Goal: Task Accomplishment & Management: Manage account settings

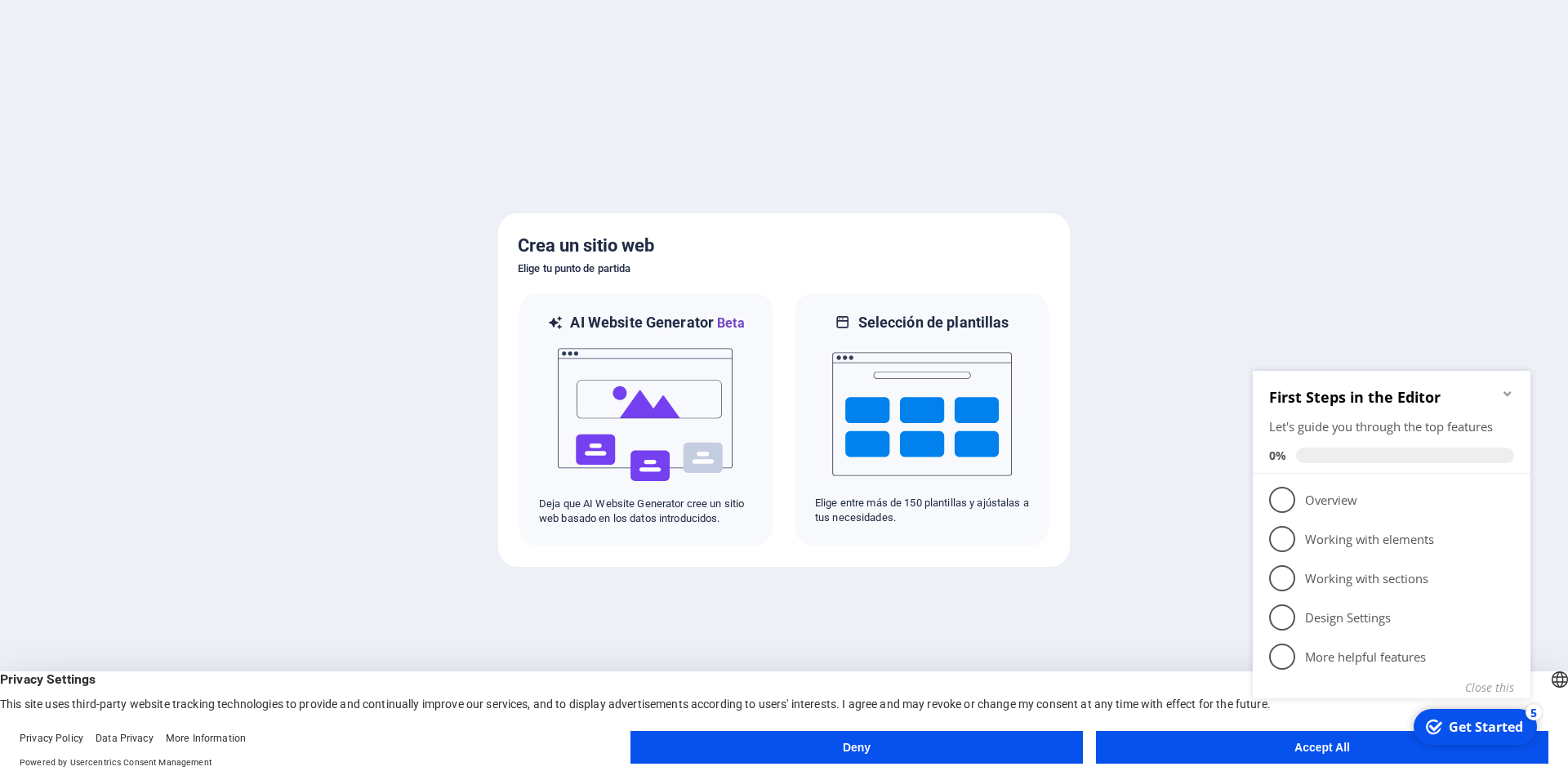
click at [1509, 397] on icon "Minimize checklist" at bounding box center [1507, 394] width 13 height 13
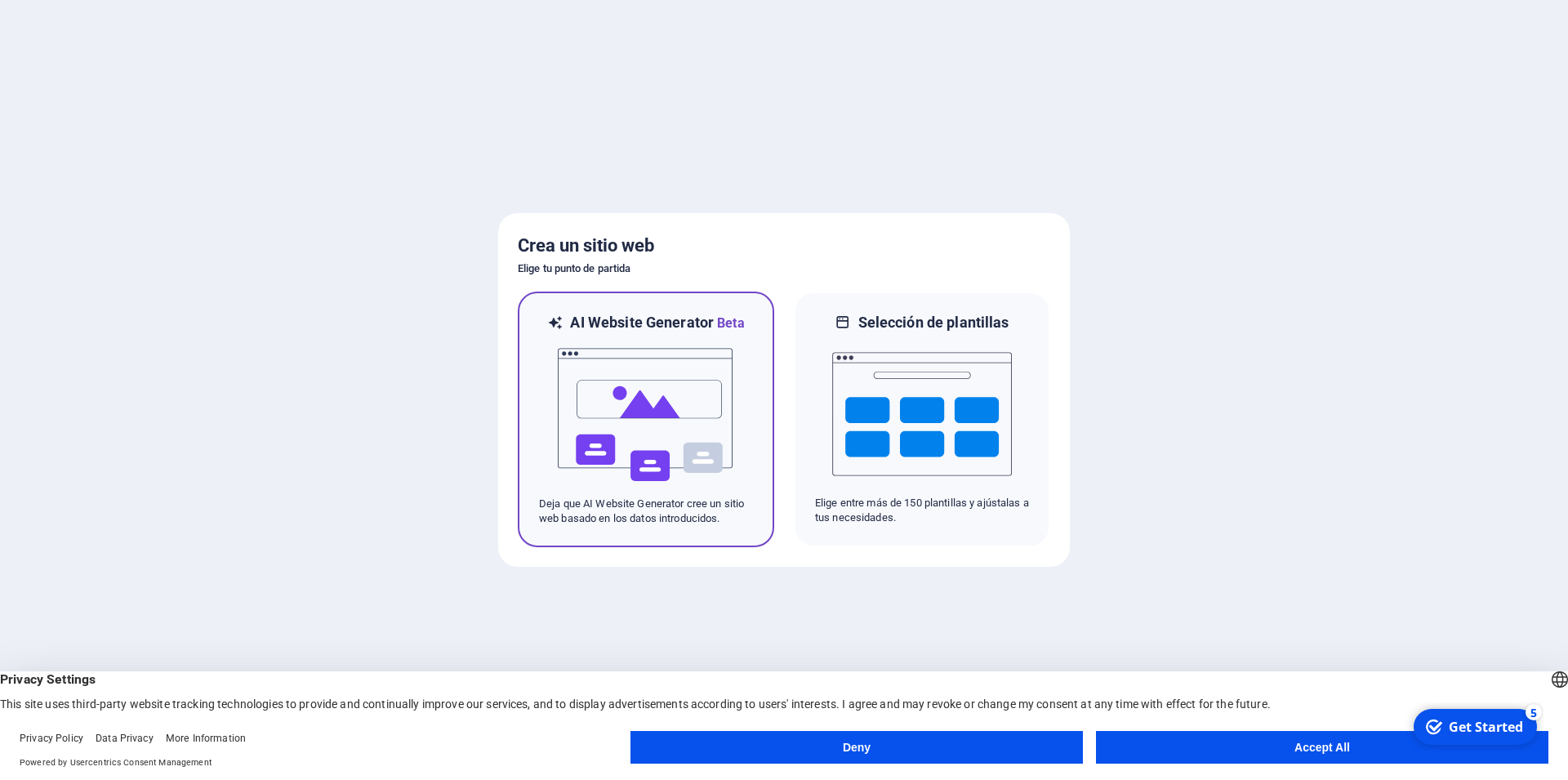
click at [619, 393] on img at bounding box center [646, 415] width 180 height 163
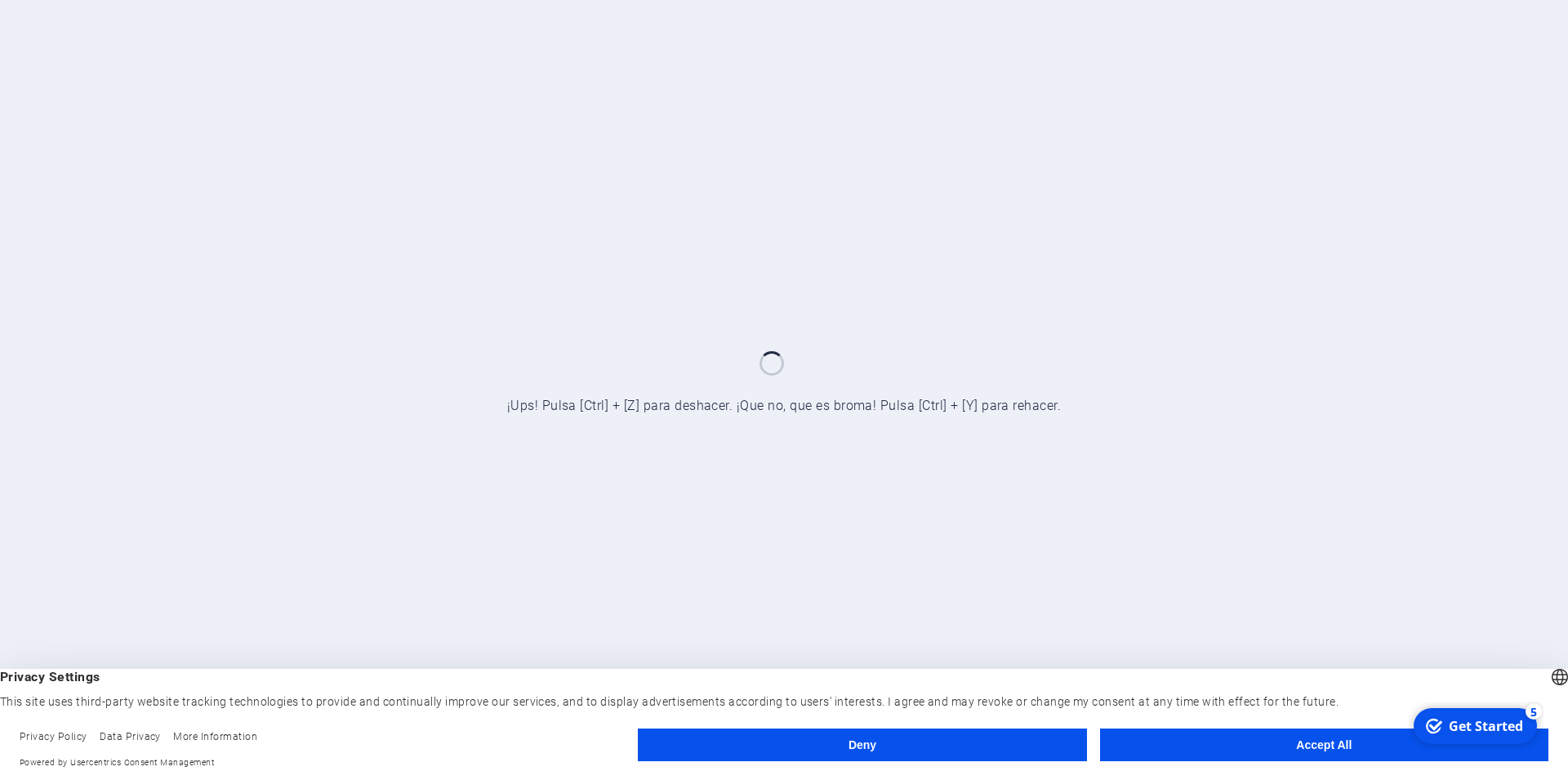
click at [1324, 742] on button "Accept All" at bounding box center [1324, 745] width 448 height 33
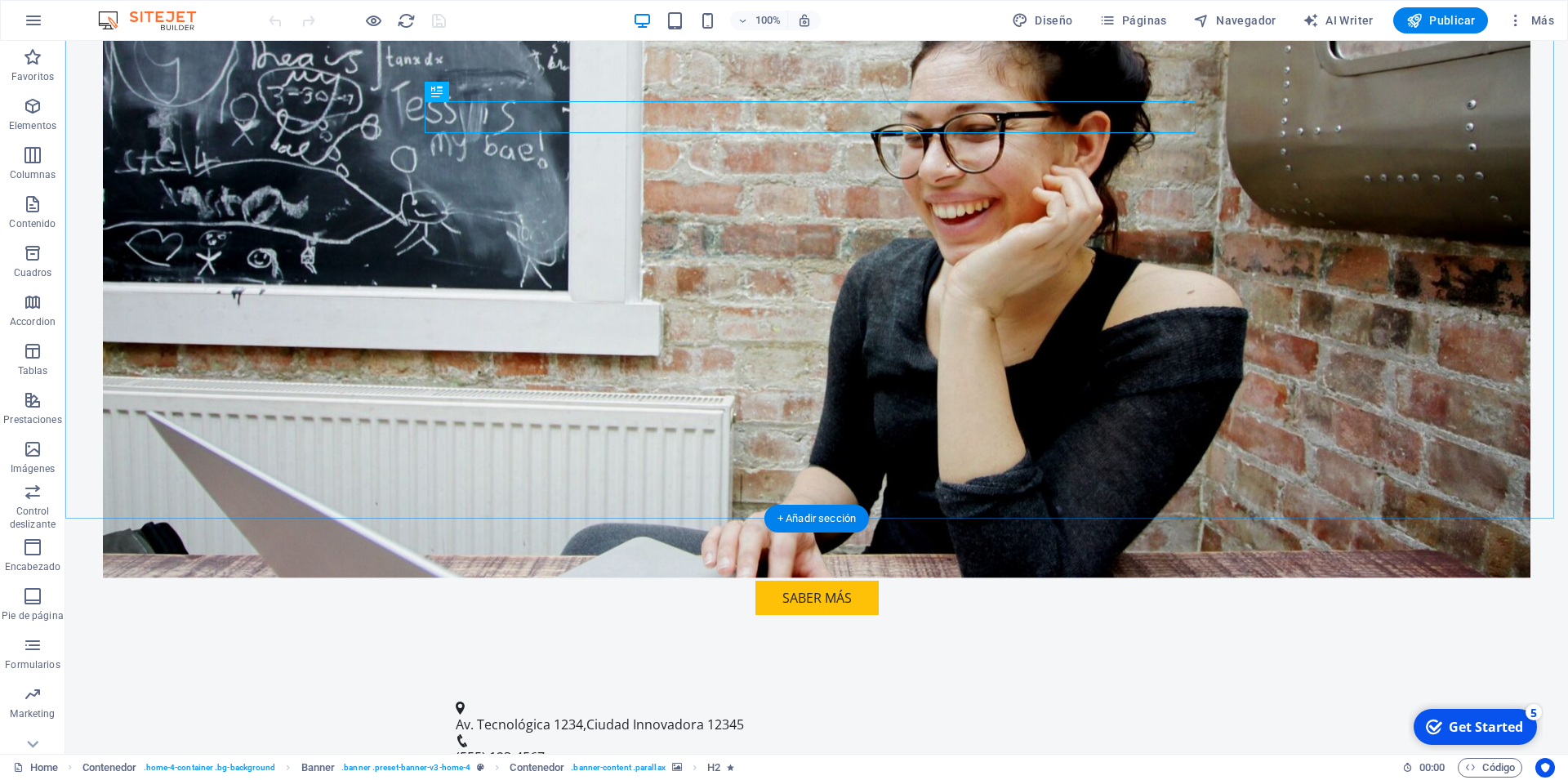
scroll to position [416, 0]
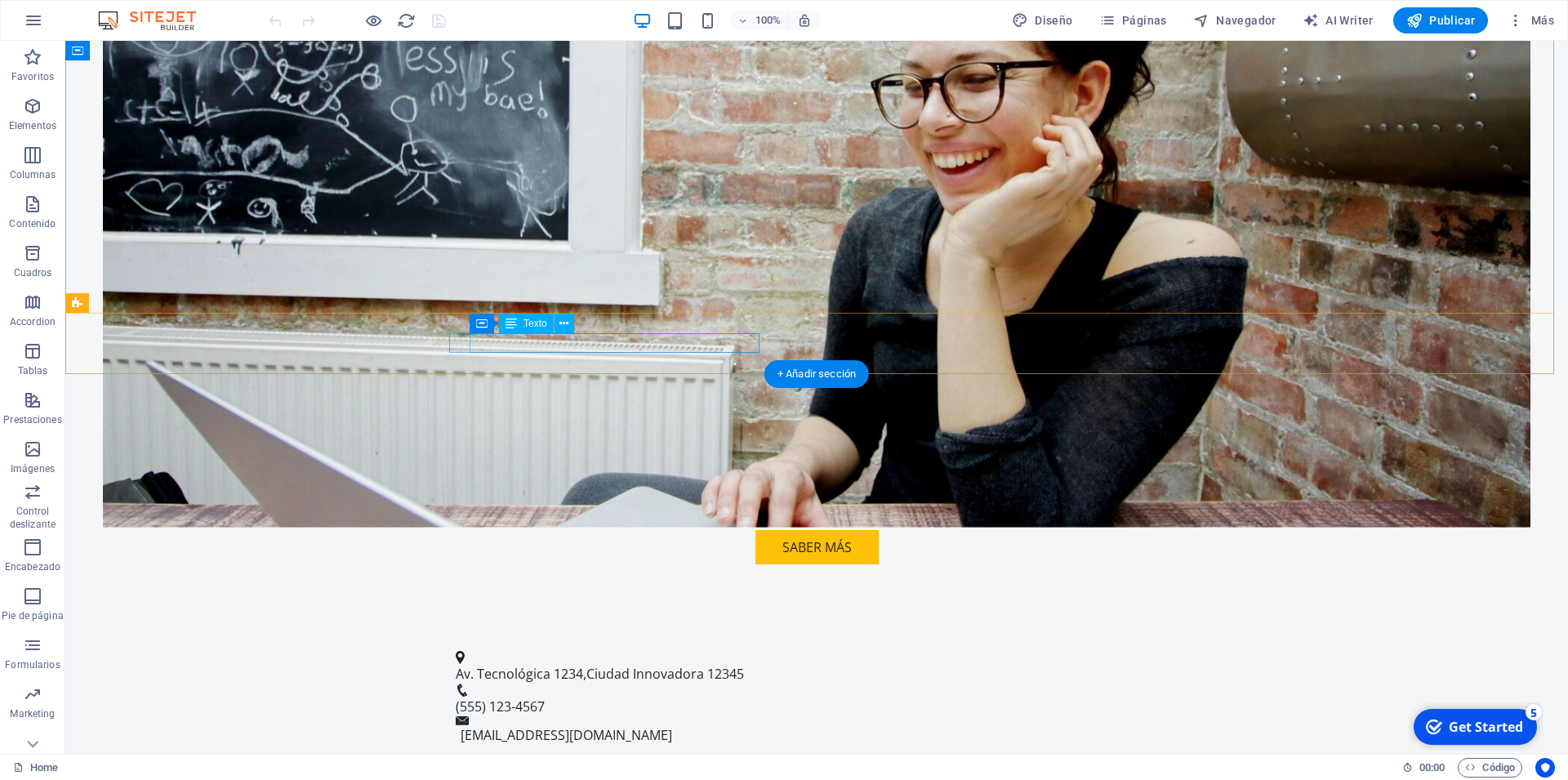
click at [611, 664] on span "Ciudad Innovadora" at bounding box center [645, 673] width 117 height 18
click at [661, 664] on span "Ciudad Innovadora" at bounding box center [645, 673] width 117 height 18
click at [554, 334] on div "Texto" at bounding box center [527, 323] width 55 height 19
click at [474, 664] on span "Av. Tecnológica 1234" at bounding box center [519, 673] width 127 height 18
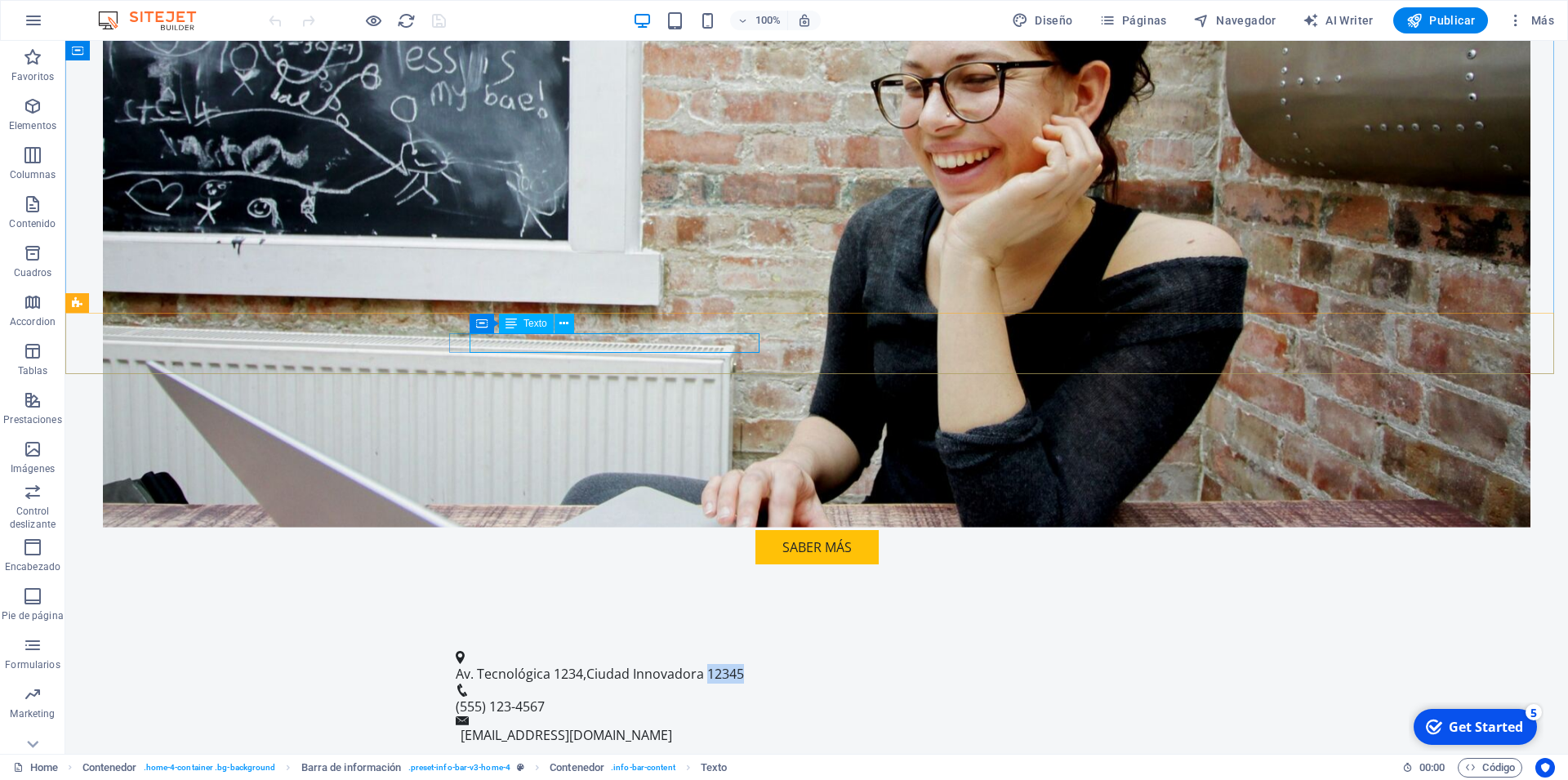
click at [510, 326] on icon at bounding box center [511, 323] width 11 height 19
click at [563, 320] on icon at bounding box center [564, 323] width 9 height 17
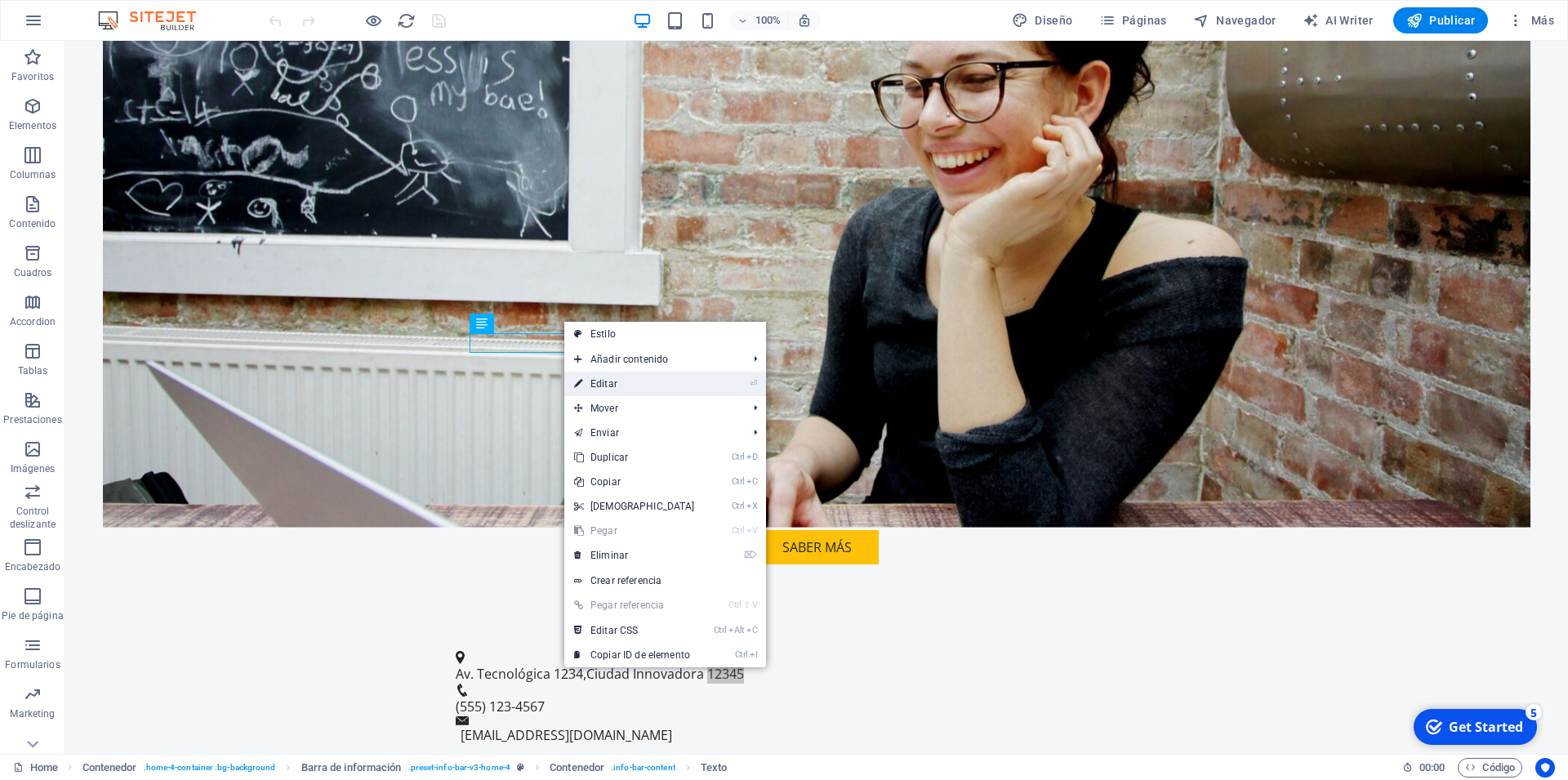
click at [604, 374] on link "⏎ Editar" at bounding box center [634, 384] width 140 height 25
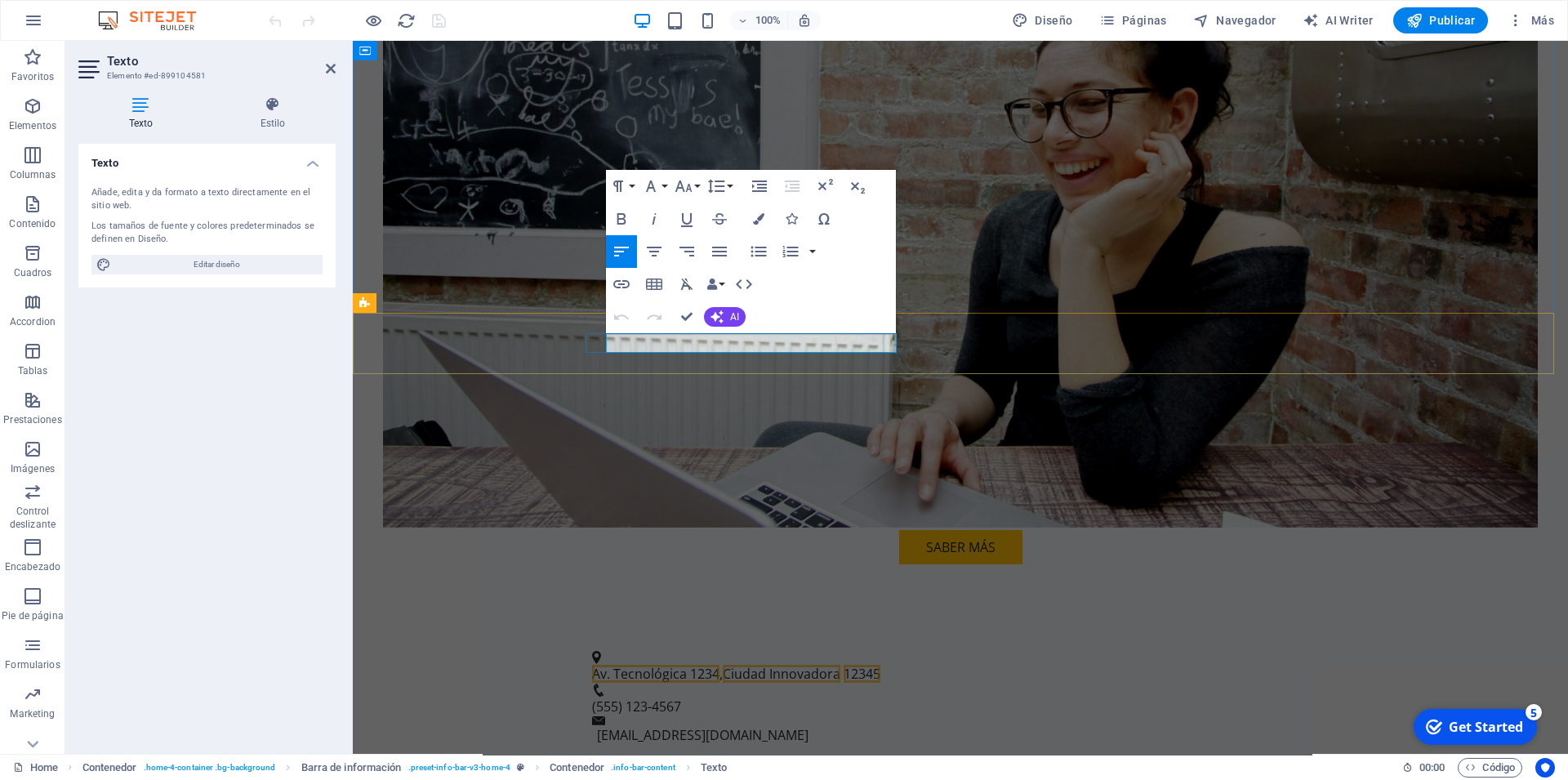
click at [696, 664] on span "Av. Tecnológica 1234" at bounding box center [656, 673] width 127 height 18
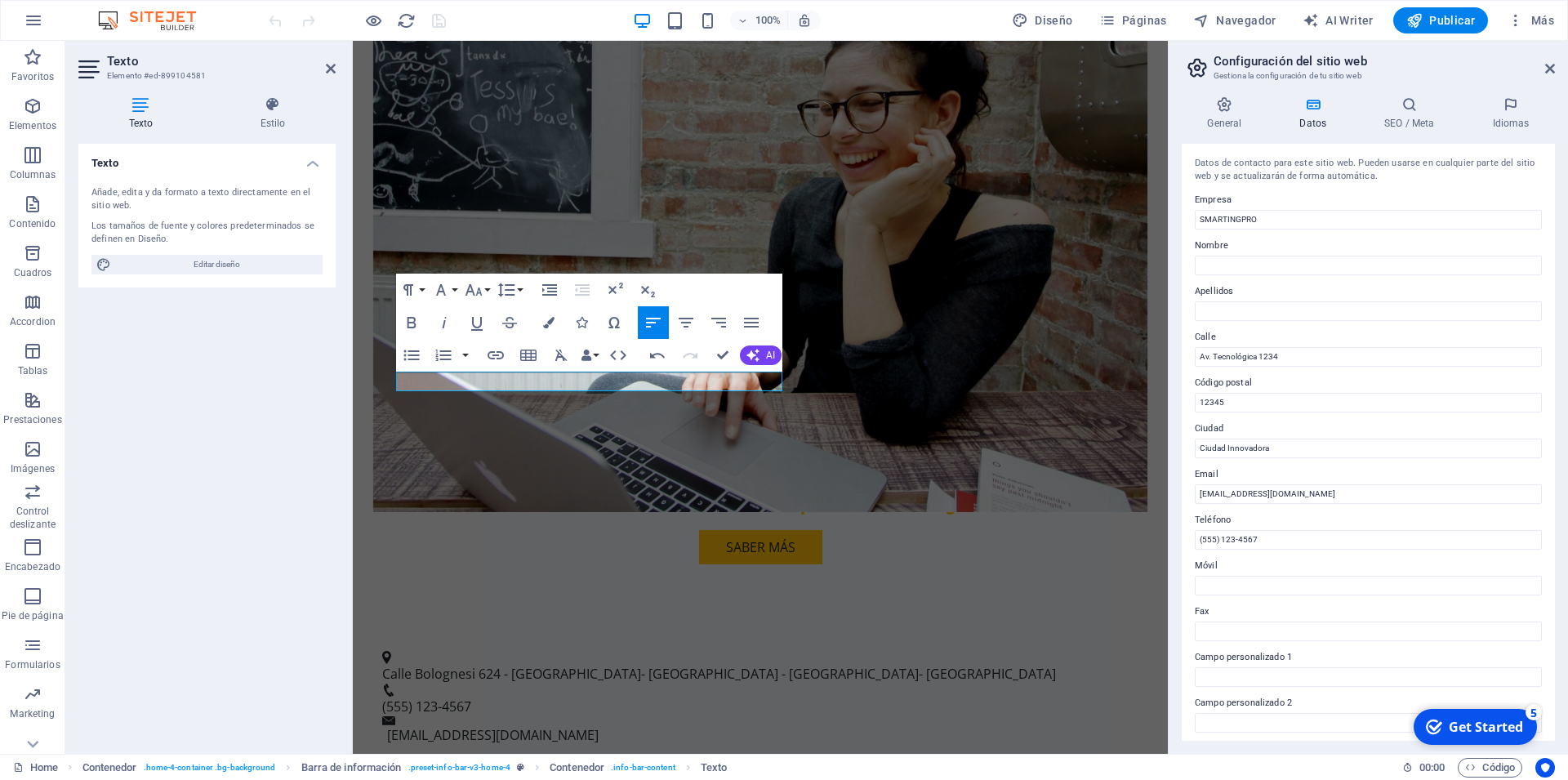
click at [821, 337] on figure at bounding box center [760, 188] width 774 height 649
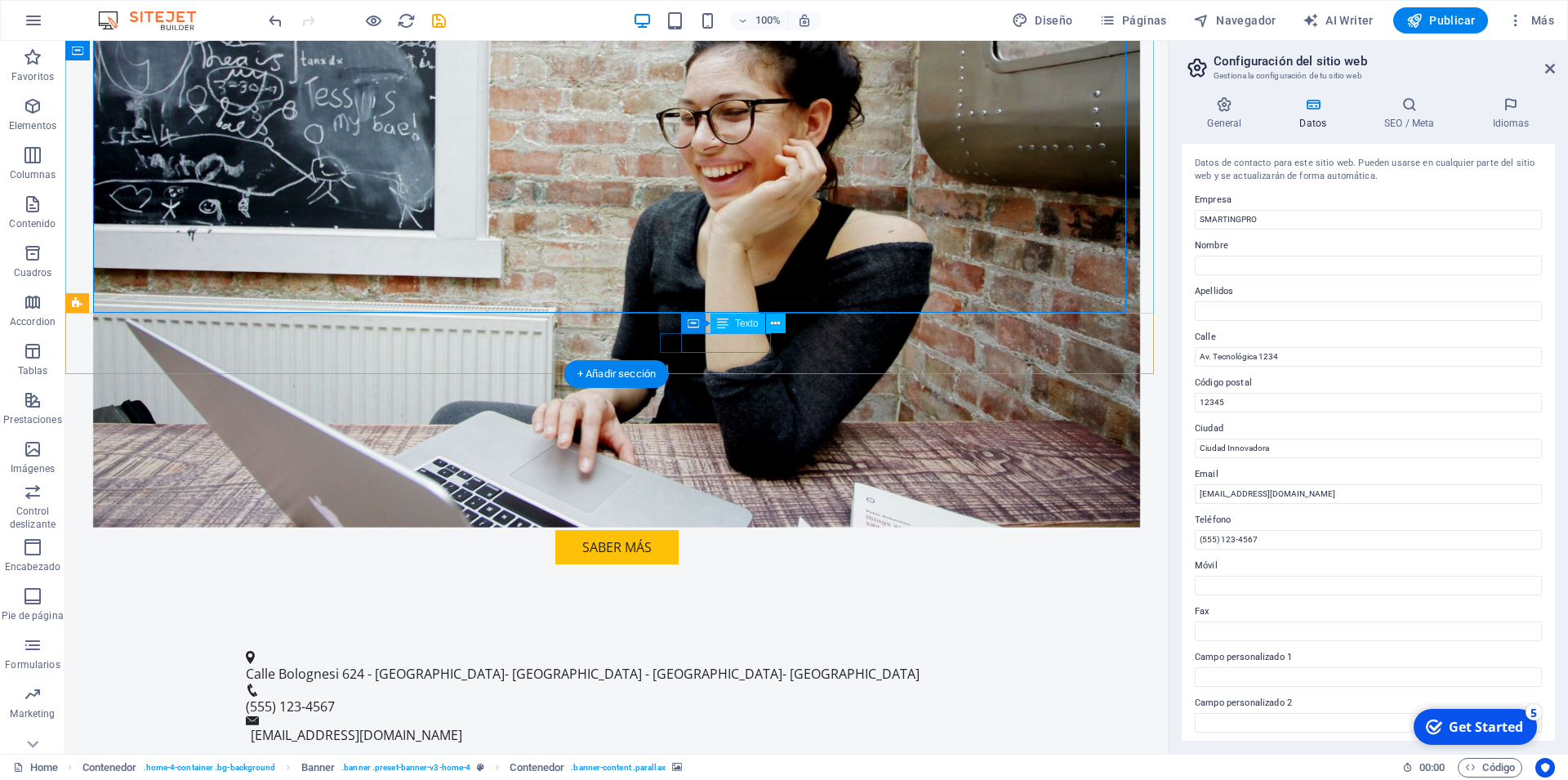
click at [334, 697] on span "(555) 123-4567" at bounding box center [290, 706] width 89 height 18
drag, startPoint x: 688, startPoint y: 342, endPoint x: 769, endPoint y: 341, distance: 81.0
click at [334, 697] on span "(555) 123-4567" at bounding box center [290, 706] width 89 height 18
click at [729, 325] on div "Texto" at bounding box center [738, 323] width 55 height 19
click at [334, 697] on span "(555) 123-4567" at bounding box center [290, 706] width 89 height 18
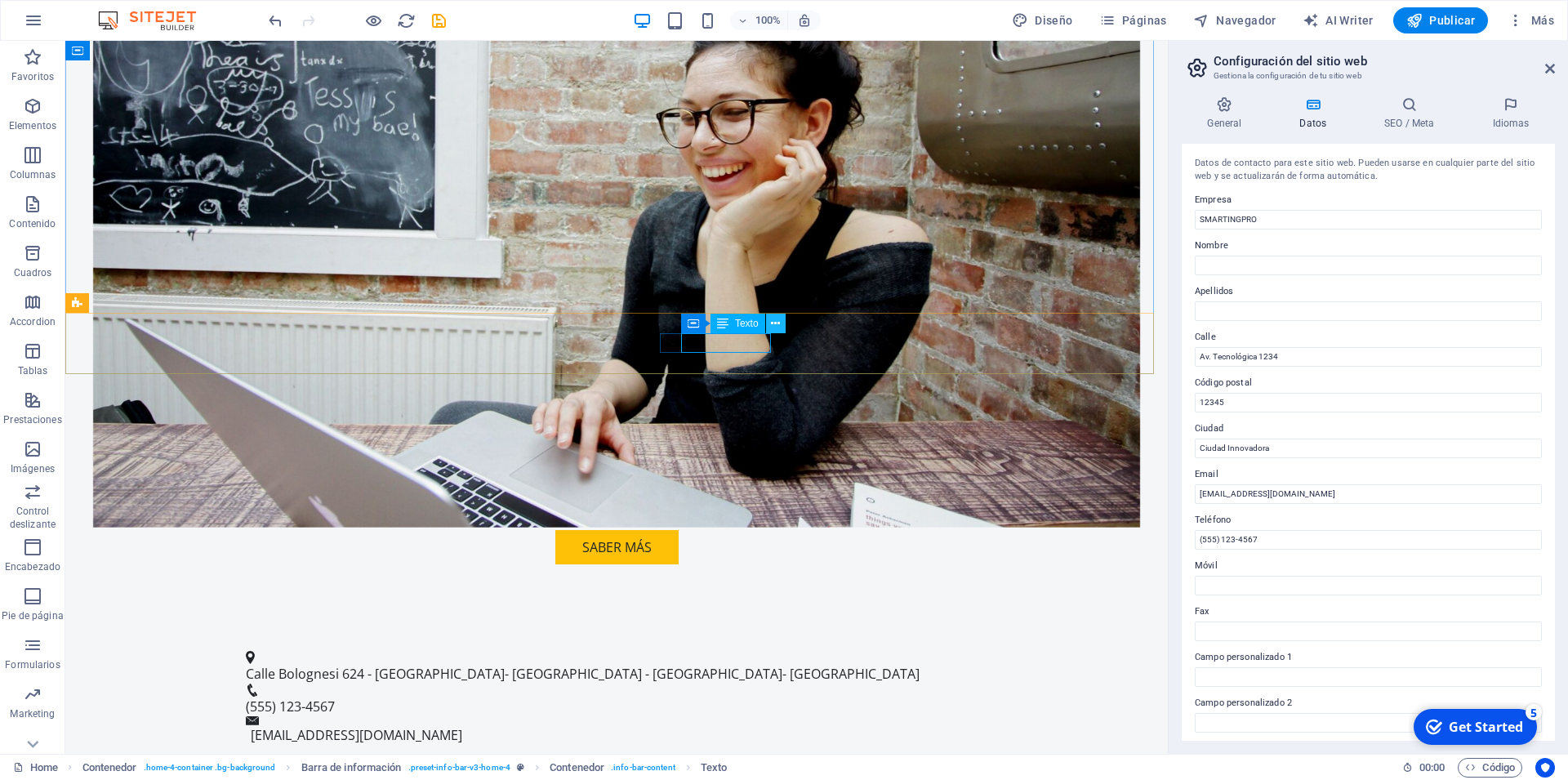
click at [776, 324] on icon at bounding box center [776, 323] width 9 height 17
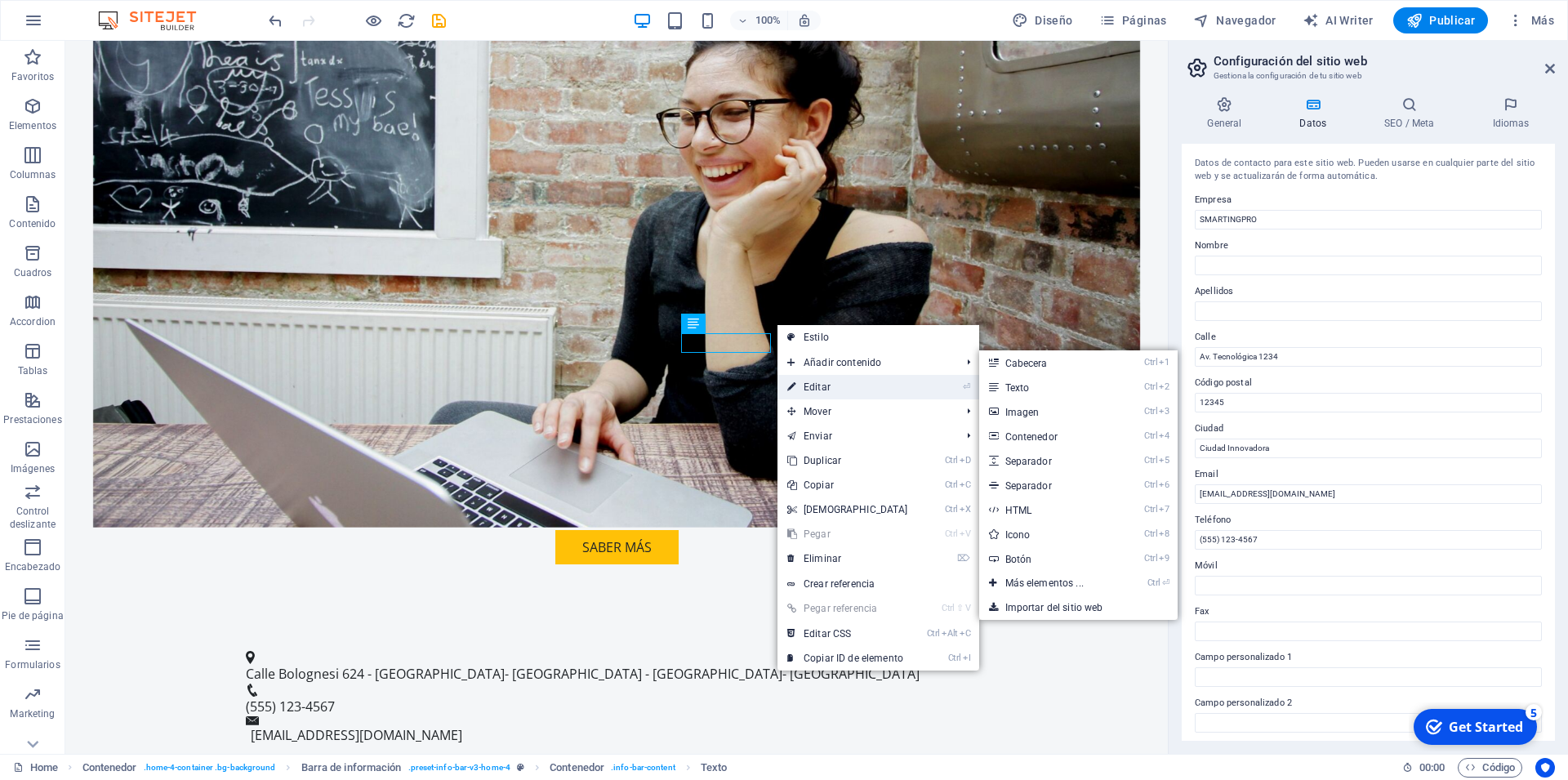
click at [822, 384] on link "⏎ Editar" at bounding box center [847, 387] width 140 height 25
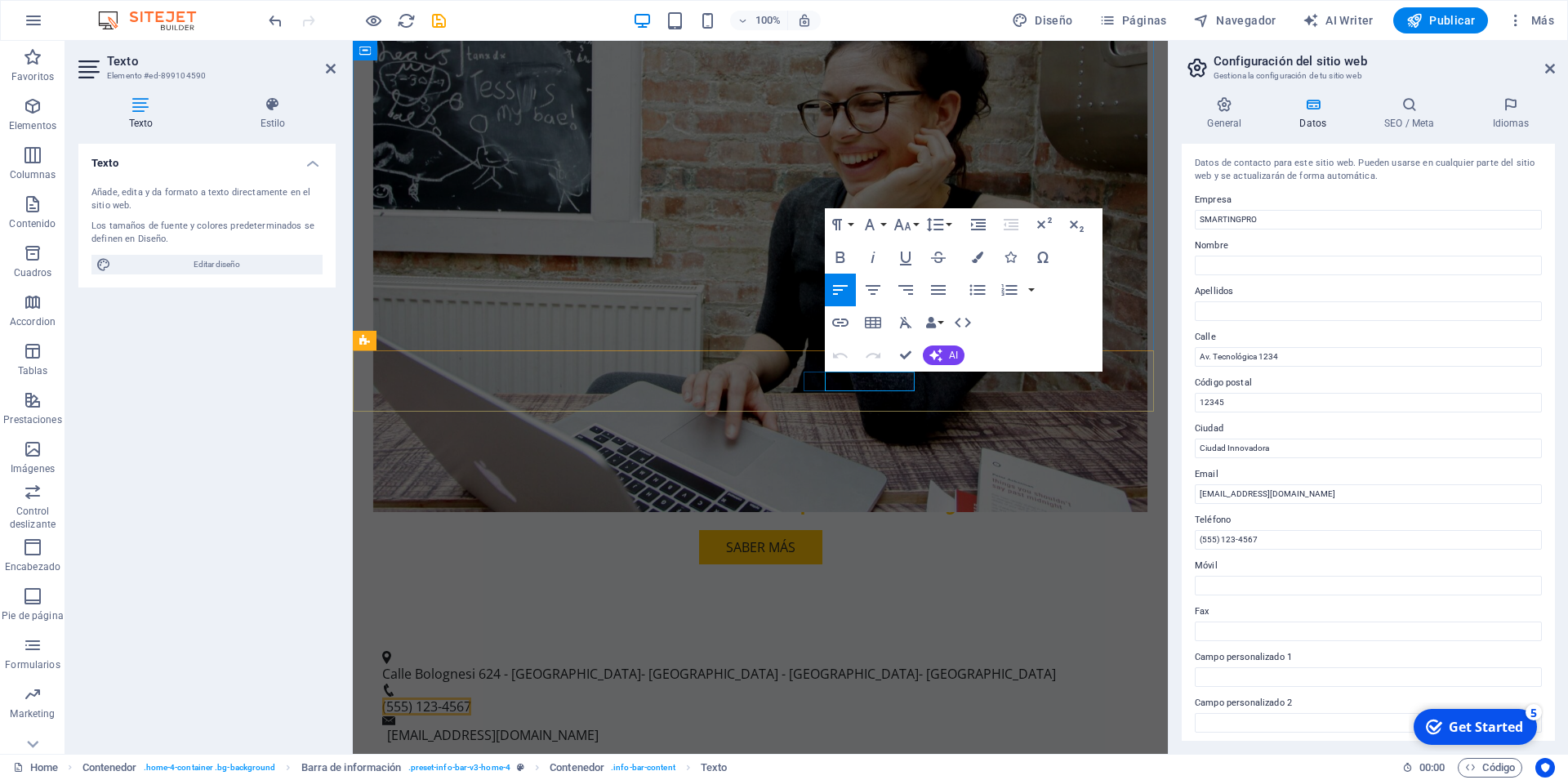
click at [471, 697] on span "(555) 123-4567" at bounding box center [426, 706] width 89 height 18
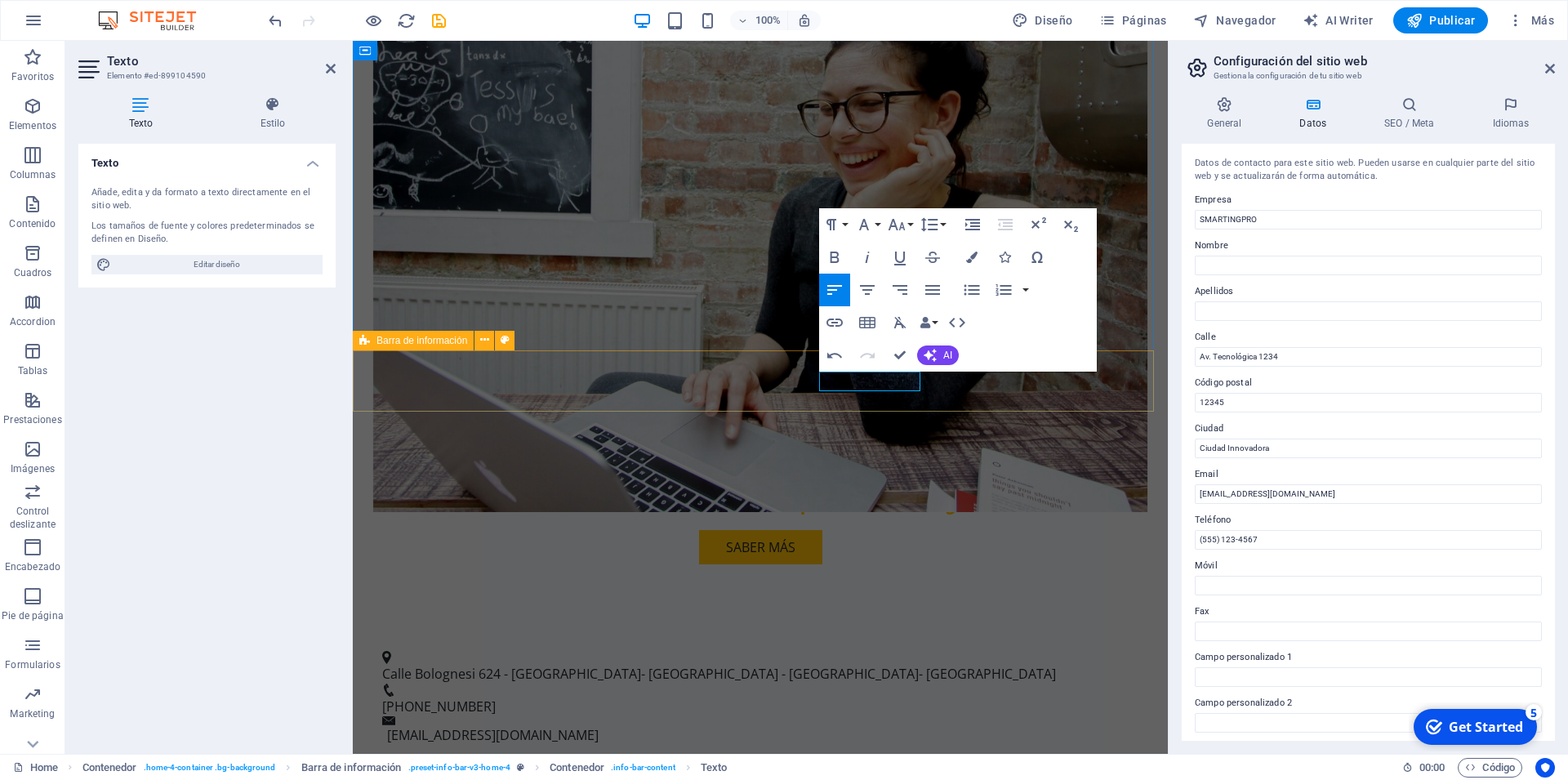
click at [858, 630] on div "Calle Bolognesi 624 - [GEOGRAPHIC_DATA]- [GEOGRAPHIC_DATA] - [GEOGRAPHIC_DATA]-…" at bounding box center [761, 698] width 815 height 136
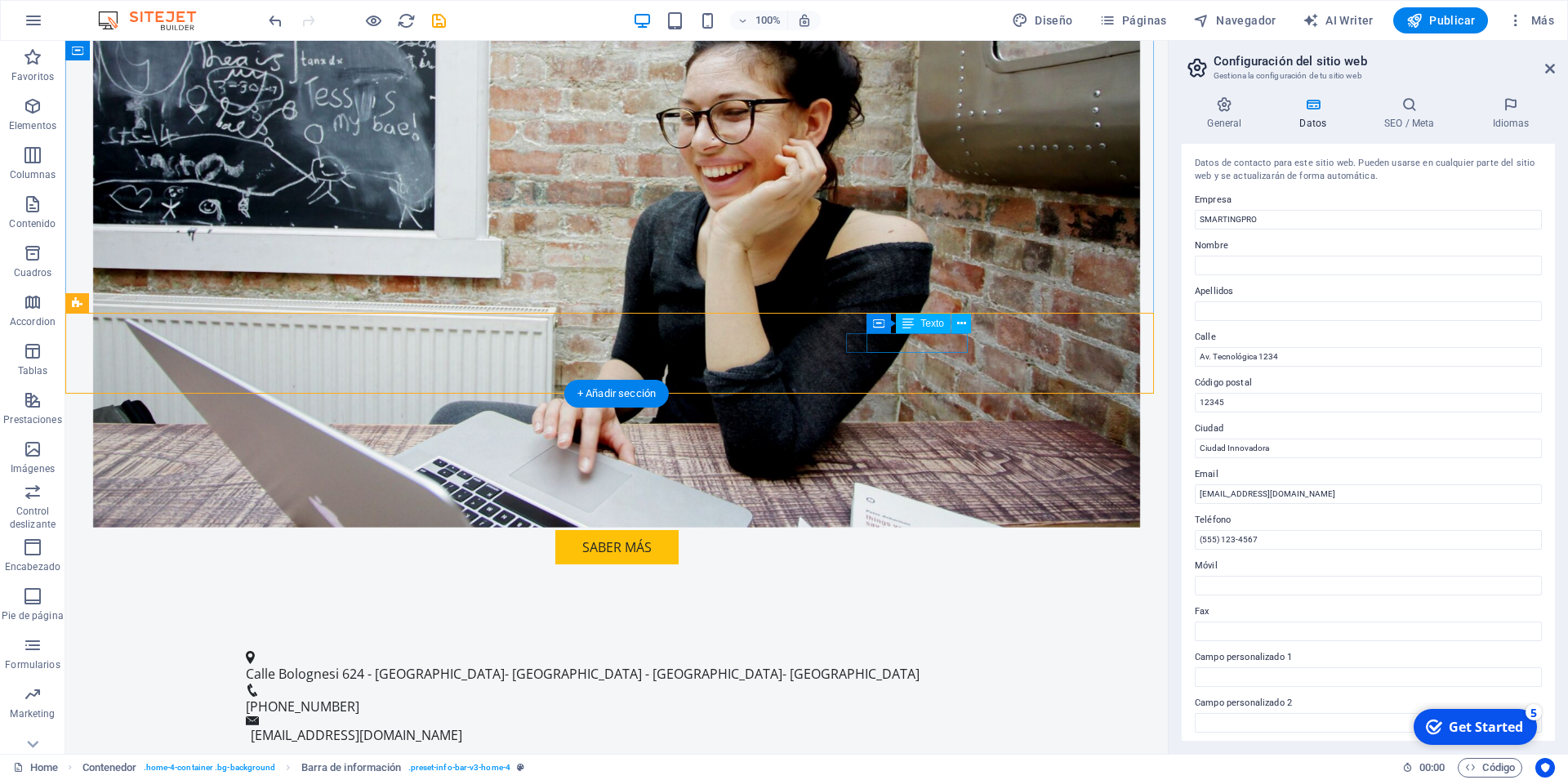
click at [897, 697] on div "[PHONE_NUMBER]" at bounding box center [611, 707] width 730 height 19
drag, startPoint x: 867, startPoint y: 342, endPoint x: 687, endPoint y: 337, distance: 180.1
click at [687, 630] on div "Calle Bolognesi 624 - [GEOGRAPHIC_DATA]- [GEOGRAPHIC_DATA] - [GEOGRAPHIC_DATA]-…" at bounding box center [617, 698] width 1103 height 136
click at [362, 726] on link "[EMAIL_ADDRESS][DOMAIN_NAME]" at bounding box center [356, 735] width 212 height 18
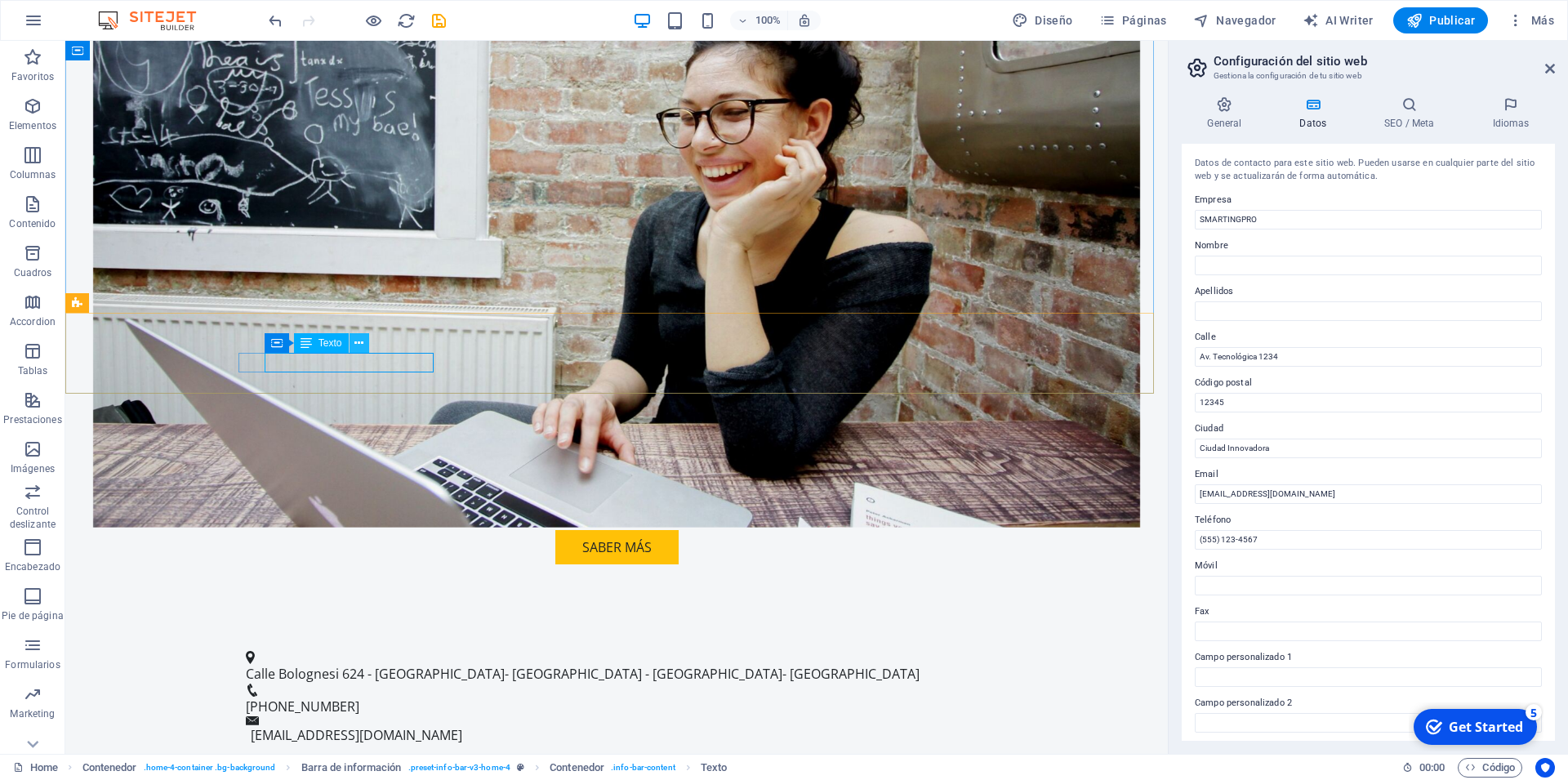
click at [357, 344] on icon at bounding box center [359, 342] width 9 height 17
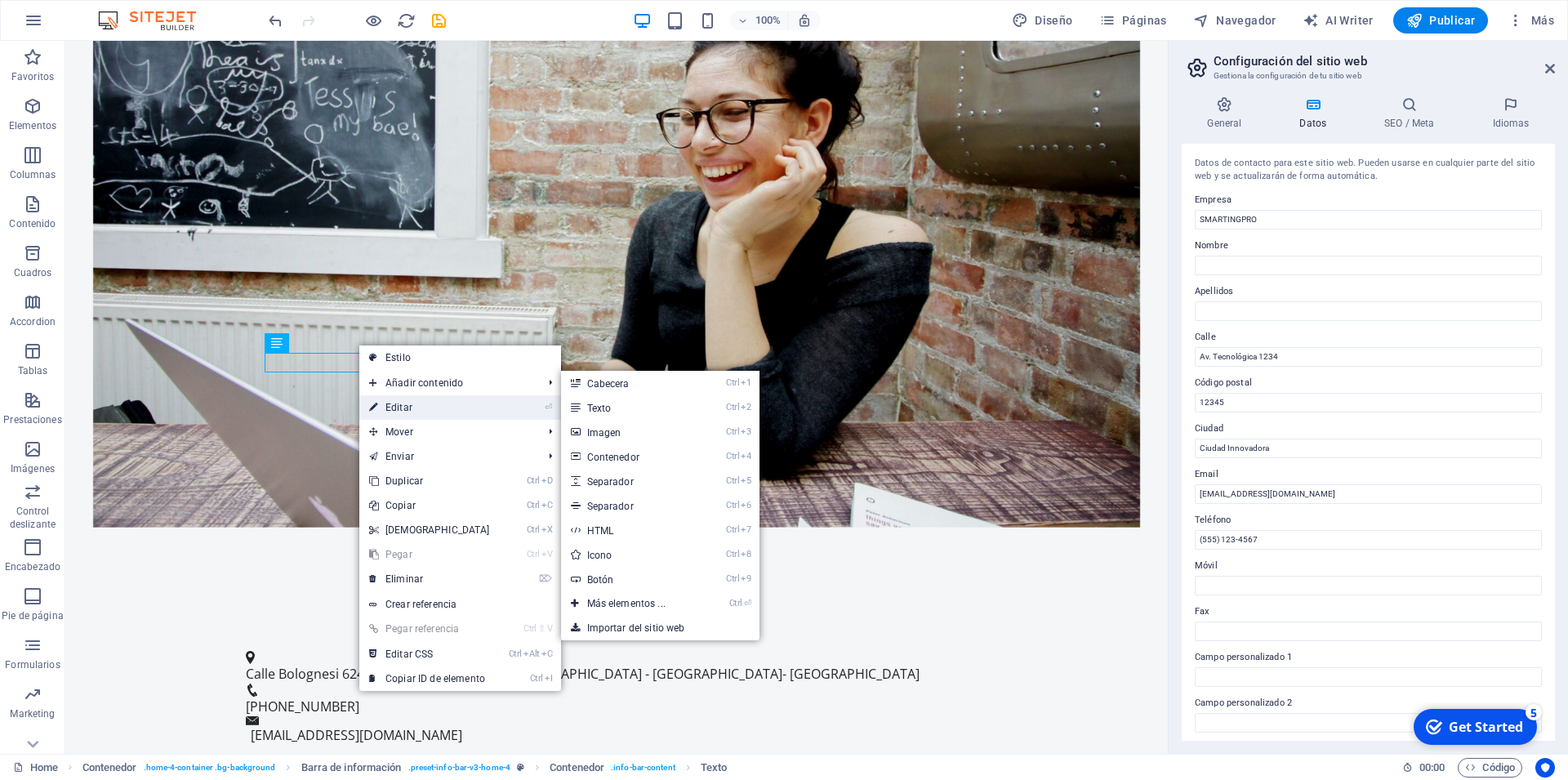
click at [400, 404] on link "⏎ Editar" at bounding box center [429, 408] width 140 height 25
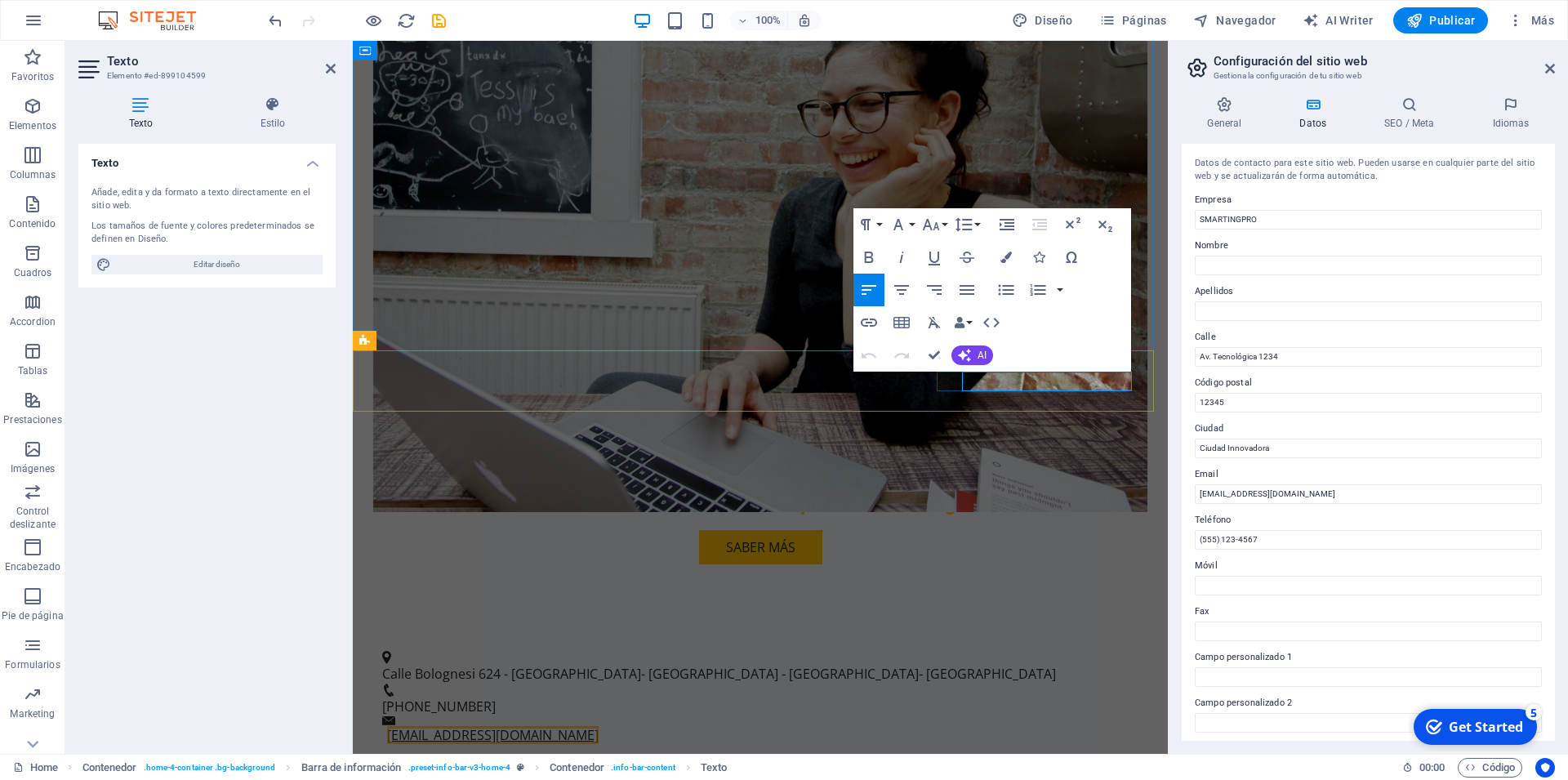
click at [598, 726] on link "[EMAIL_ADDRESS][DOMAIN_NAME]" at bounding box center [493, 735] width 212 height 18
click at [1152, 329] on div "Bienvenido a SMARTINGPRO Desarrollamos tu visión en aplicaciones digitales Sabe…" at bounding box center [761, 187] width 815 height 886
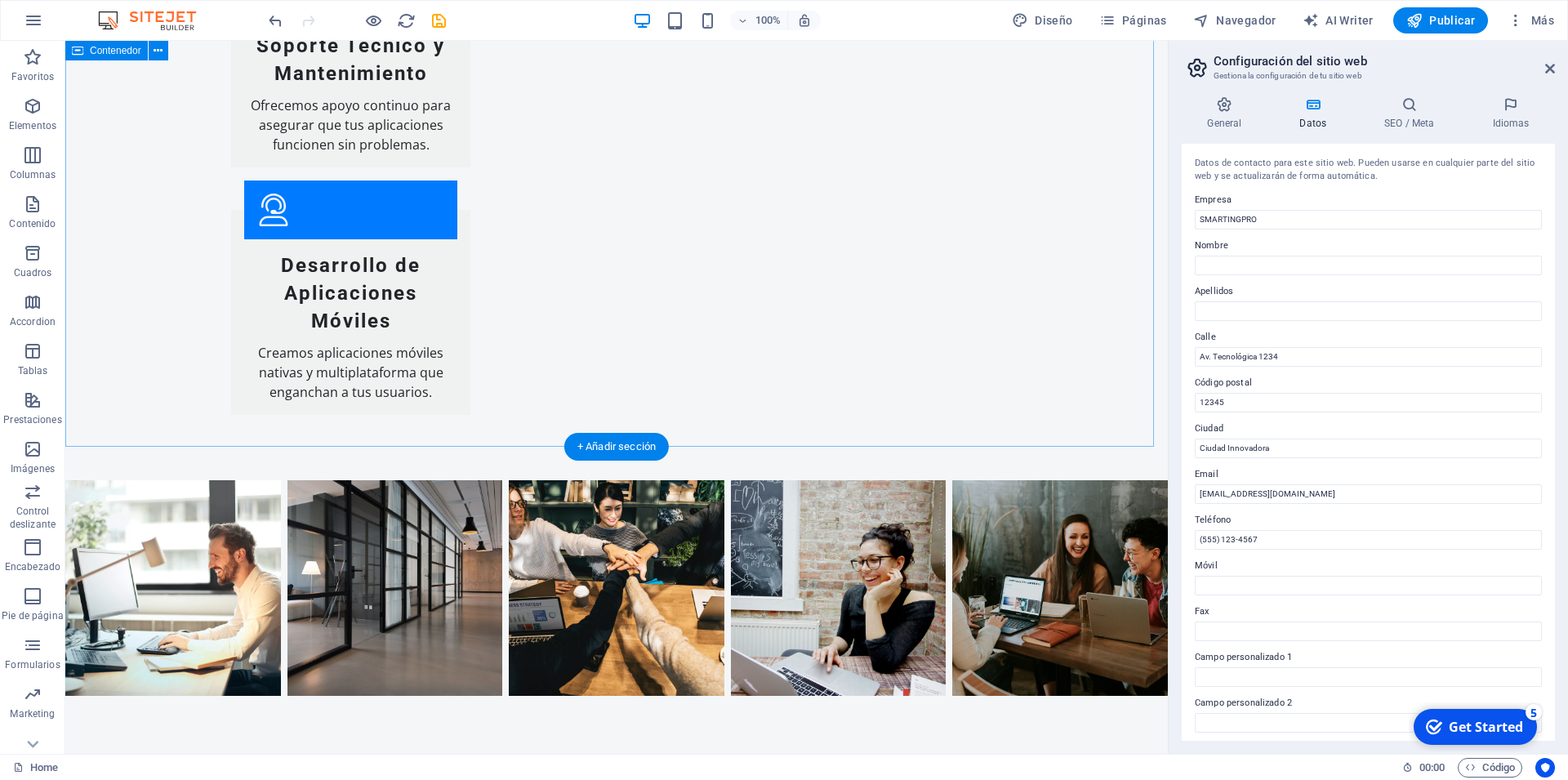
scroll to position [3059, 0]
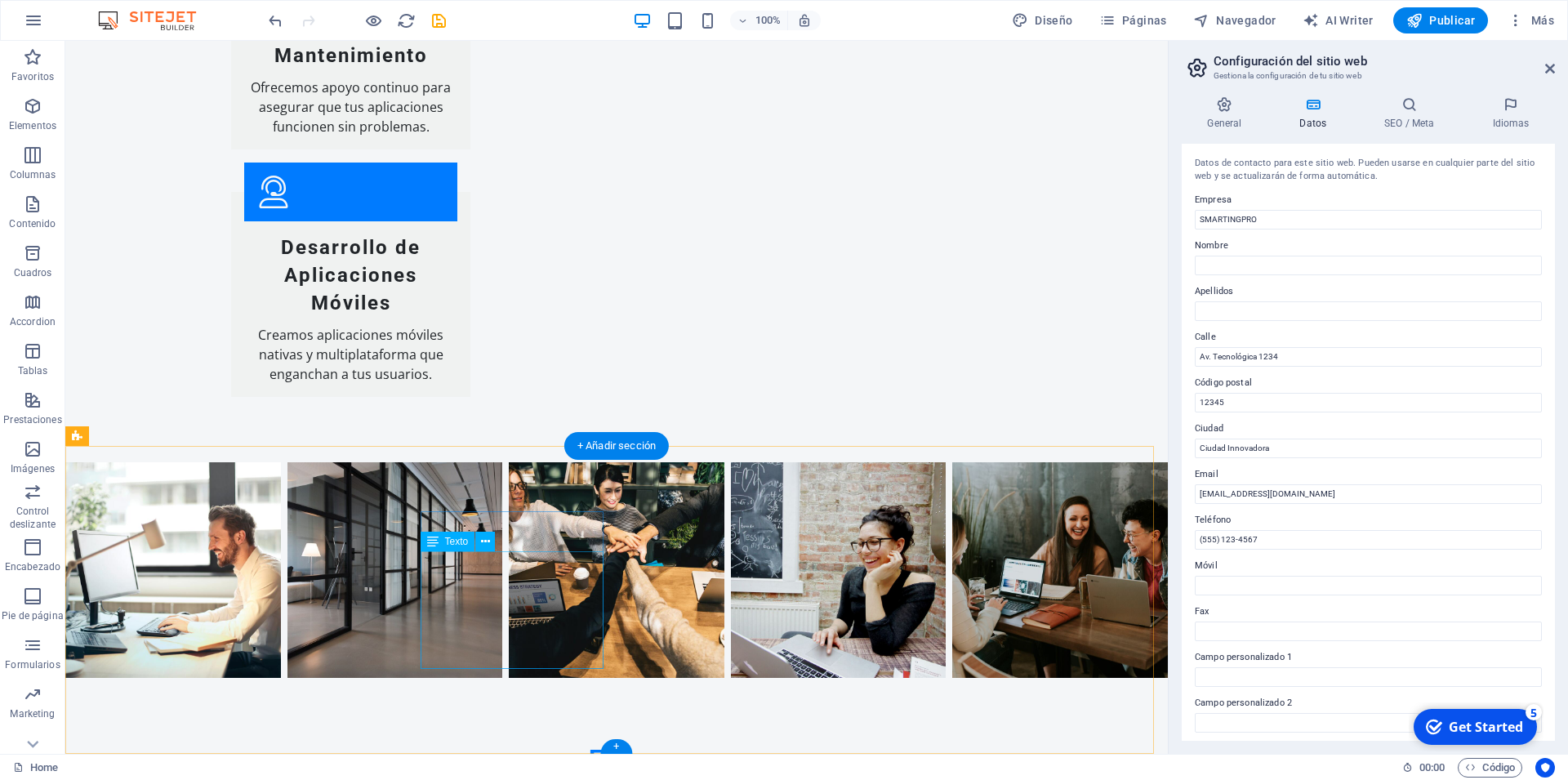
click at [481, 538] on button at bounding box center [485, 542] width 19 height 19
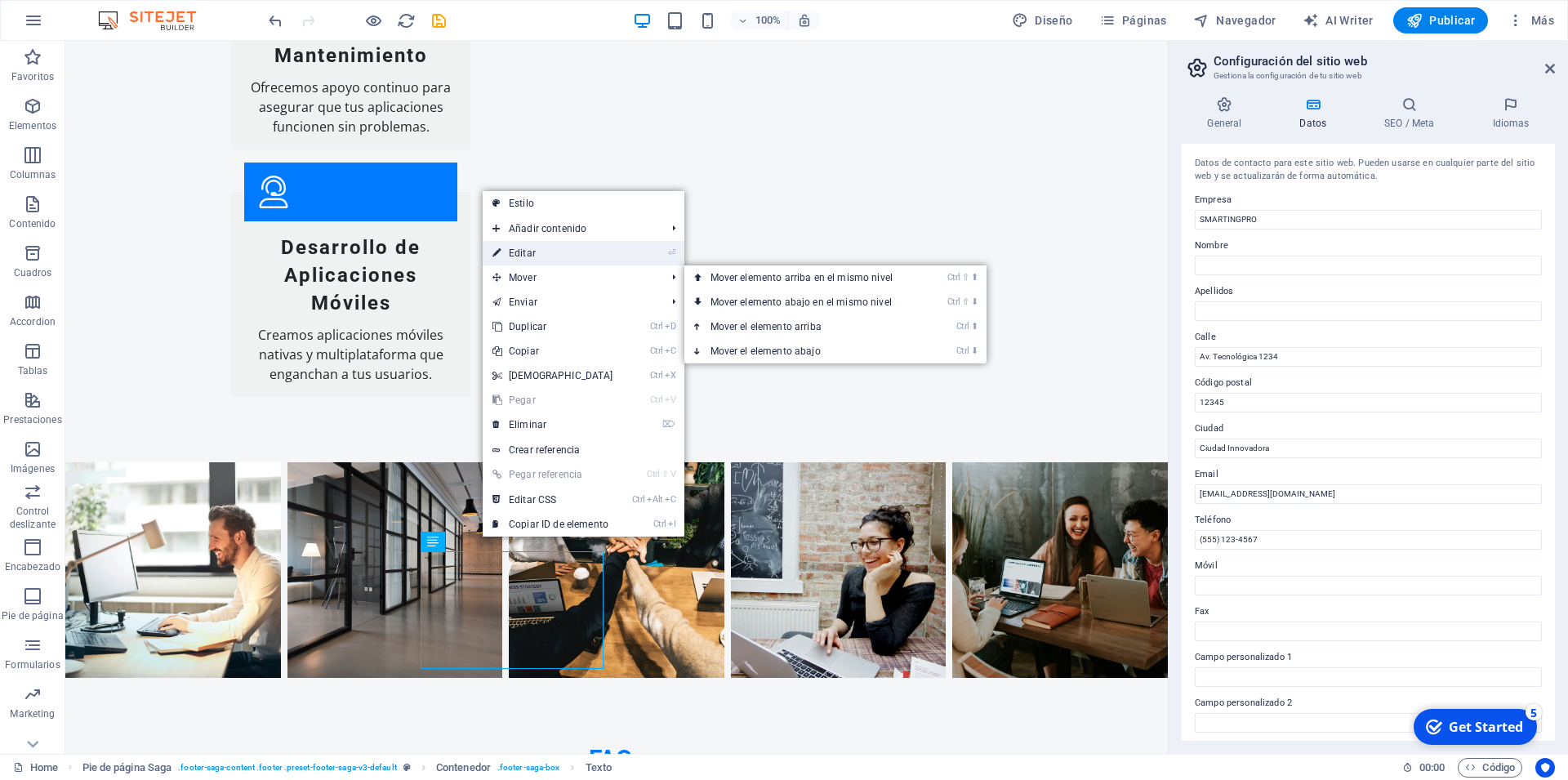
click at [534, 256] on link "⏎ Editar" at bounding box center [552, 253] width 140 height 25
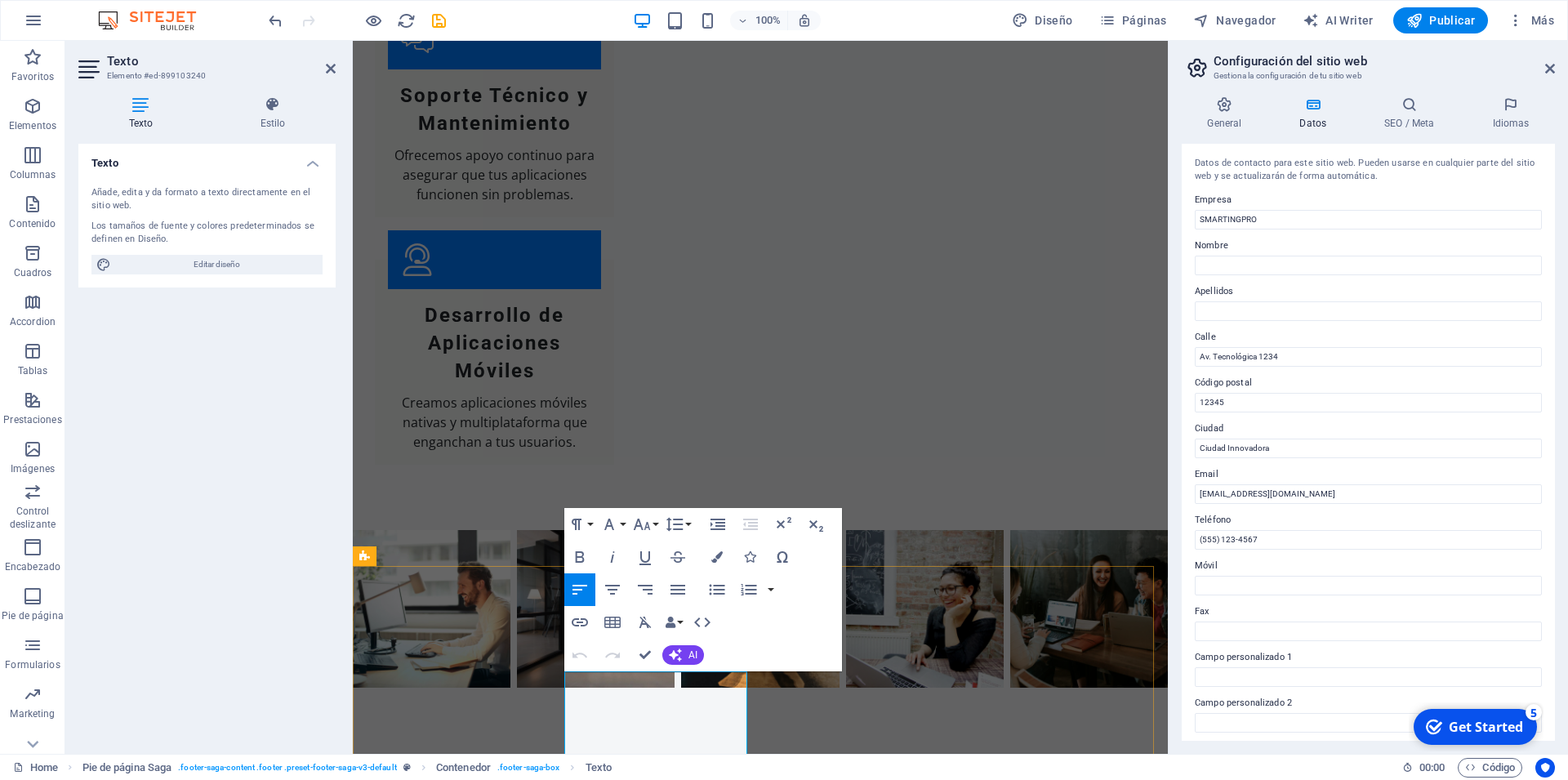
scroll to position [3040, 0]
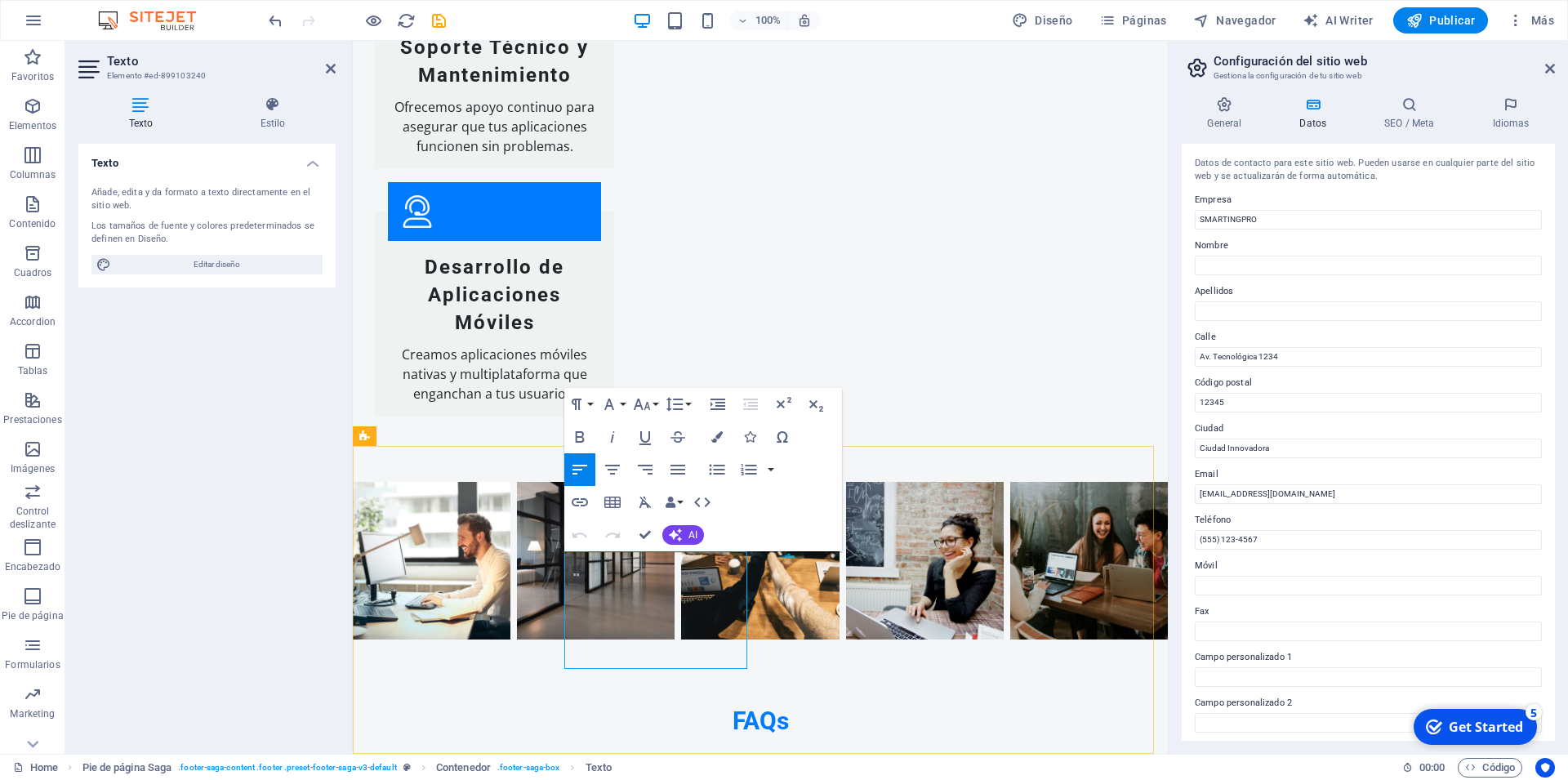
click at [1306, 360] on input "Av. Tecnológica 1234" at bounding box center [1368, 356] width 347 height 19
type input "[STREET_ADDRESS]"
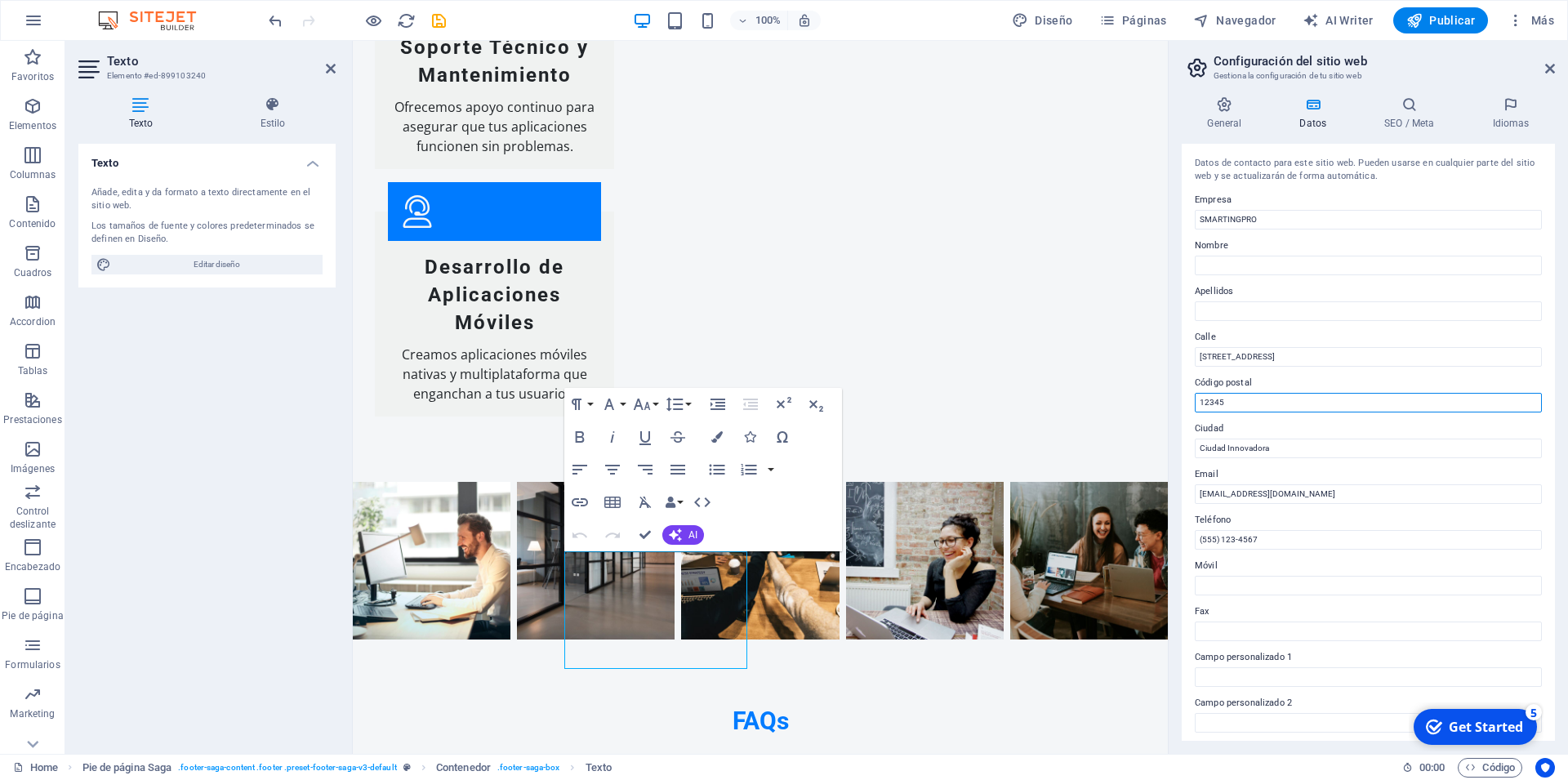
click at [1241, 406] on input "12345" at bounding box center [1368, 402] width 347 height 19
type input "160201"
click at [1262, 445] on input "Ciudad Innovadora" at bounding box center [1368, 448] width 347 height 19
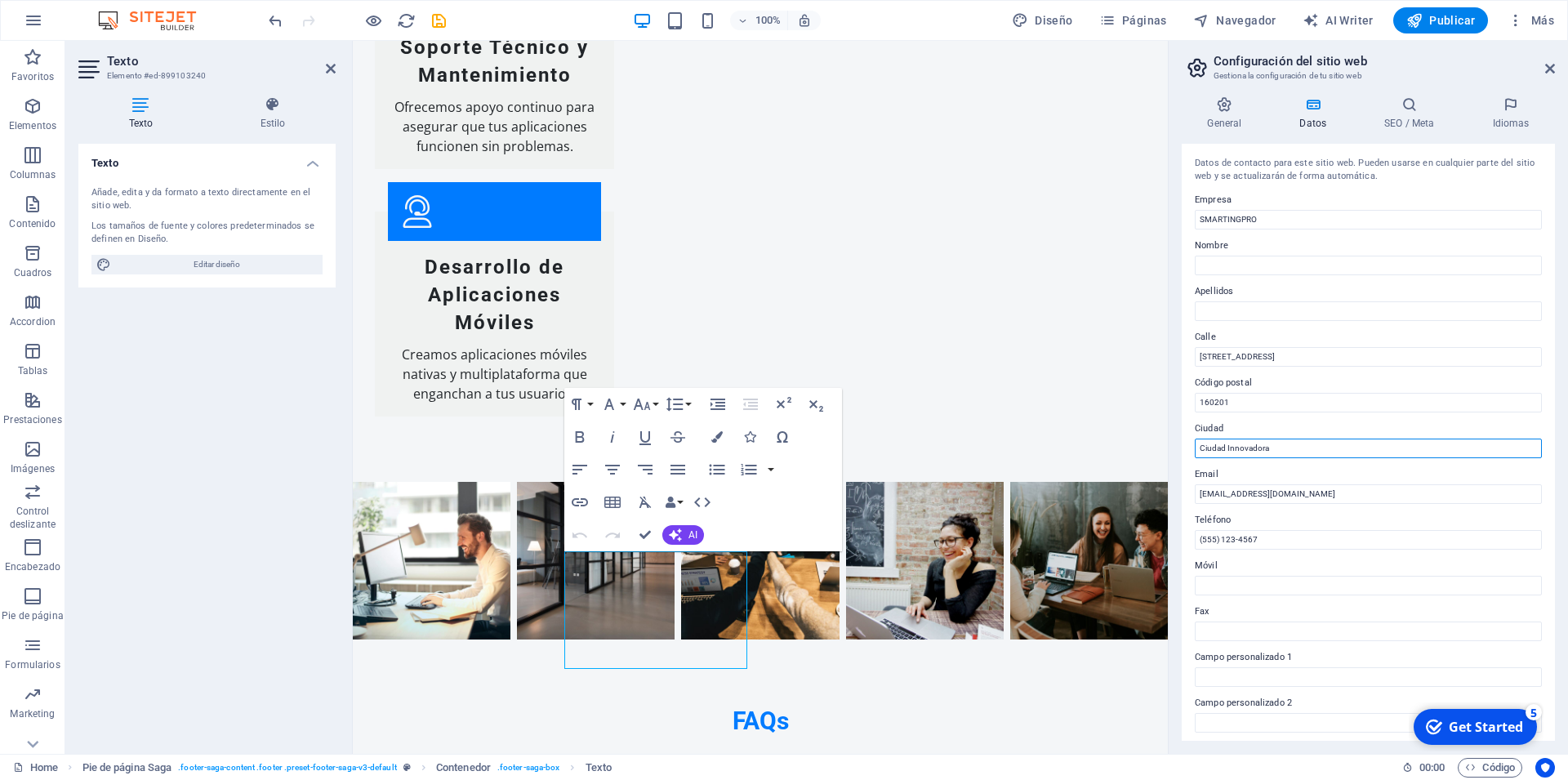
click at [1262, 445] on input "Ciudad Innovadora" at bounding box center [1368, 448] width 347 height 19
type input "Yurimaguas"
click at [1209, 491] on input "[EMAIL_ADDRESS][DOMAIN_NAME]" at bounding box center [1368, 494] width 347 height 19
type input "[EMAIL_ADDRESS][DOMAIN_NAME]"
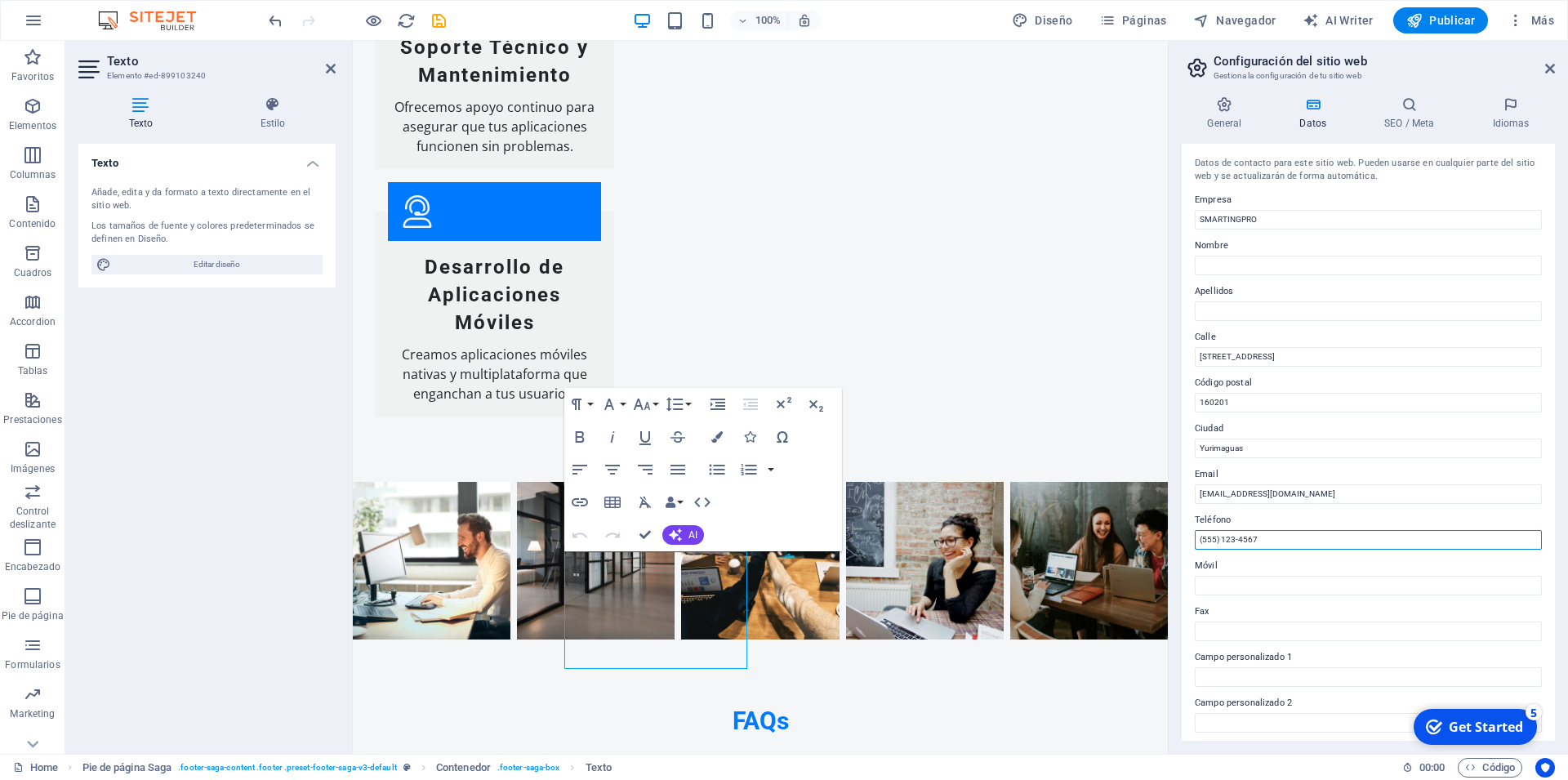
click at [1212, 538] on input "(555) 123-4567" at bounding box center [1368, 540] width 347 height 19
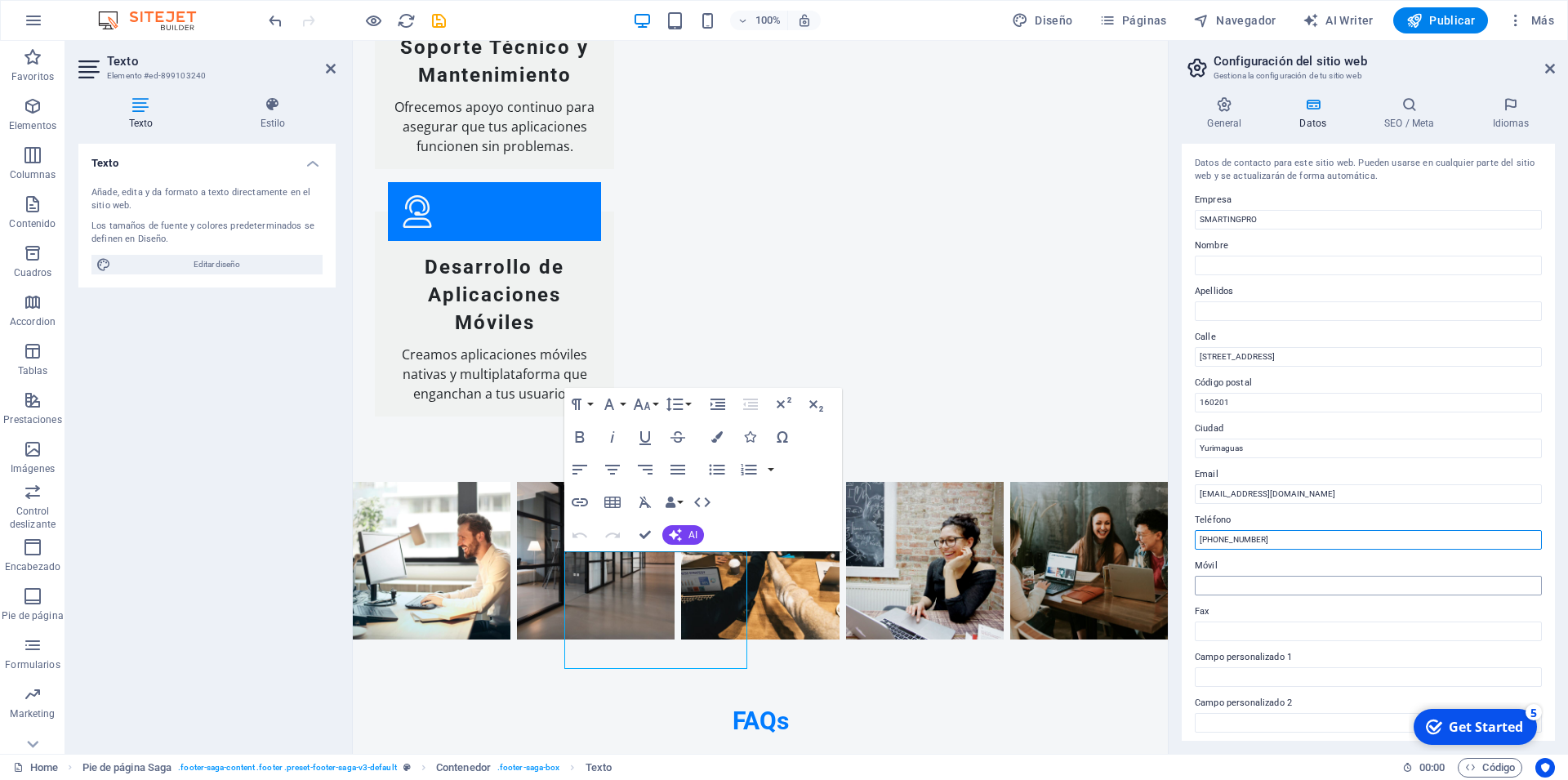
type input "[PHONE_NUMBER]"
click at [1224, 586] on input "Móvil" at bounding box center [1368, 586] width 347 height 19
click at [1222, 626] on input "Fax" at bounding box center [1368, 631] width 347 height 19
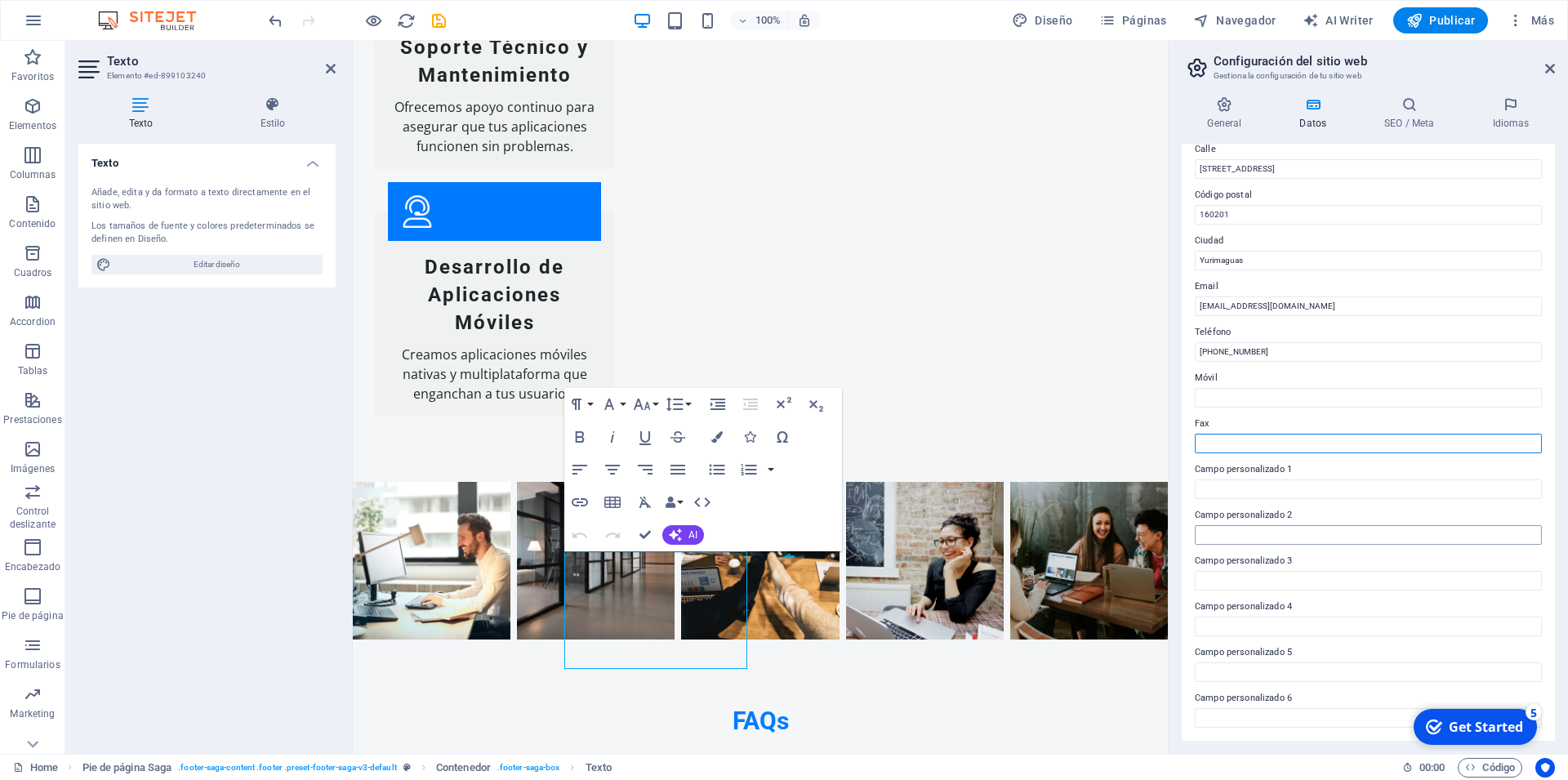
scroll to position [0, 0]
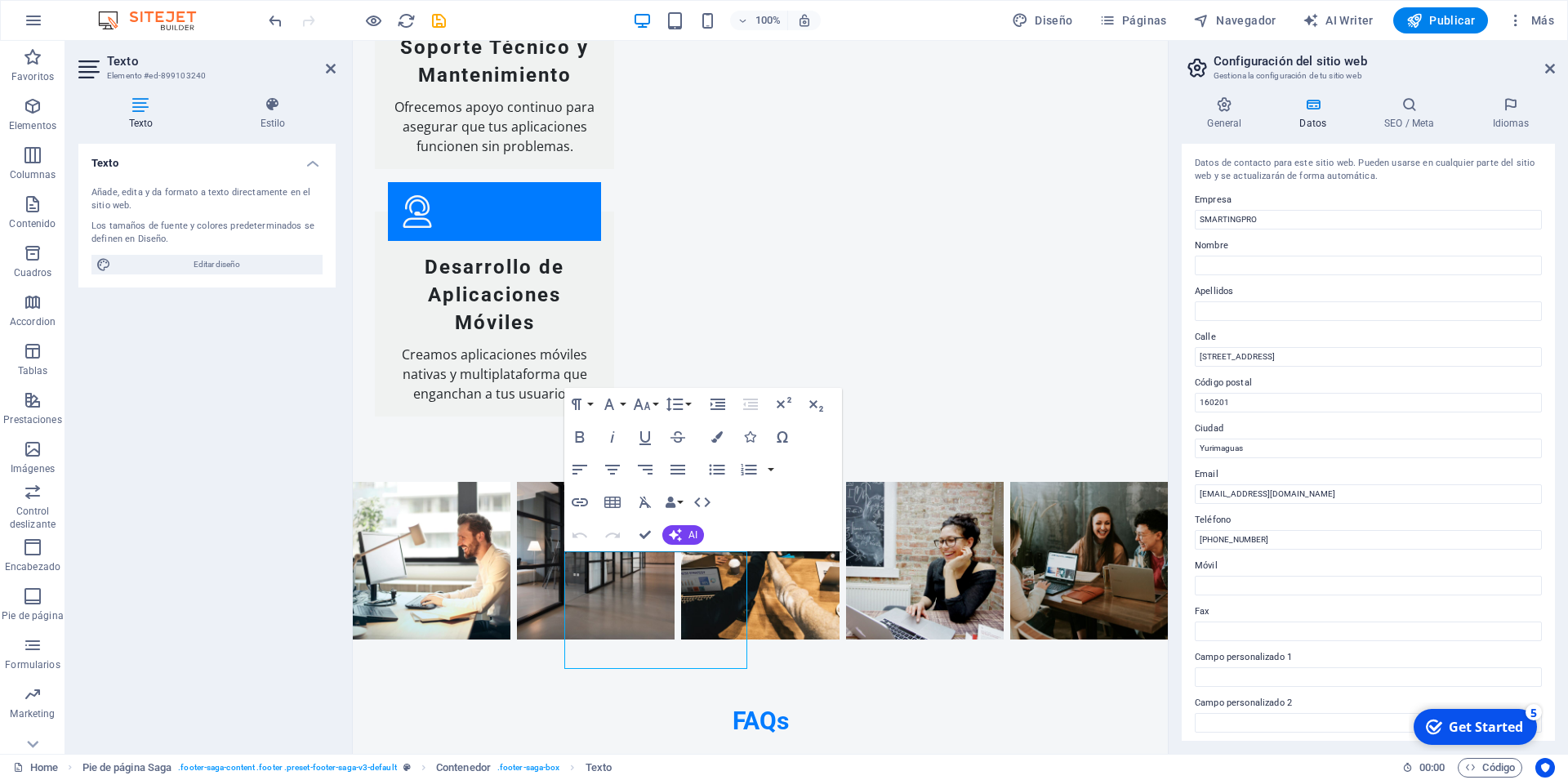
click at [1471, 720] on div "Get Started" at bounding box center [1486, 727] width 74 height 18
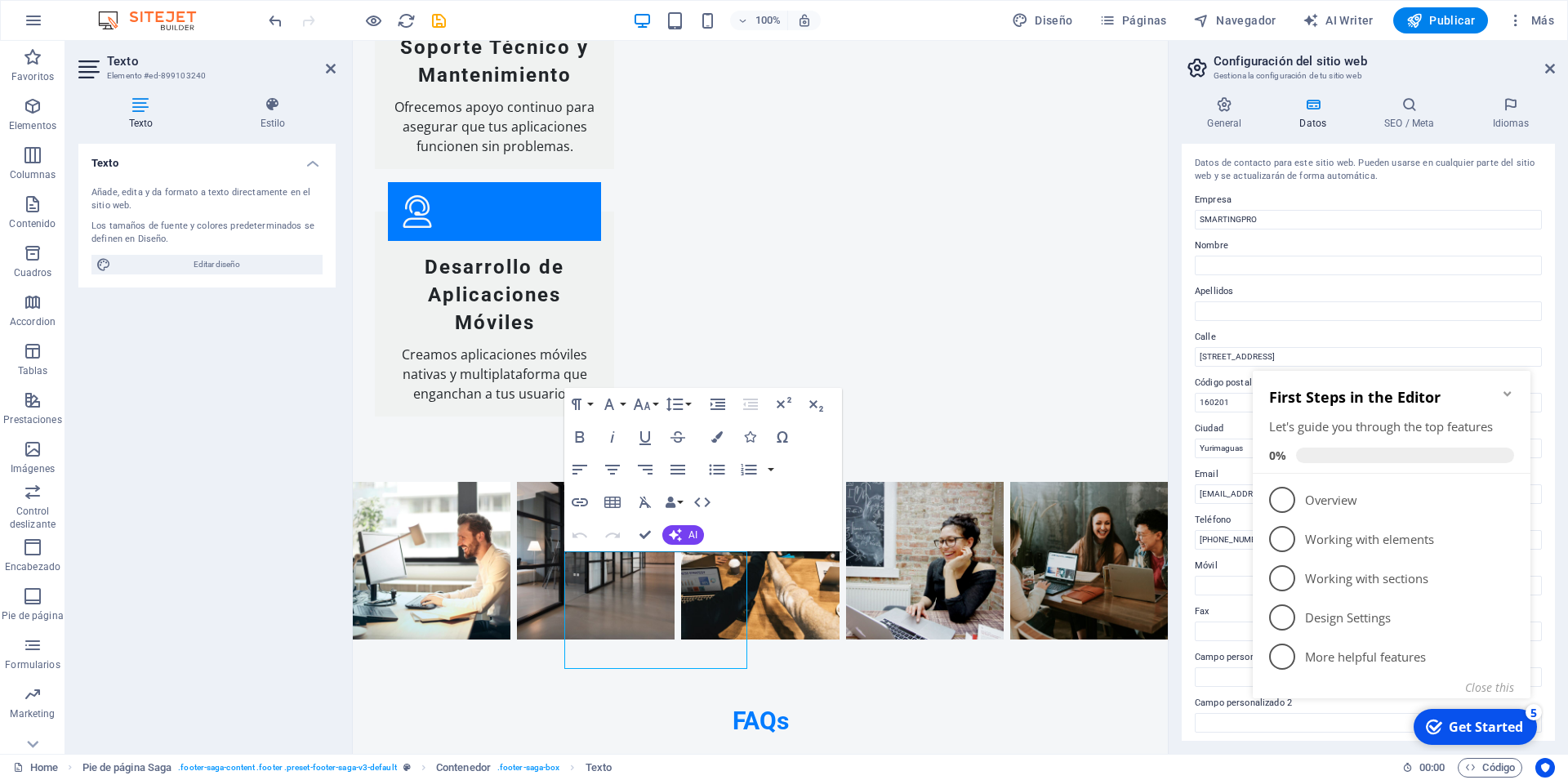
click at [1505, 394] on icon "Minimize checklist" at bounding box center [1507, 394] width 7 height 5
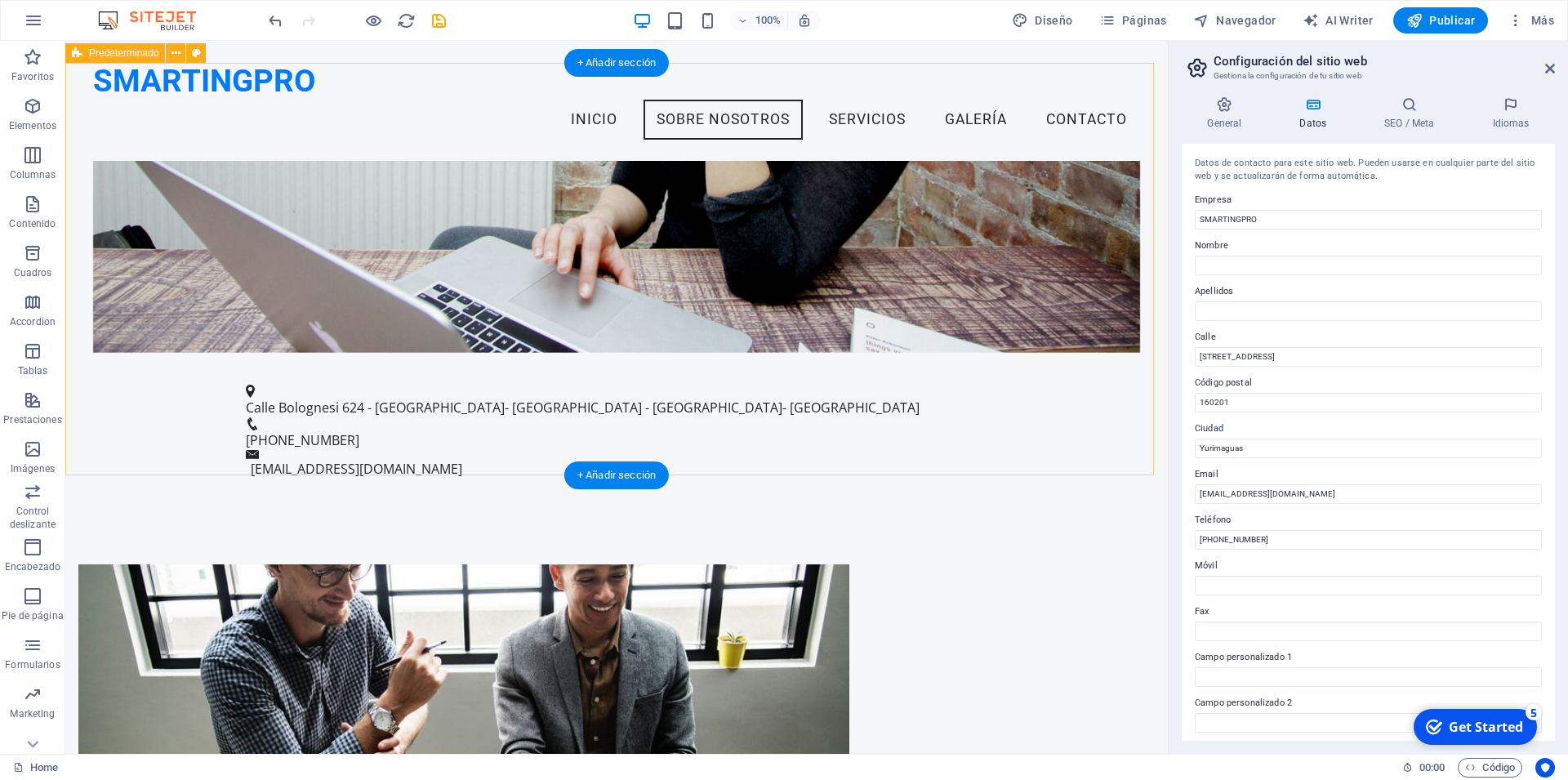
scroll to position [146, 0]
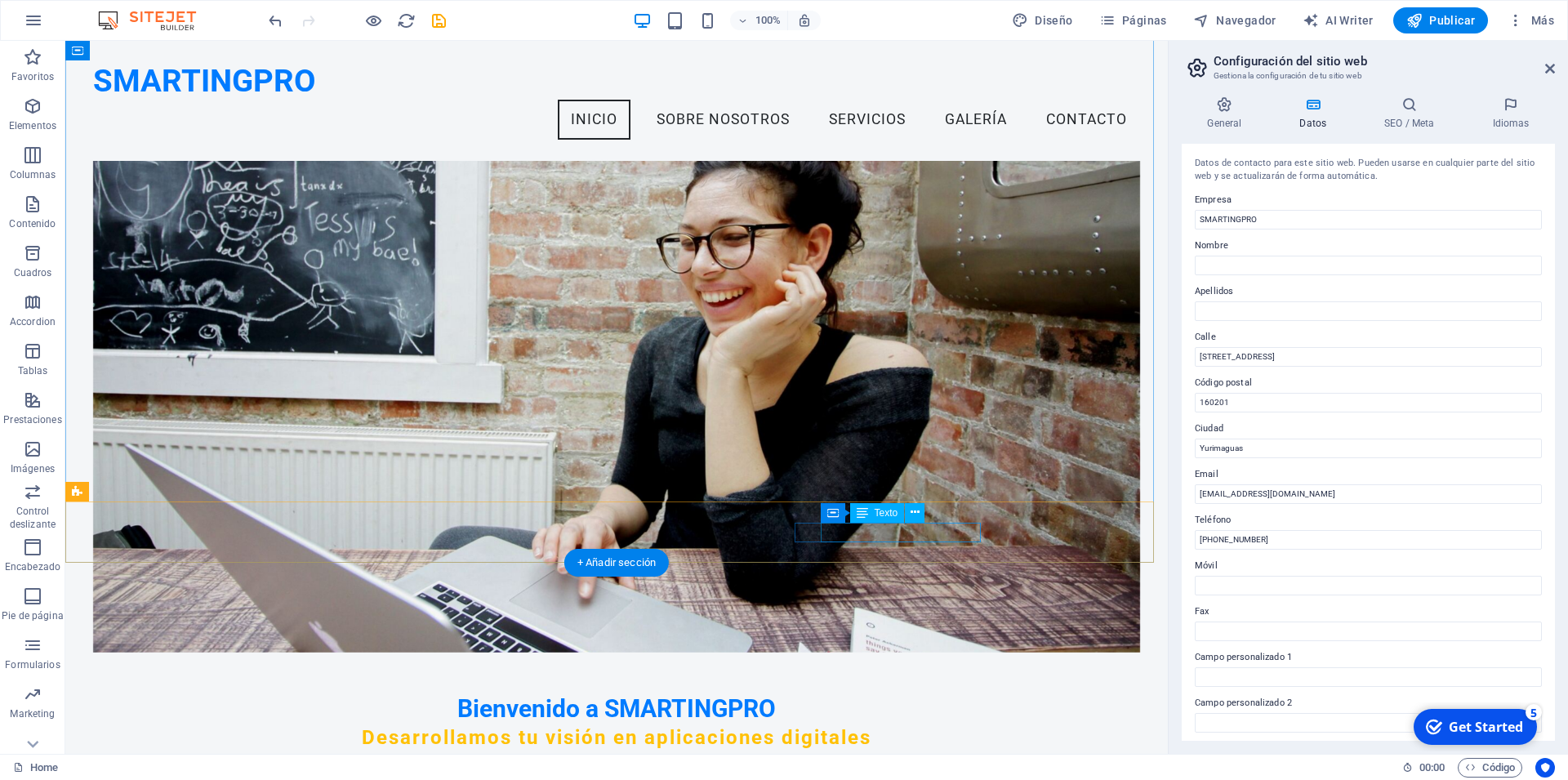
click at [913, 514] on icon at bounding box center [915, 512] width 9 height 17
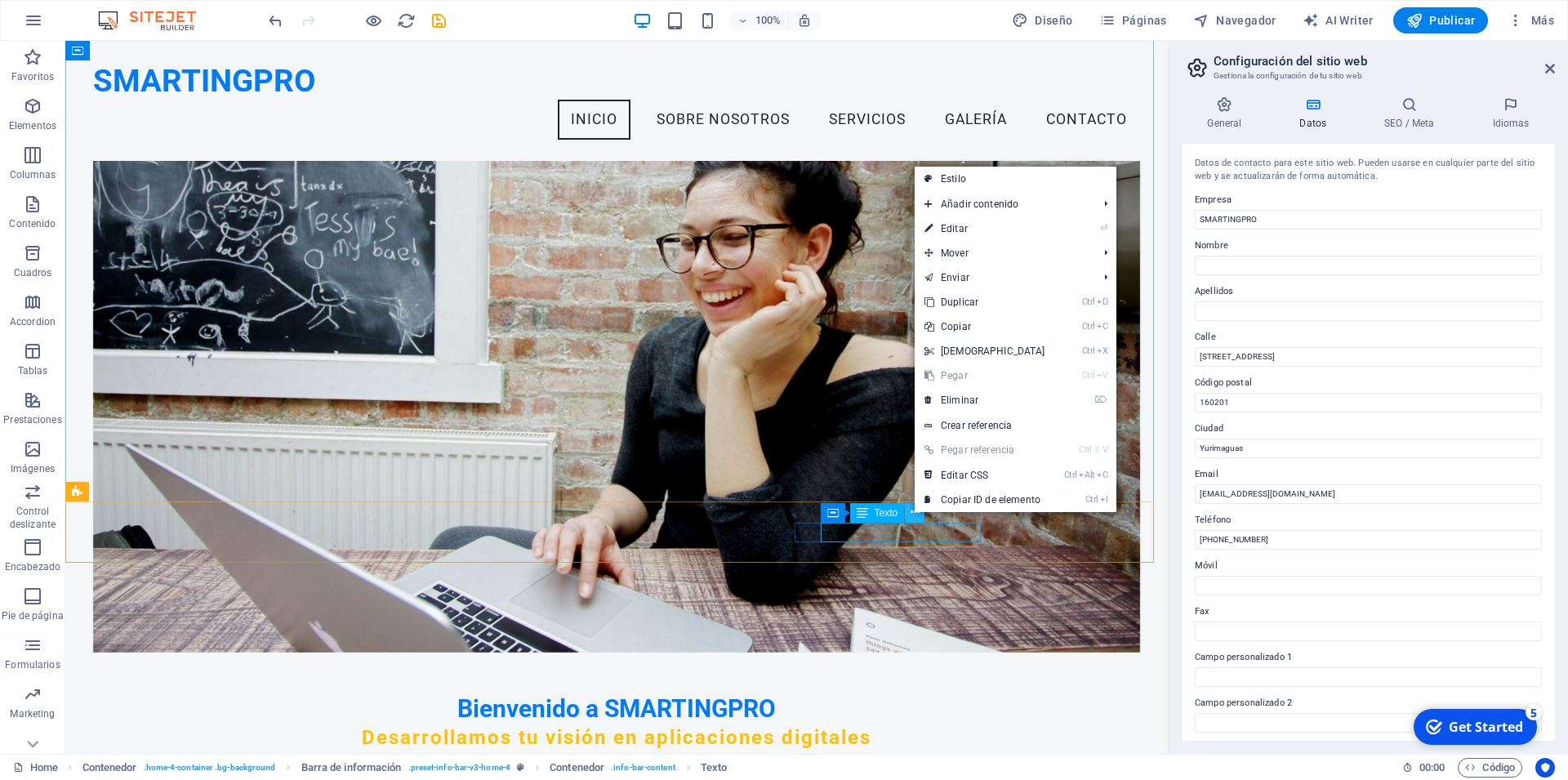
click at [913, 514] on icon at bounding box center [915, 512] width 9 height 17
click at [837, 513] on span "Contenedor" at bounding box center [844, 513] width 51 height 10
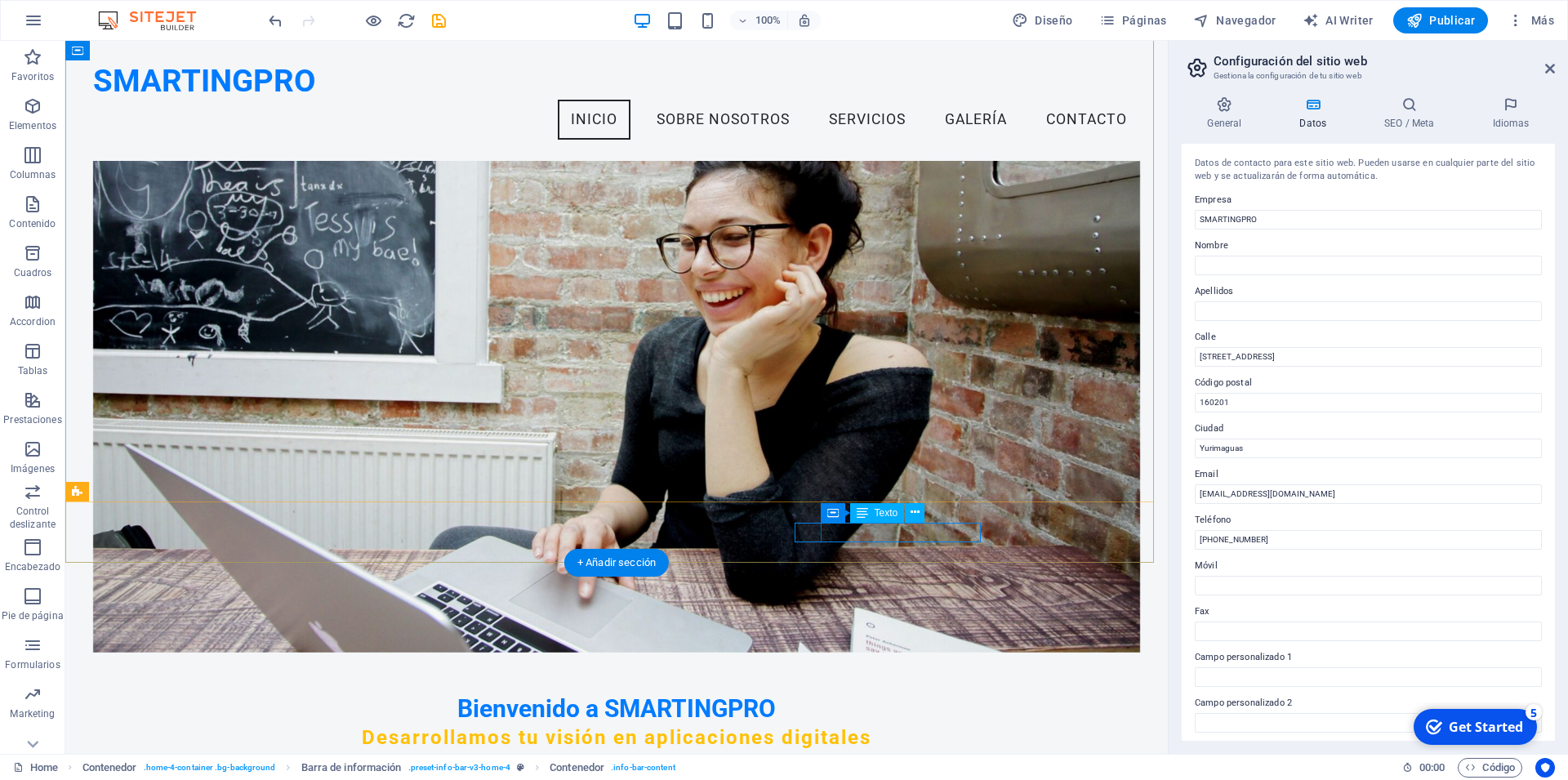
click at [876, 514] on span "Texto" at bounding box center [886, 513] width 24 height 10
click at [883, 511] on span "Texto" at bounding box center [886, 513] width 24 height 10
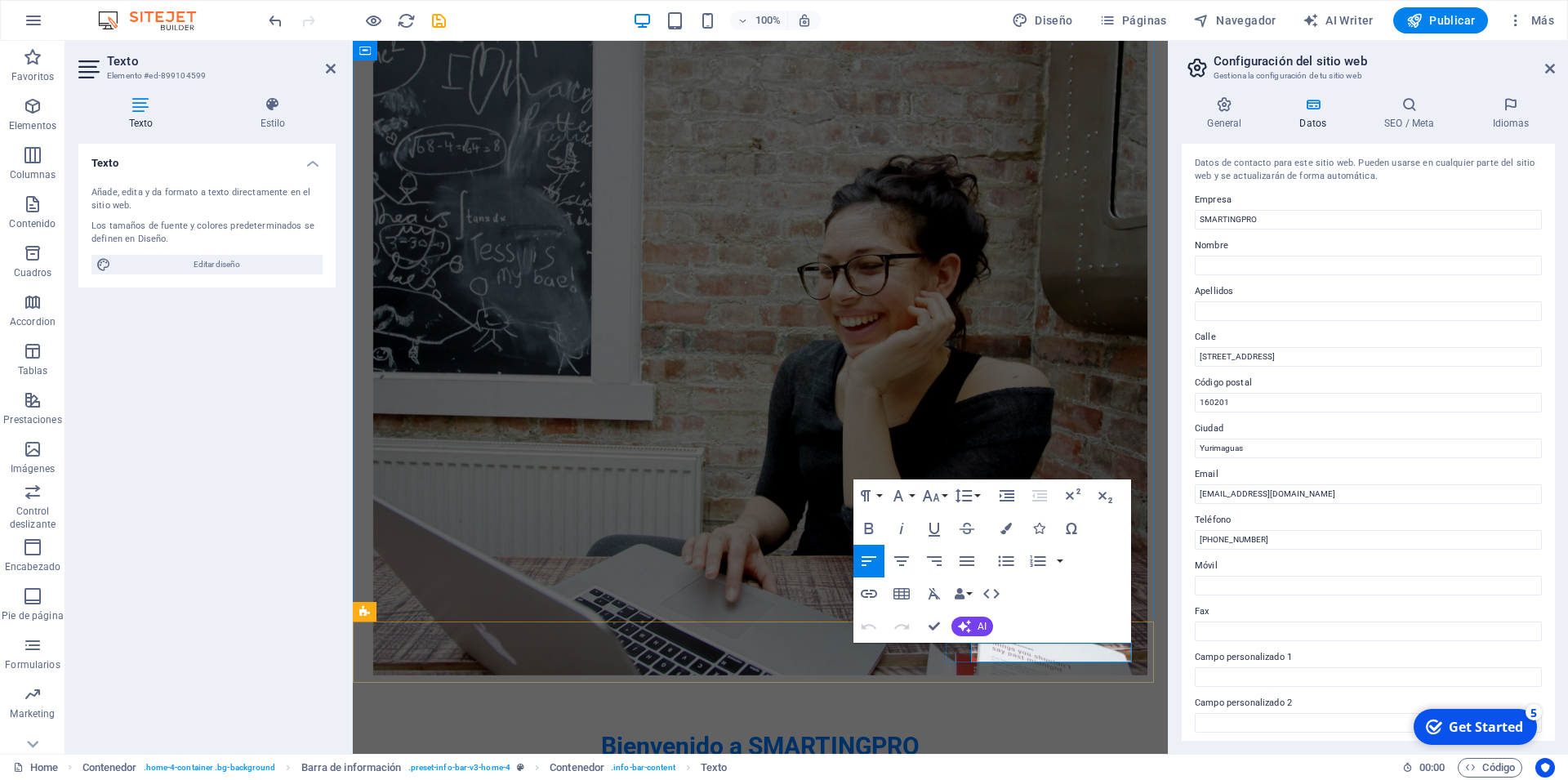
drag, startPoint x: 879, startPoint y: 677, endPoint x: 1173, endPoint y: 677, distance: 294.0
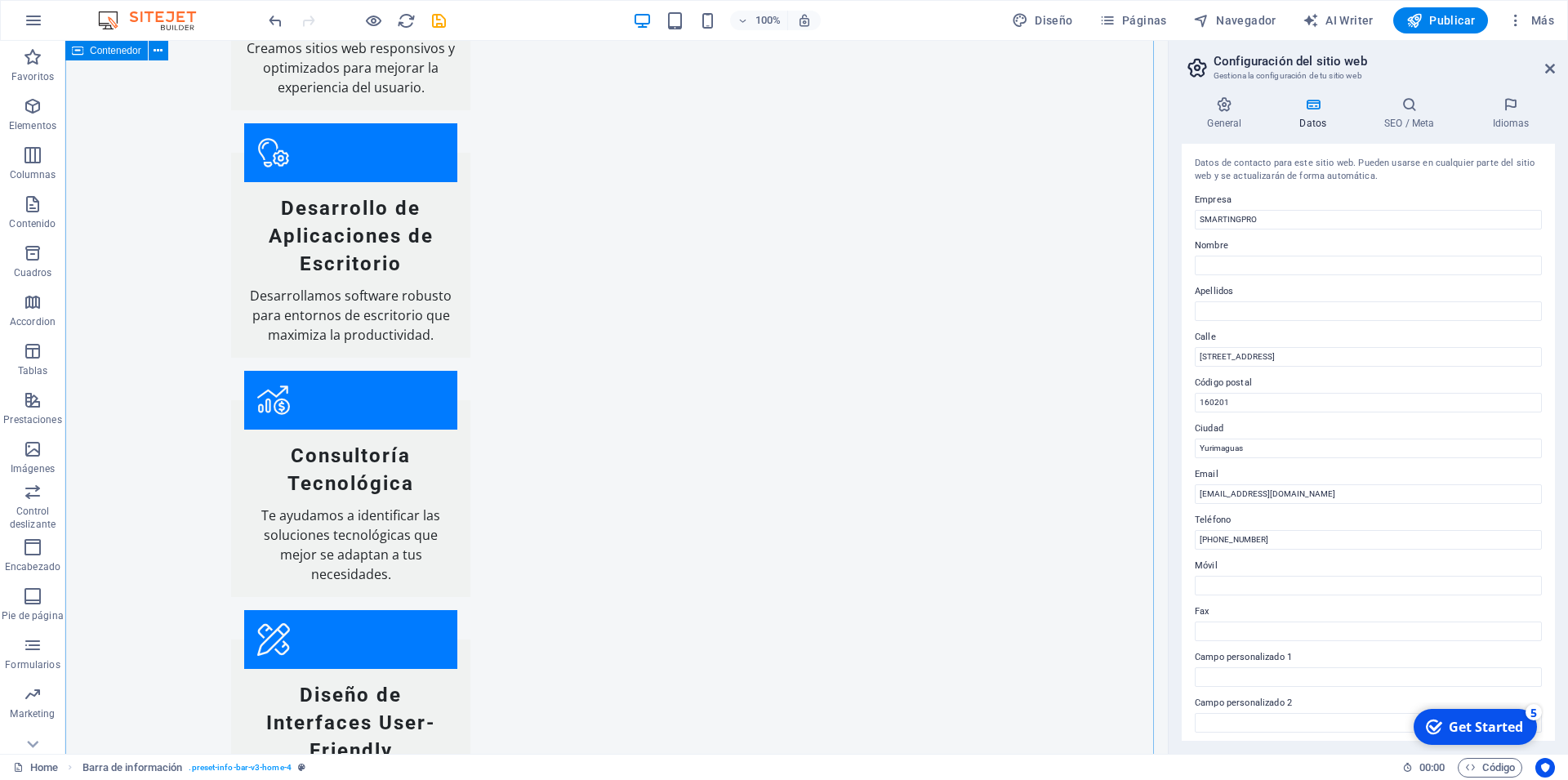
scroll to position [2644, 0]
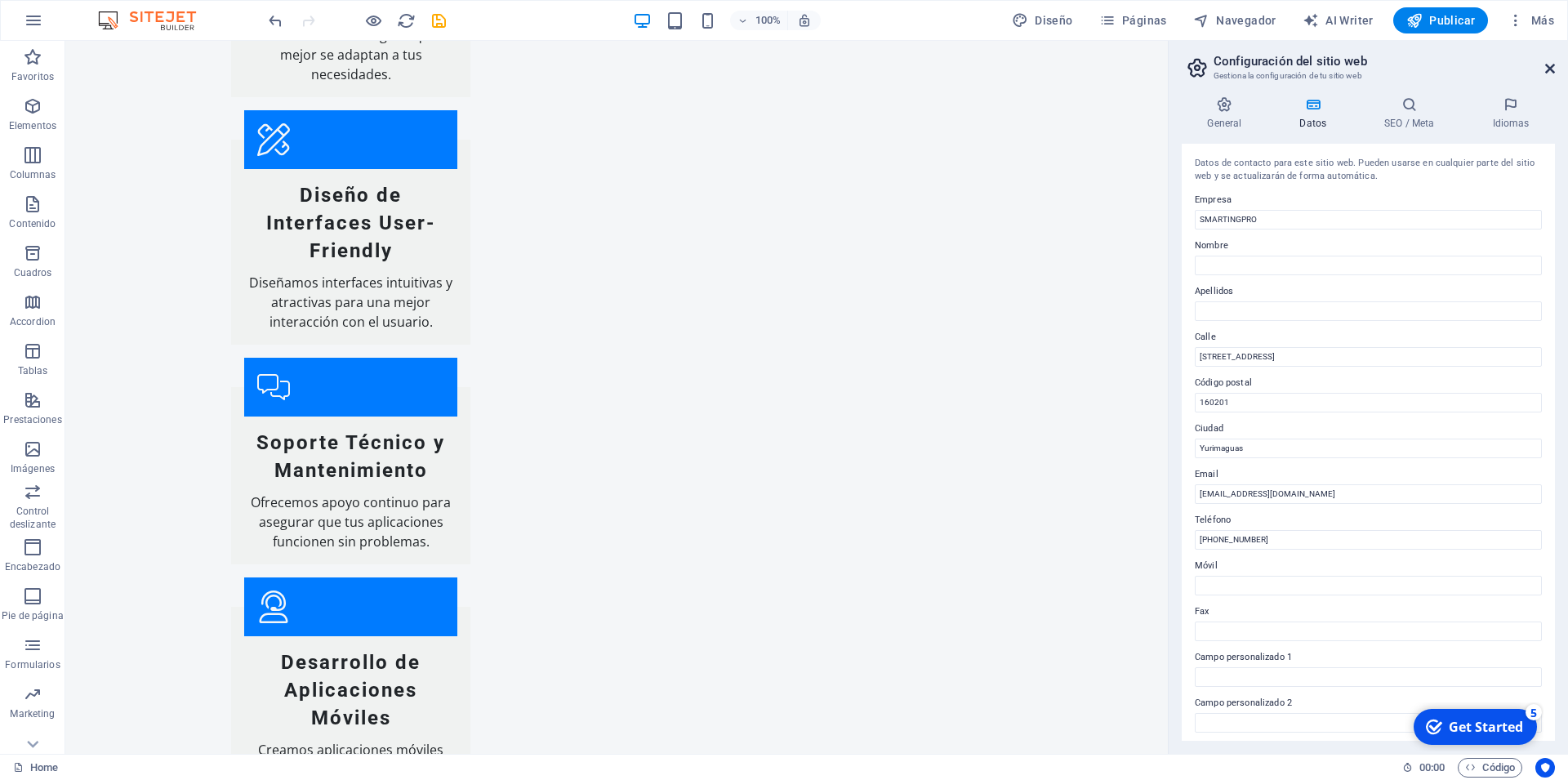
click at [1551, 68] on icon at bounding box center [1549, 68] width 10 height 13
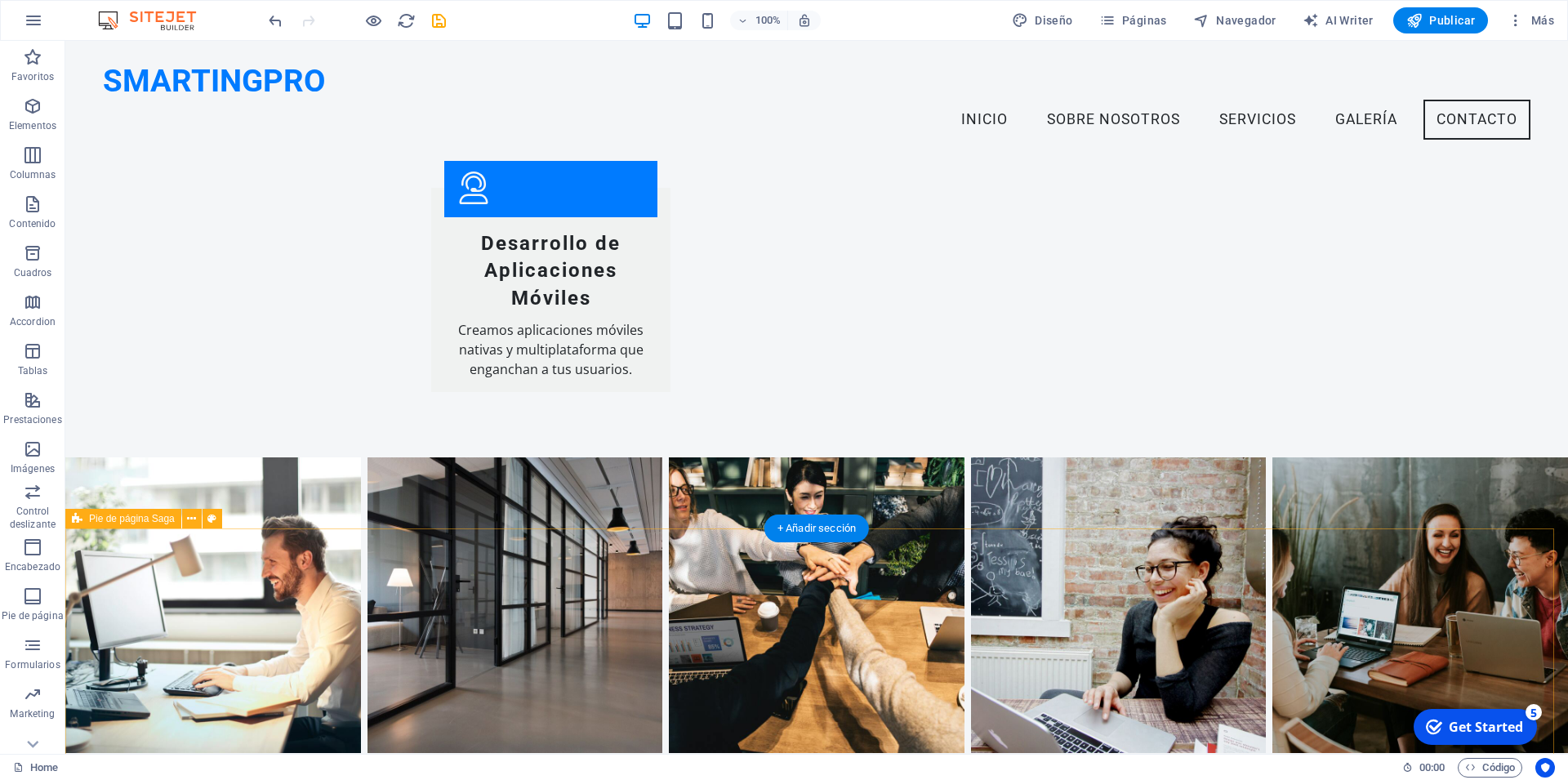
scroll to position [2994, 0]
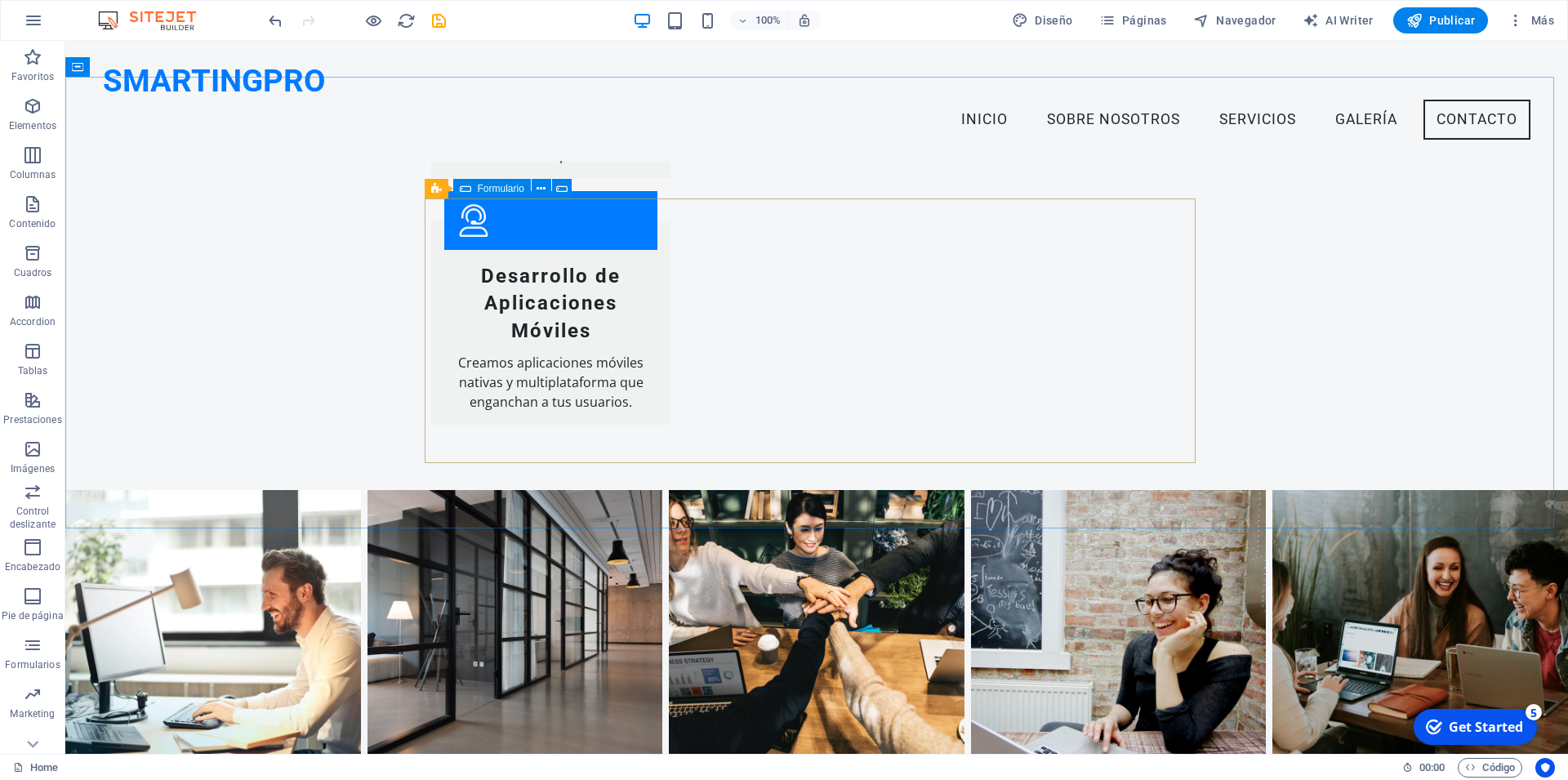
click at [498, 188] on span "Formulario" at bounding box center [500, 188] width 47 height 10
click at [544, 187] on icon at bounding box center [541, 189] width 9 height 17
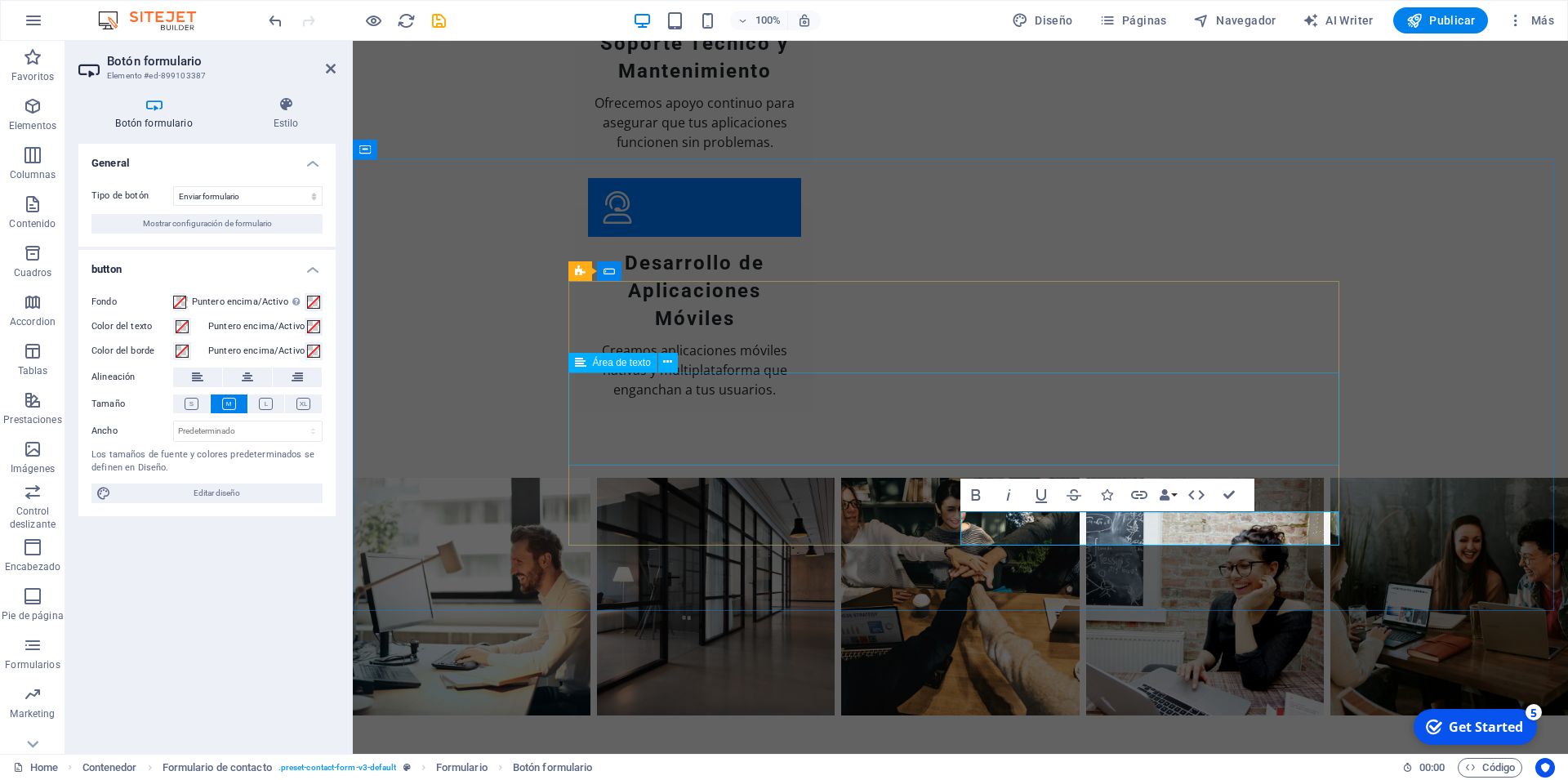
scroll to position [2936, 0]
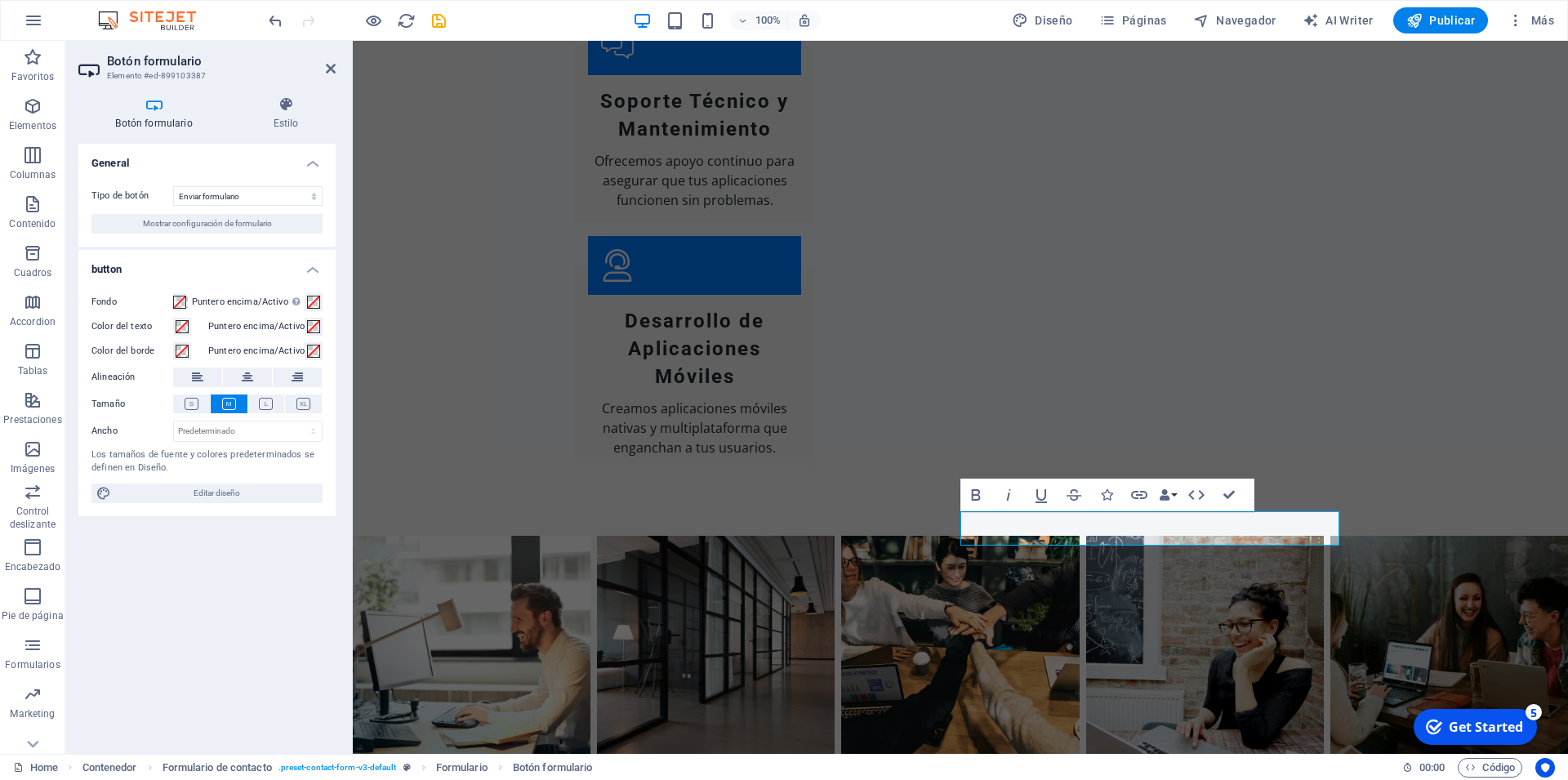
click at [166, 116] on h4 "Botón formulario" at bounding box center [157, 113] width 158 height 34
click at [249, 196] on select "Enviar formulario Restablecer formulario Ninguna acción" at bounding box center [247, 196] width 149 height 19
click at [315, 166] on h4 "General" at bounding box center [207, 158] width 258 height 29
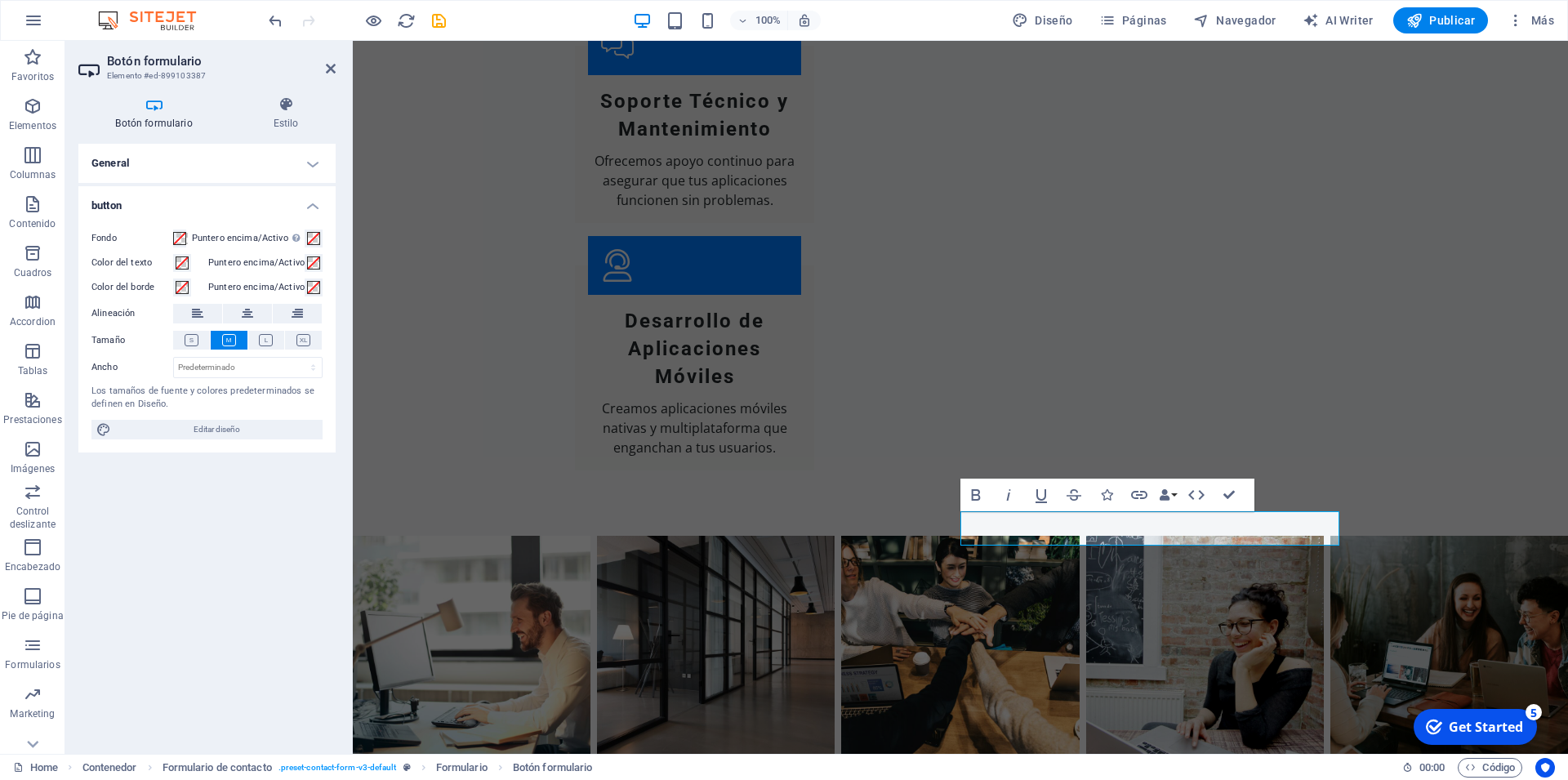
click at [315, 166] on h4 "General" at bounding box center [207, 163] width 258 height 39
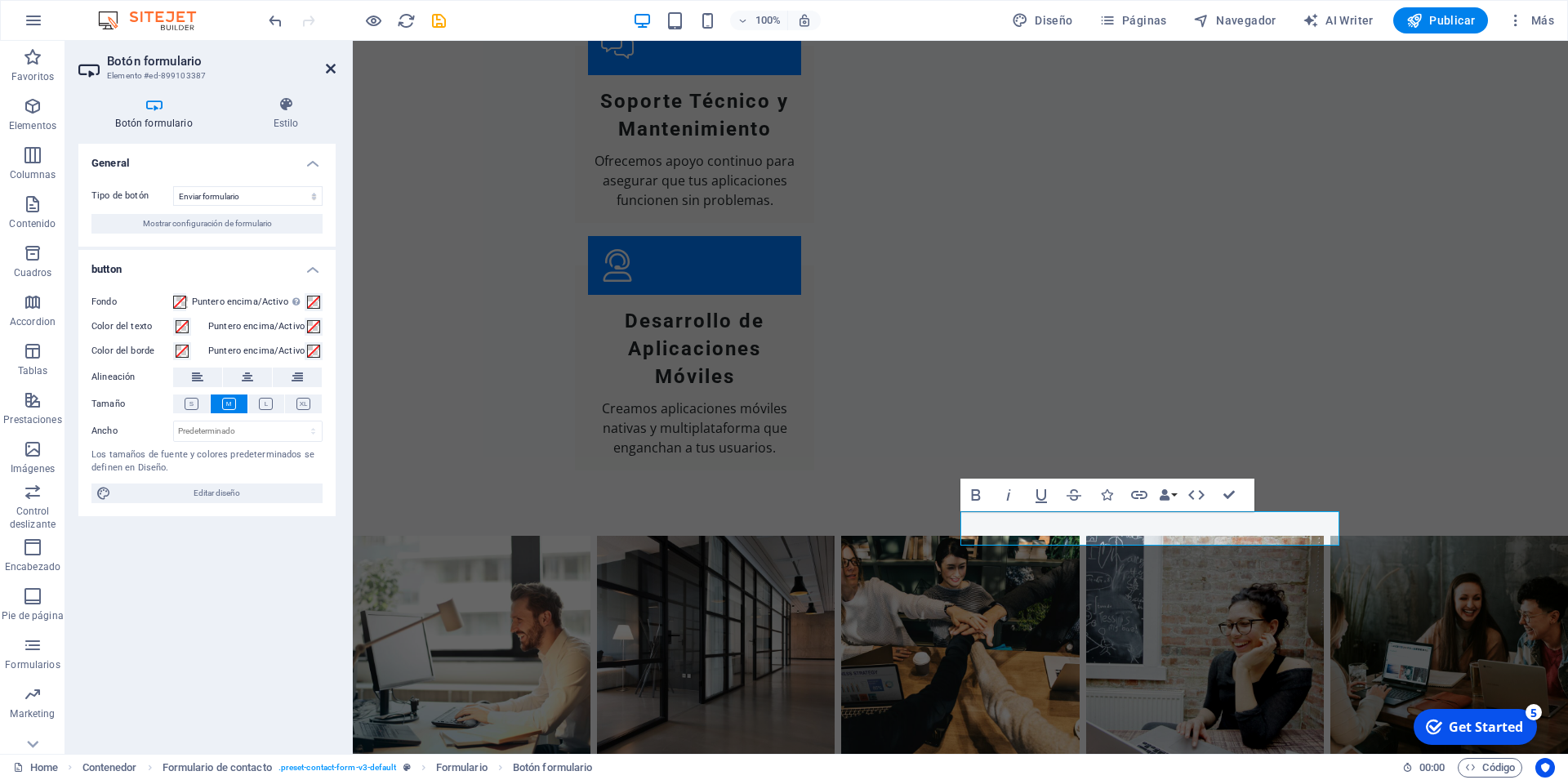
click at [328, 68] on icon at bounding box center [330, 68] width 10 height 13
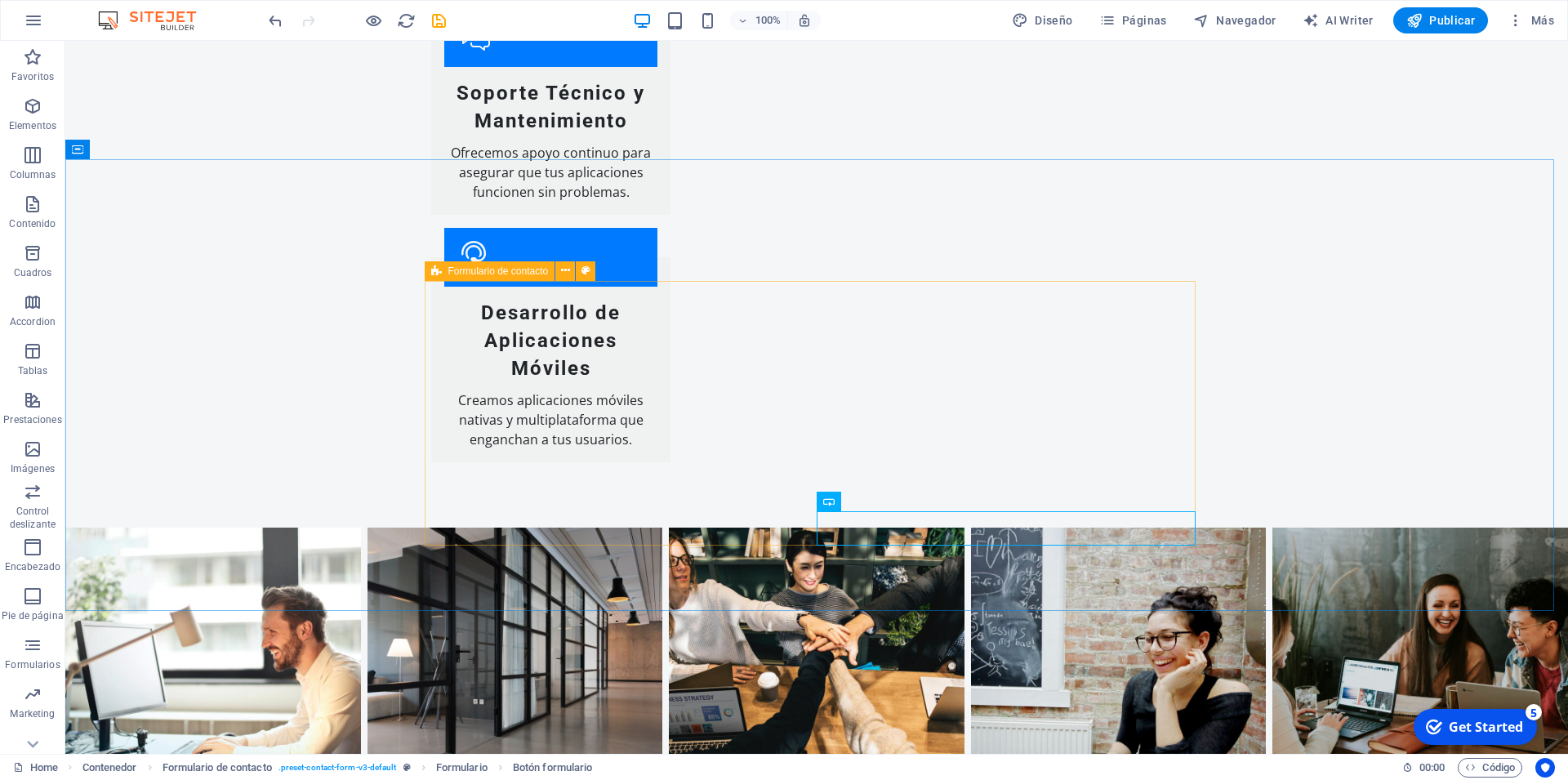
click at [470, 267] on span "Formulario de contacto" at bounding box center [499, 271] width 101 height 10
click at [564, 273] on icon at bounding box center [566, 270] width 9 height 17
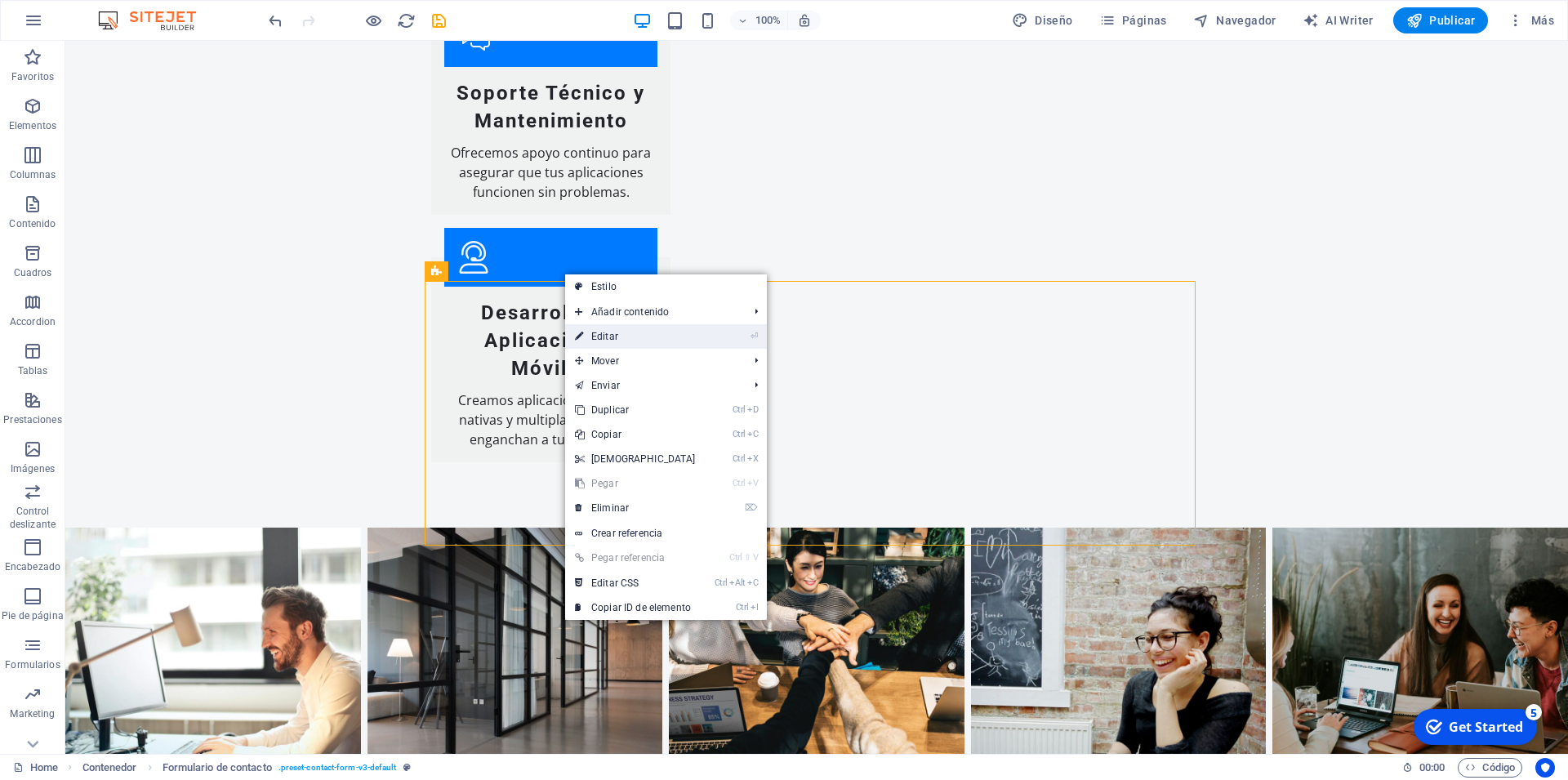
click at [625, 335] on link "⏎ Editar" at bounding box center [634, 336] width 140 height 25
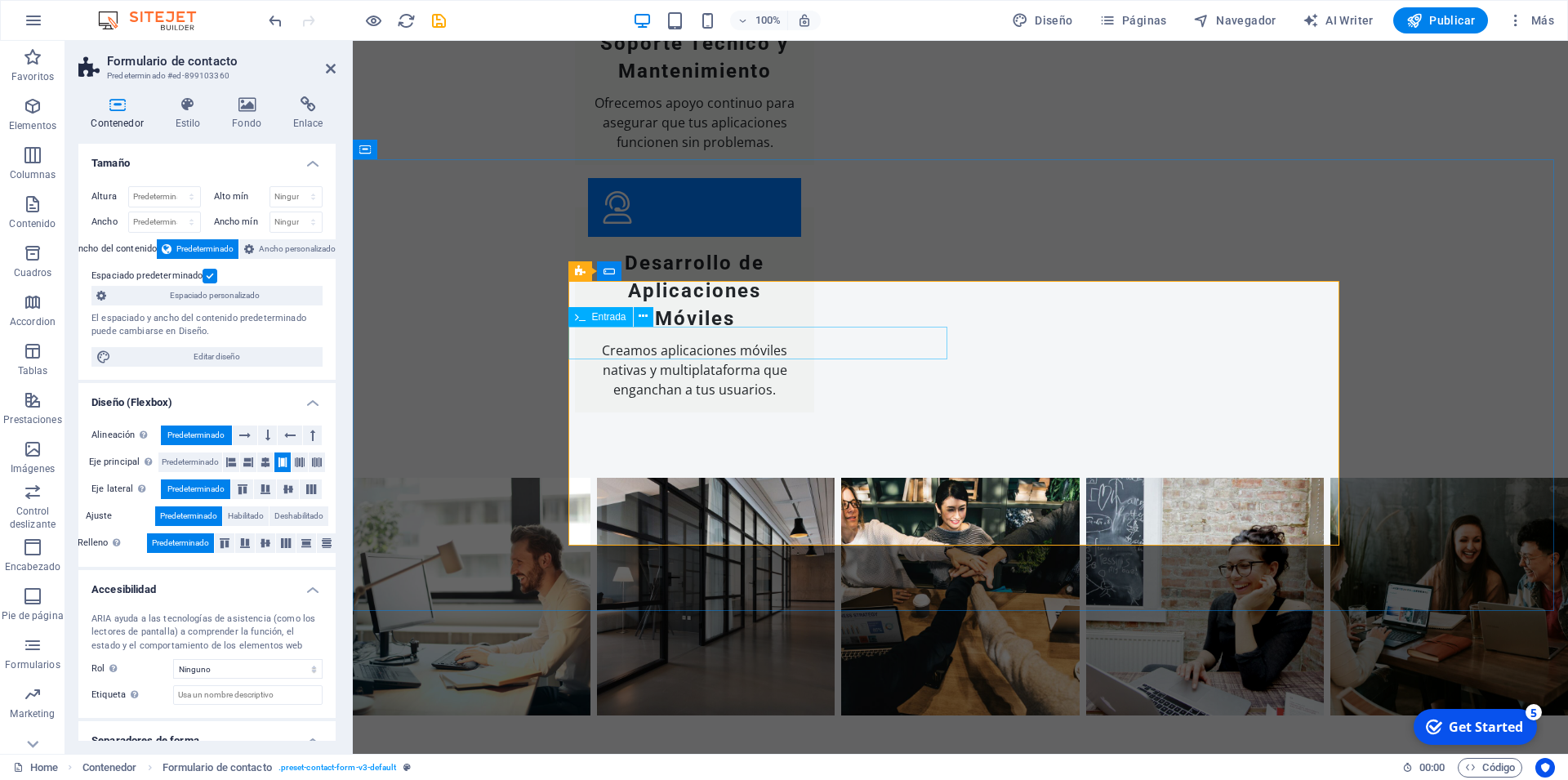
scroll to position [2936, 0]
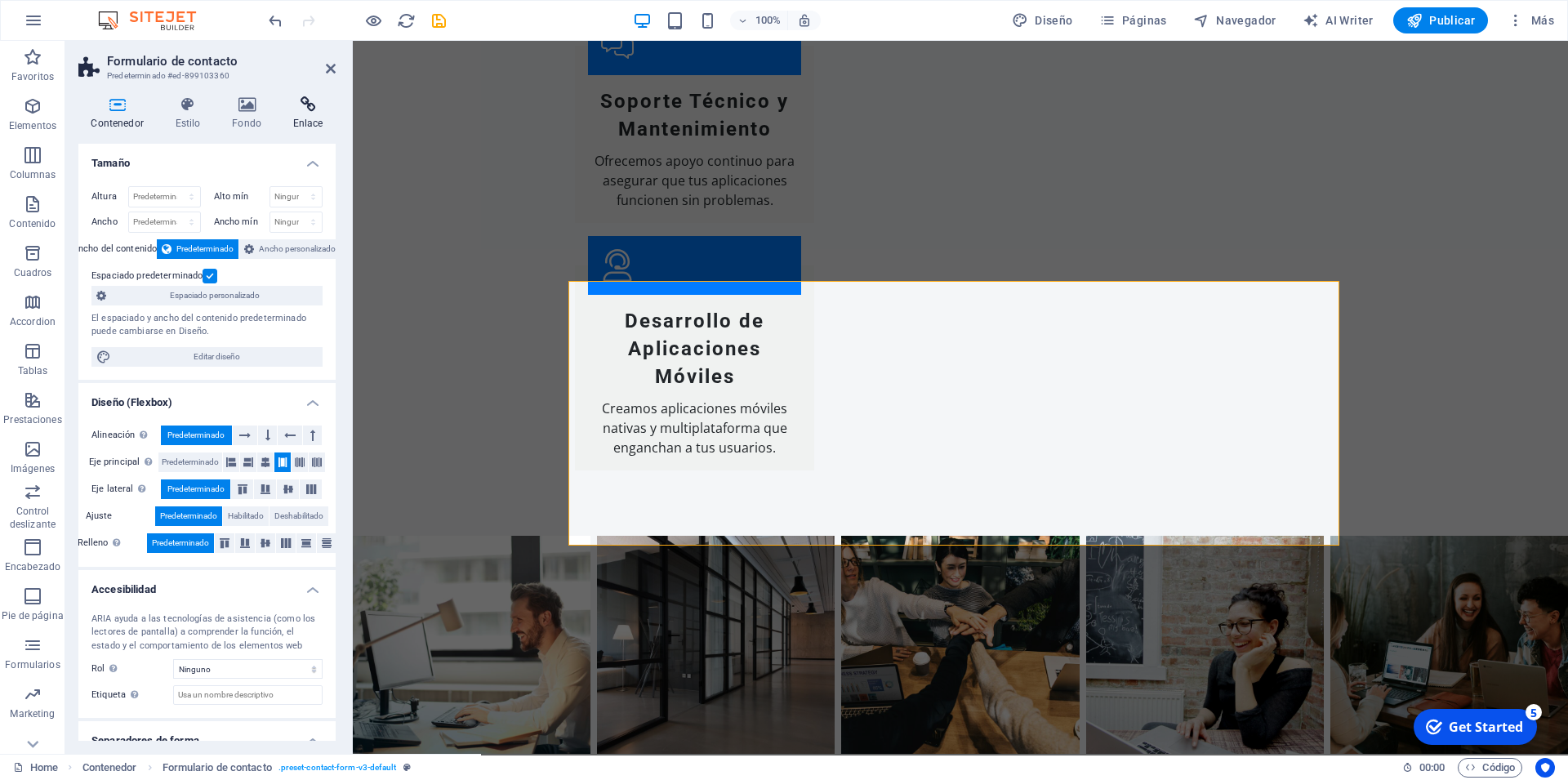
click at [310, 105] on icon at bounding box center [307, 104] width 56 height 17
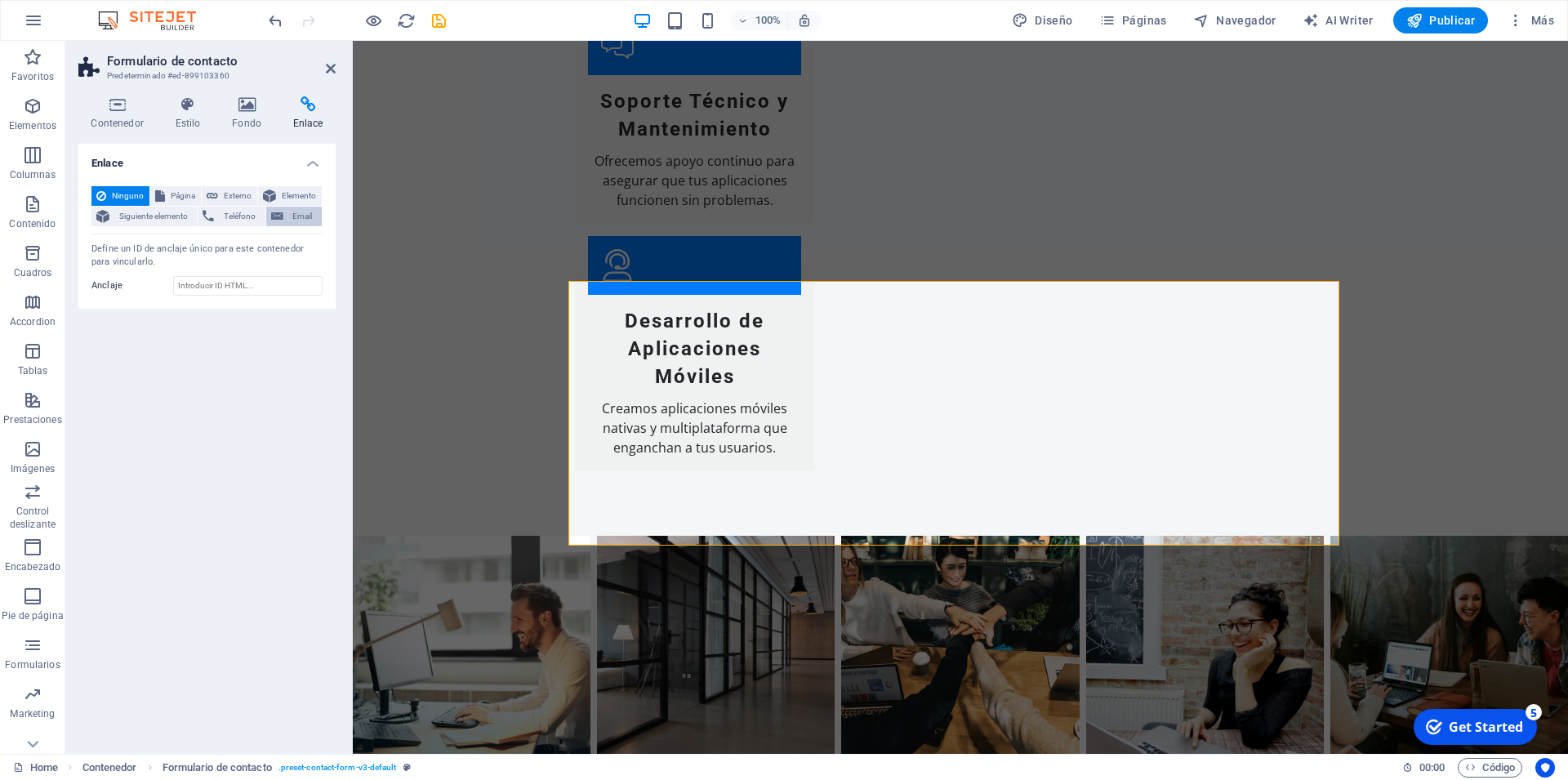
click at [301, 215] on span "Email" at bounding box center [303, 216] width 28 height 19
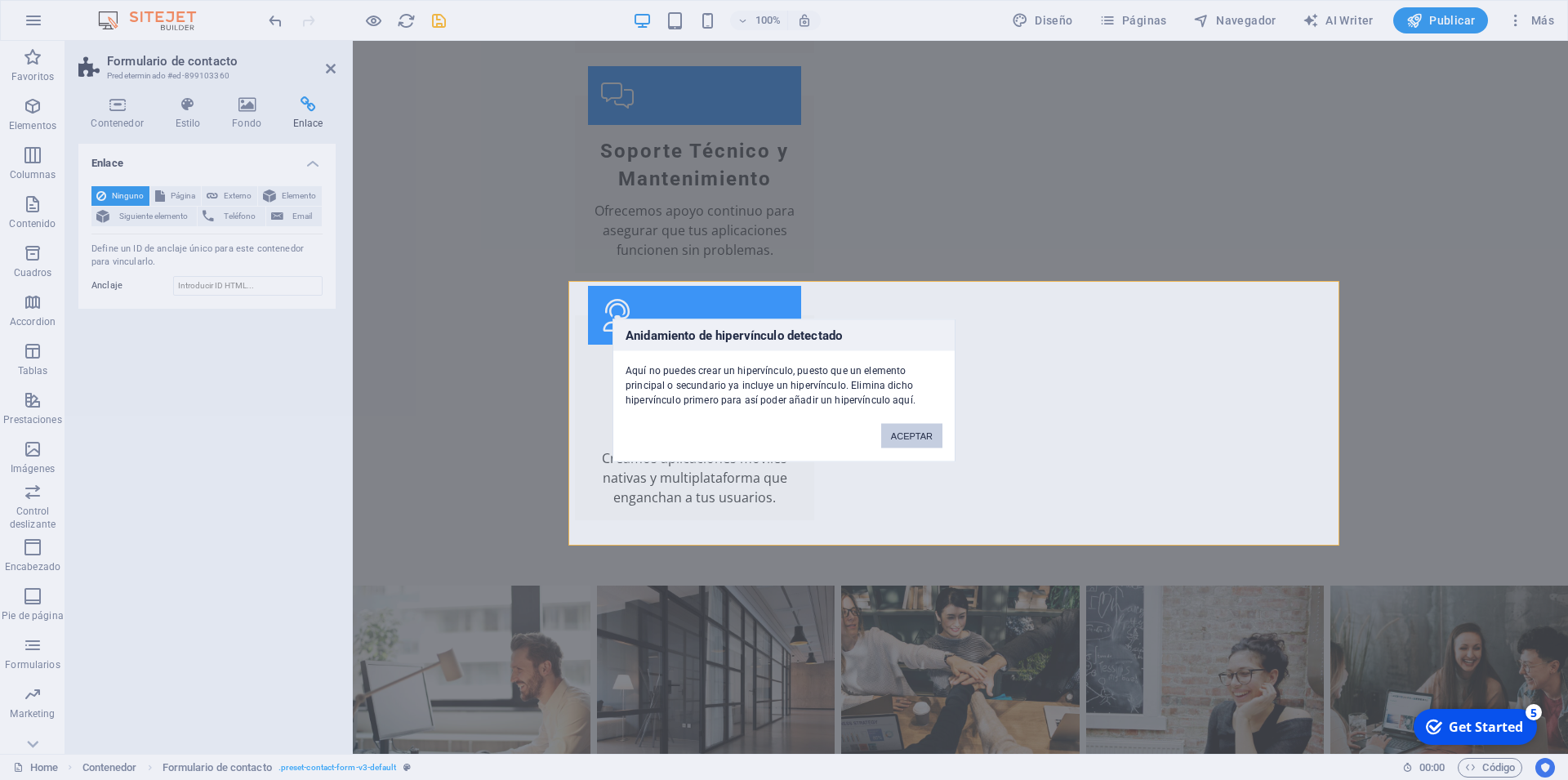
click at [916, 436] on button "ACEPTAR" at bounding box center [912, 435] width 61 height 25
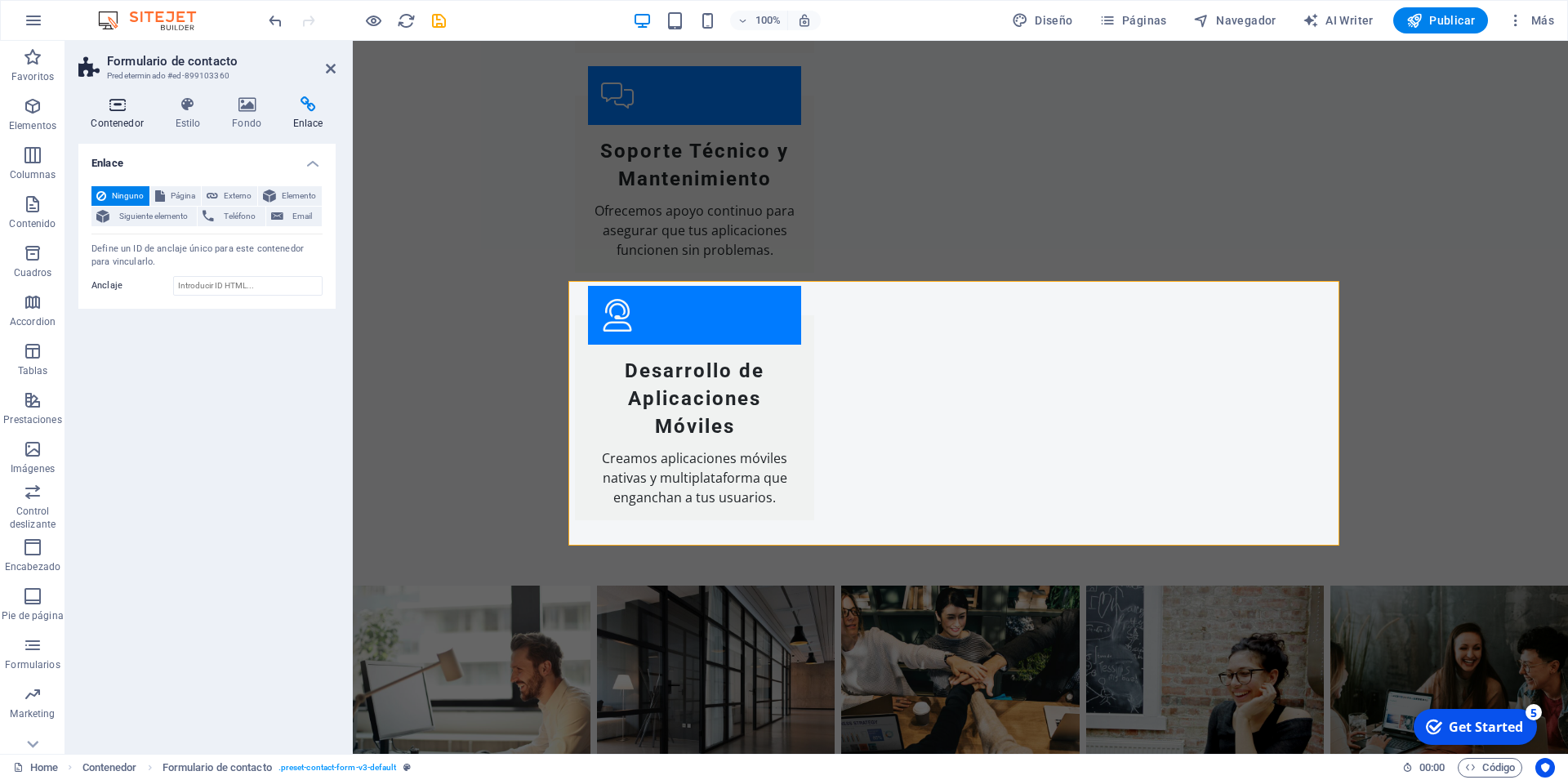
click at [107, 109] on icon at bounding box center [117, 104] width 78 height 17
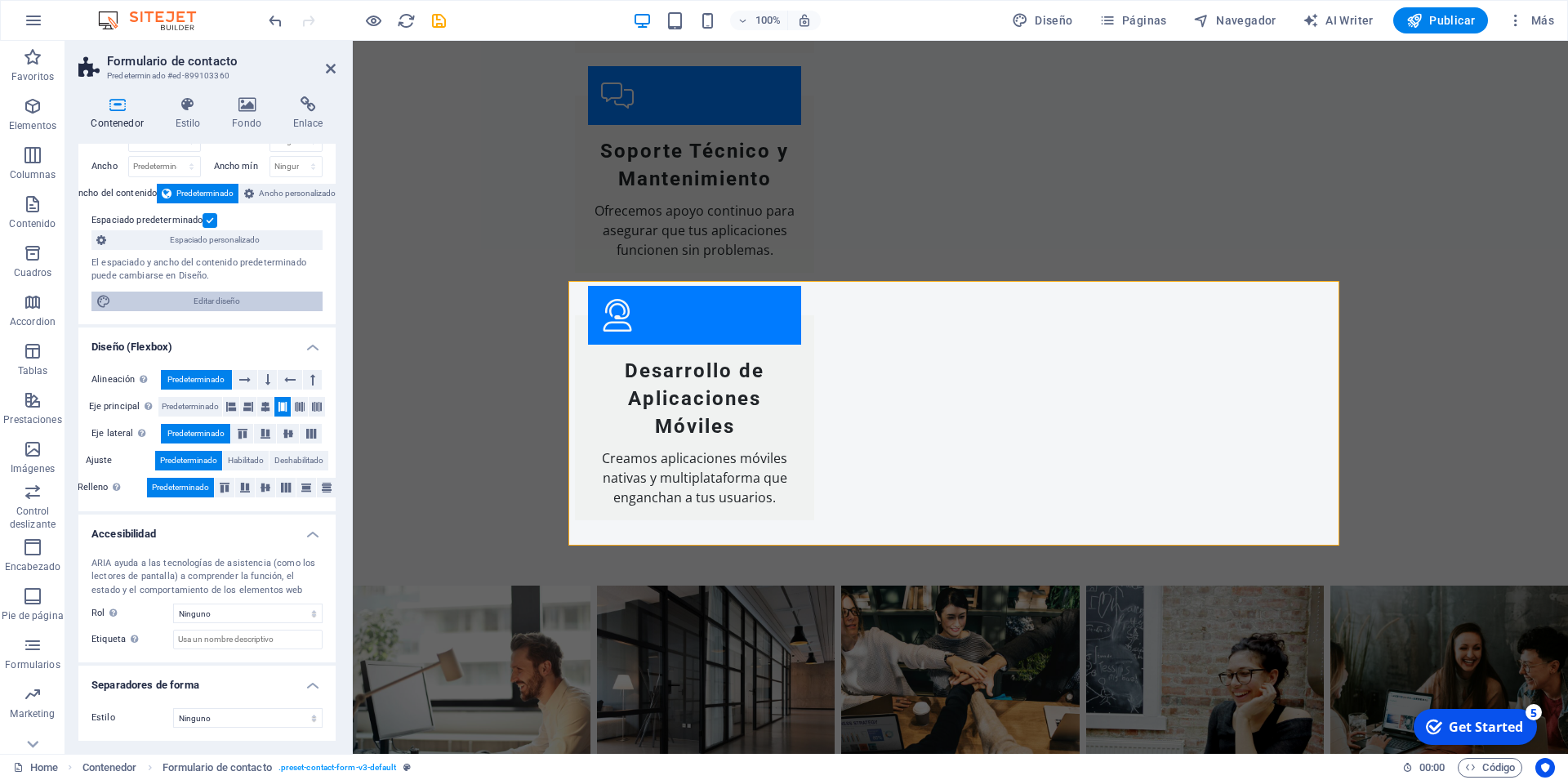
scroll to position [0, 0]
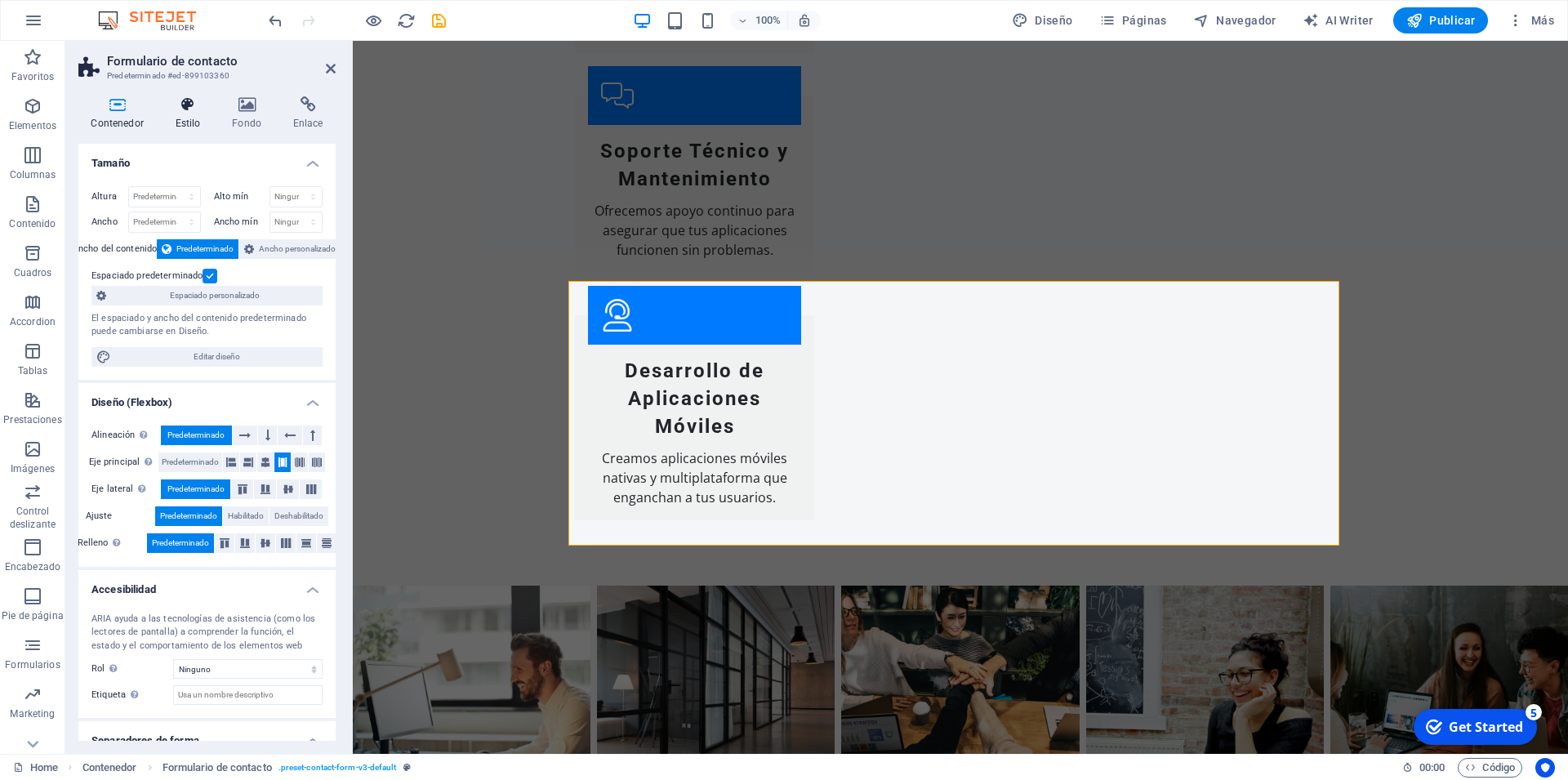
click at [185, 121] on h4 "Estilo" at bounding box center [191, 113] width 57 height 34
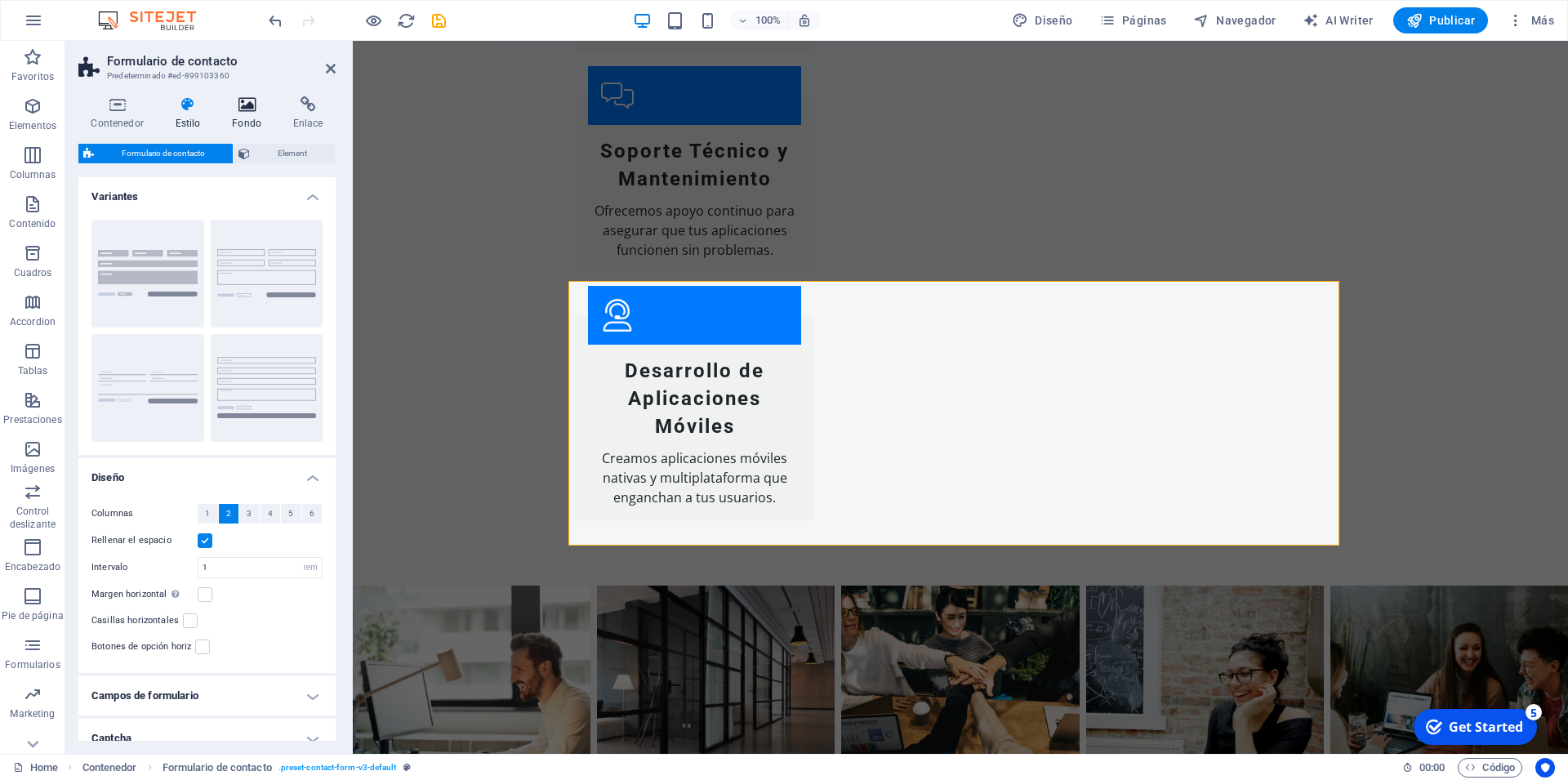
click at [248, 109] on icon at bounding box center [247, 104] width 55 height 17
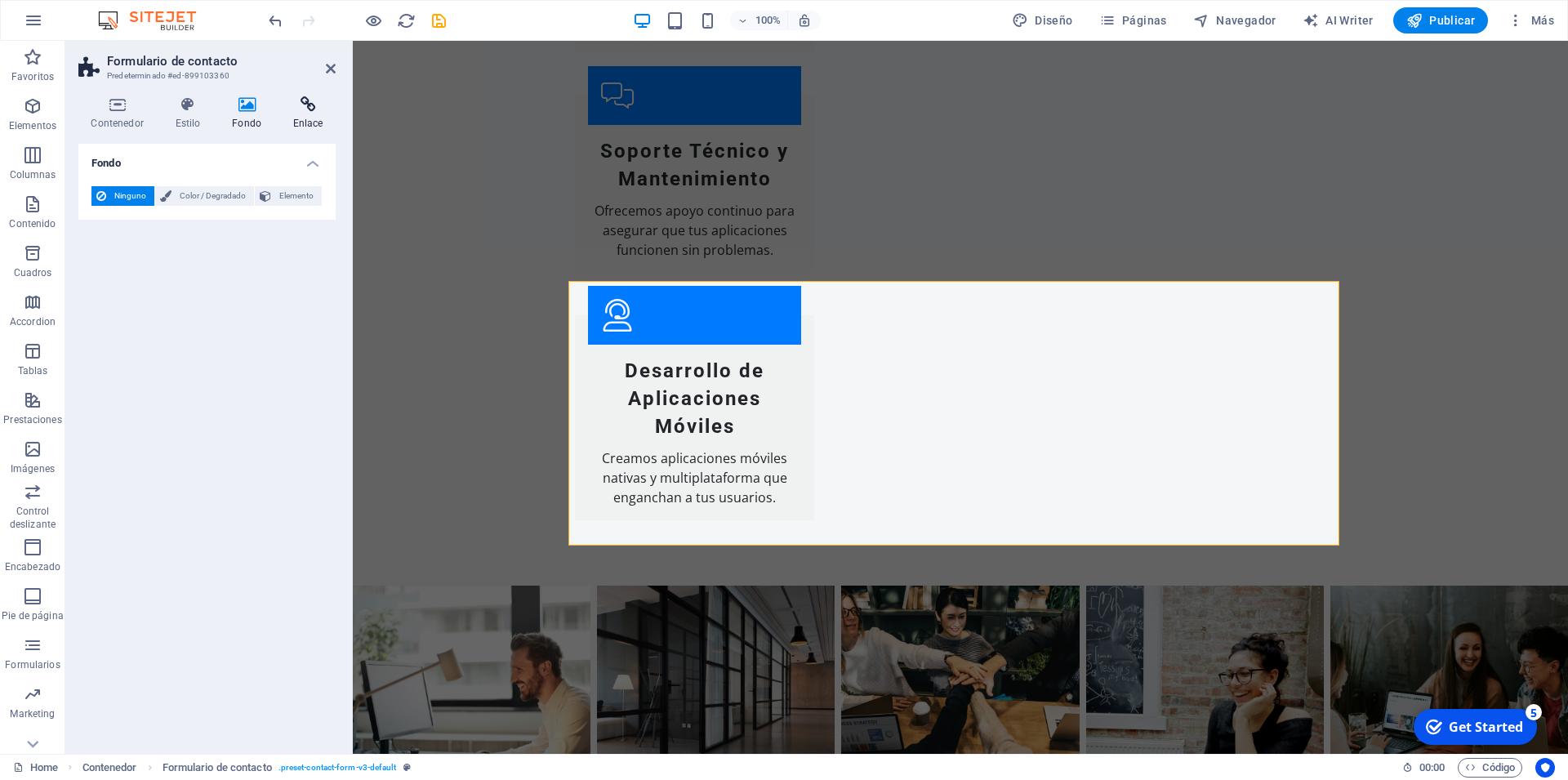
click at [312, 120] on h4 "Enlace" at bounding box center [307, 113] width 56 height 34
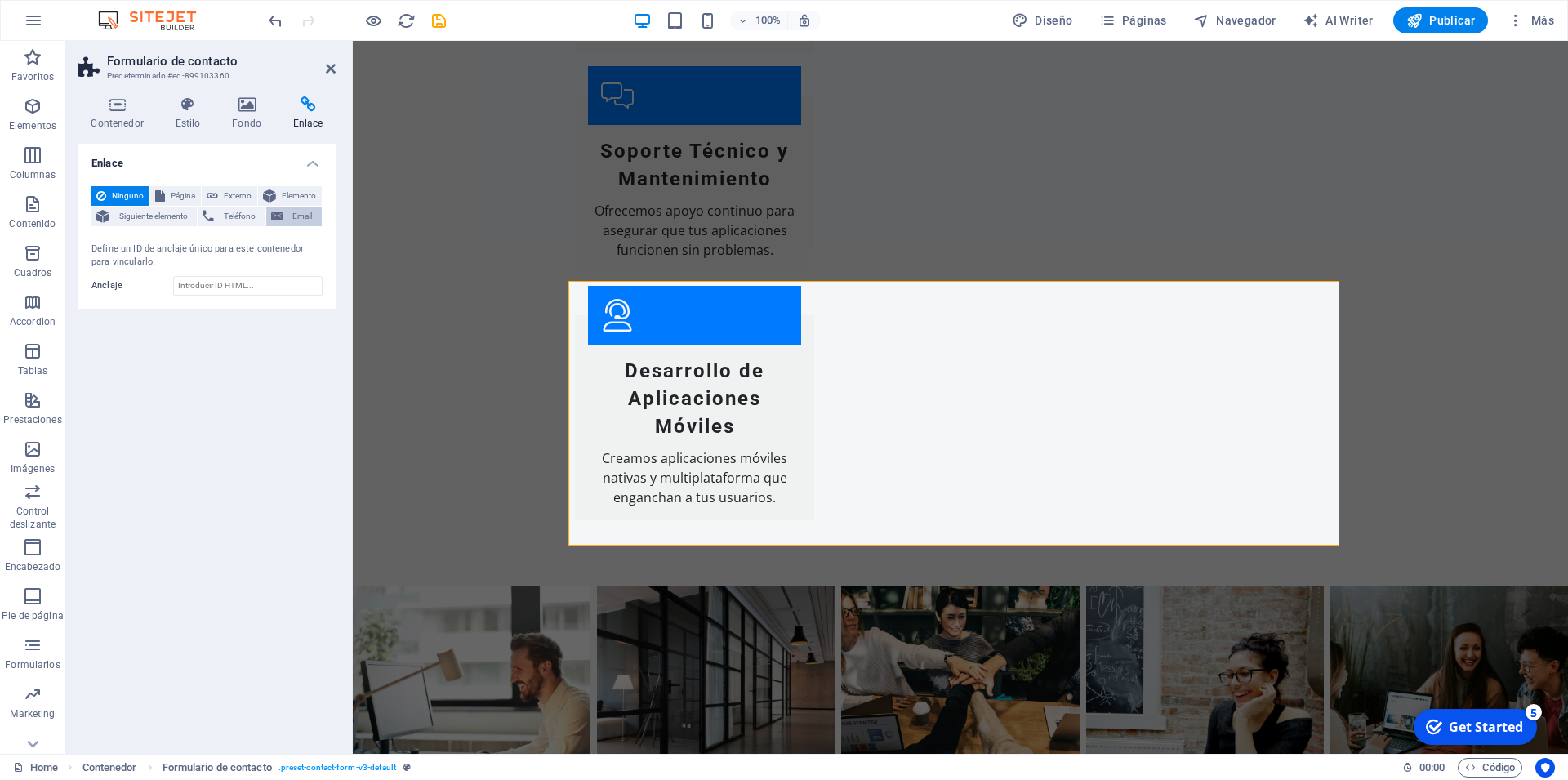
click at [291, 211] on span "Email" at bounding box center [303, 216] width 28 height 19
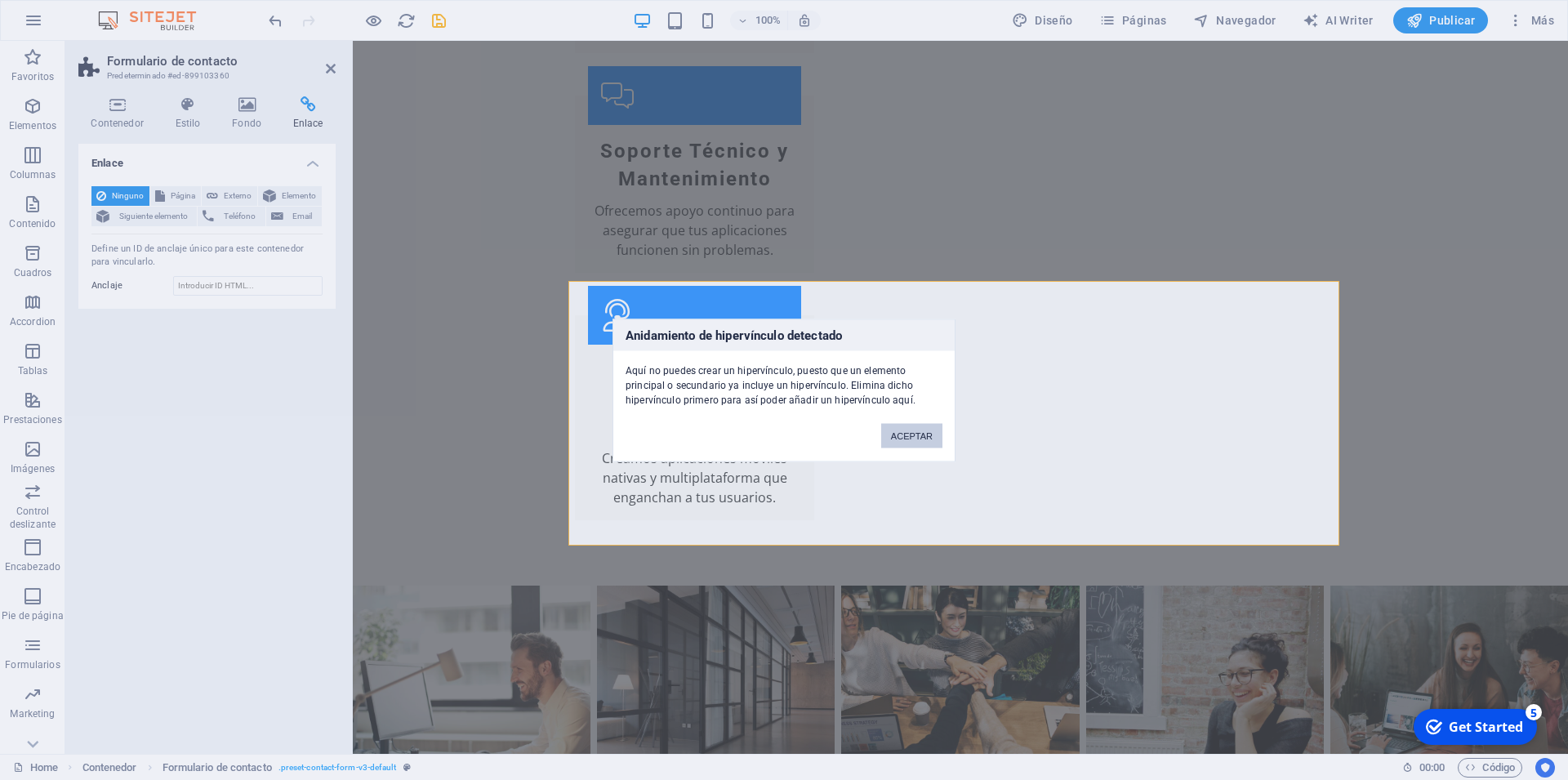
click at [931, 435] on button "ACEPTAR" at bounding box center [912, 435] width 61 height 25
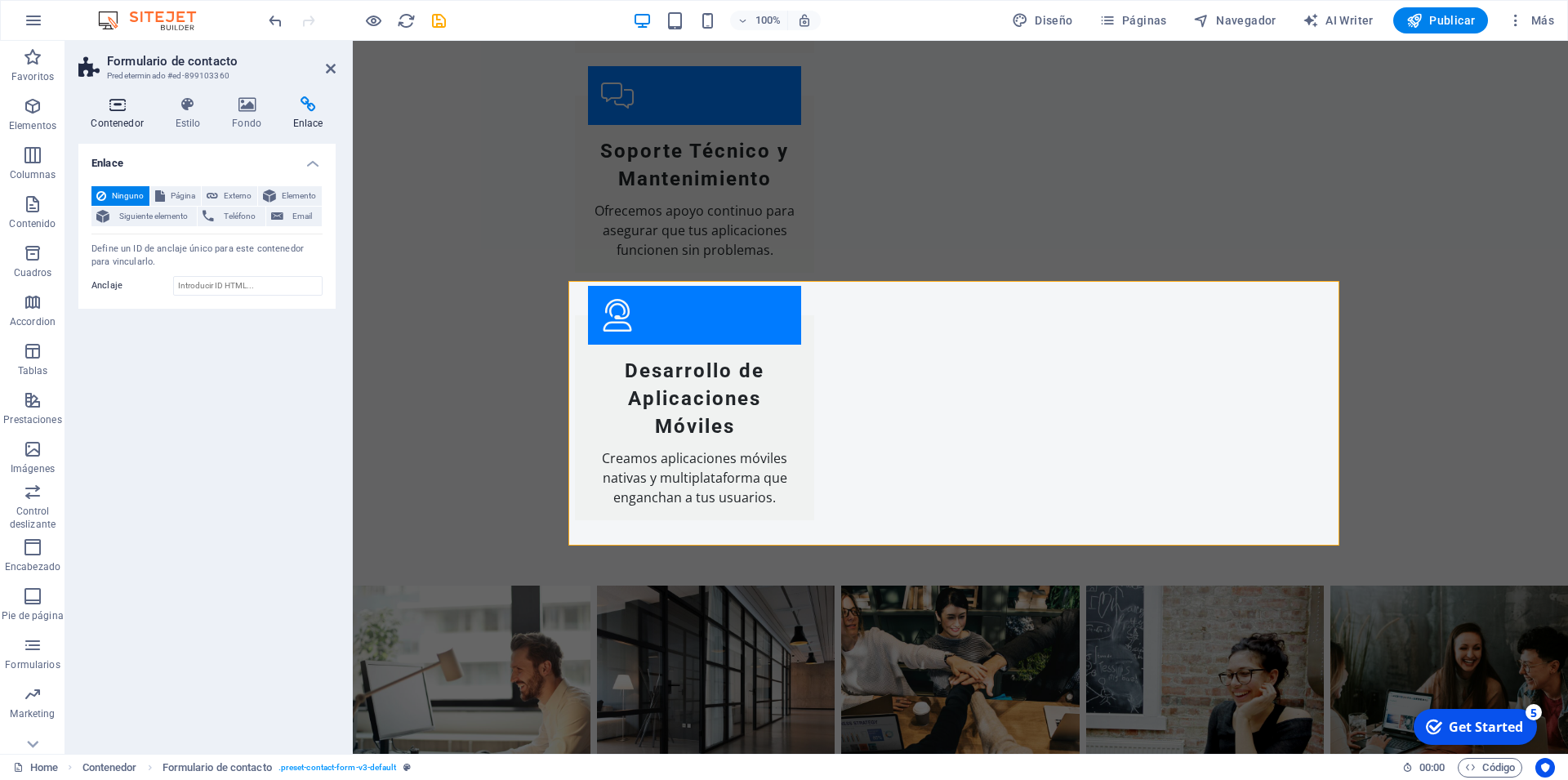
click at [111, 101] on icon at bounding box center [117, 104] width 78 height 17
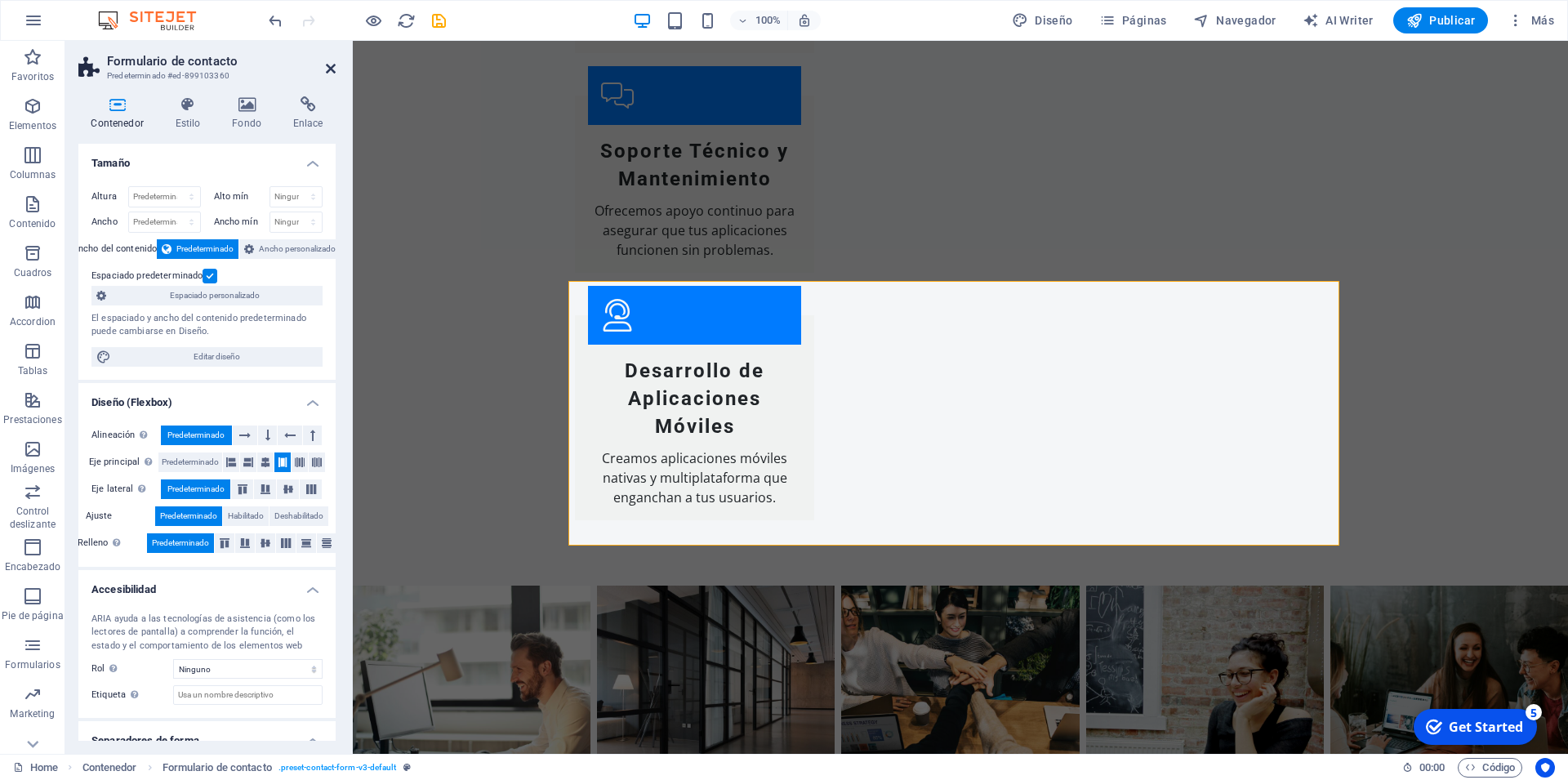
click at [333, 66] on icon at bounding box center [330, 68] width 10 height 13
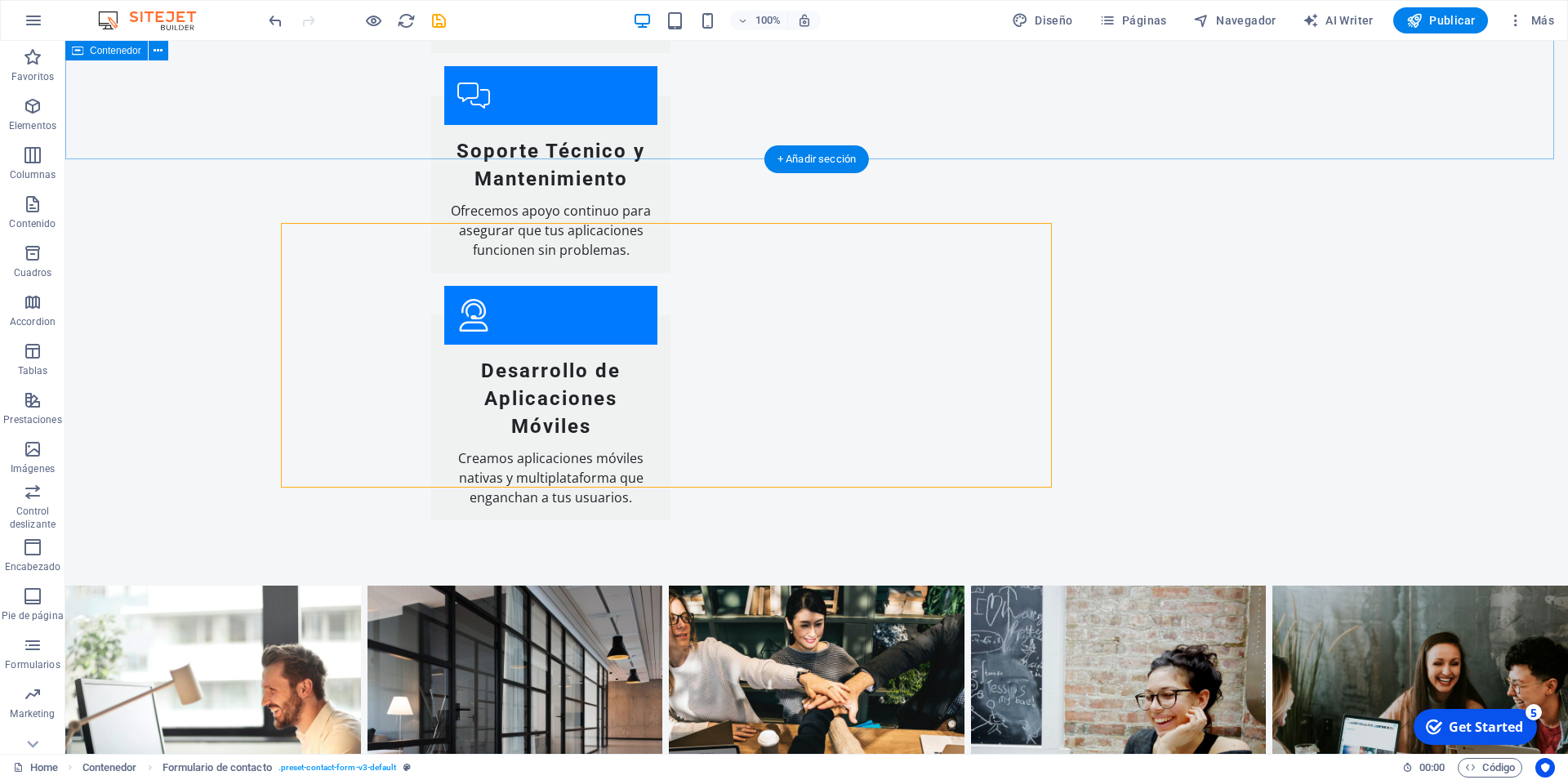
scroll to position [2994, 0]
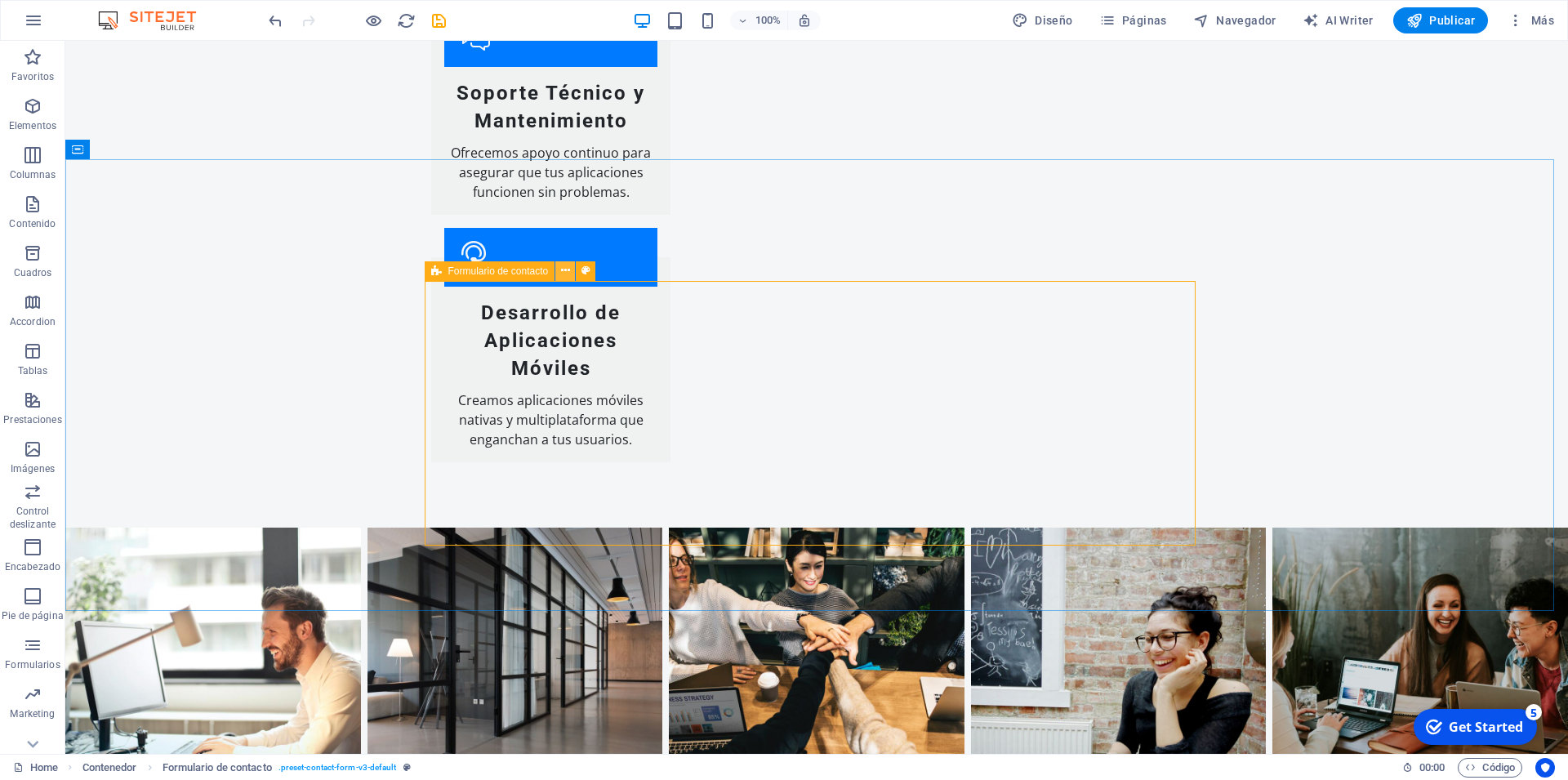
click at [564, 272] on icon at bounding box center [566, 270] width 9 height 17
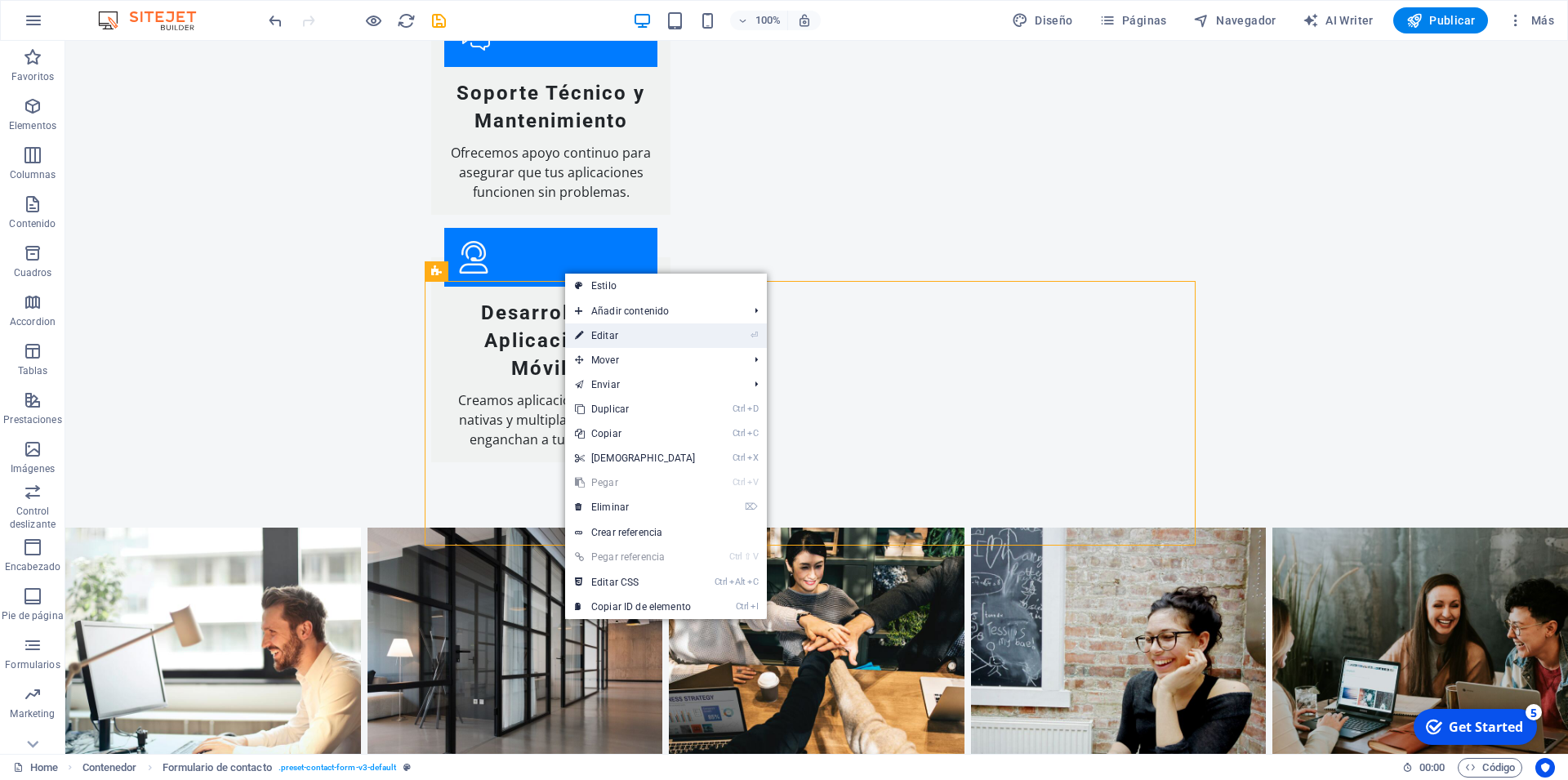
click at [642, 326] on link "⏎ Editar" at bounding box center [634, 336] width 140 height 25
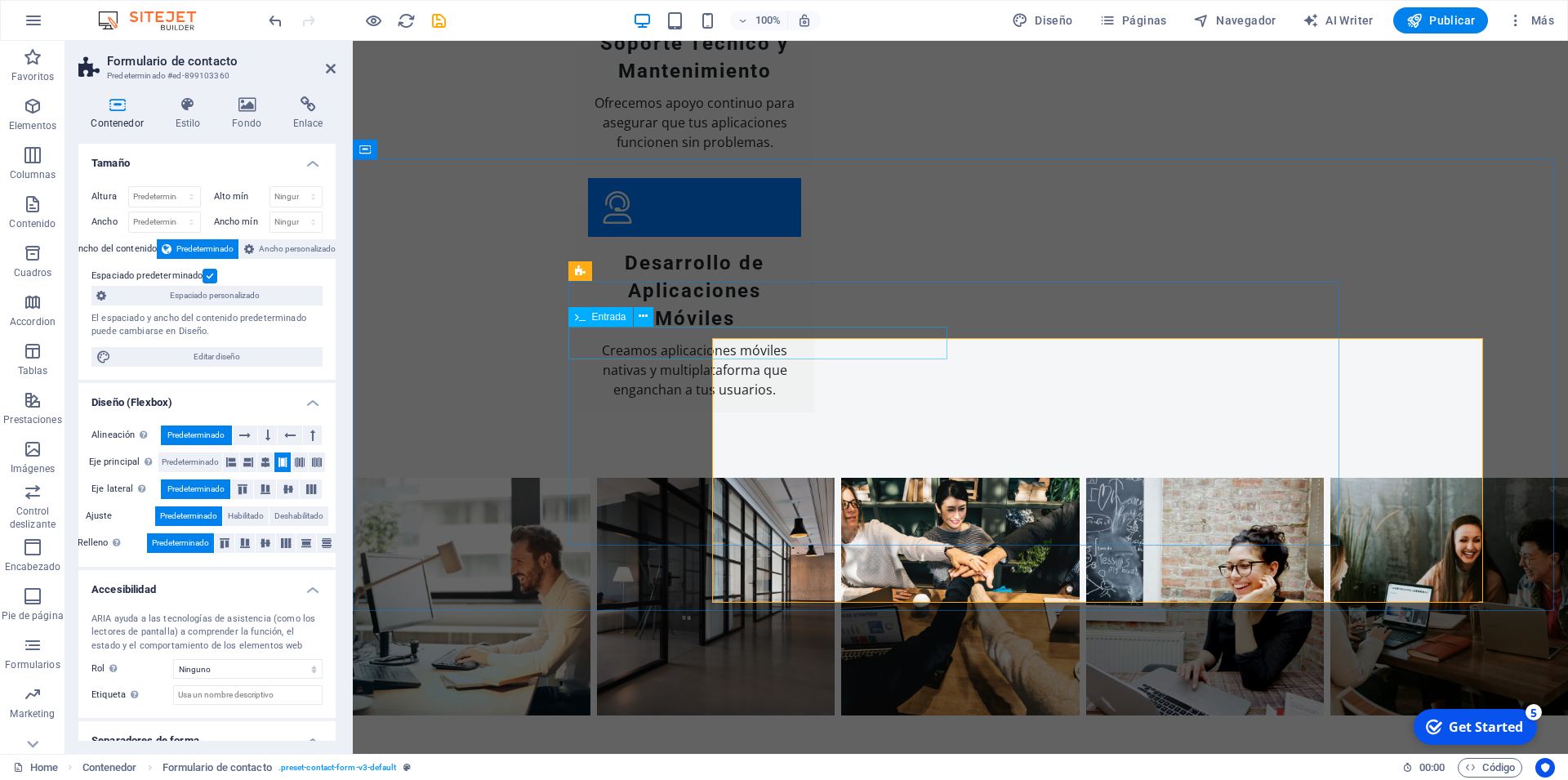
scroll to position [2936, 0]
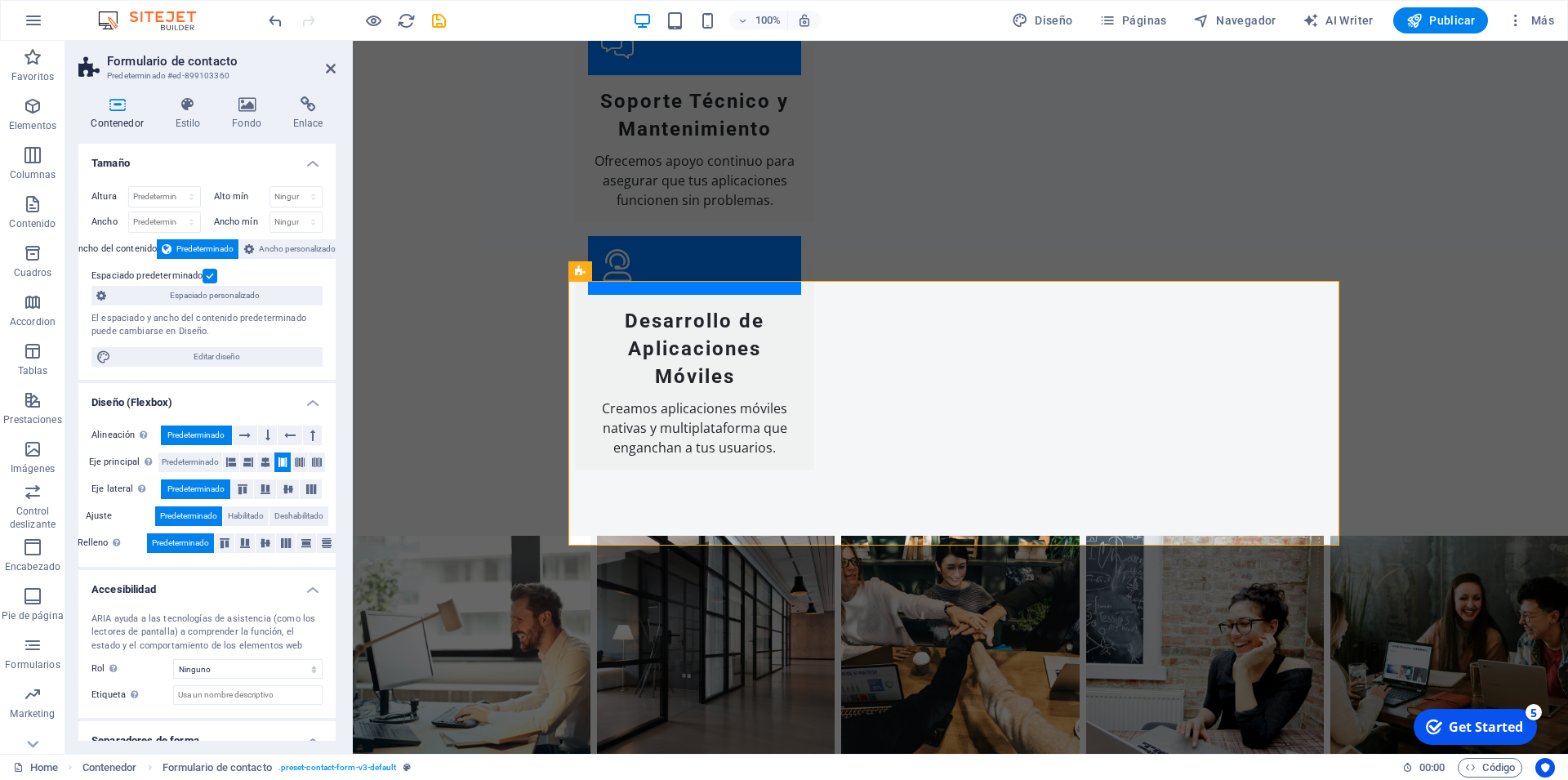
click at [337, 71] on aside "Formulario de contacto Predeterminado #ed-899103360 Contenedor Estilo Fondo Enl…" at bounding box center [209, 397] width 288 height 713
click at [332, 68] on icon at bounding box center [330, 68] width 10 height 13
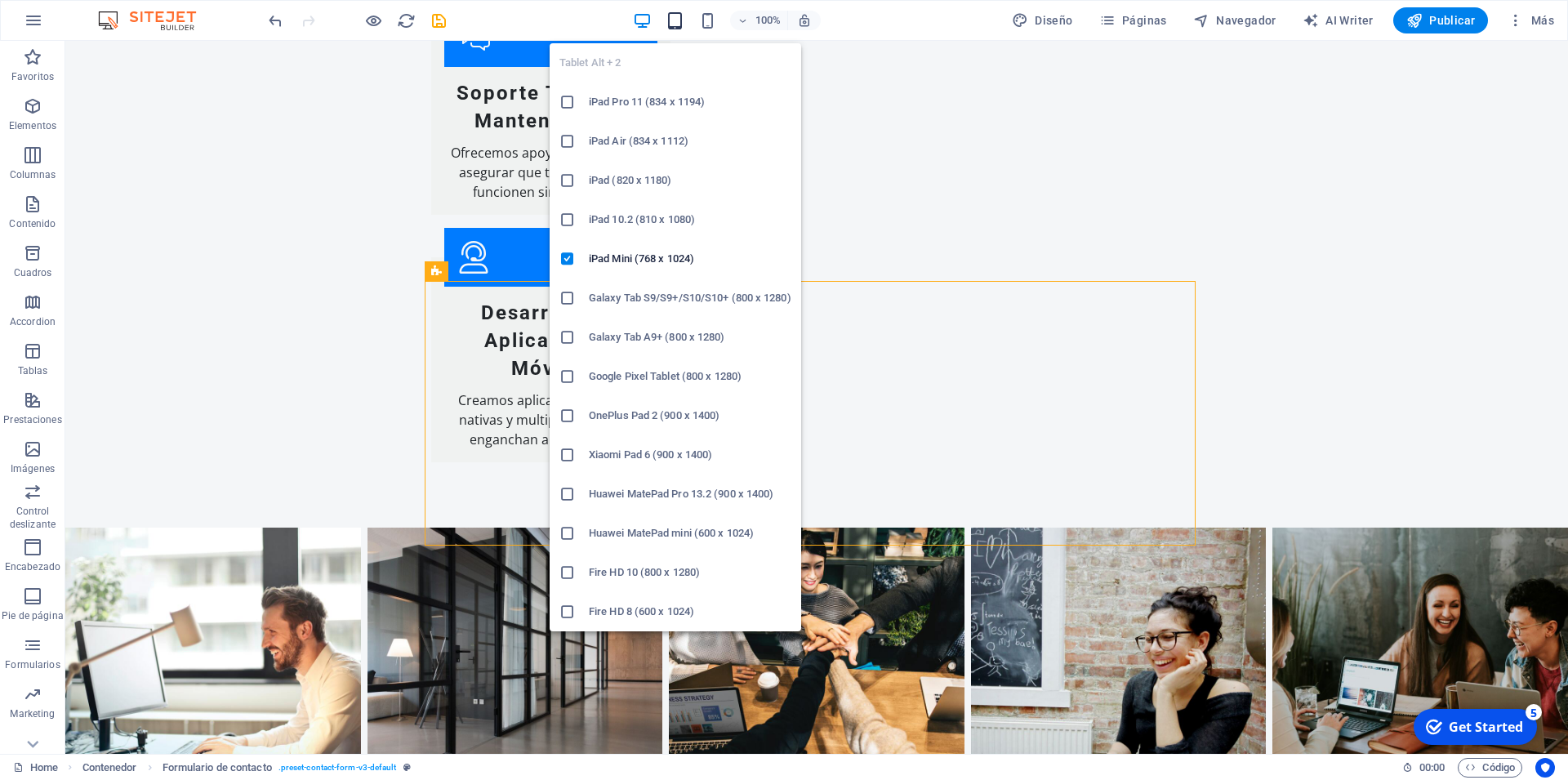
click at [681, 17] on icon "button" at bounding box center [674, 20] width 19 height 19
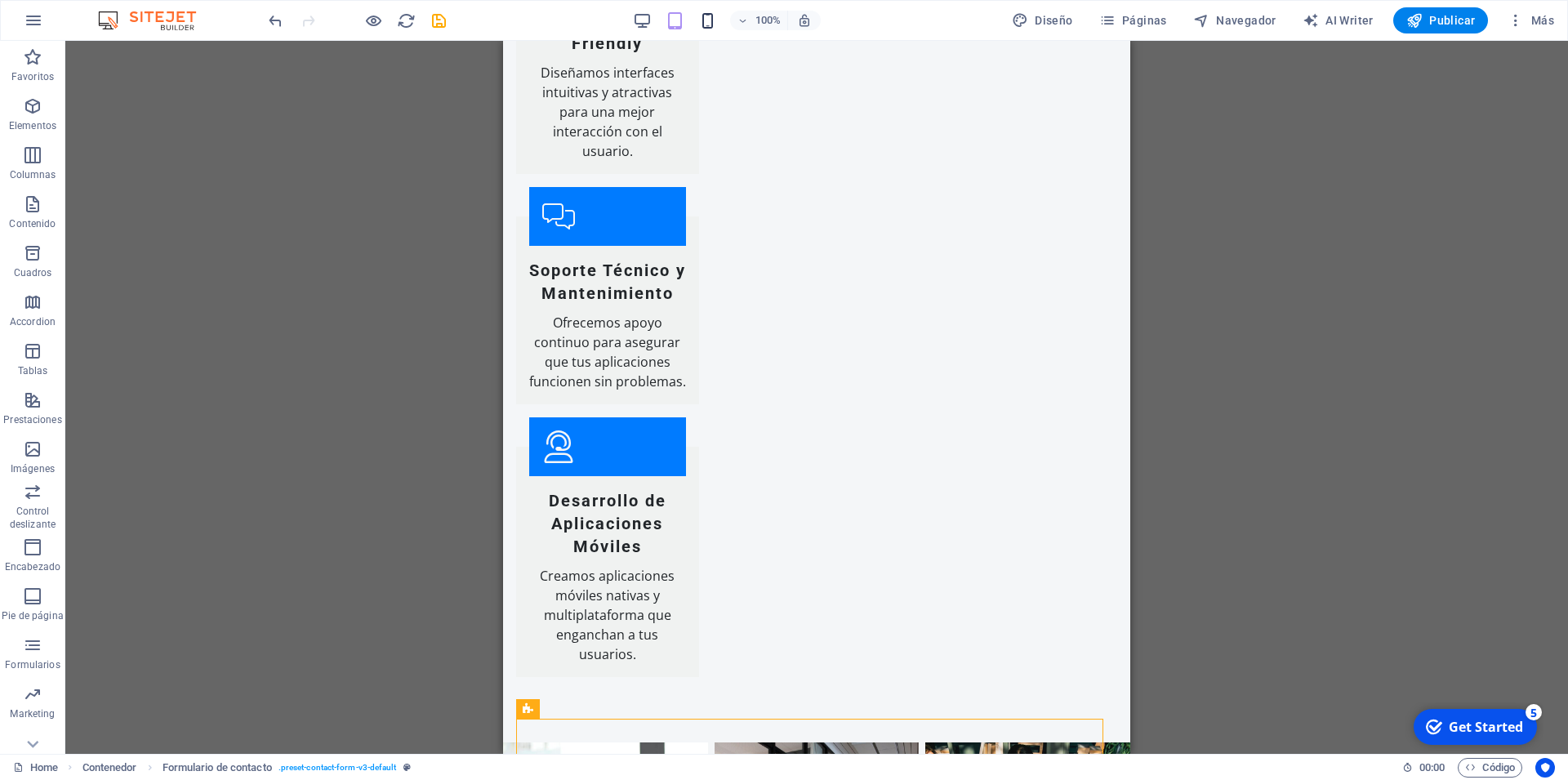
click at [709, 19] on icon "button" at bounding box center [707, 20] width 19 height 19
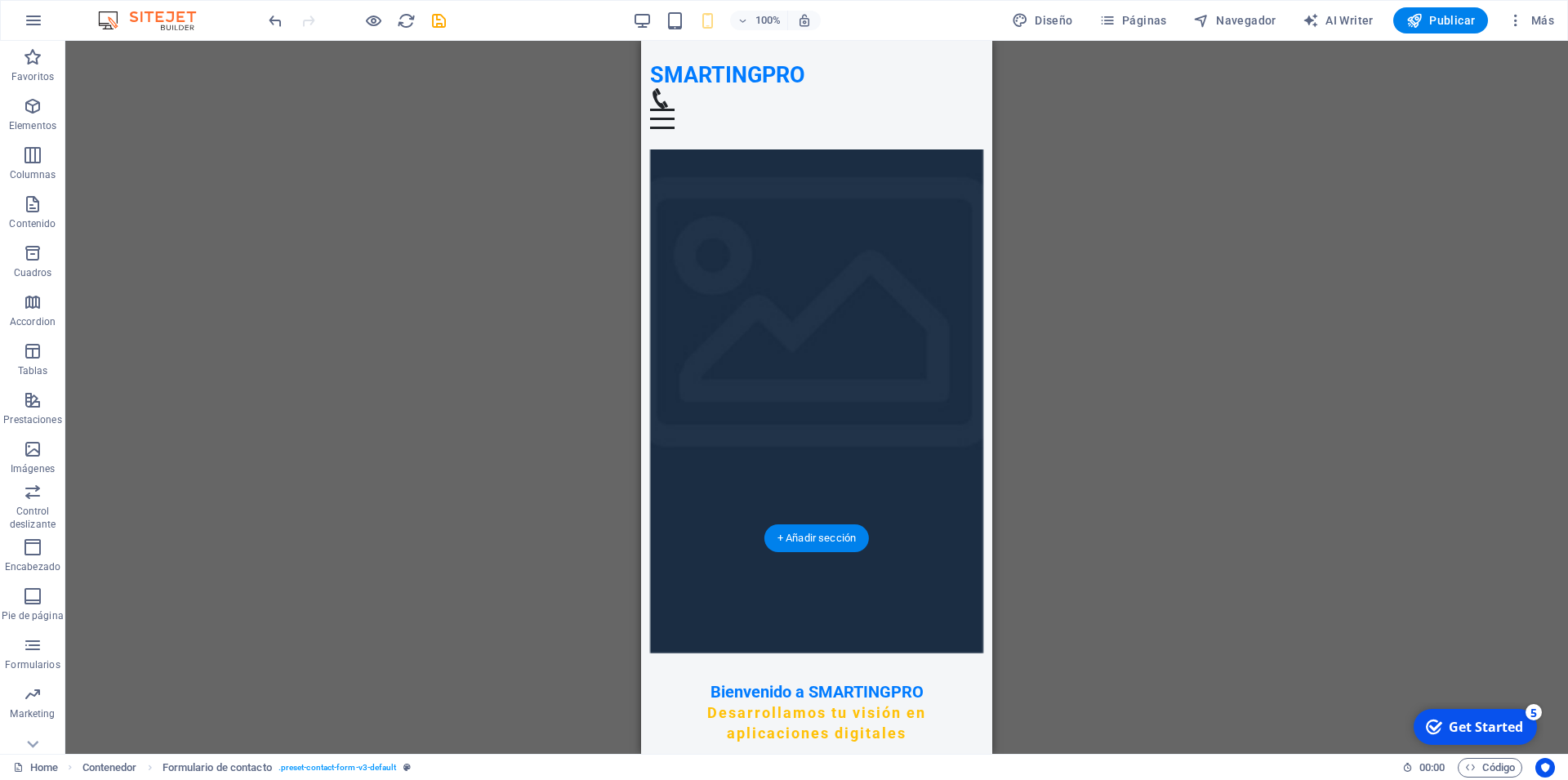
scroll to position [0, 0]
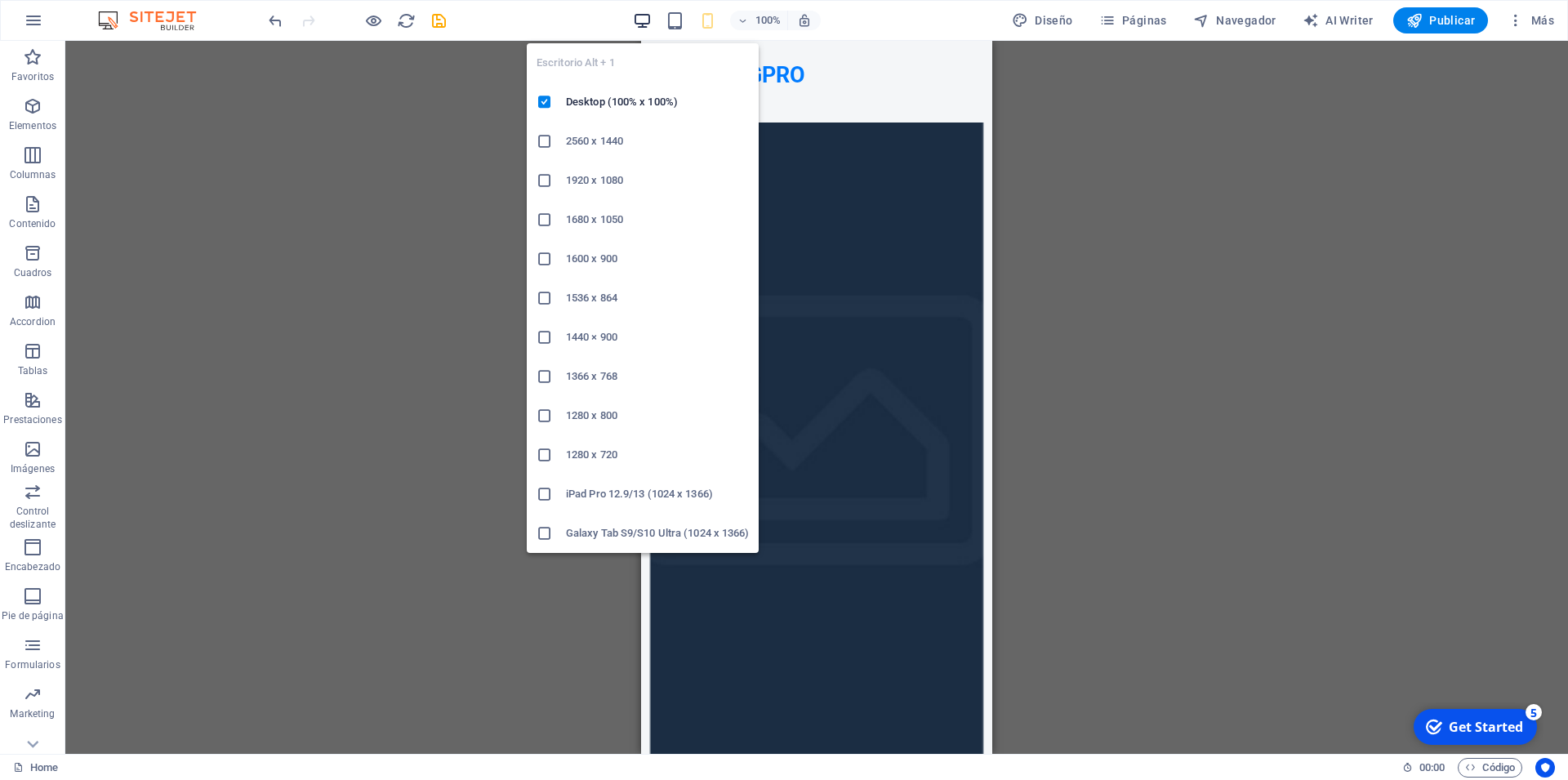
click at [645, 23] on icon "button" at bounding box center [641, 20] width 19 height 19
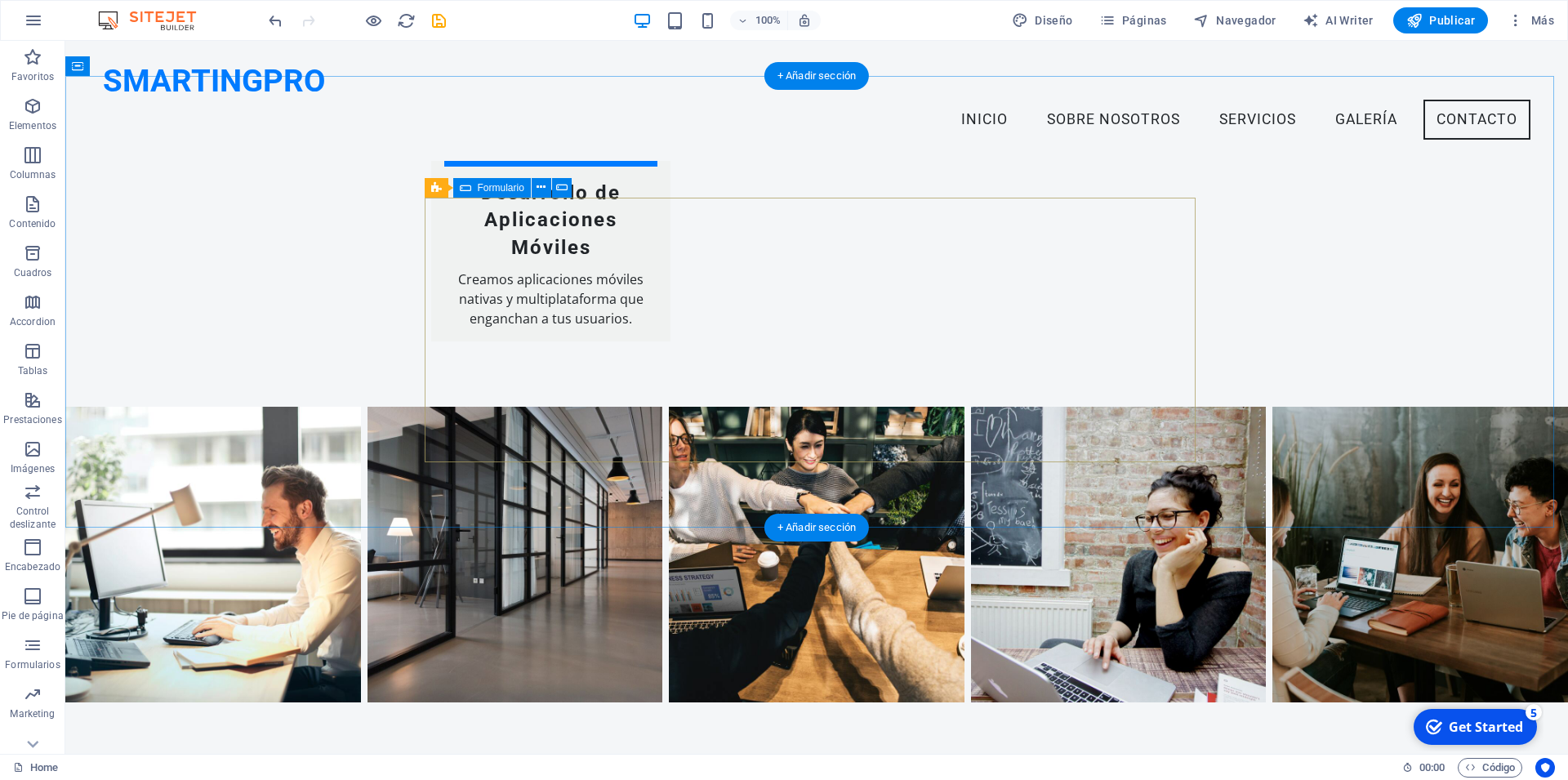
scroll to position [2911, 0]
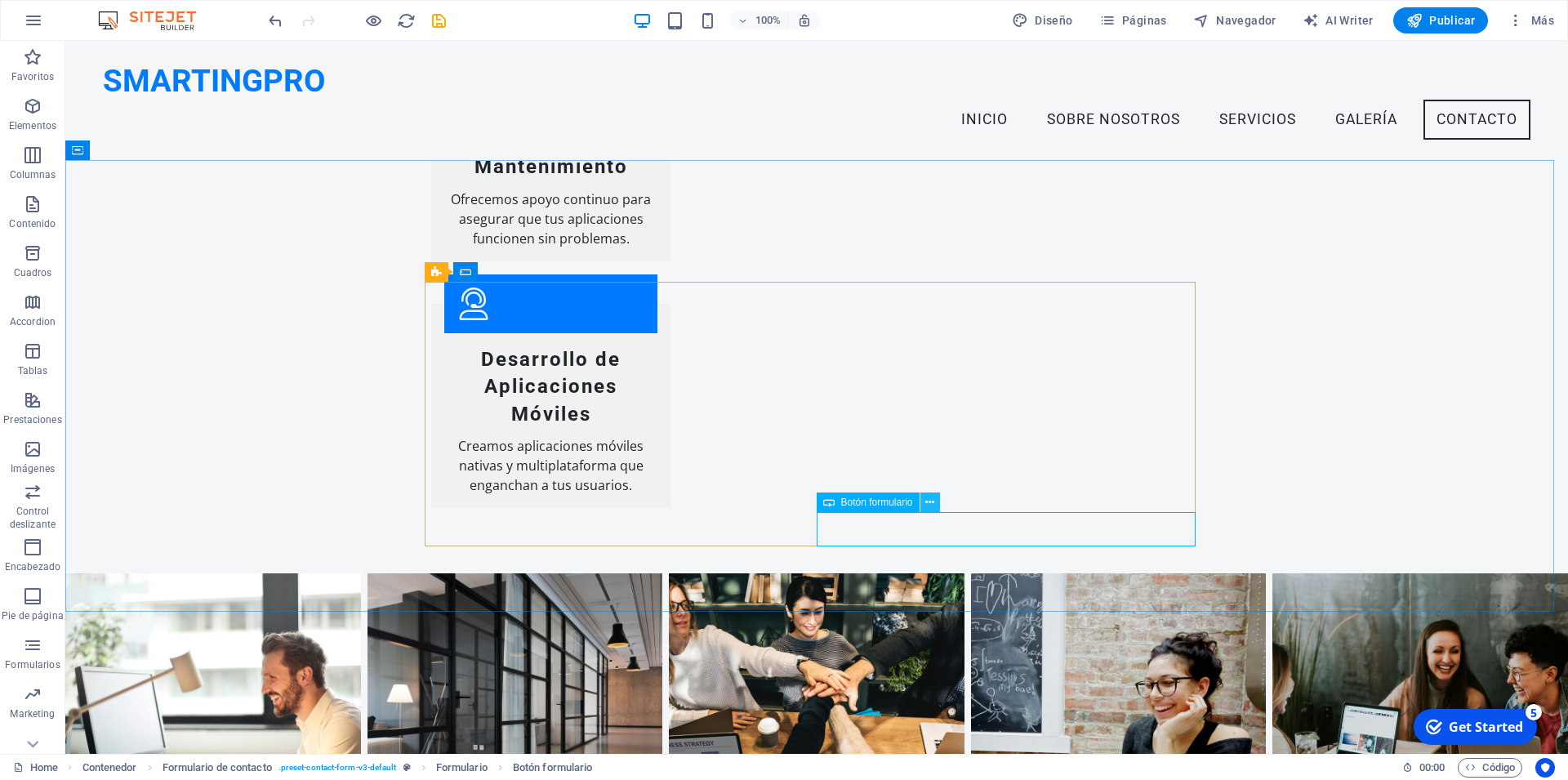
click at [934, 503] on icon at bounding box center [930, 502] width 9 height 17
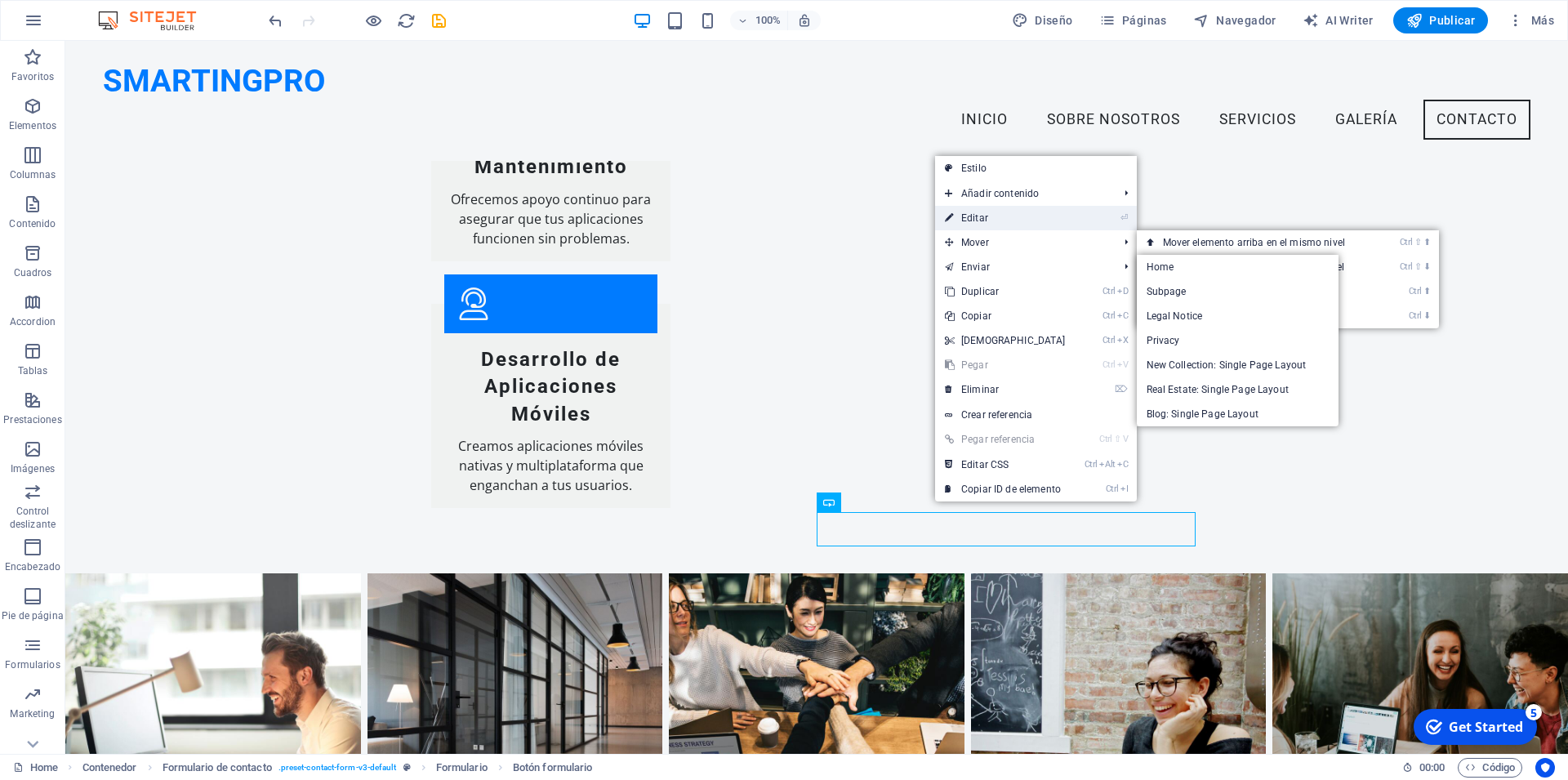
click at [1004, 214] on link "⏎ Editar" at bounding box center [1005, 218] width 140 height 25
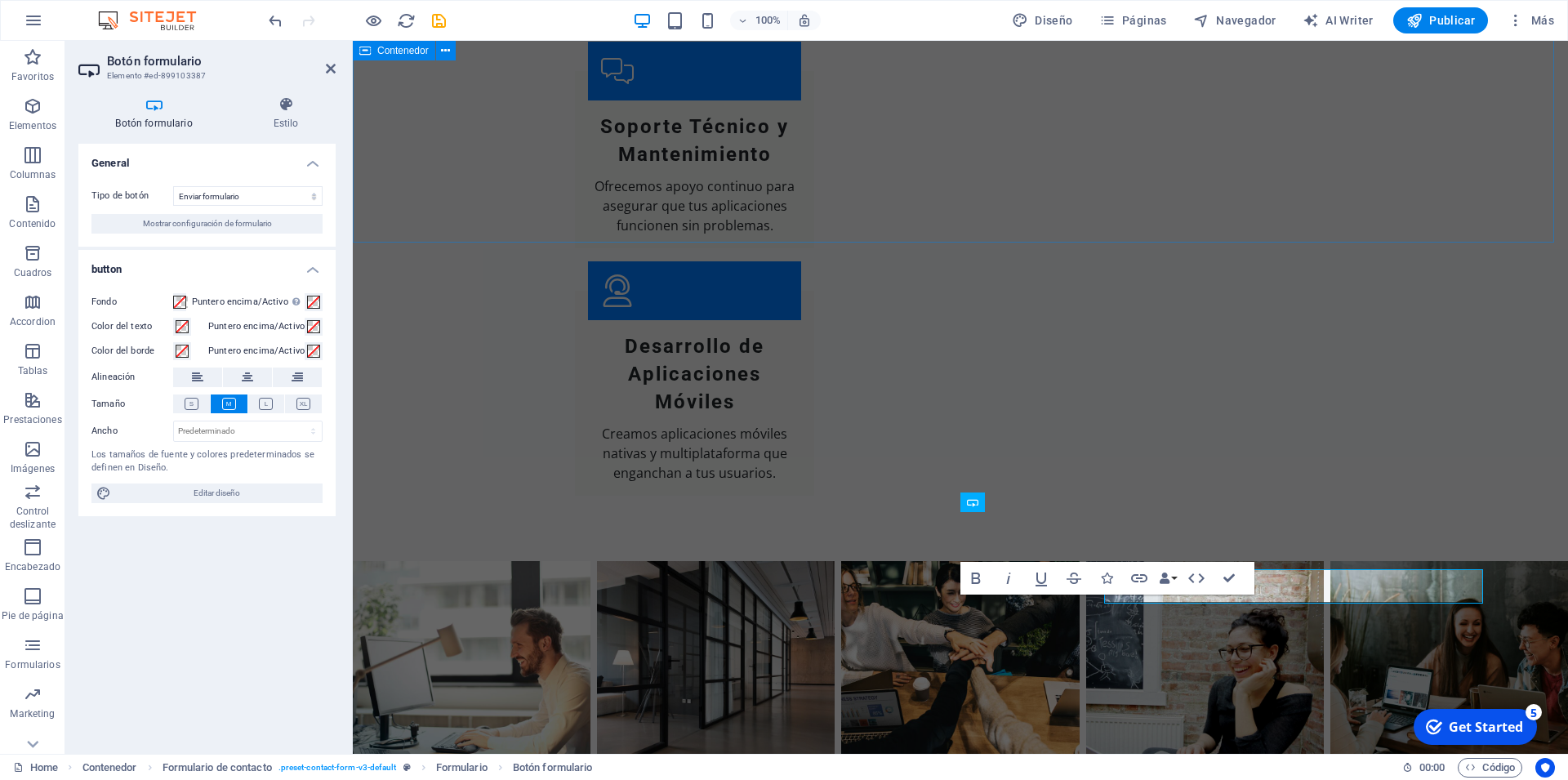
scroll to position [2853, 0]
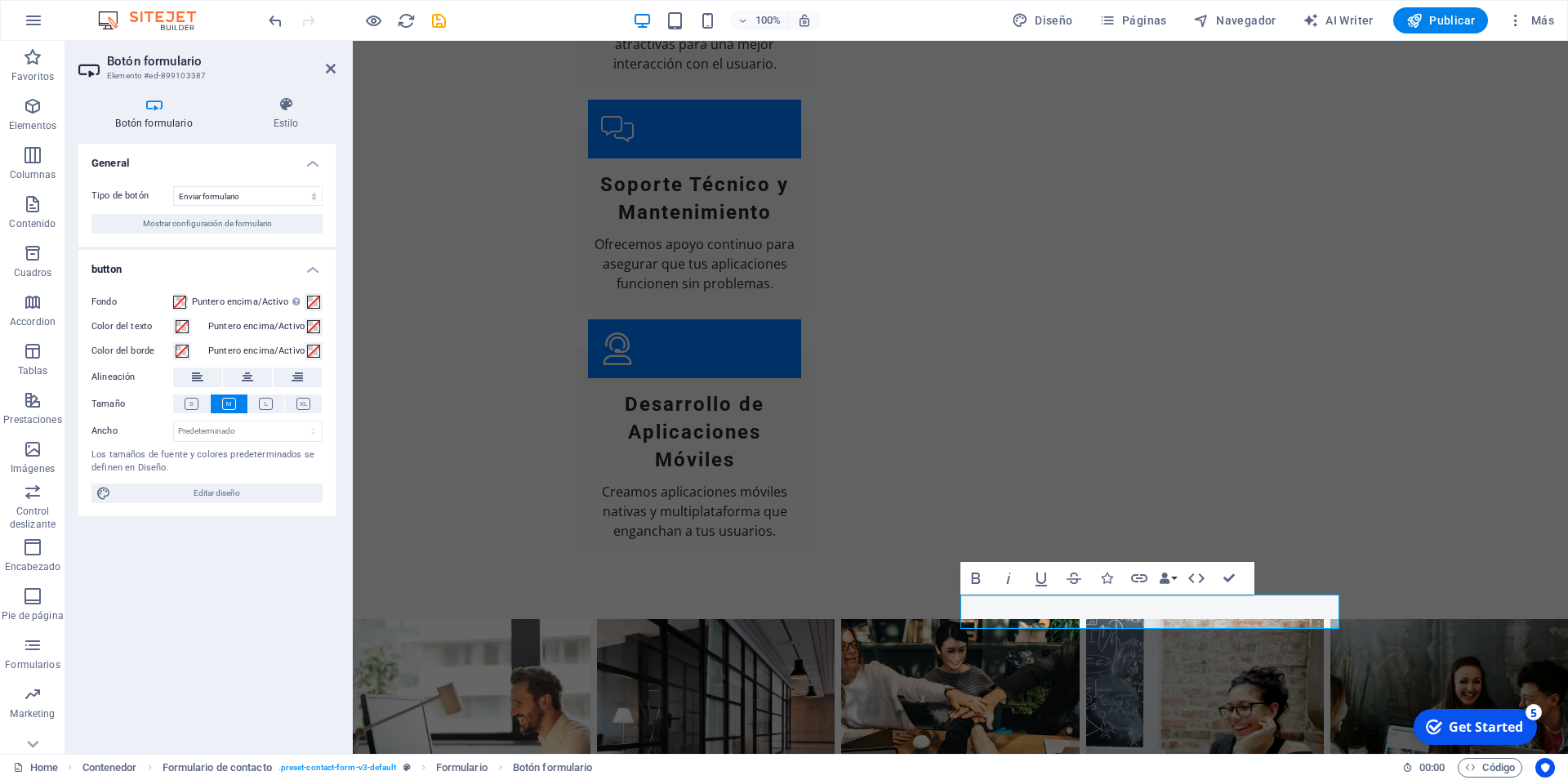
click at [323, 69] on header "Botón formulario Elemento #ed-899103387" at bounding box center [207, 62] width 258 height 42
drag, startPoint x: 332, startPoint y: 70, endPoint x: 454, endPoint y: 322, distance: 280.0
click at [332, 70] on icon at bounding box center [330, 68] width 10 height 13
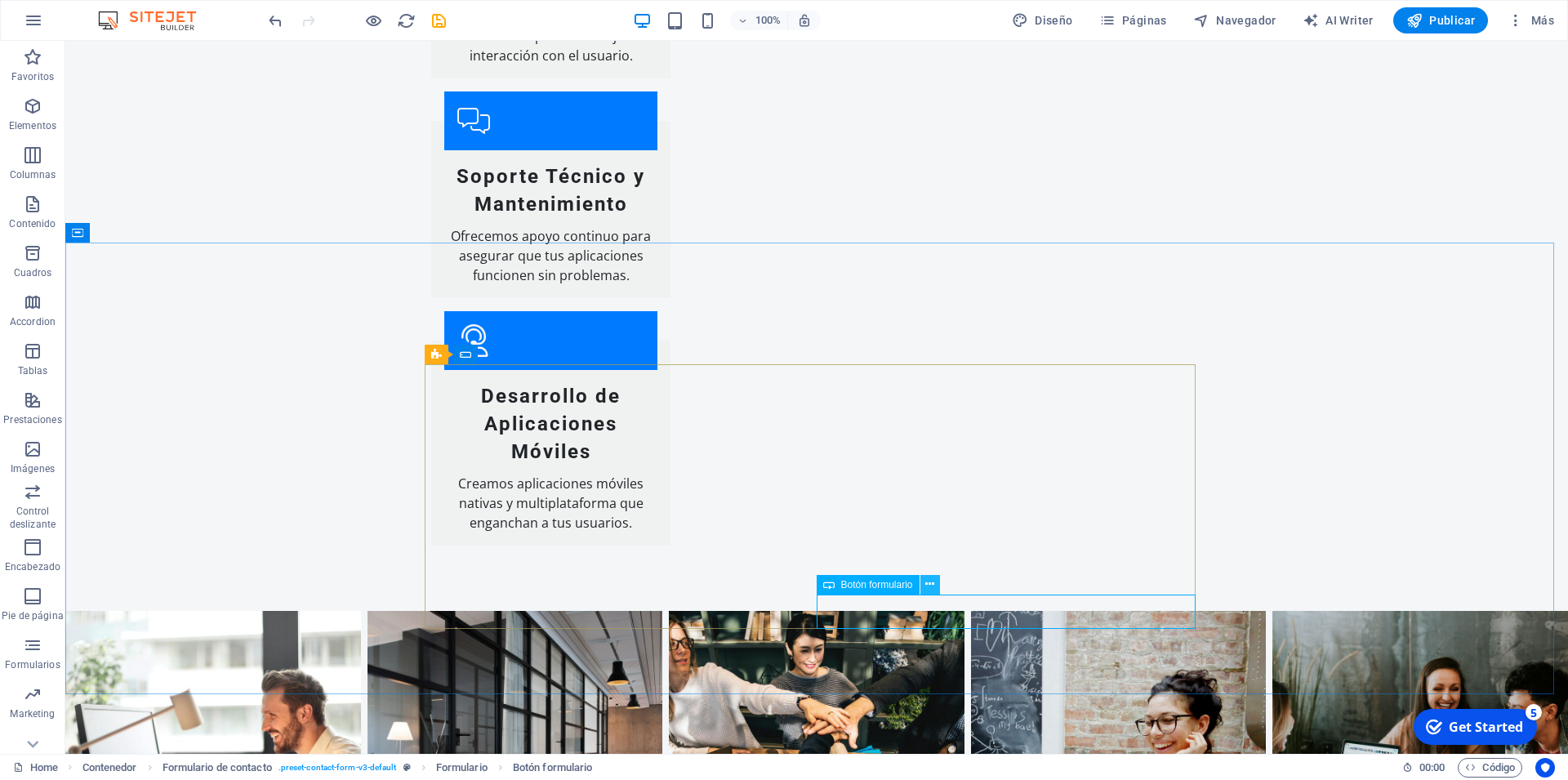
click at [922, 587] on button at bounding box center [930, 585] width 19 height 19
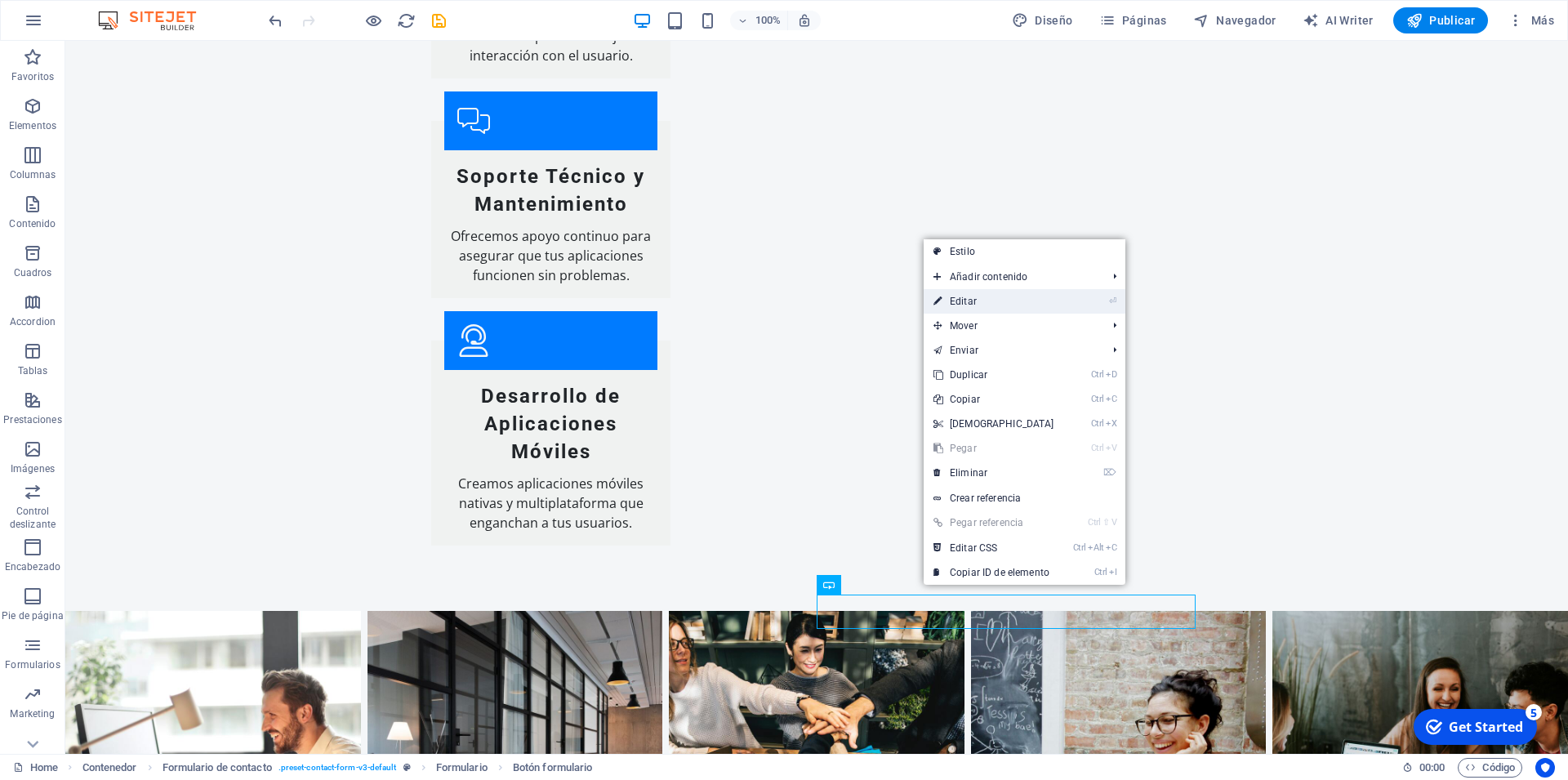
click at [1053, 302] on link "⏎ Editar" at bounding box center [994, 302] width 140 height 25
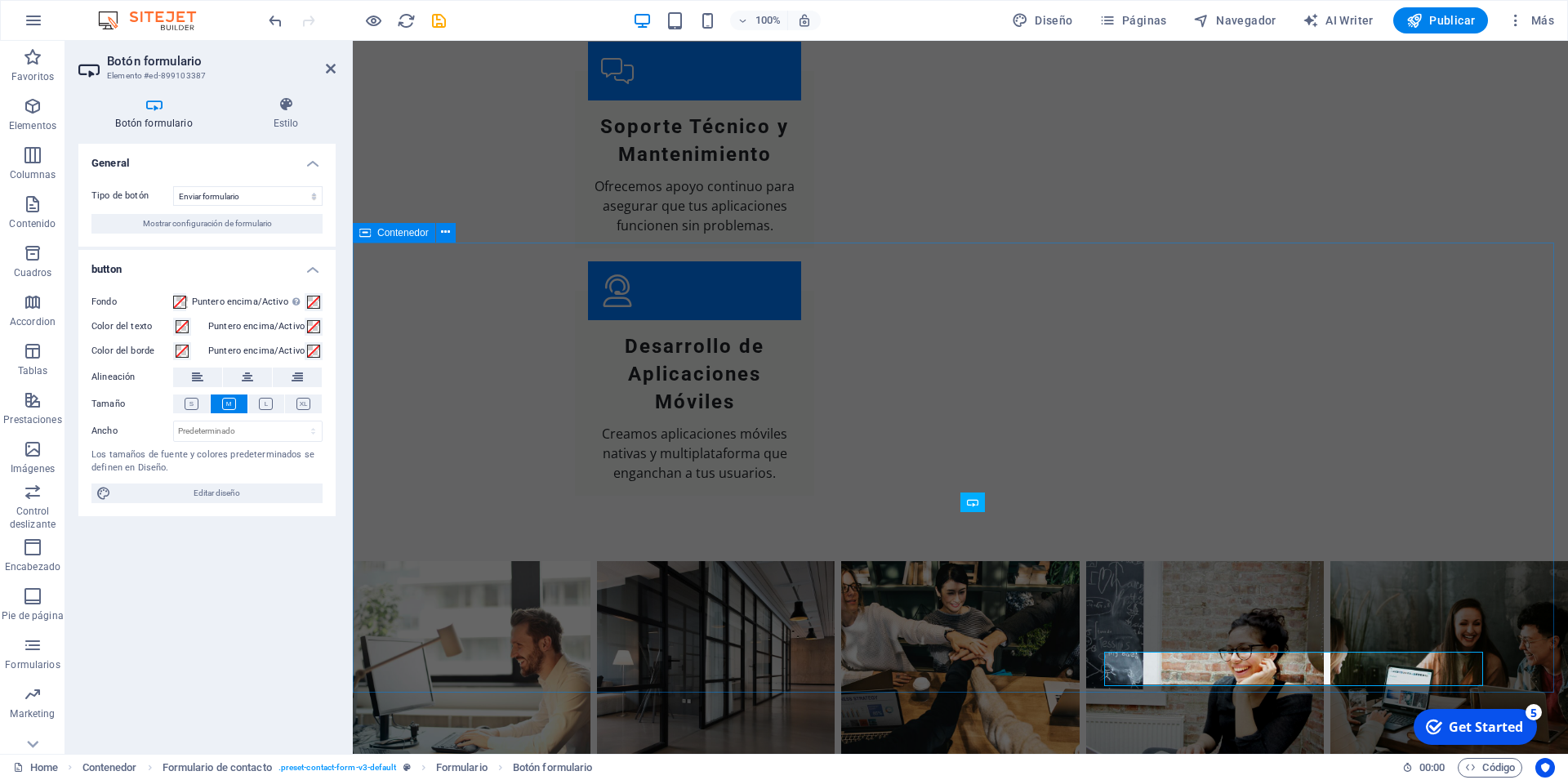
scroll to position [2853, 0]
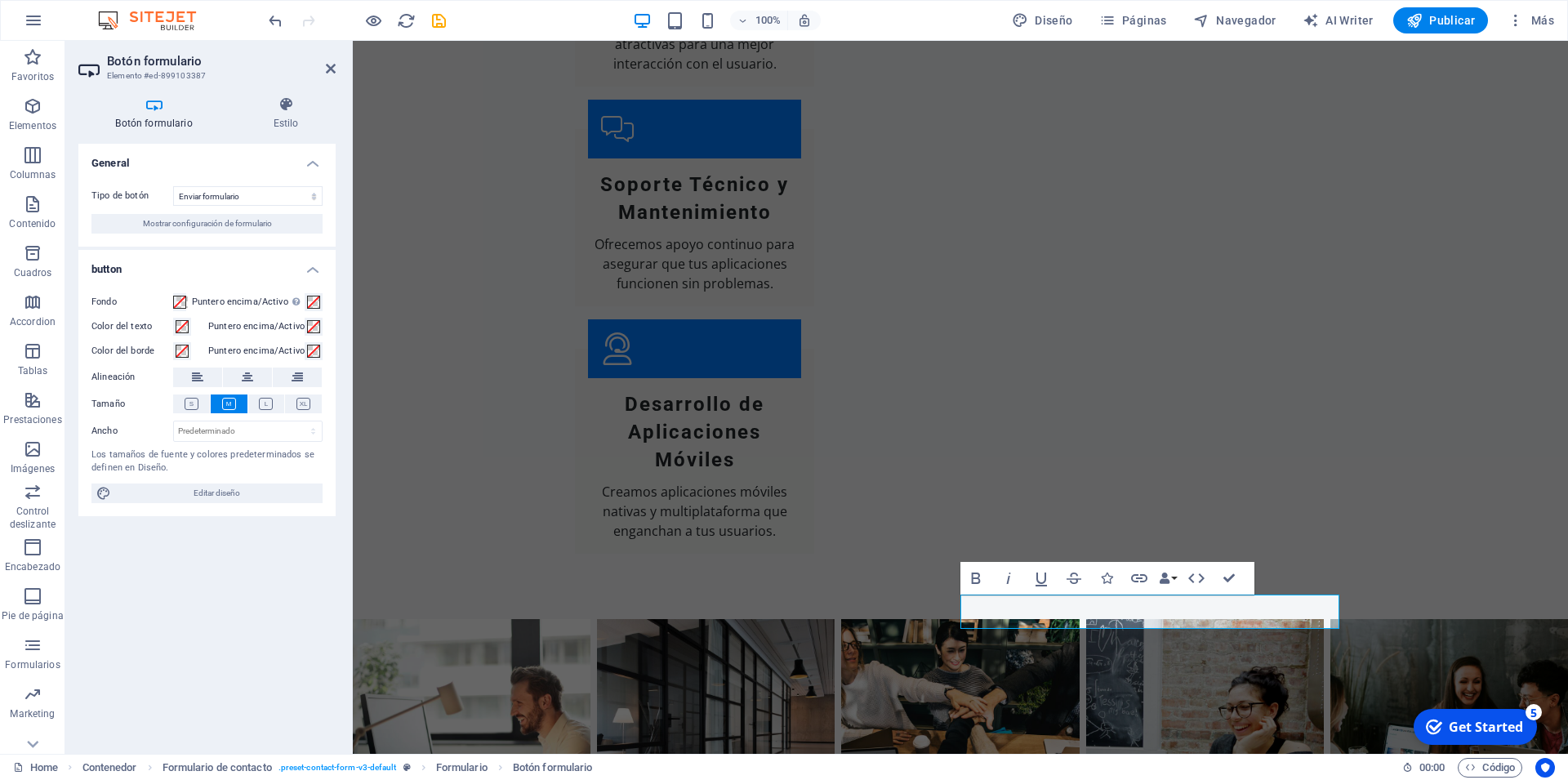
click at [289, 92] on div "Botón formulario Estilo General Tipo de botón Enviar formulario Restablecer for…" at bounding box center [206, 418] width 283 height 671
click at [289, 91] on div "Botón formulario Estilo General Tipo de botón Enviar formulario Restablecer for…" at bounding box center [206, 418] width 283 height 671
click at [284, 106] on icon at bounding box center [285, 104] width 100 height 17
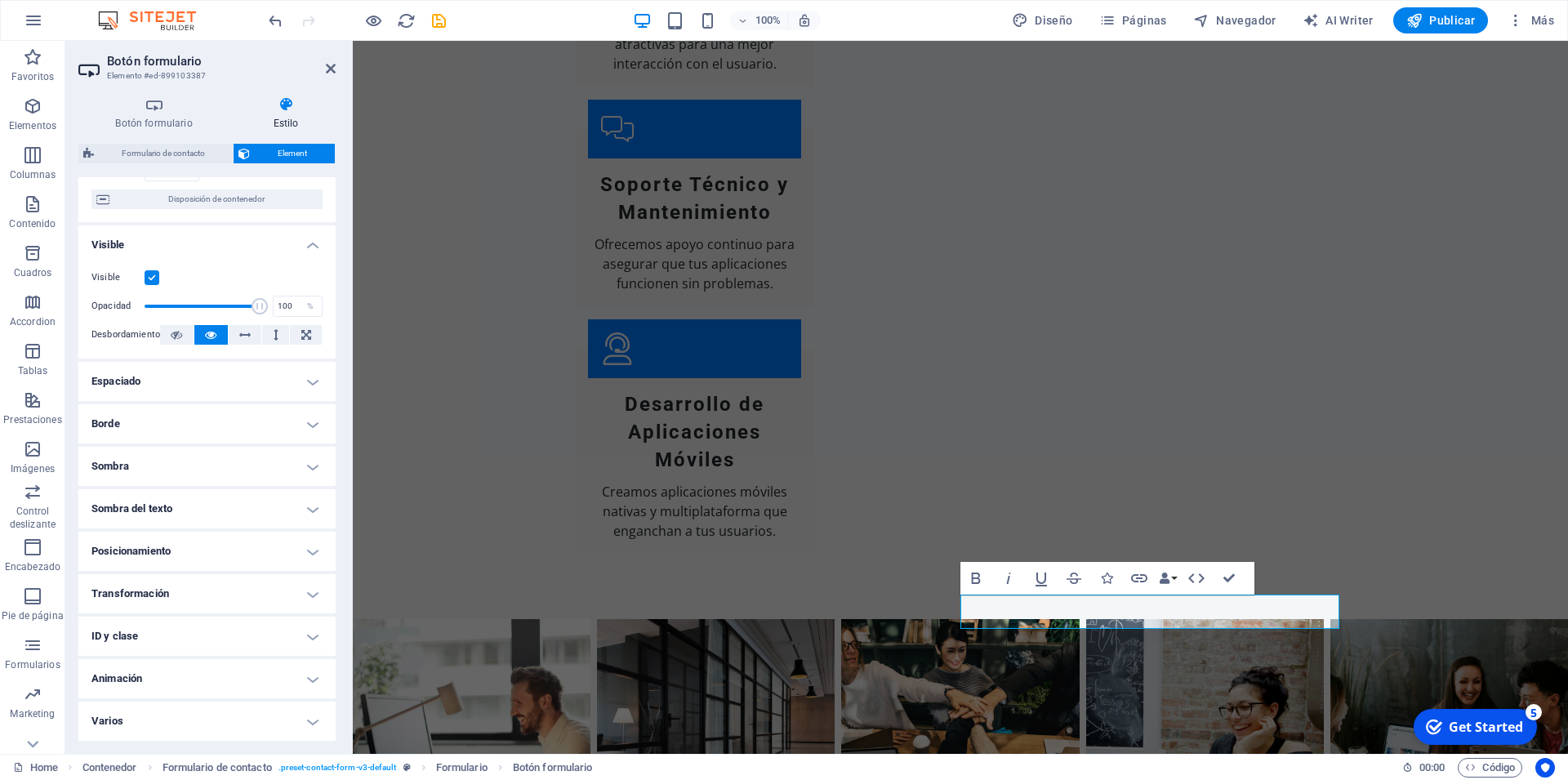
scroll to position [0, 0]
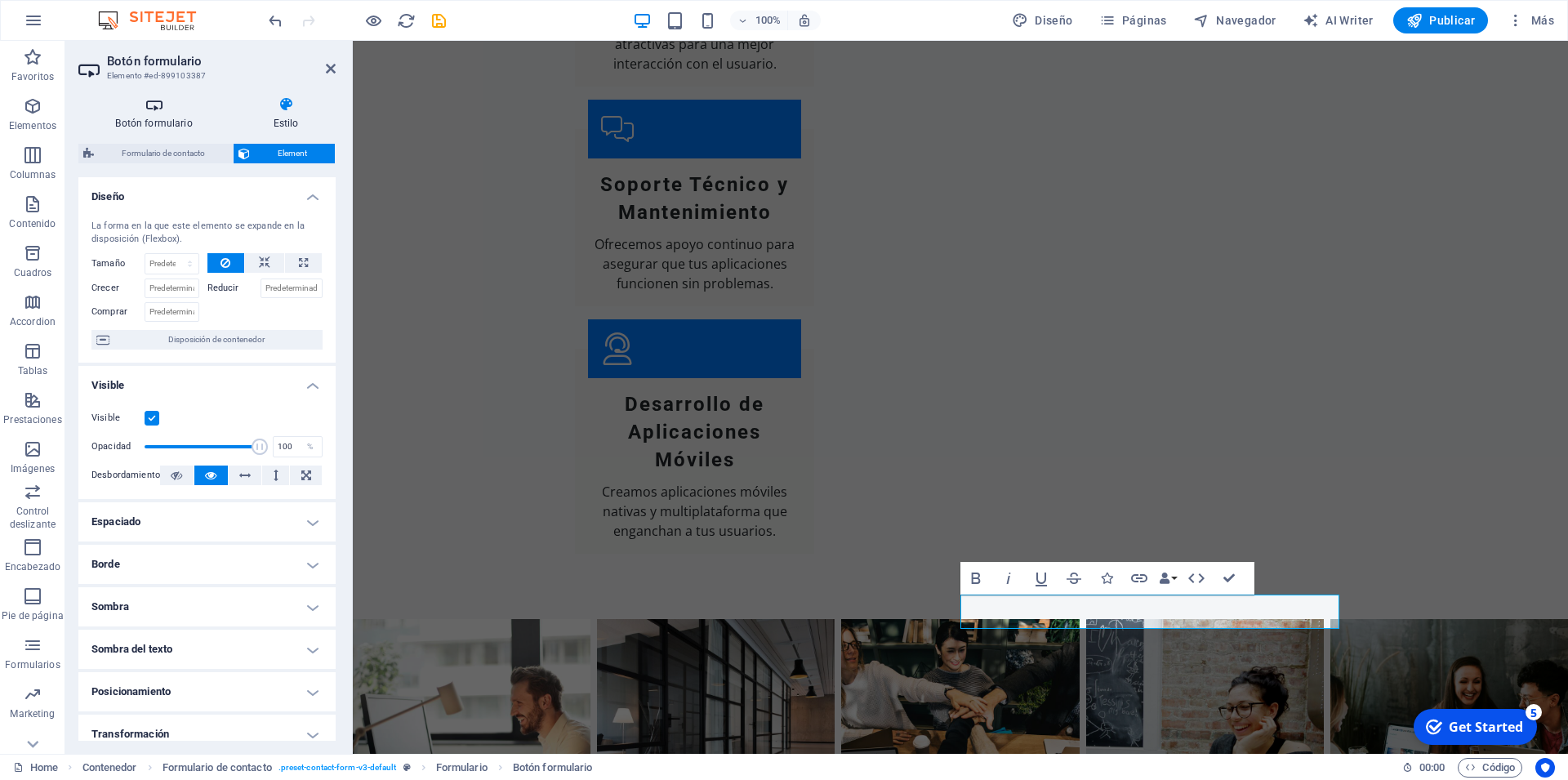
click at [164, 118] on h4 "Botón formulario" at bounding box center [157, 113] width 158 height 34
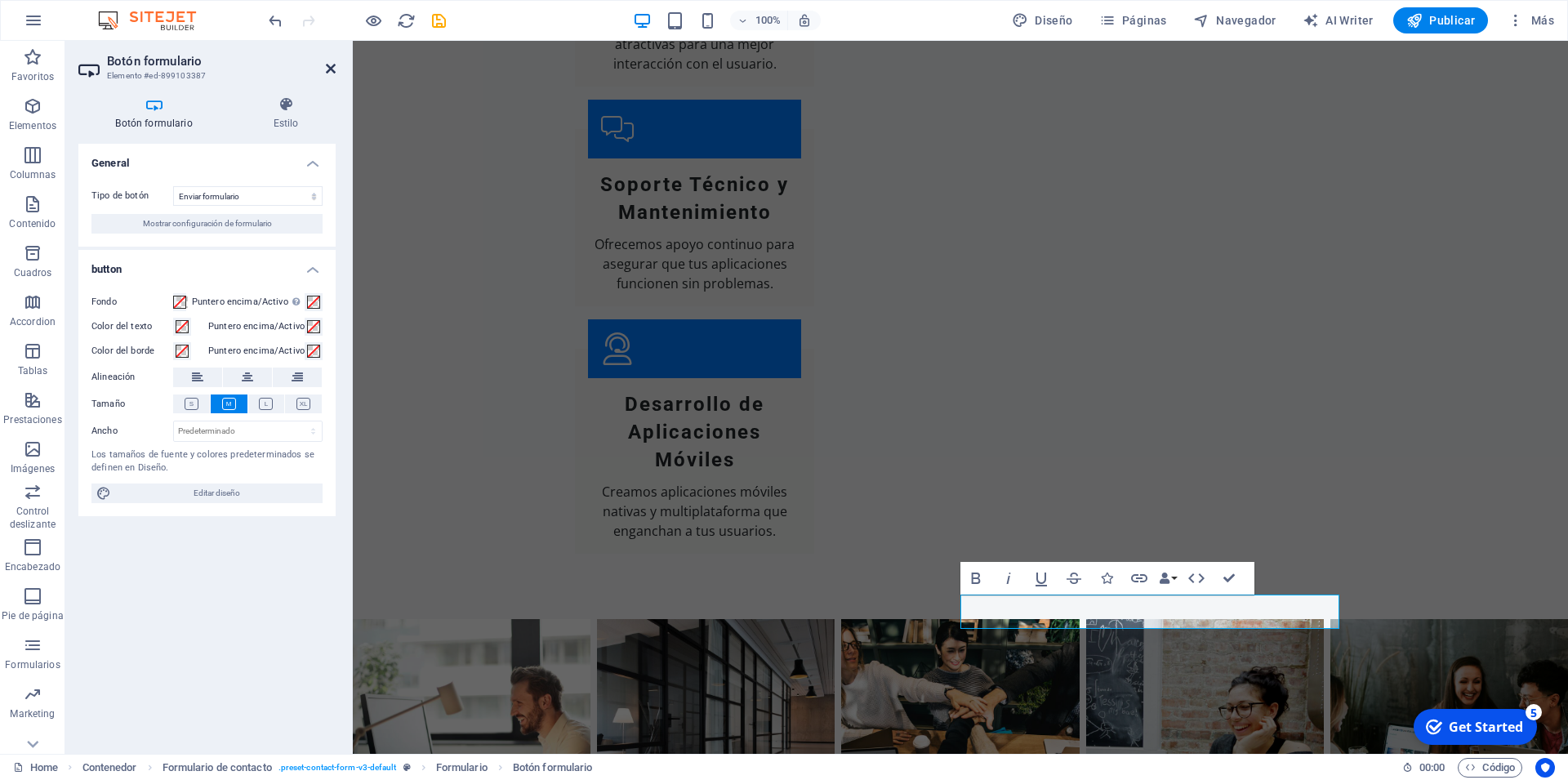
click at [327, 68] on icon at bounding box center [330, 68] width 10 height 13
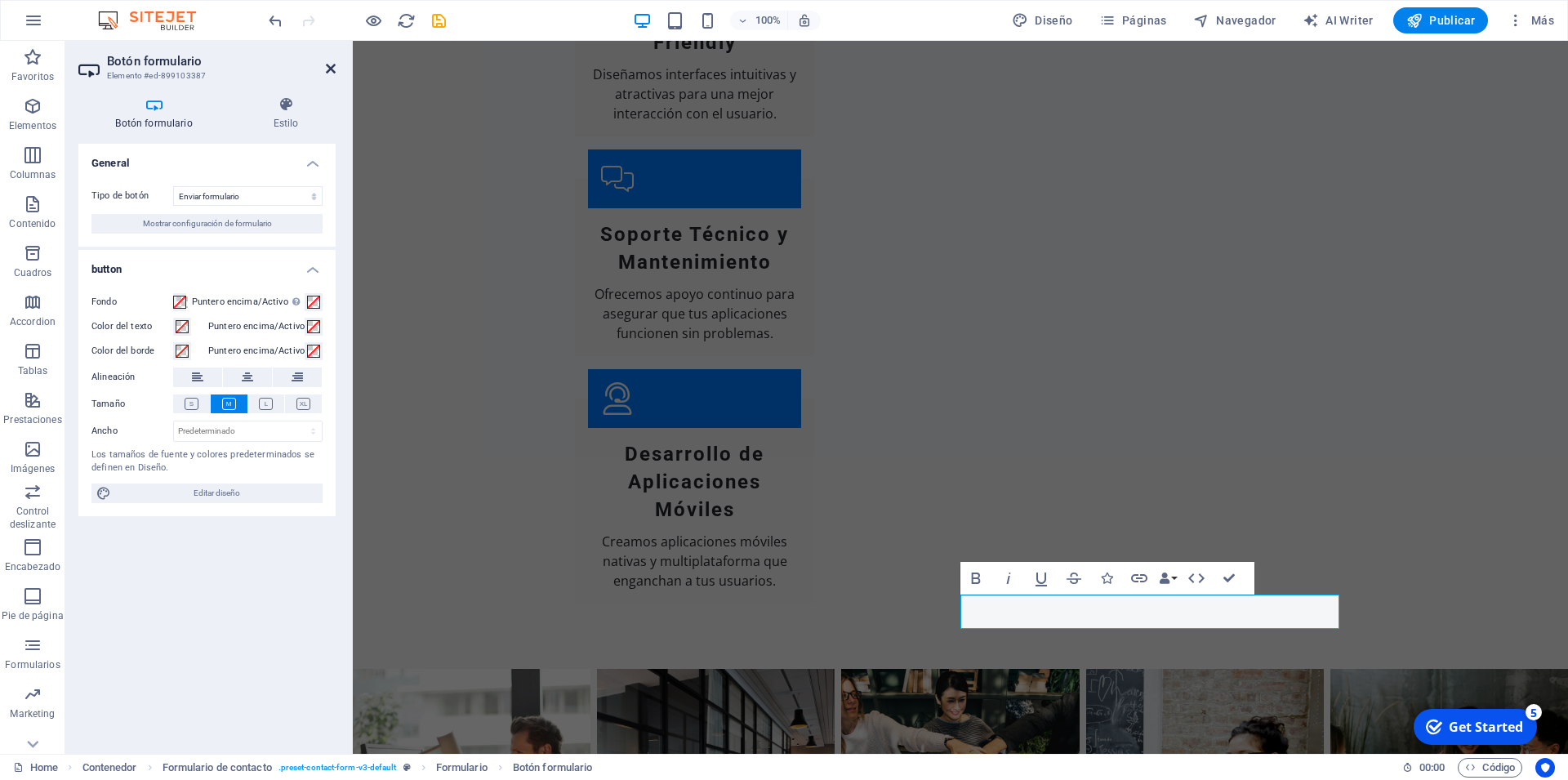
scroll to position [2911, 0]
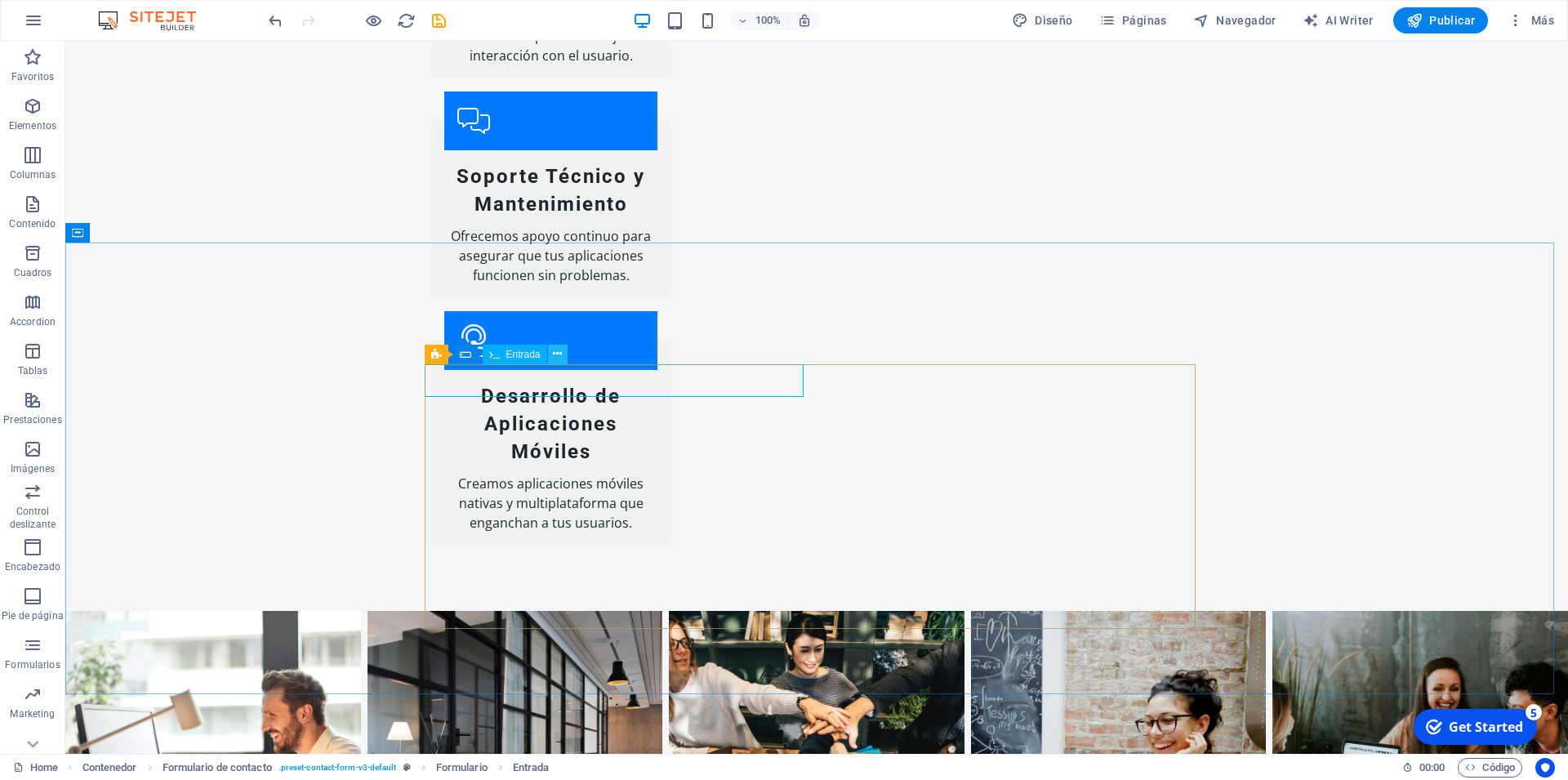
click at [558, 355] on icon at bounding box center [558, 354] width 9 height 17
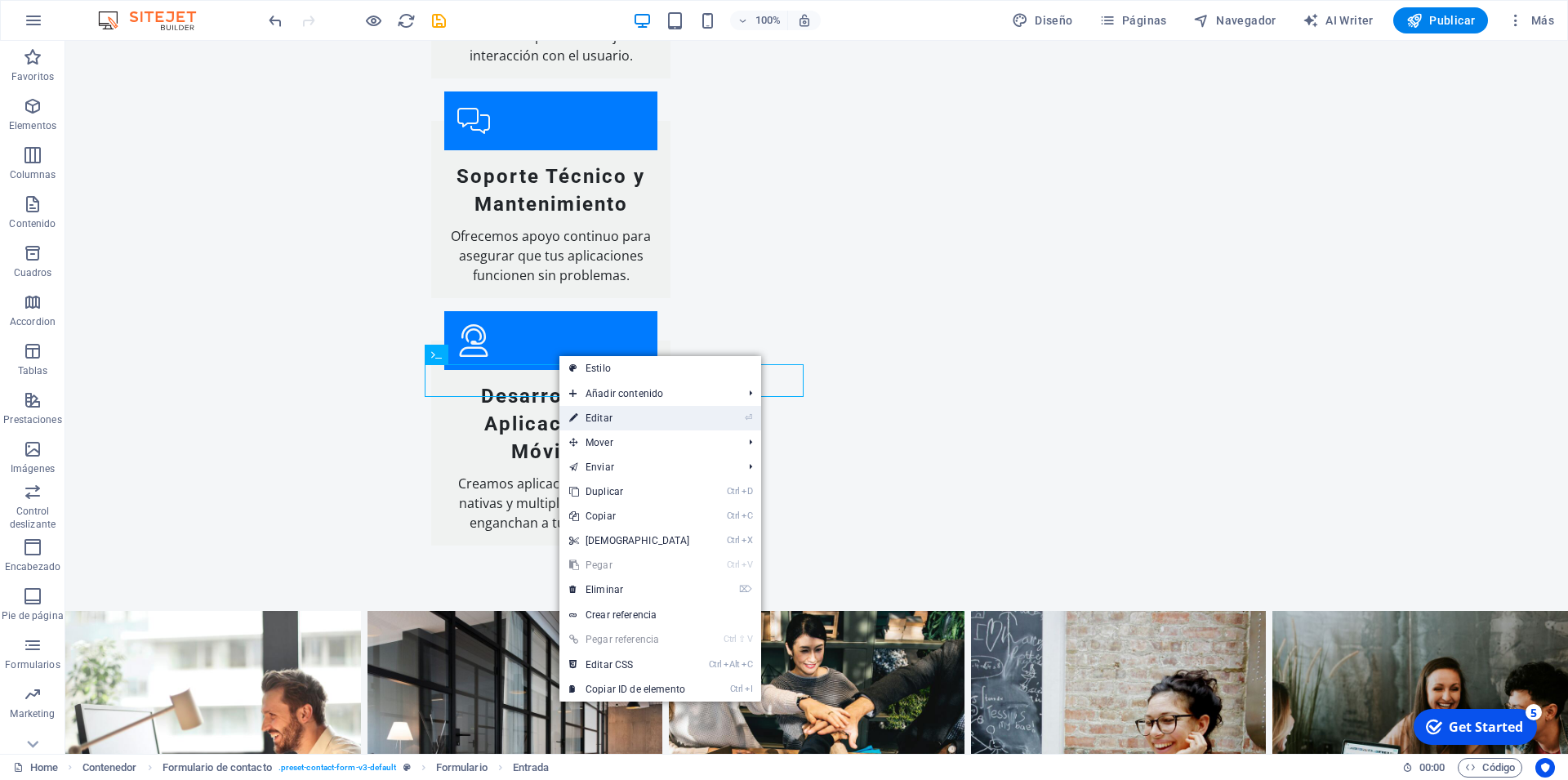
click at [630, 418] on link "⏎ Editar" at bounding box center [629, 418] width 140 height 25
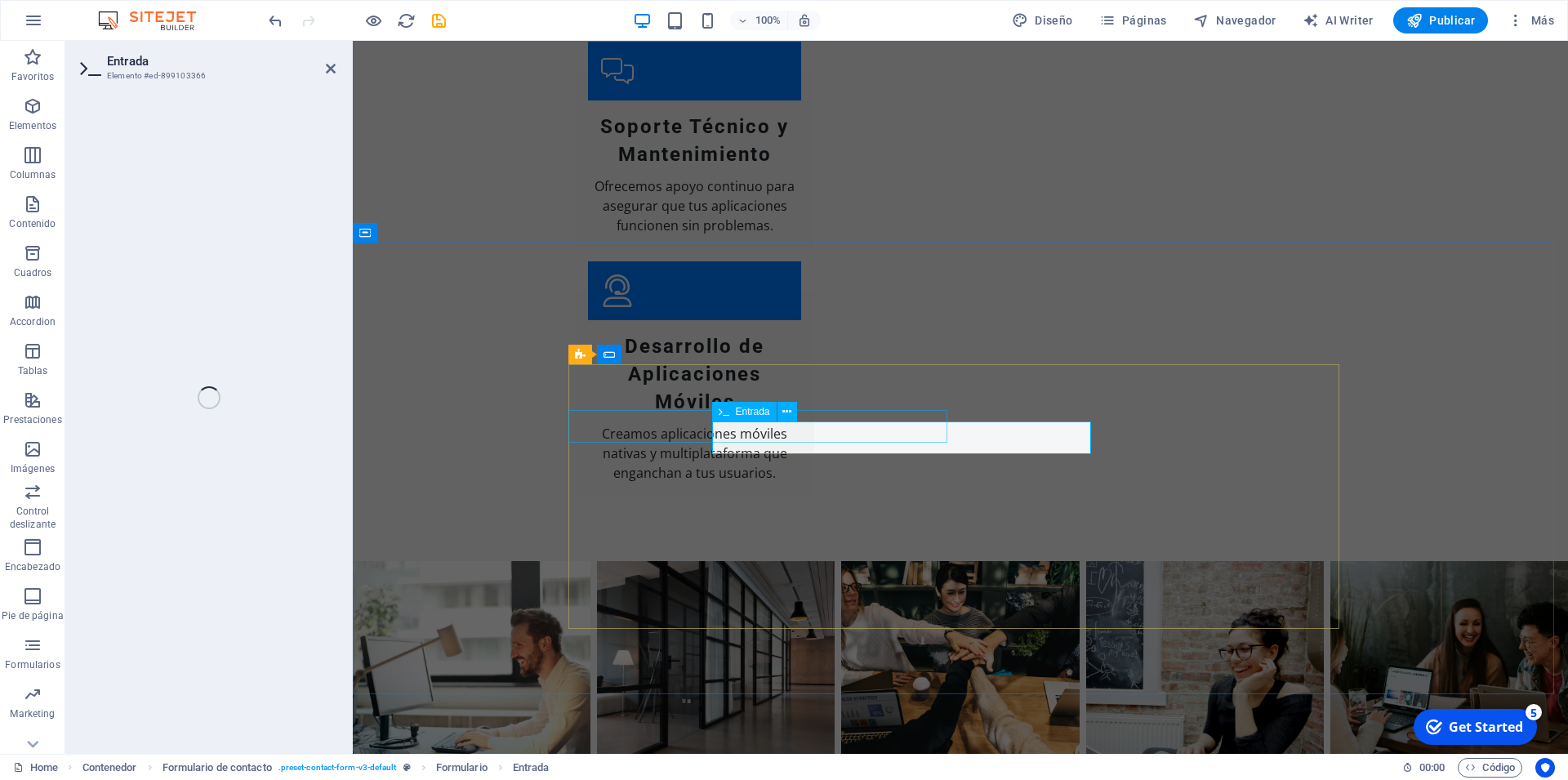
scroll to position [2853, 0]
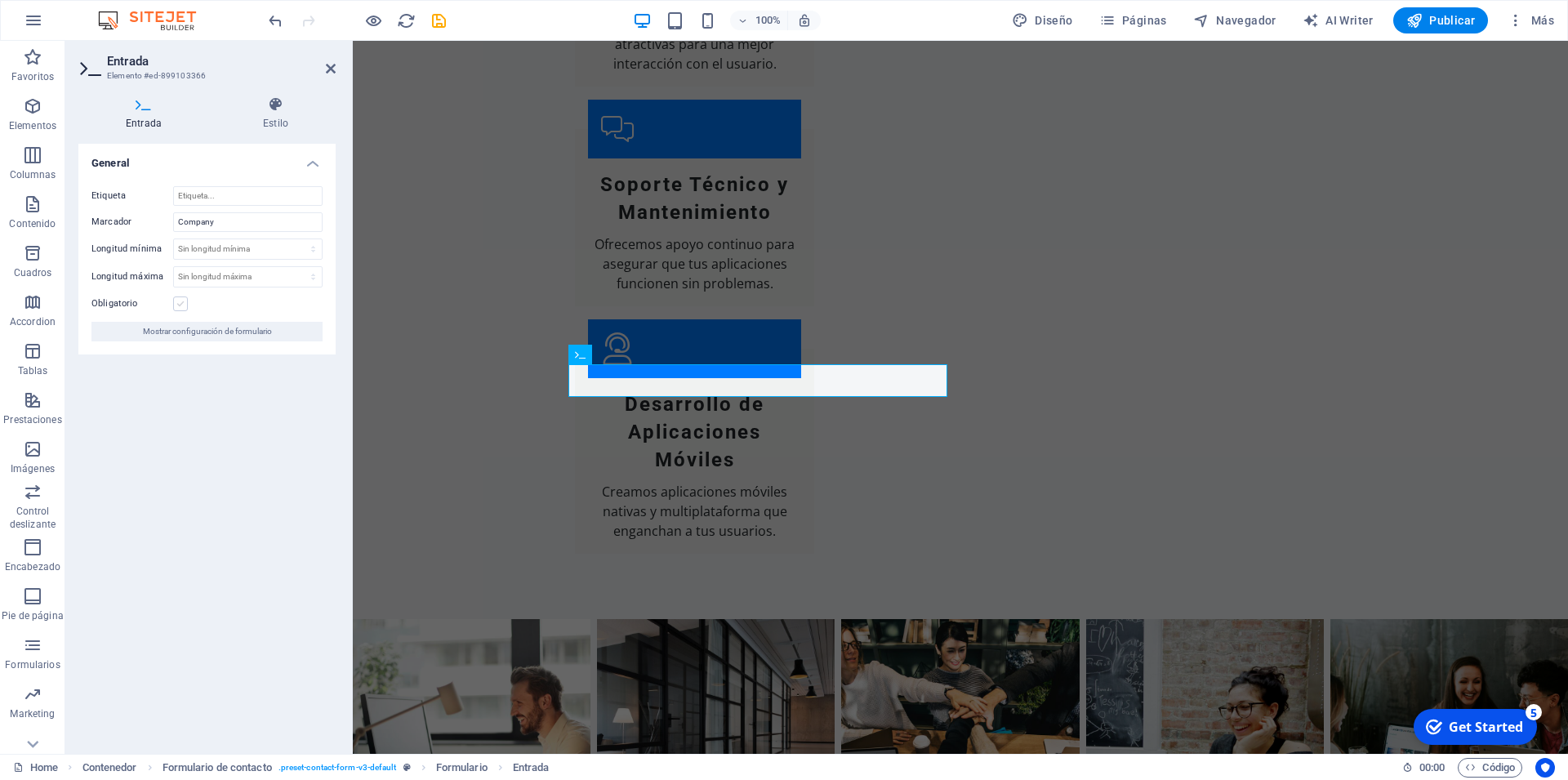
click at [183, 307] on label at bounding box center [180, 304] width 15 height 15
click at [0, 0] on input "Obligatorio" at bounding box center [0, 0] width 0 height 0
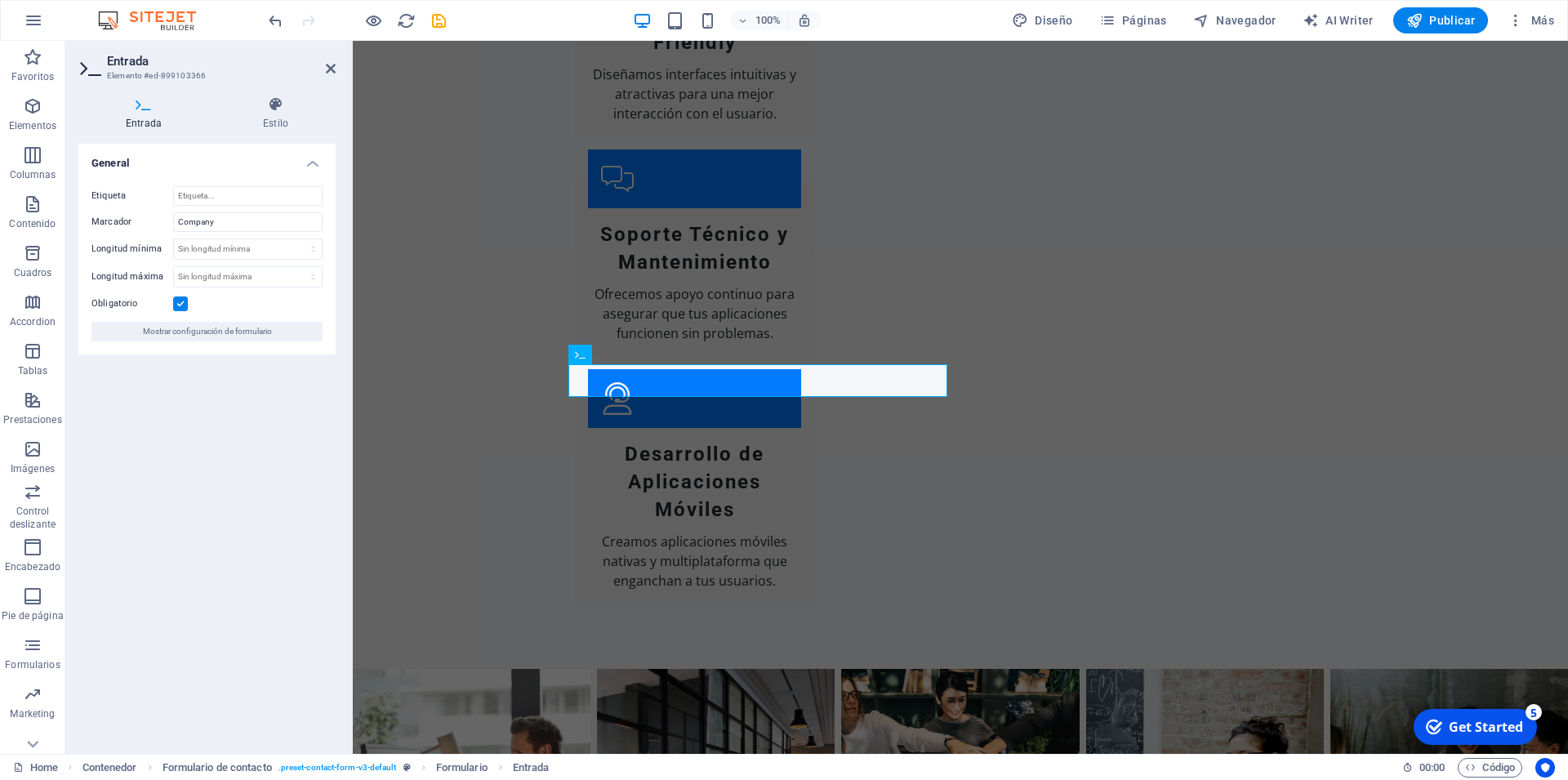
click at [183, 307] on label at bounding box center [180, 304] width 15 height 15
click at [0, 0] on input "Obligatorio" at bounding box center [0, 0] width 0 height 0
click at [225, 334] on span "Mostrar configuración de formulario" at bounding box center [207, 332] width 129 height 19
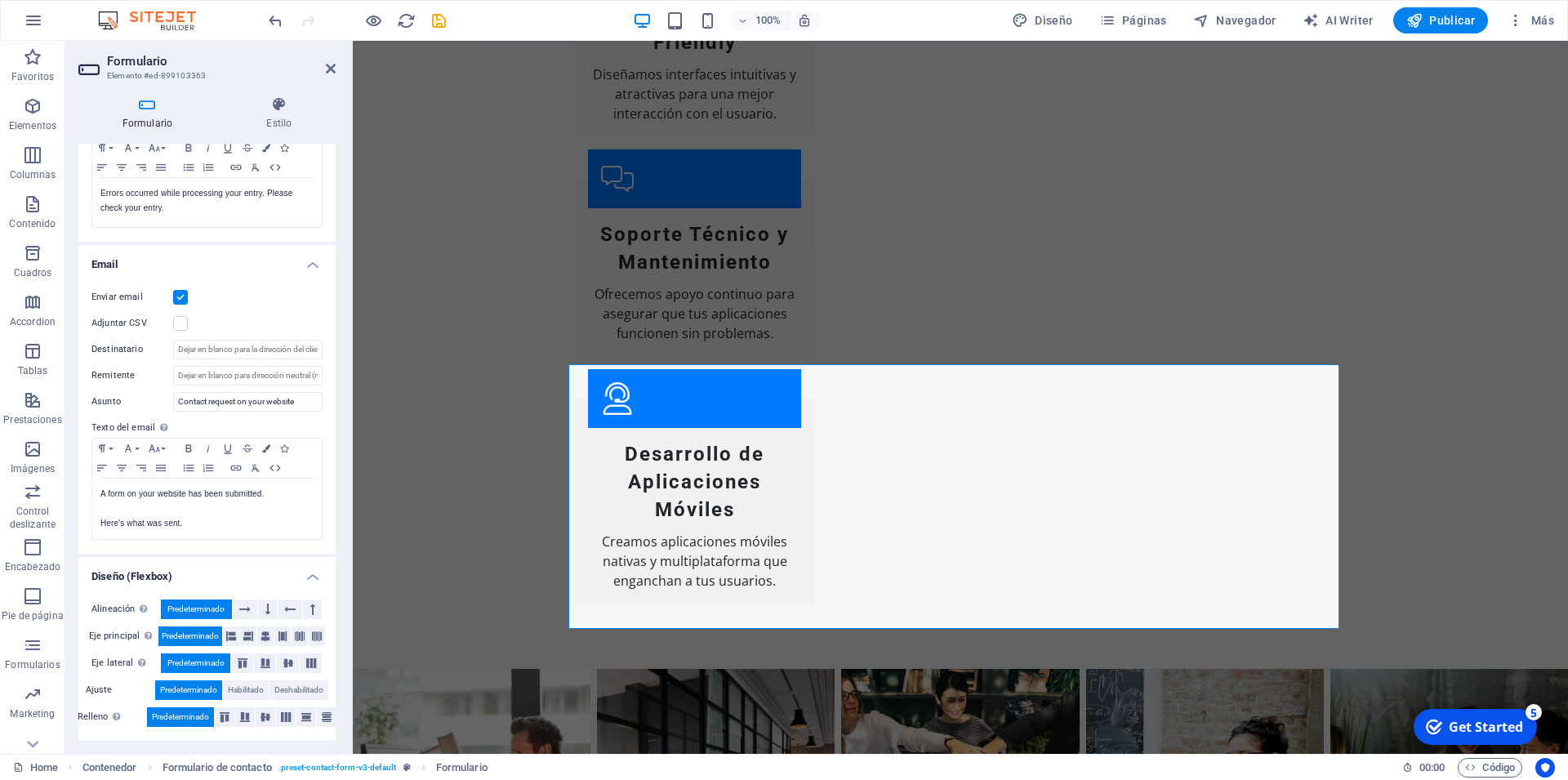
scroll to position [0, 0]
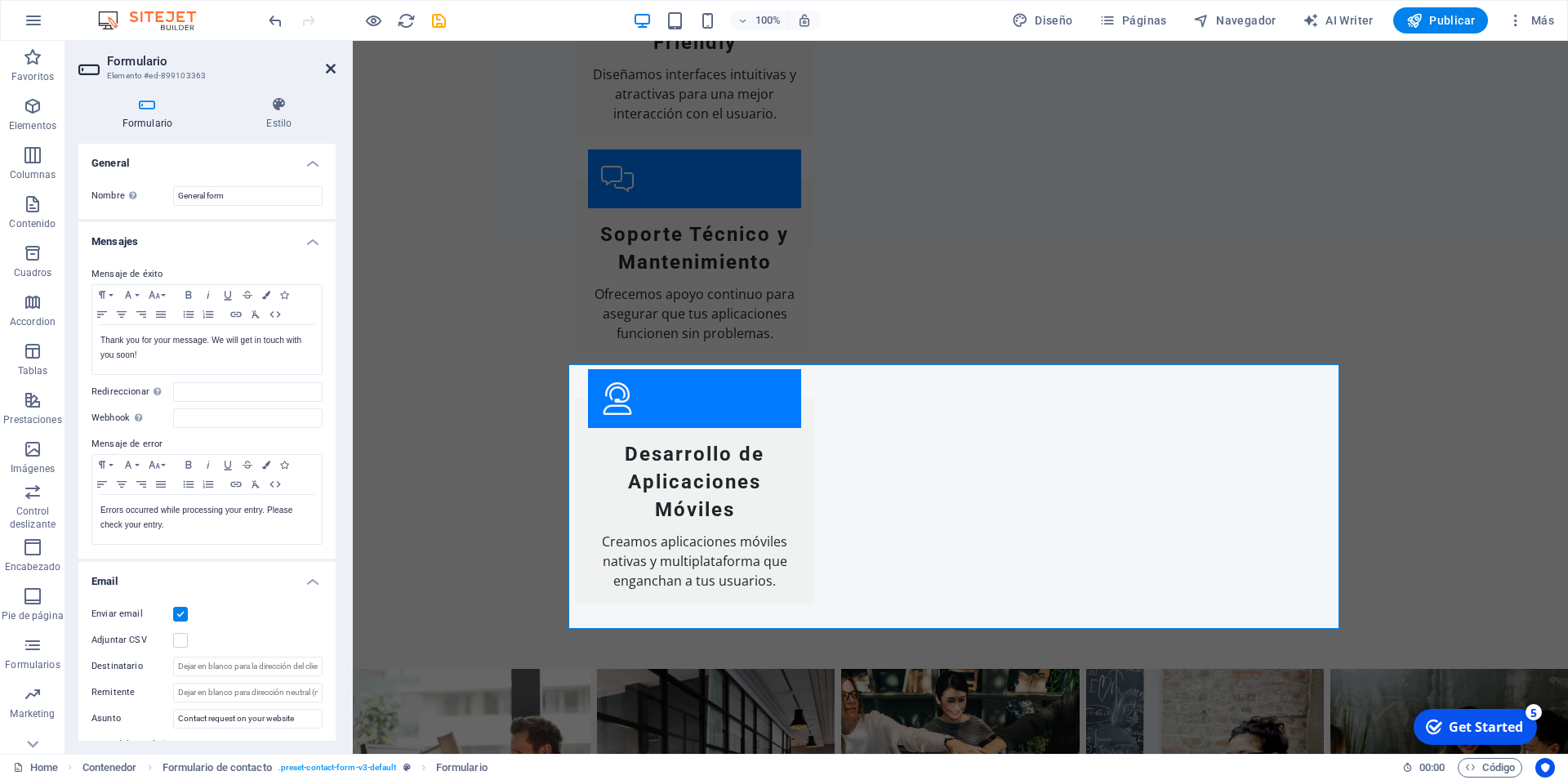
drag, startPoint x: 334, startPoint y: 69, endPoint x: 269, endPoint y: 91, distance: 68.6
click at [334, 69] on icon at bounding box center [330, 68] width 10 height 13
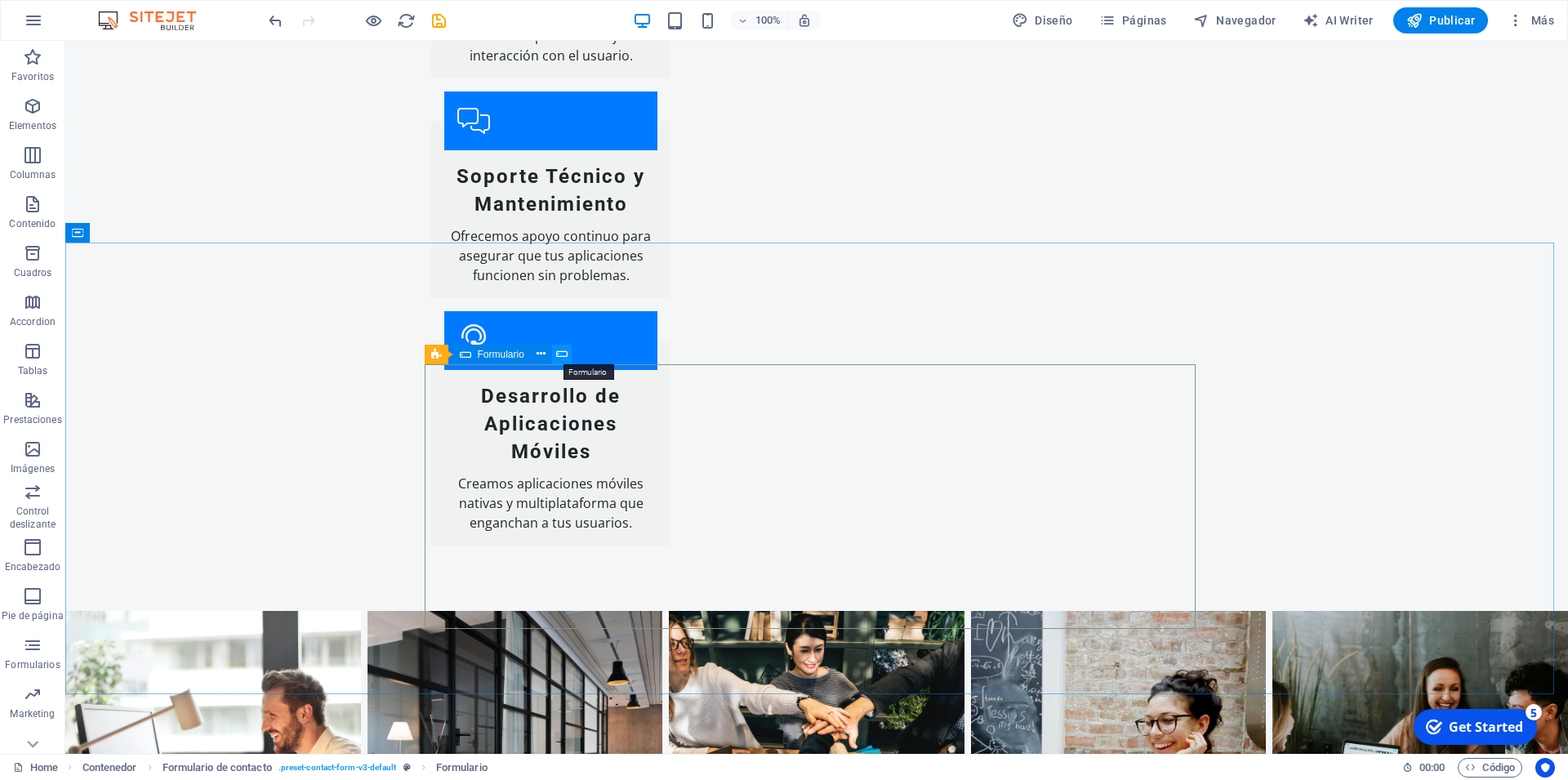
click at [564, 354] on icon at bounding box center [561, 354] width 11 height 17
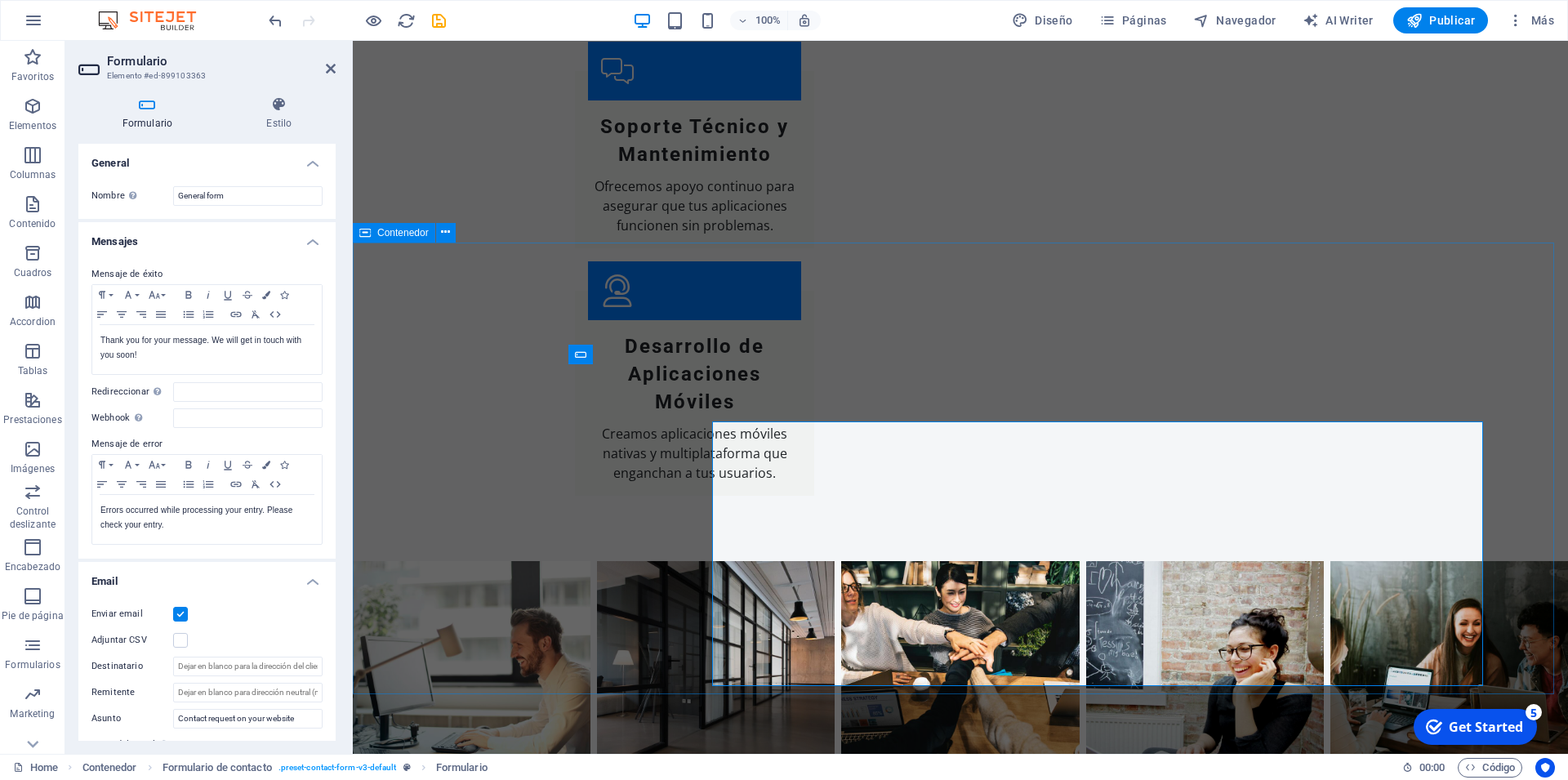
scroll to position [2853, 0]
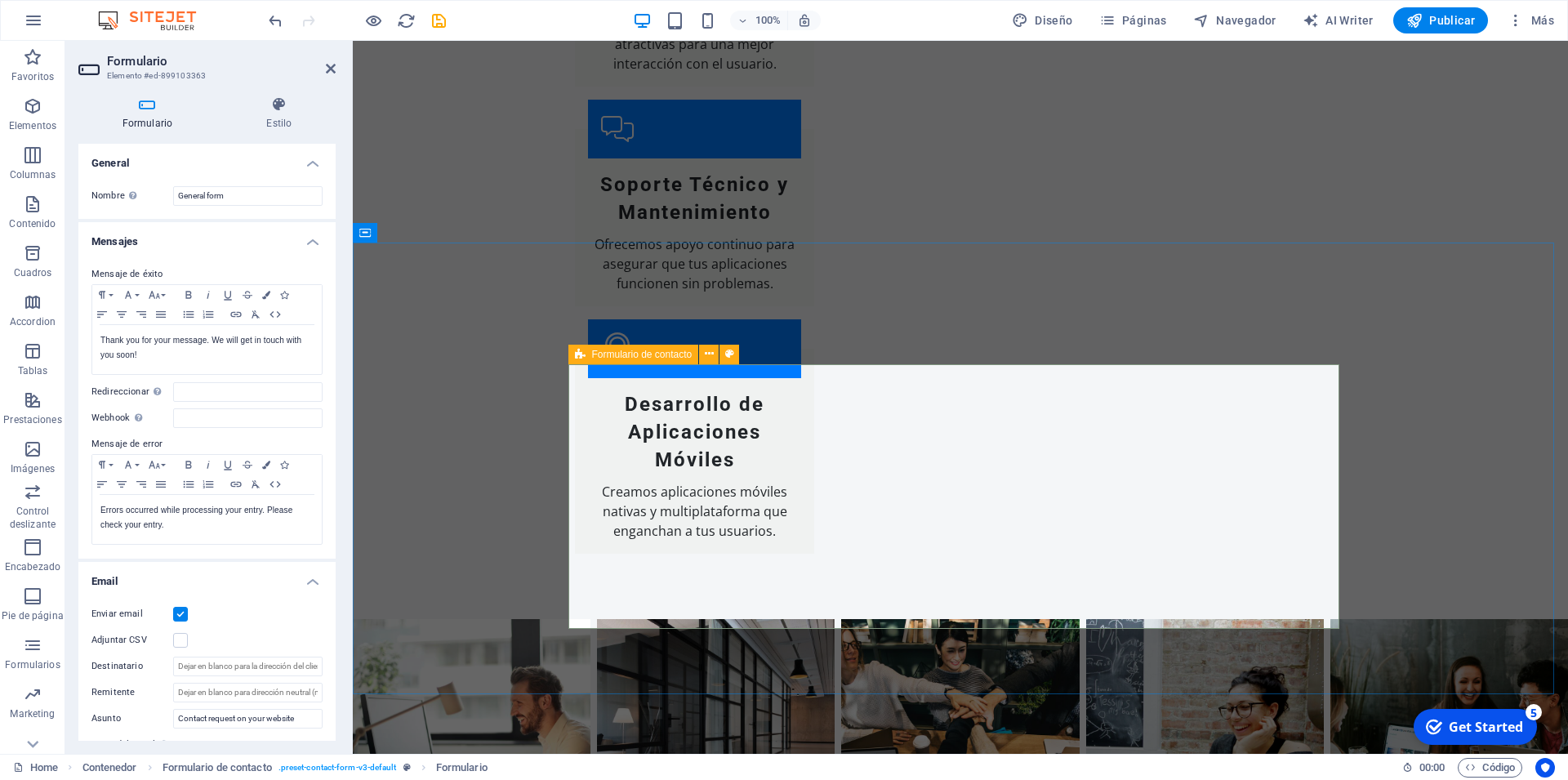
click at [654, 356] on span "Formulario de contacto" at bounding box center [642, 354] width 101 height 10
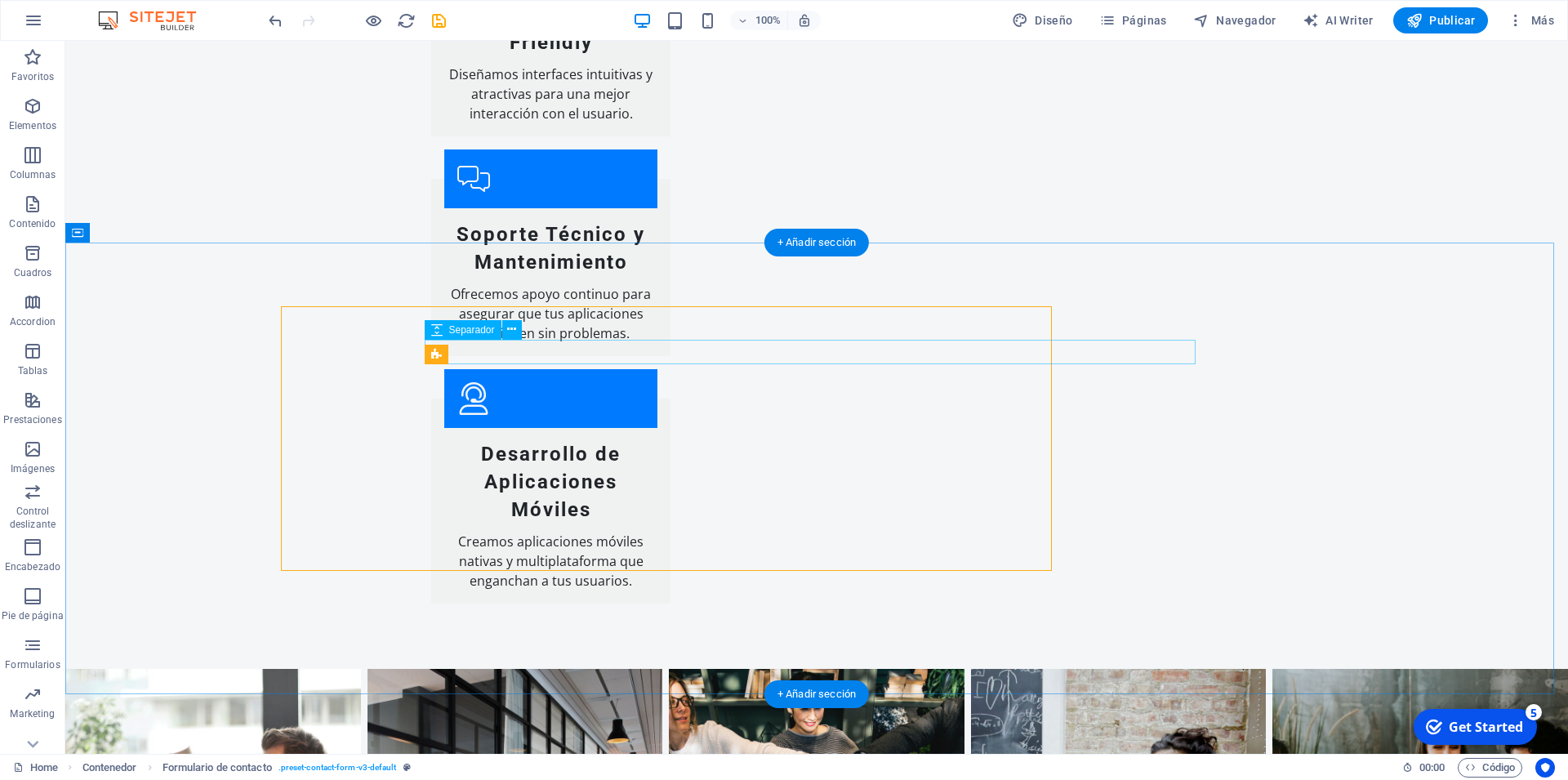
scroll to position [2911, 0]
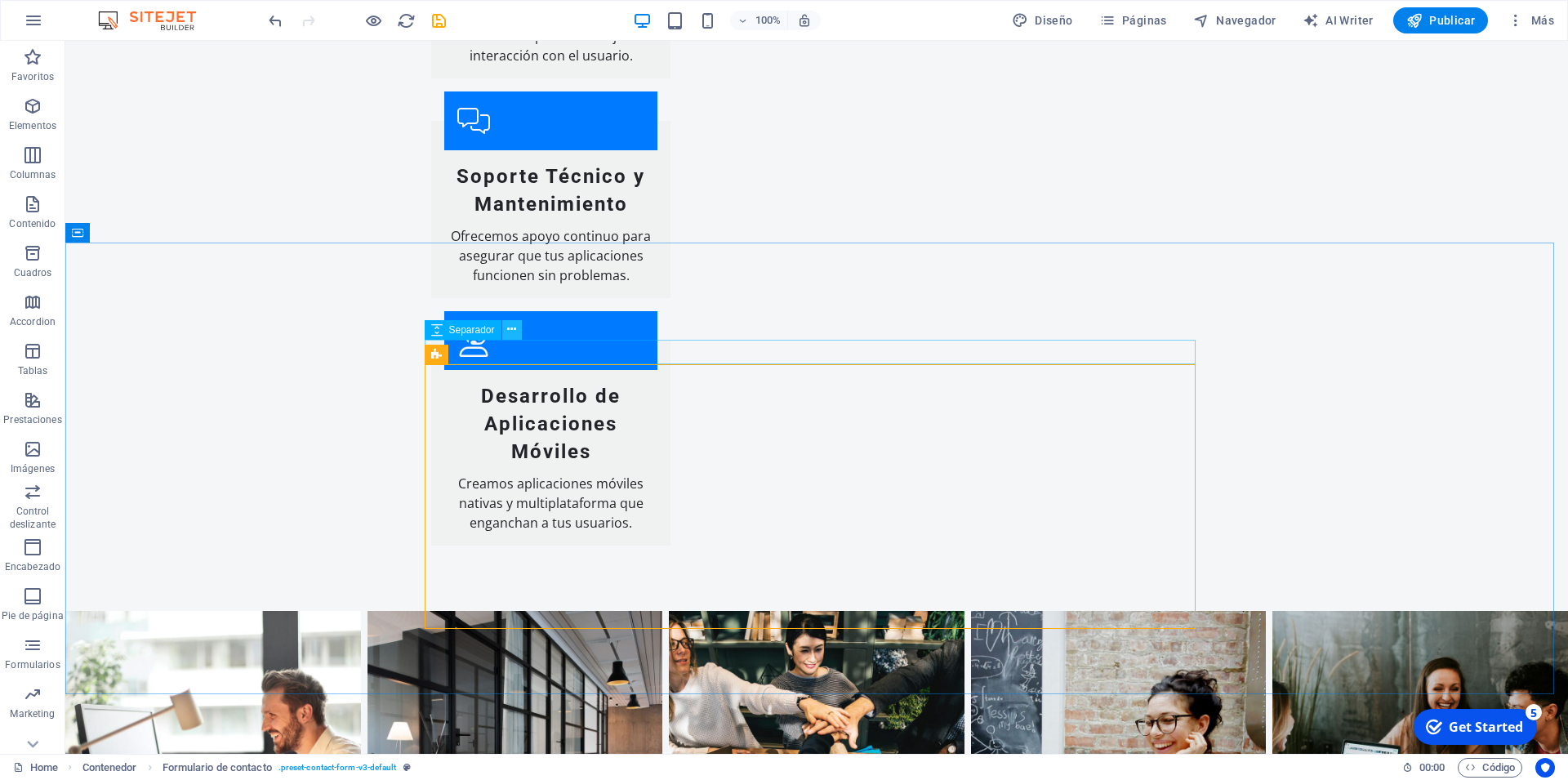
click at [520, 332] on button at bounding box center [512, 330] width 19 height 19
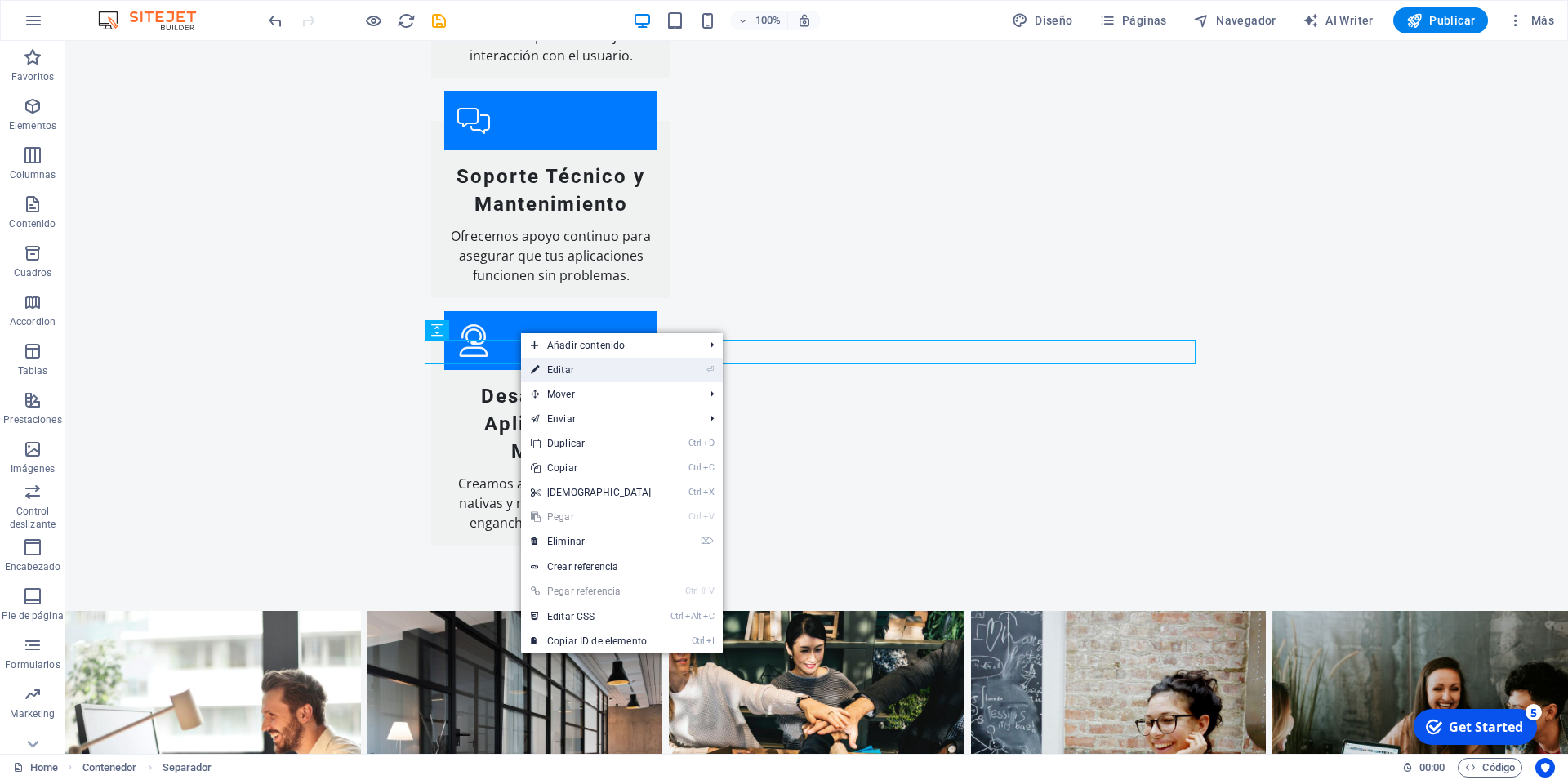
click at [603, 374] on link "⏎ Editar" at bounding box center [591, 370] width 140 height 25
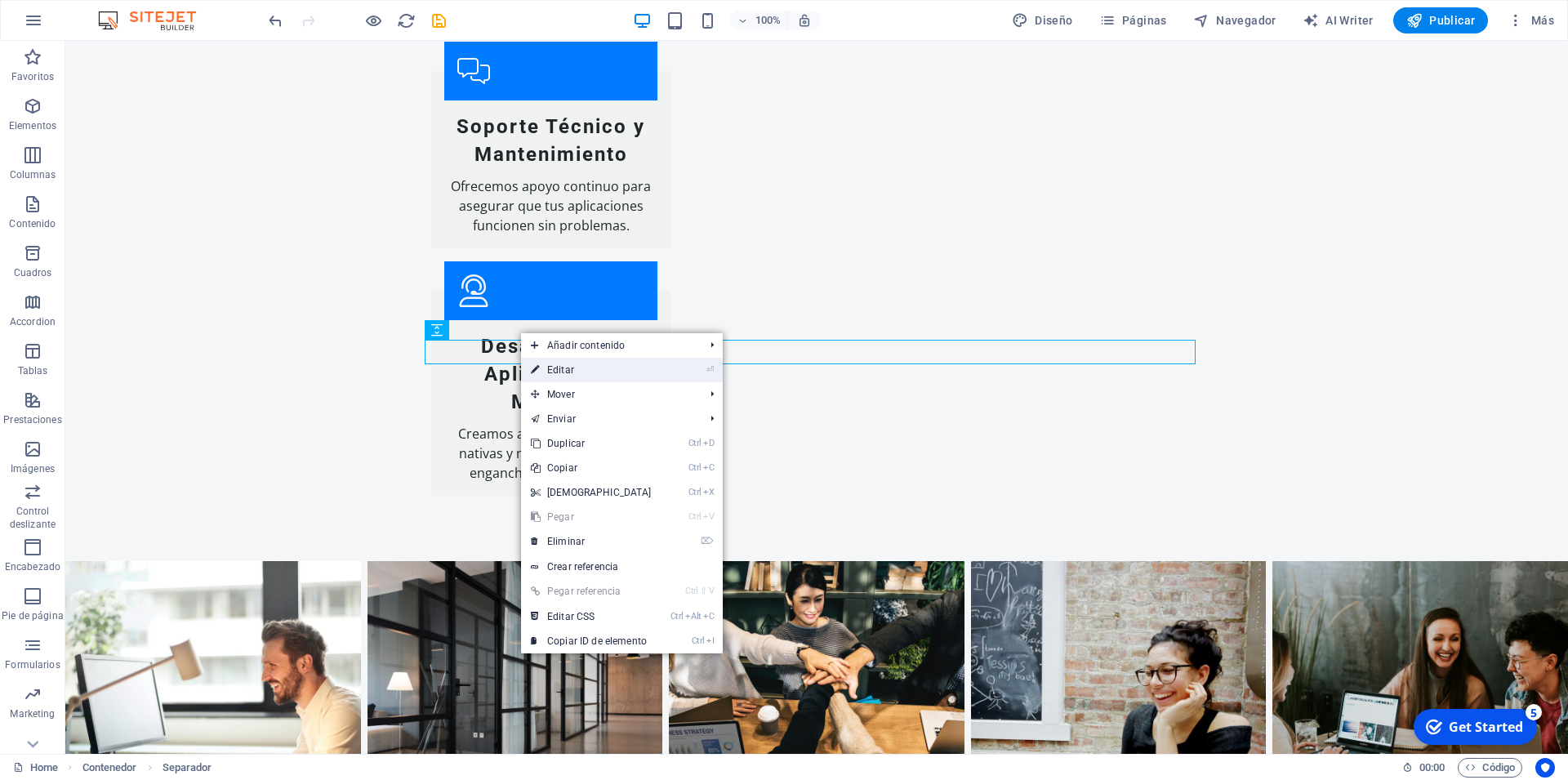
select select "px"
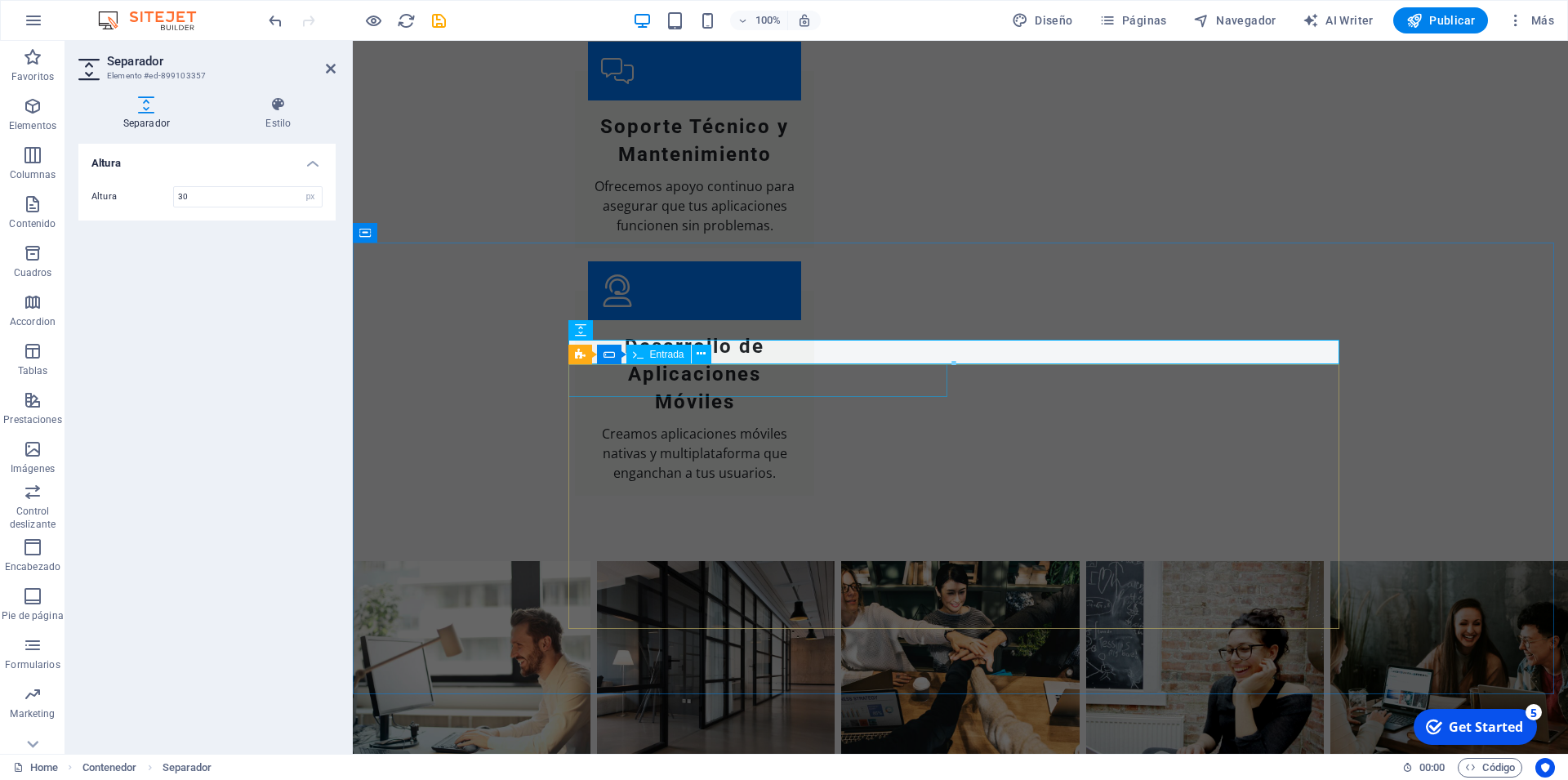
scroll to position [2853, 0]
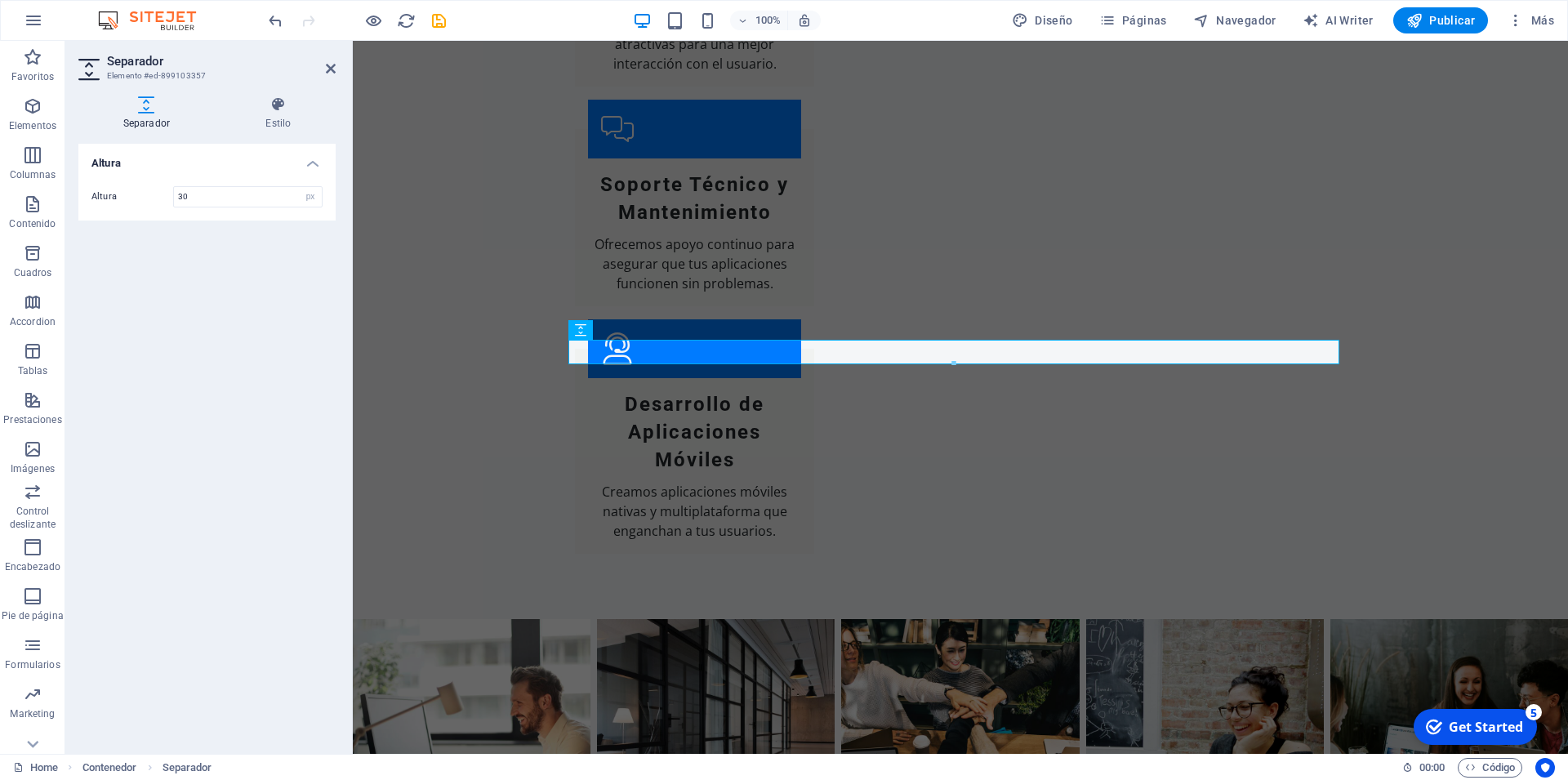
click at [324, 62] on h2 "Separador" at bounding box center [221, 61] width 229 height 15
click at [333, 66] on icon at bounding box center [330, 68] width 10 height 13
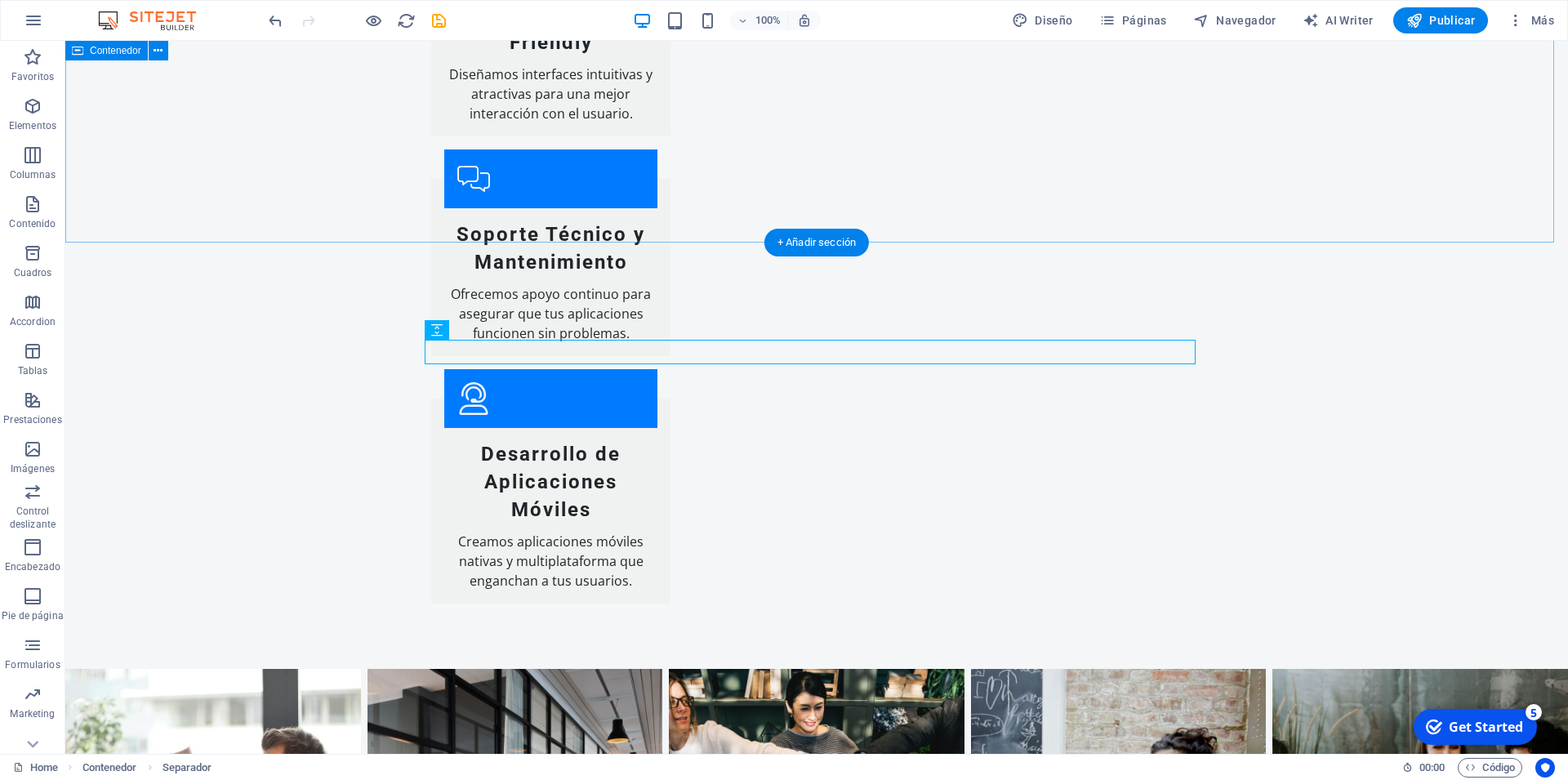
scroll to position [2911, 0]
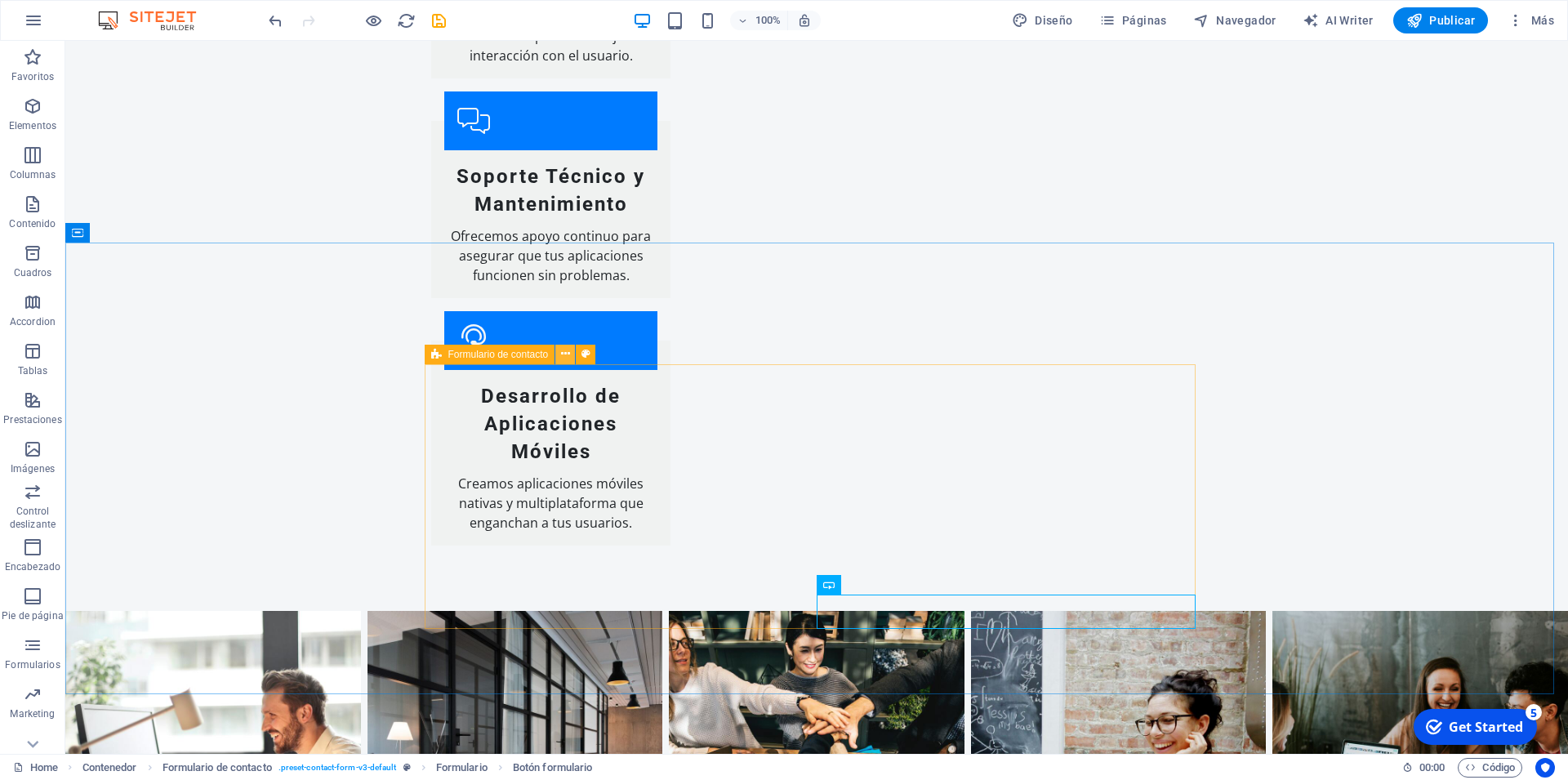
click at [569, 355] on icon at bounding box center [566, 354] width 9 height 17
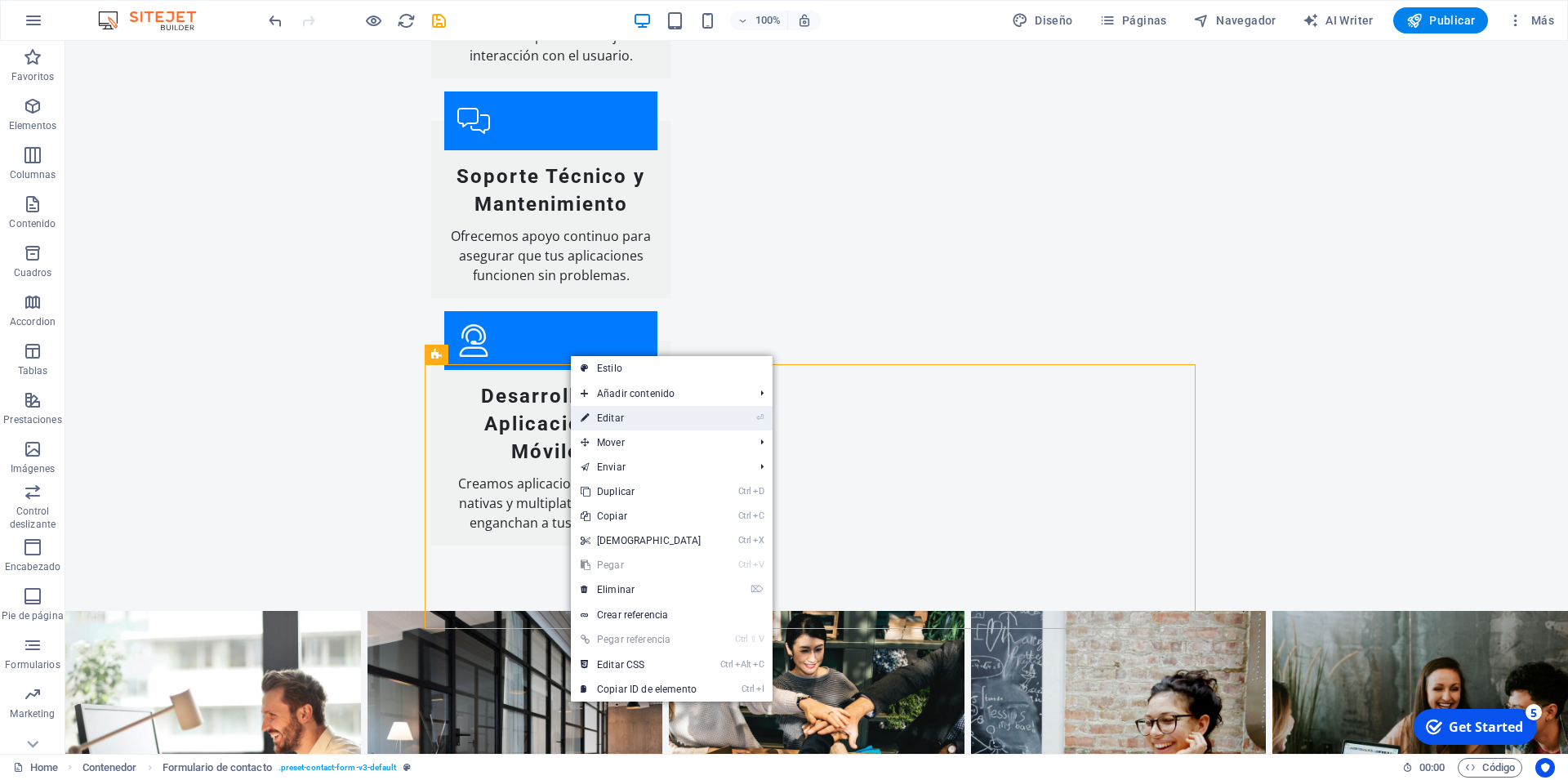
click at [632, 415] on link "⏎ Editar" at bounding box center [641, 418] width 140 height 25
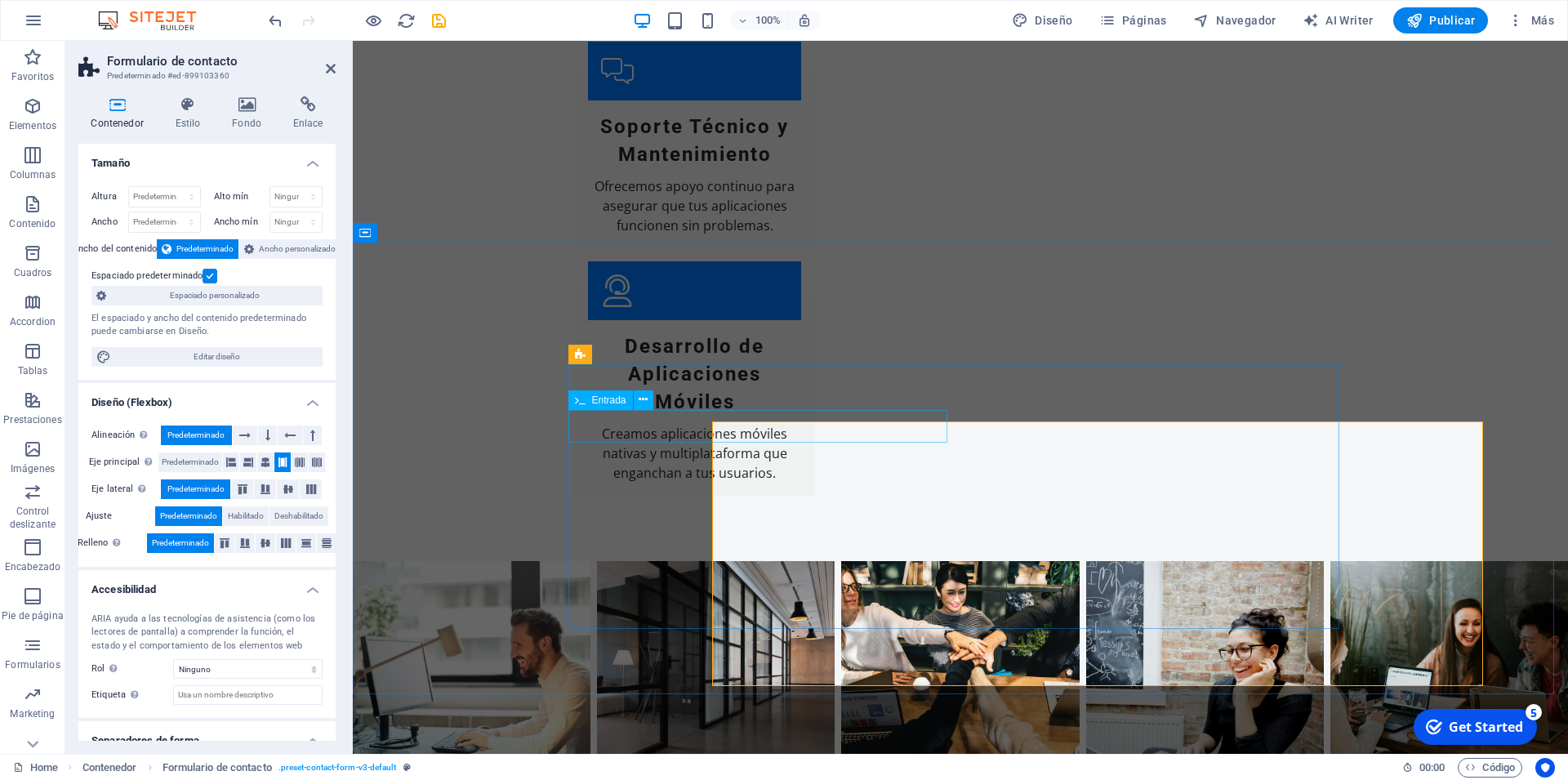
scroll to position [2853, 0]
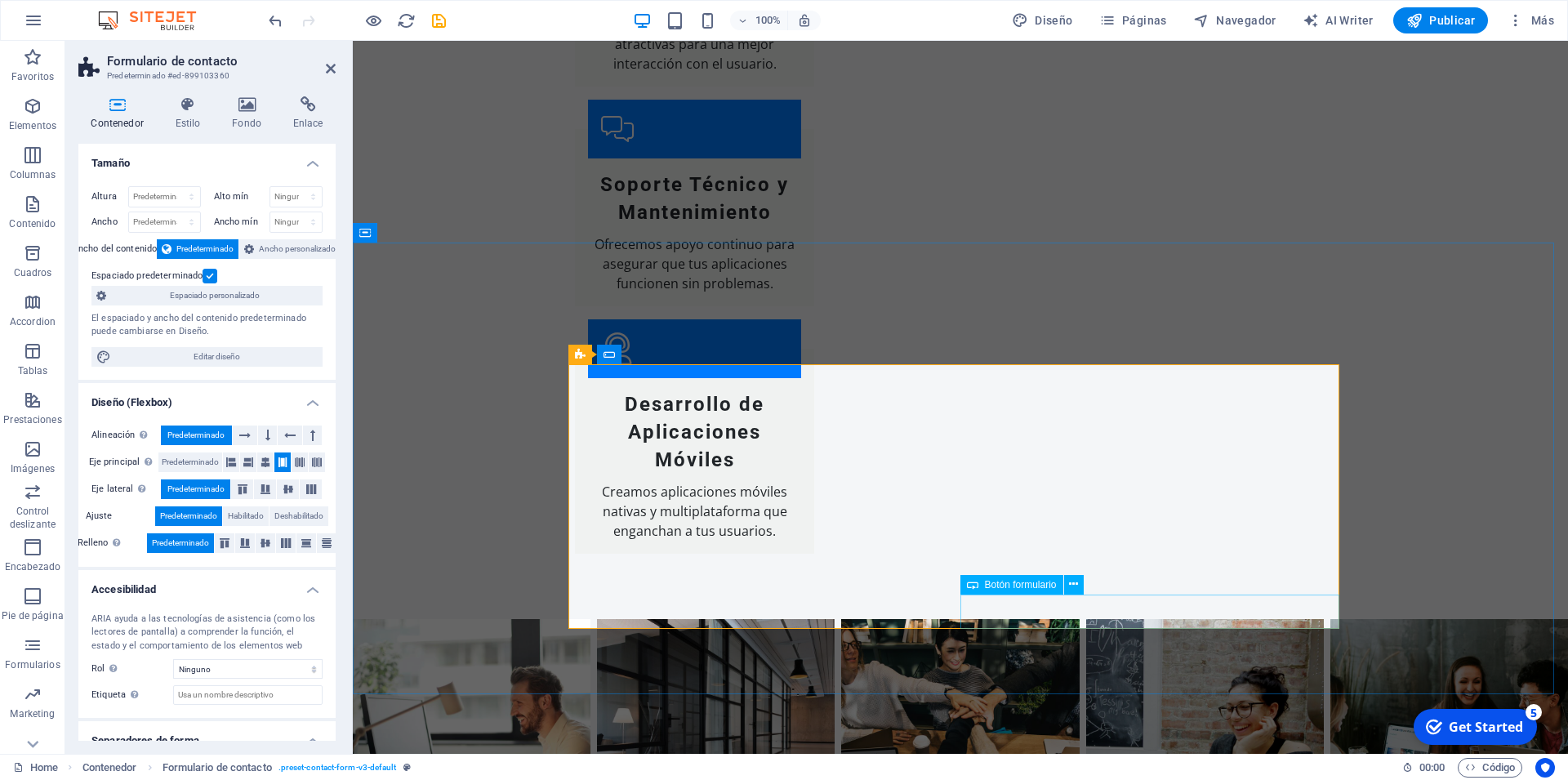
click at [973, 587] on icon at bounding box center [972, 585] width 11 height 19
click at [1071, 584] on icon at bounding box center [1074, 584] width 9 height 17
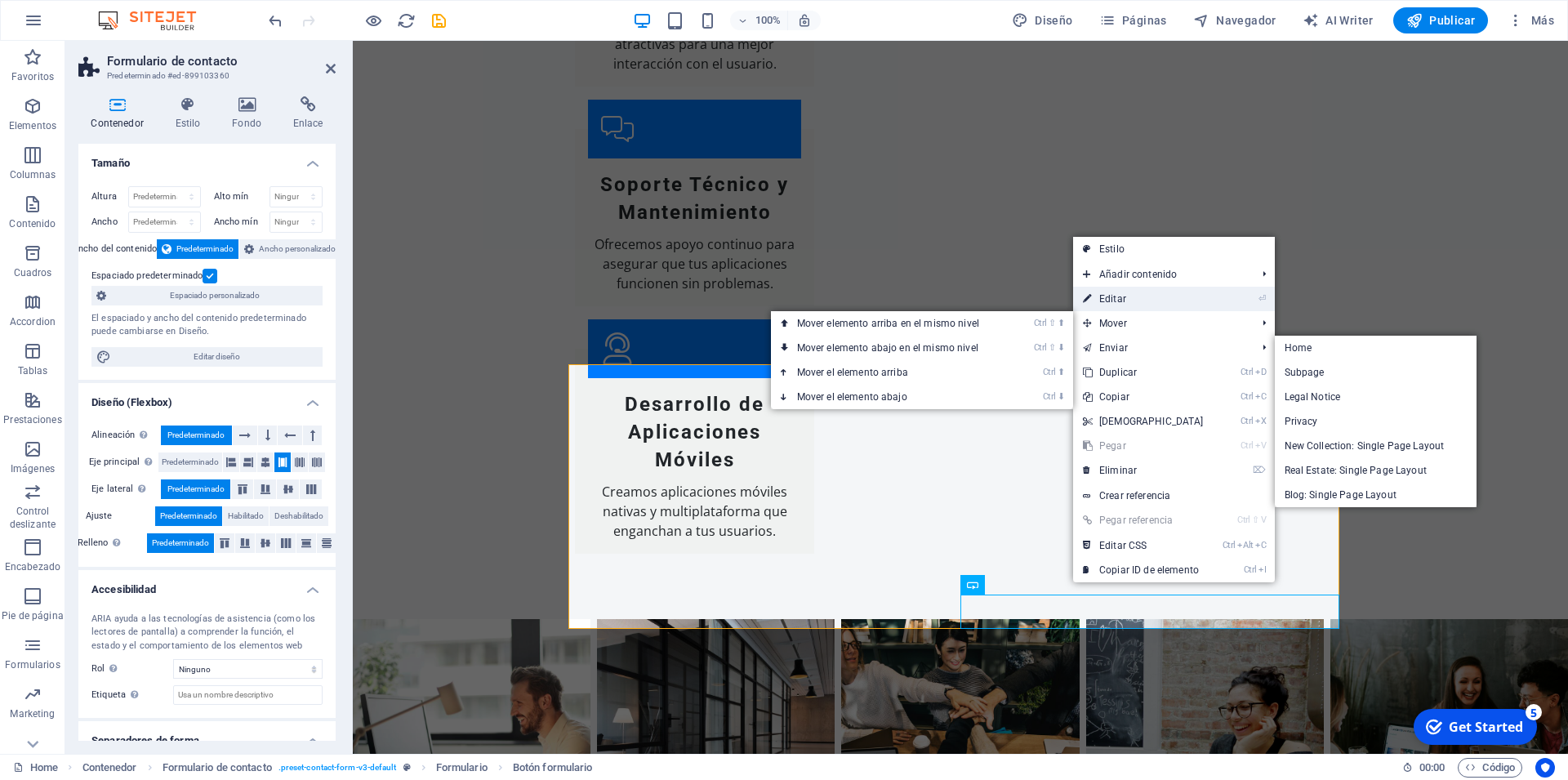
click at [1136, 293] on link "⏎ Editar" at bounding box center [1143, 299] width 140 height 25
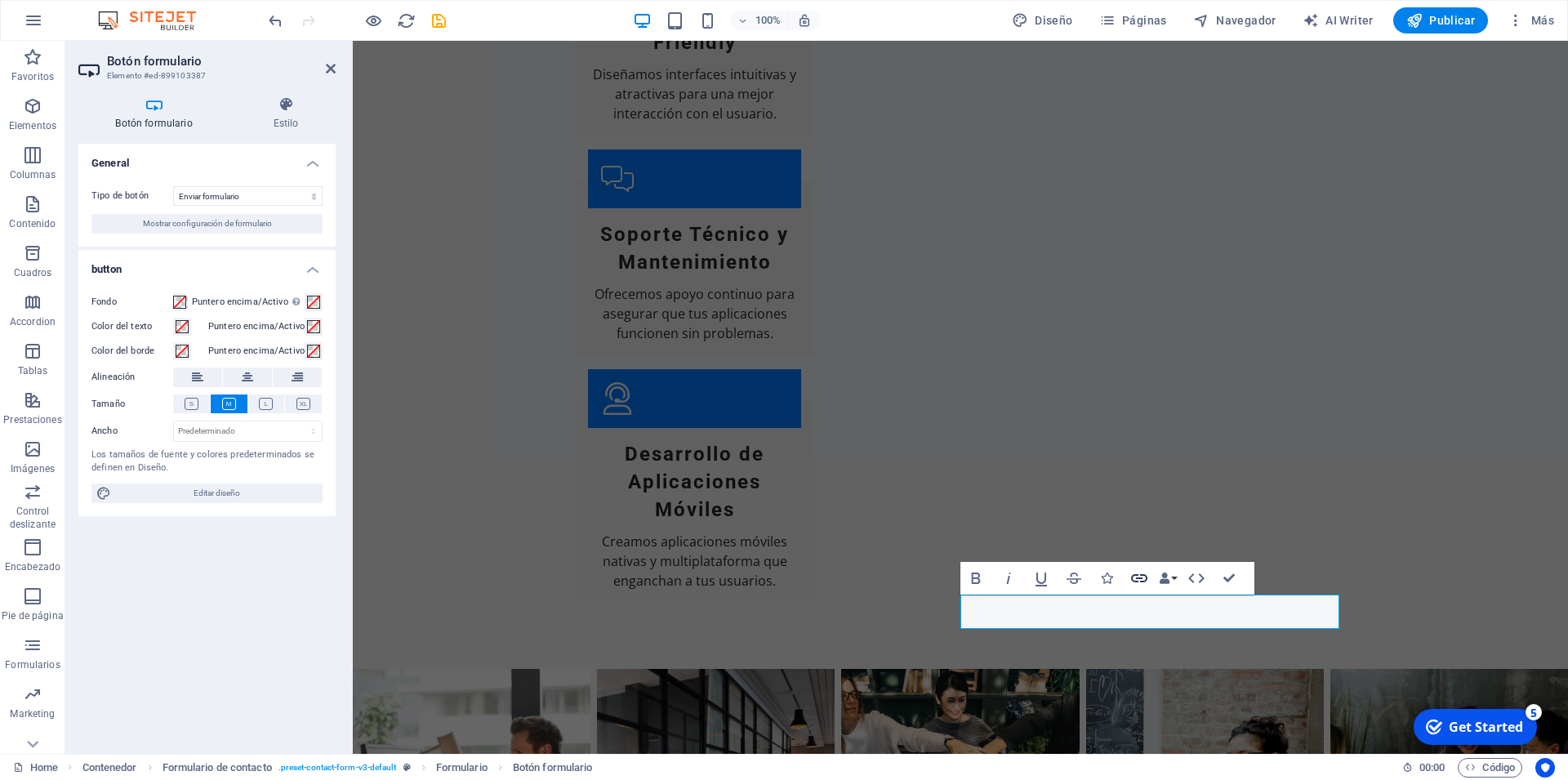
click at [1141, 583] on icon "button" at bounding box center [1139, 578] width 19 height 19
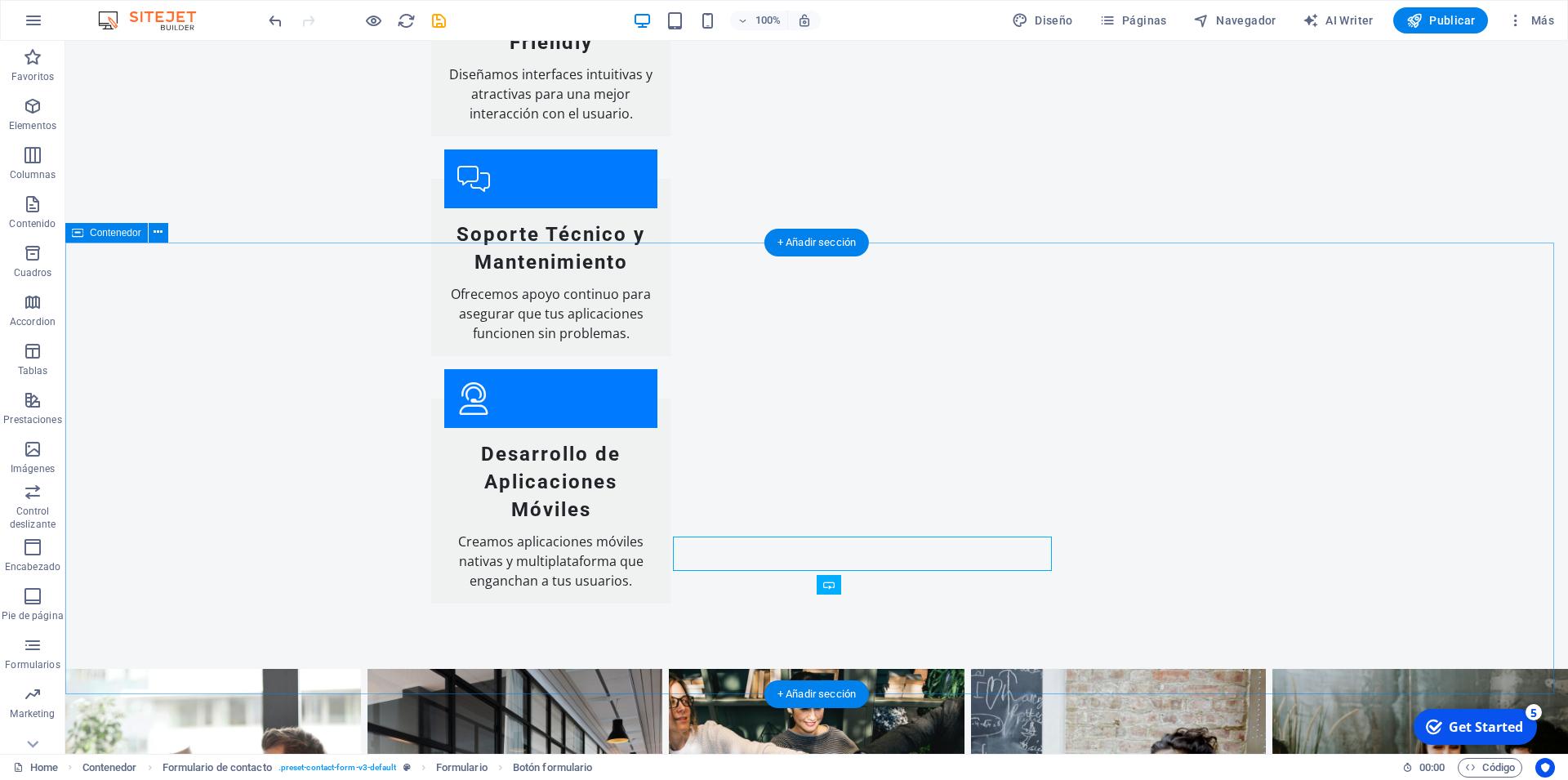
scroll to position [2911, 0]
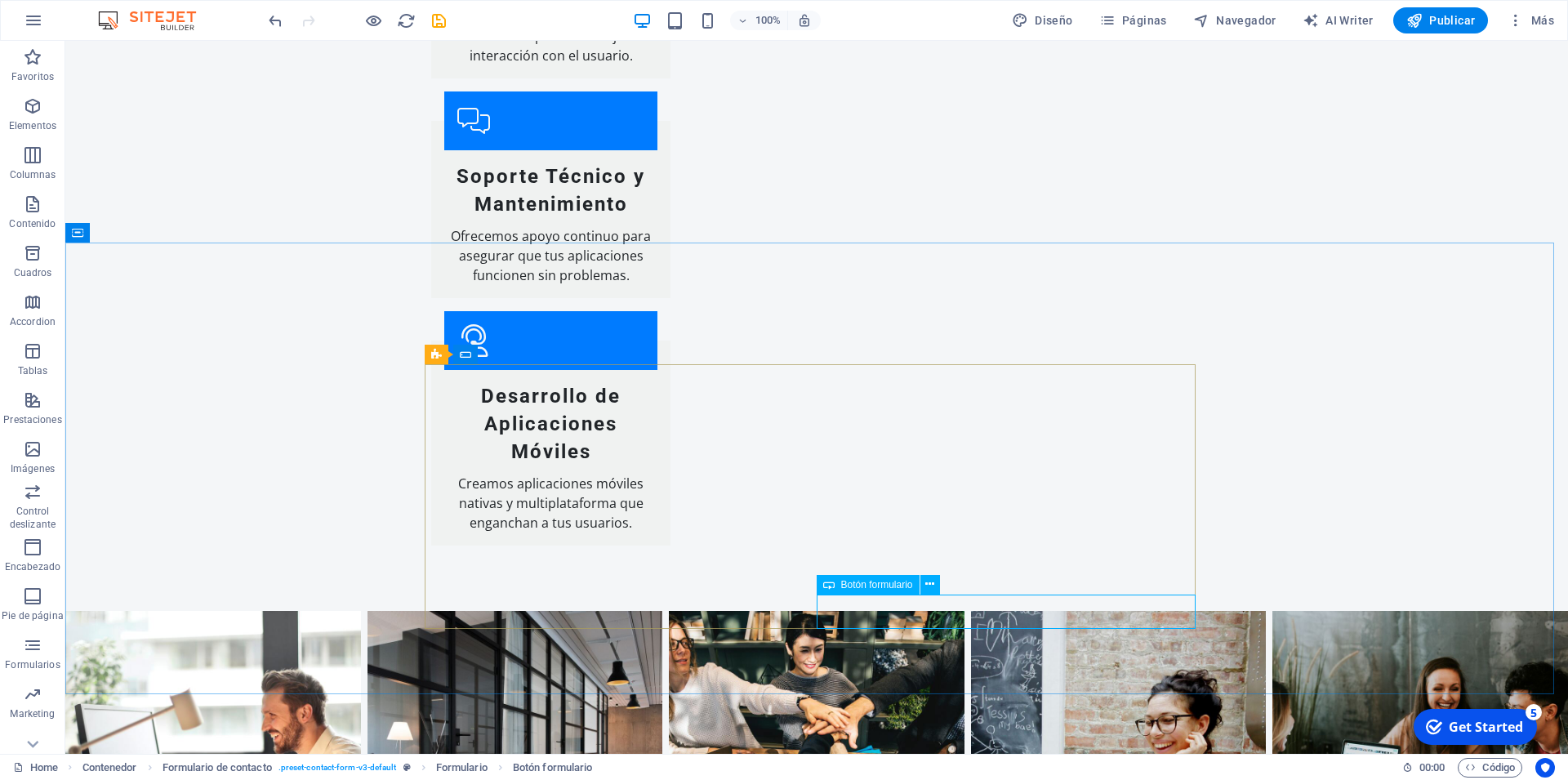
click at [896, 588] on span "Botón formulario" at bounding box center [876, 584] width 71 height 10
click at [927, 586] on icon at bounding box center [930, 584] width 9 height 17
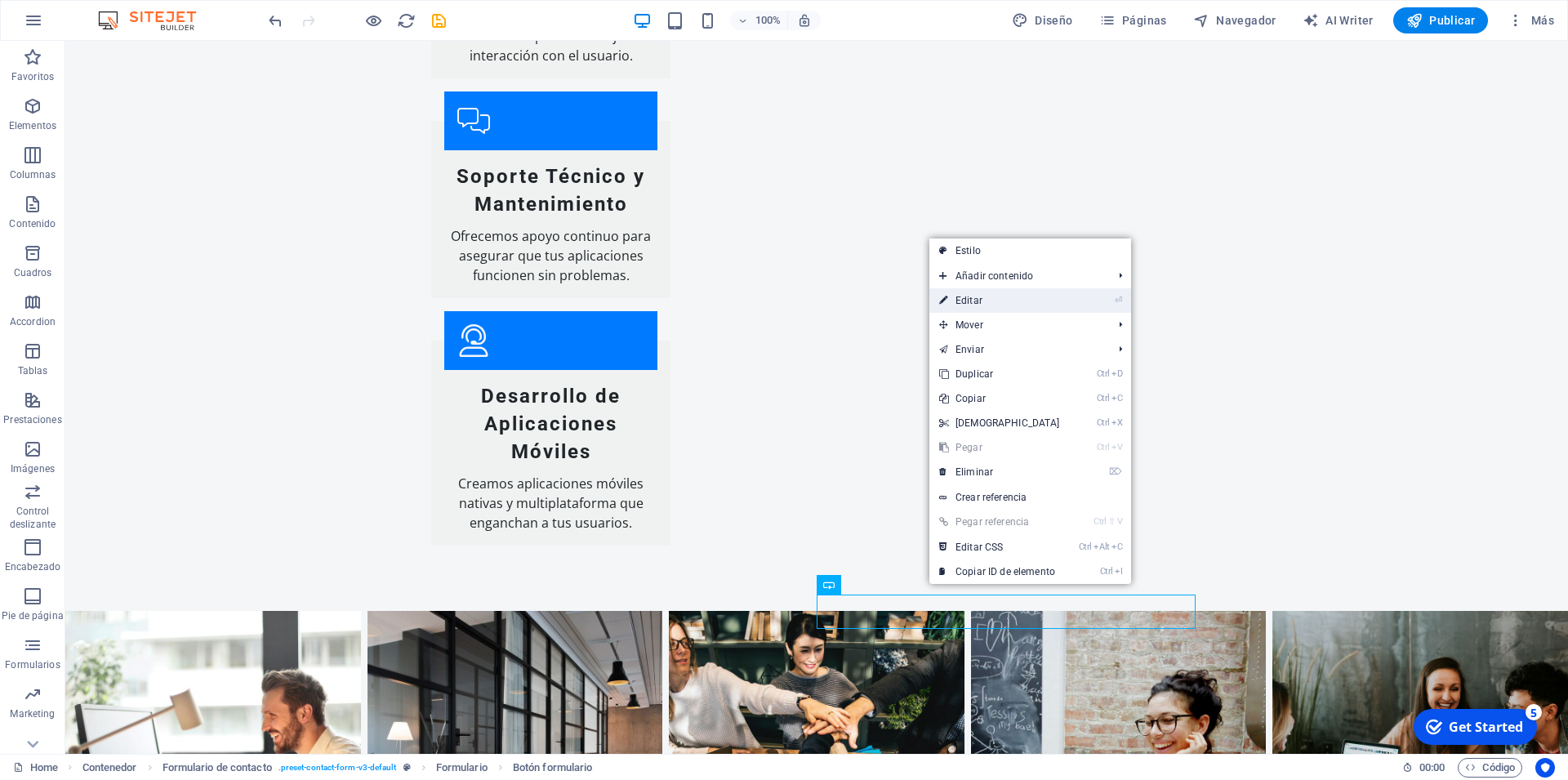
click at [1066, 302] on link "⏎ Editar" at bounding box center [999, 301] width 140 height 25
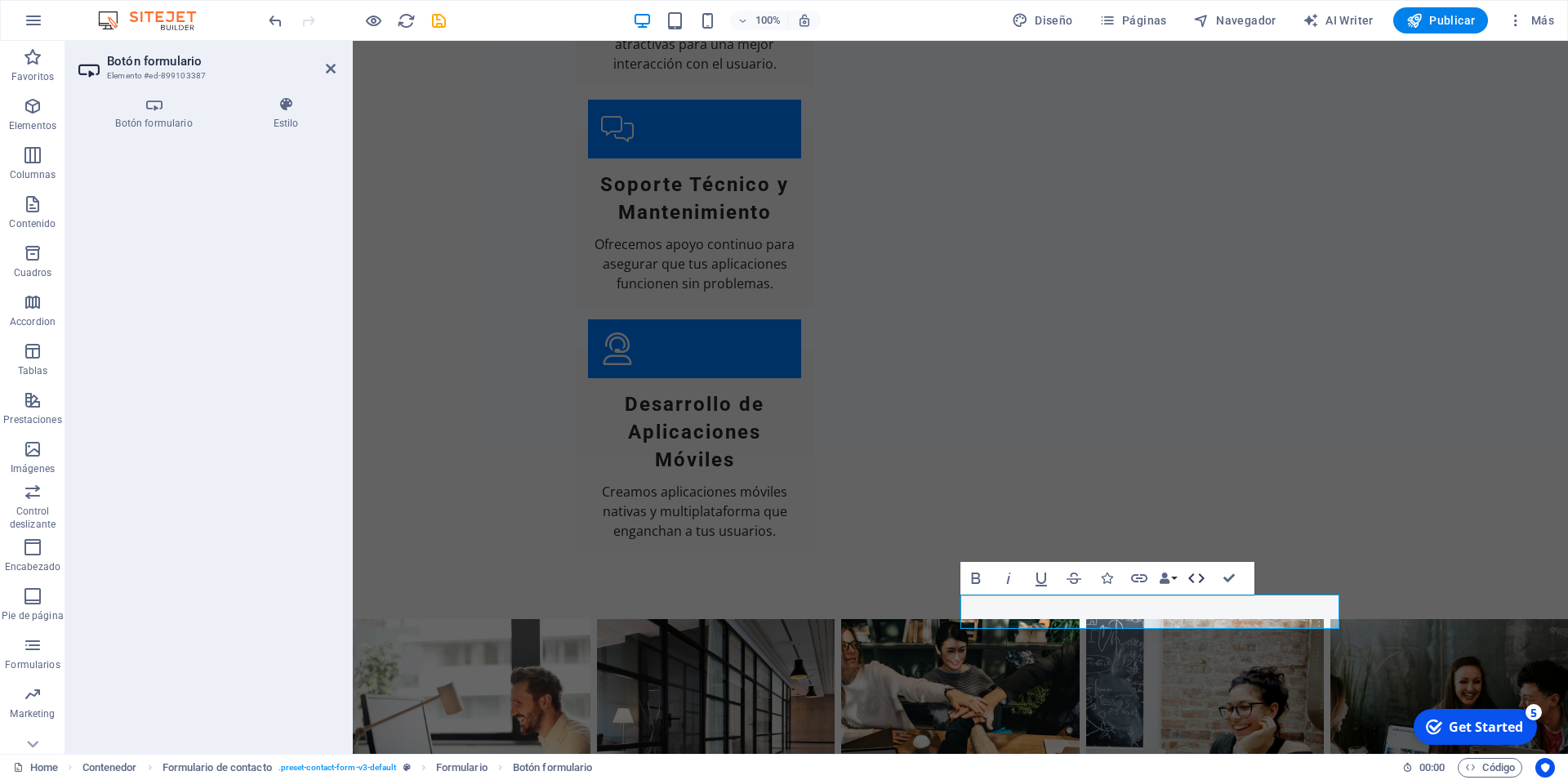
click at [1200, 574] on icon "button" at bounding box center [1197, 578] width 17 height 10
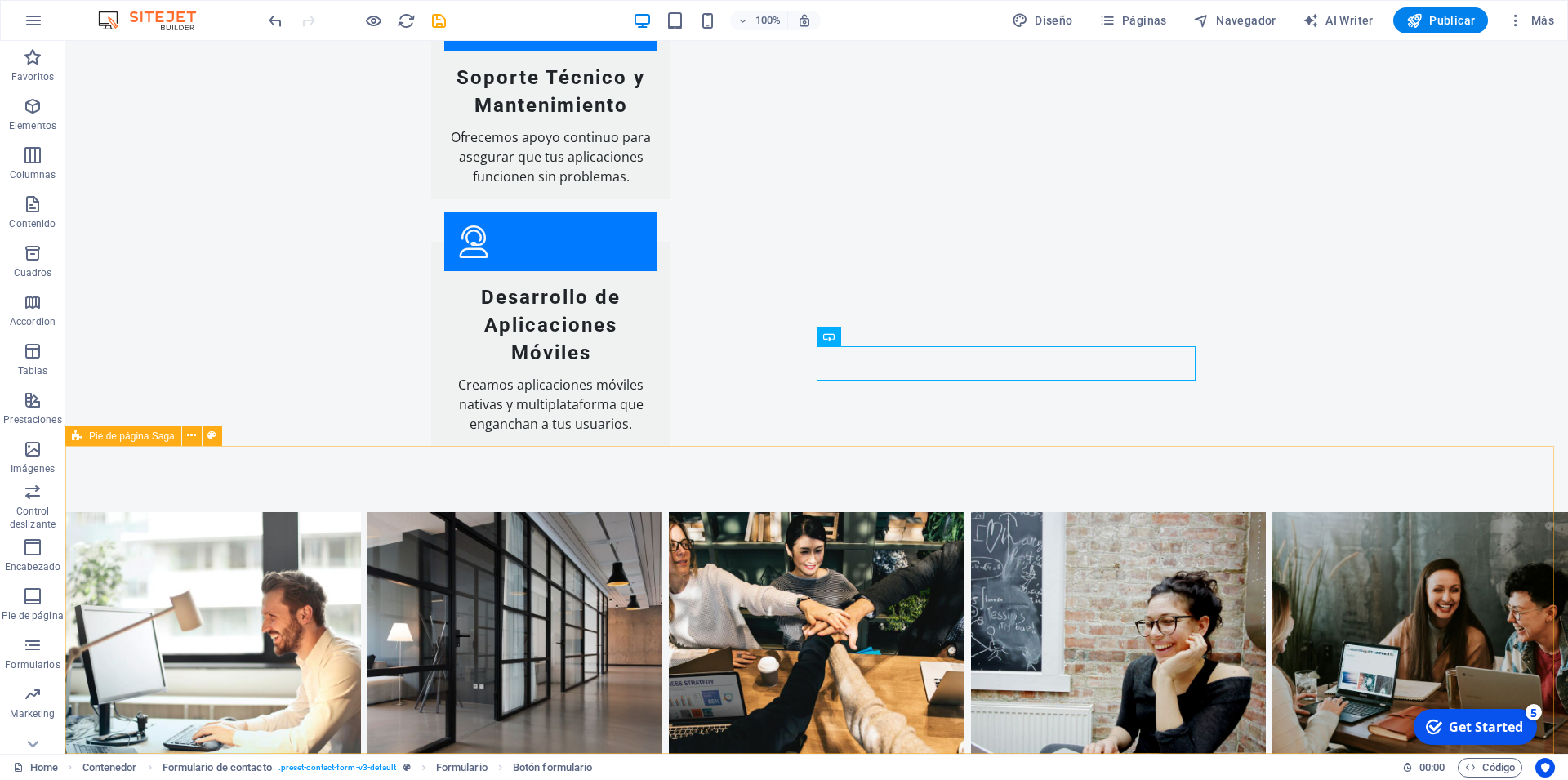
scroll to position [3159, 0]
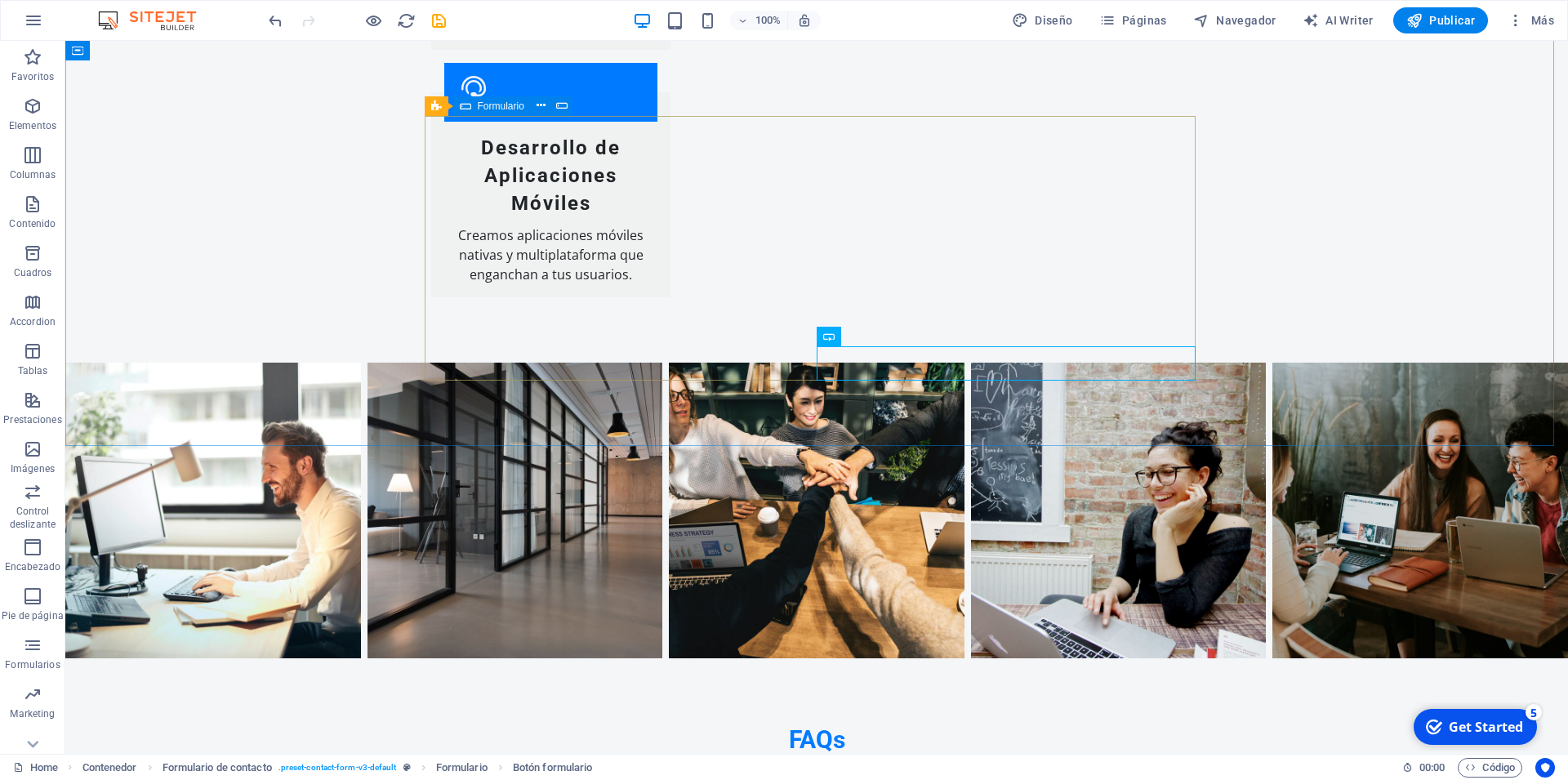
click at [510, 103] on span "Formulario" at bounding box center [500, 106] width 47 height 10
click at [540, 105] on icon at bounding box center [541, 105] width 9 height 17
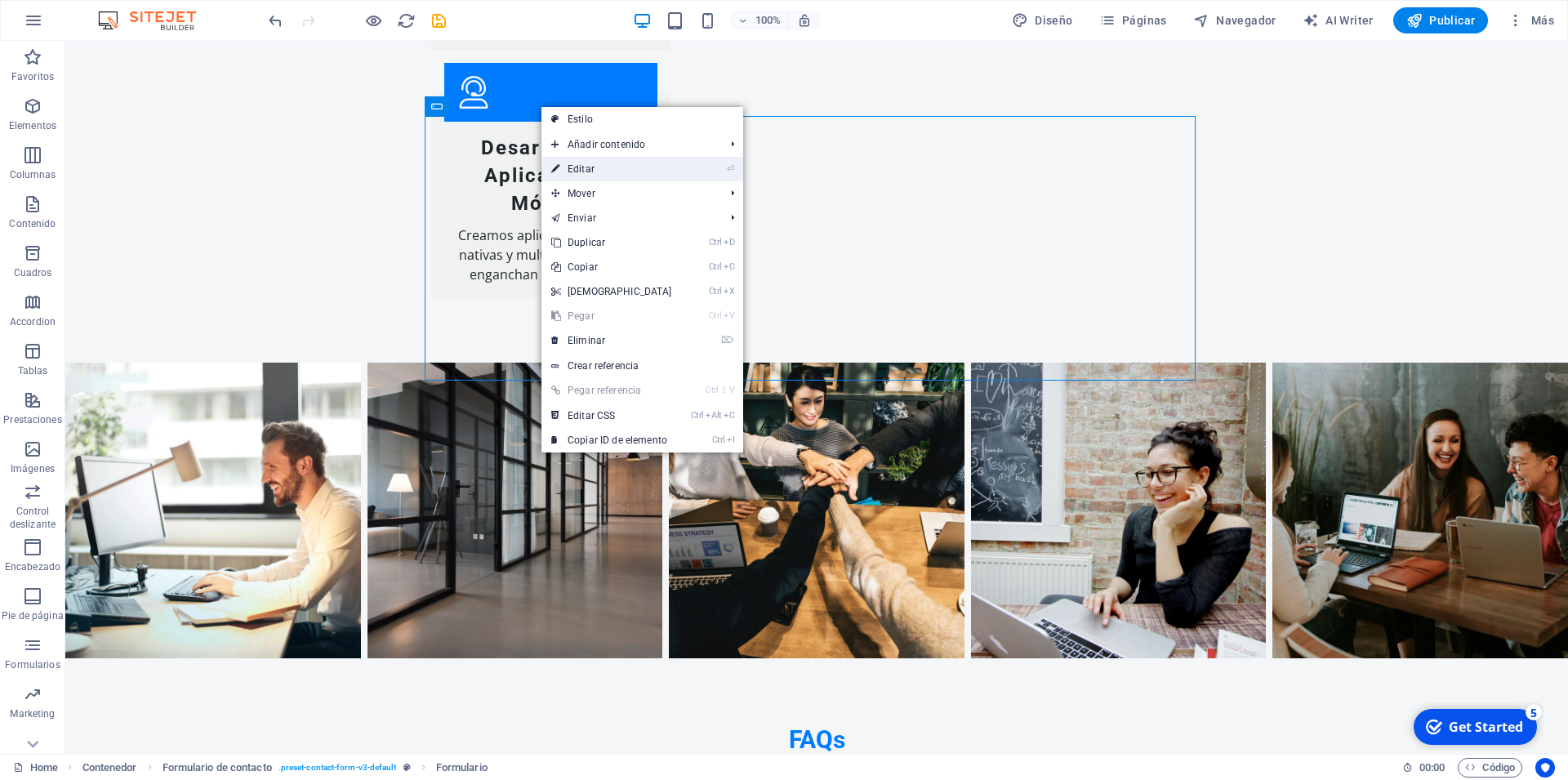
click at [632, 170] on link "⏎ Editar" at bounding box center [611, 169] width 140 height 25
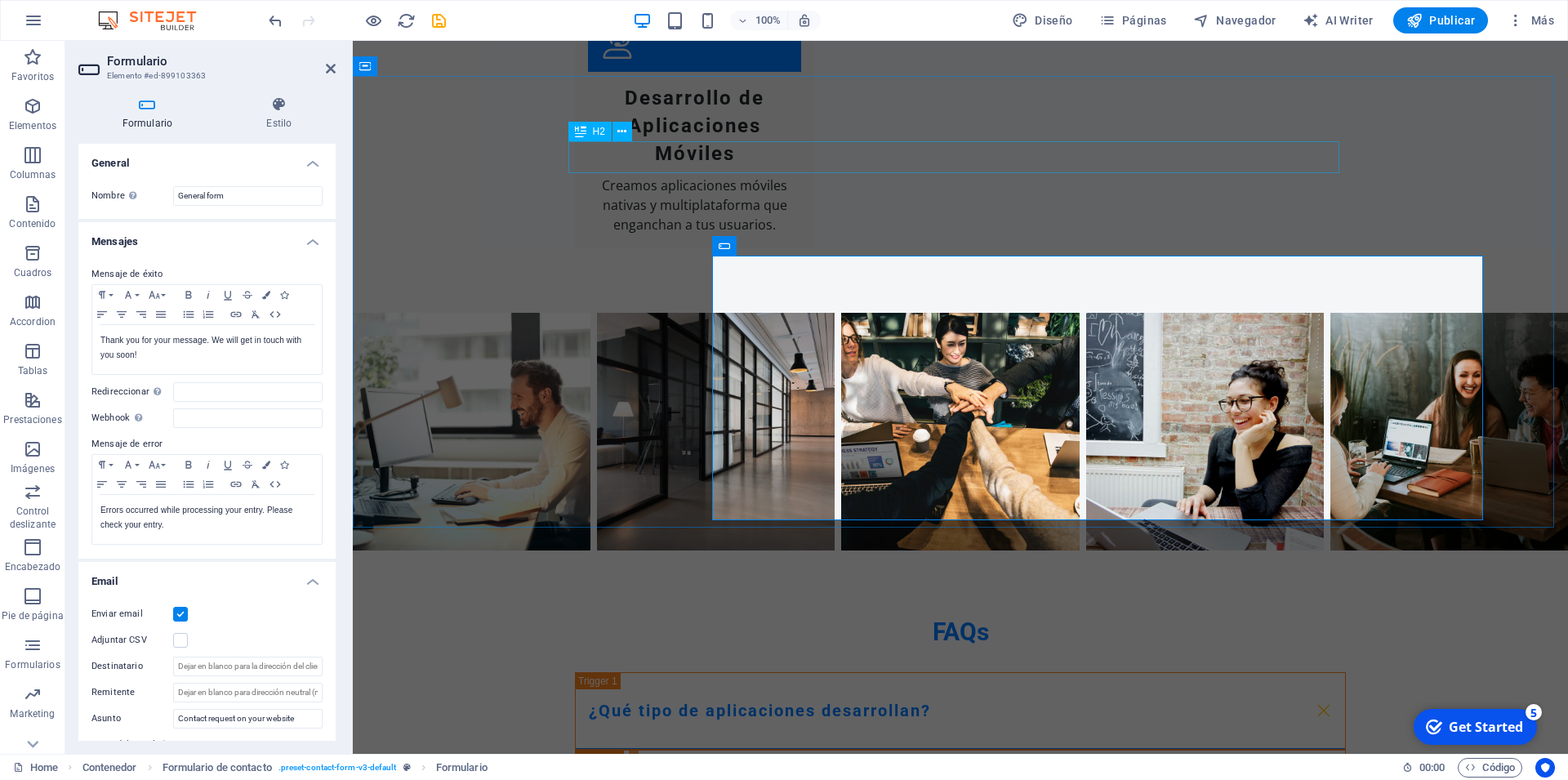
scroll to position [3019, 0]
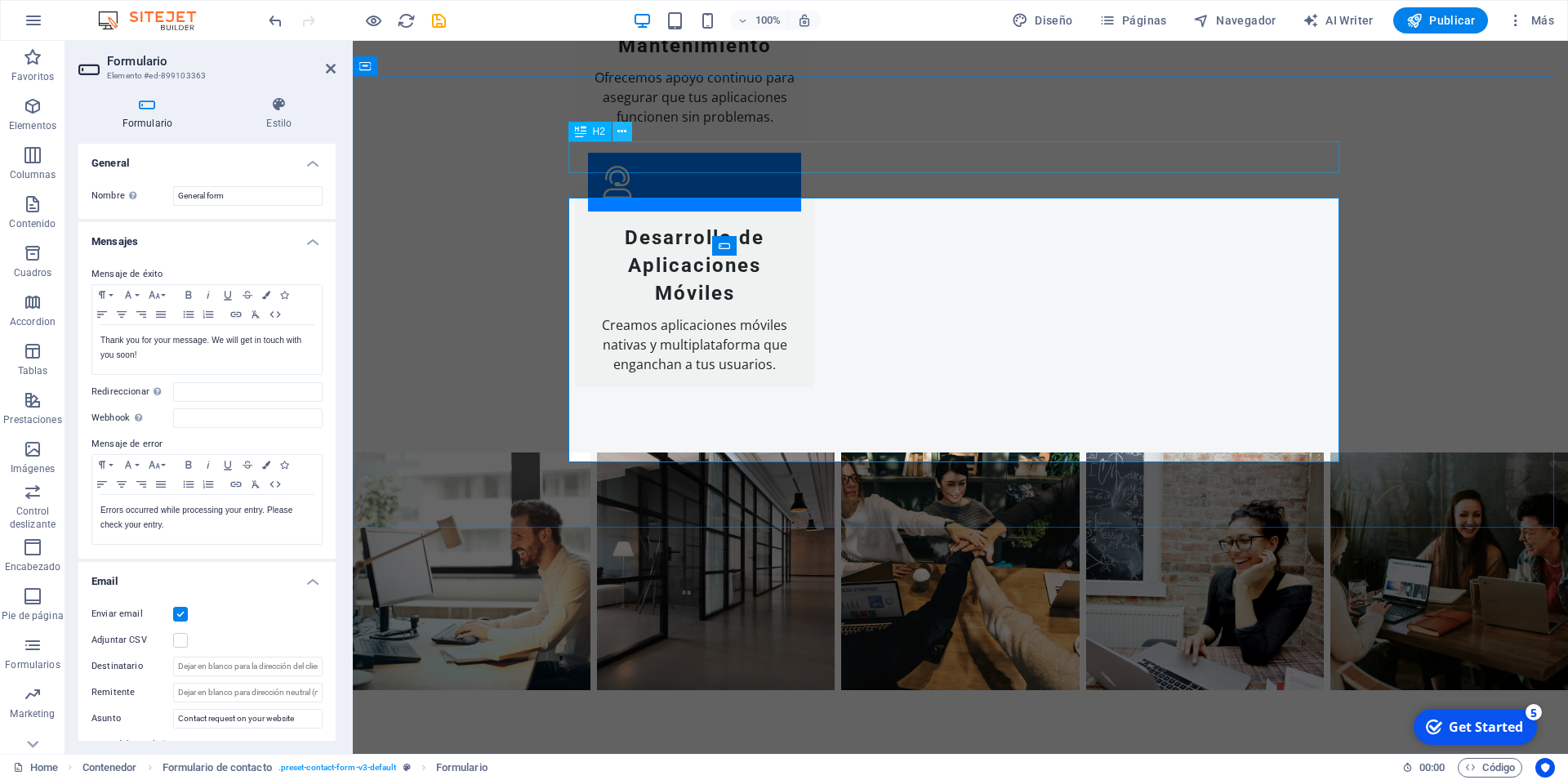
click at [623, 134] on icon at bounding box center [622, 131] width 9 height 17
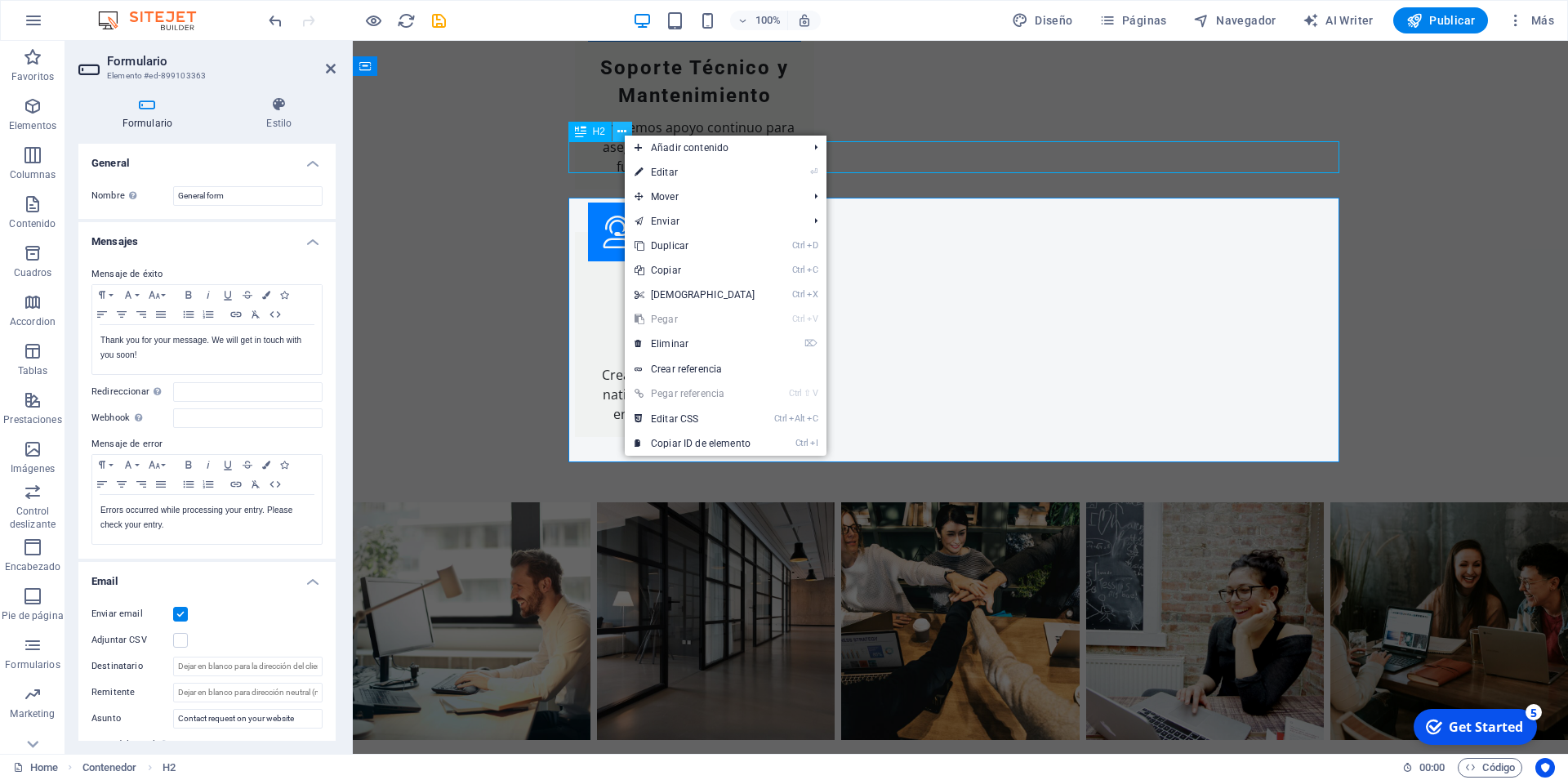
scroll to position [3077, 0]
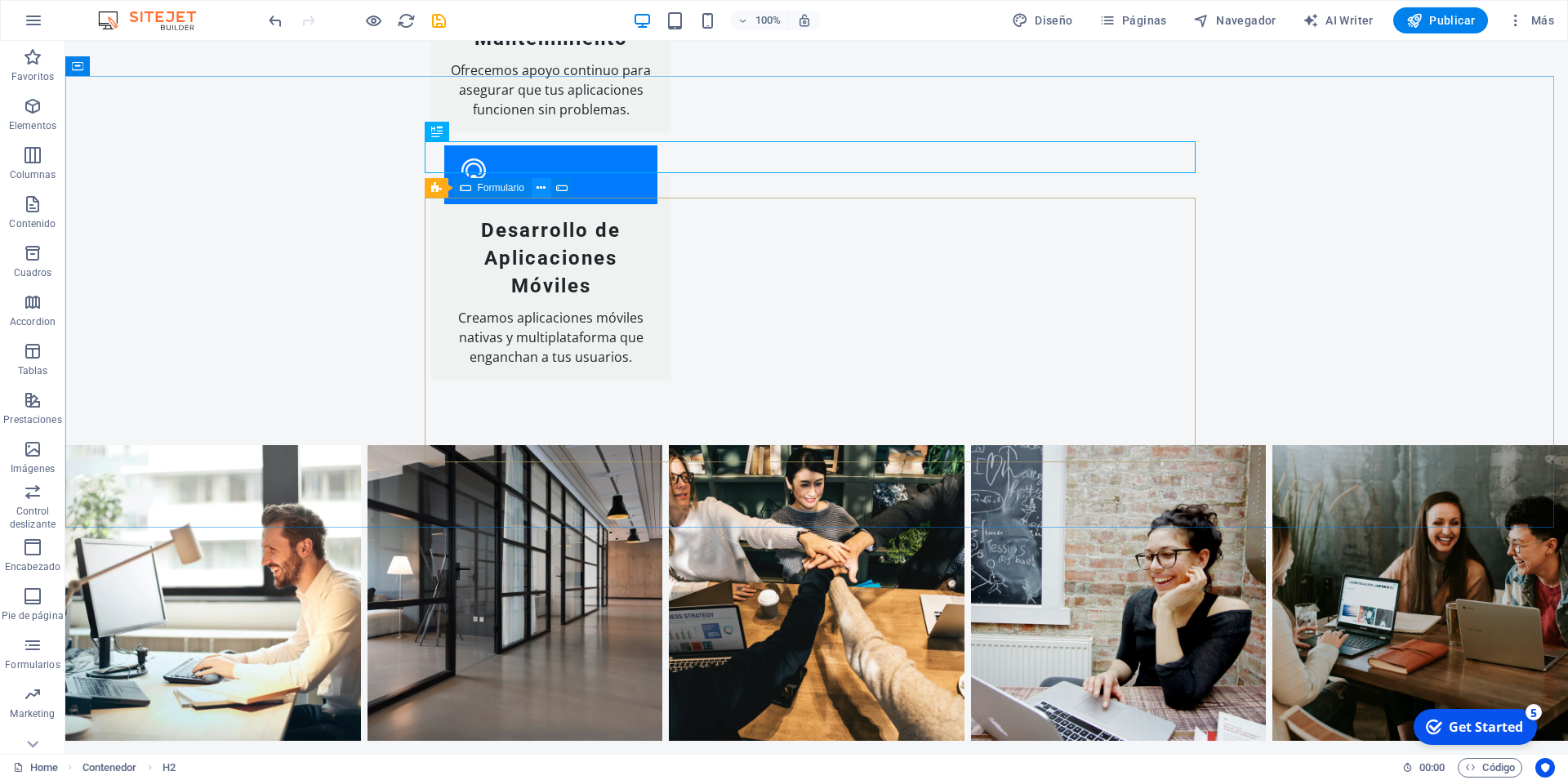
click at [535, 184] on button at bounding box center [542, 188] width 19 height 19
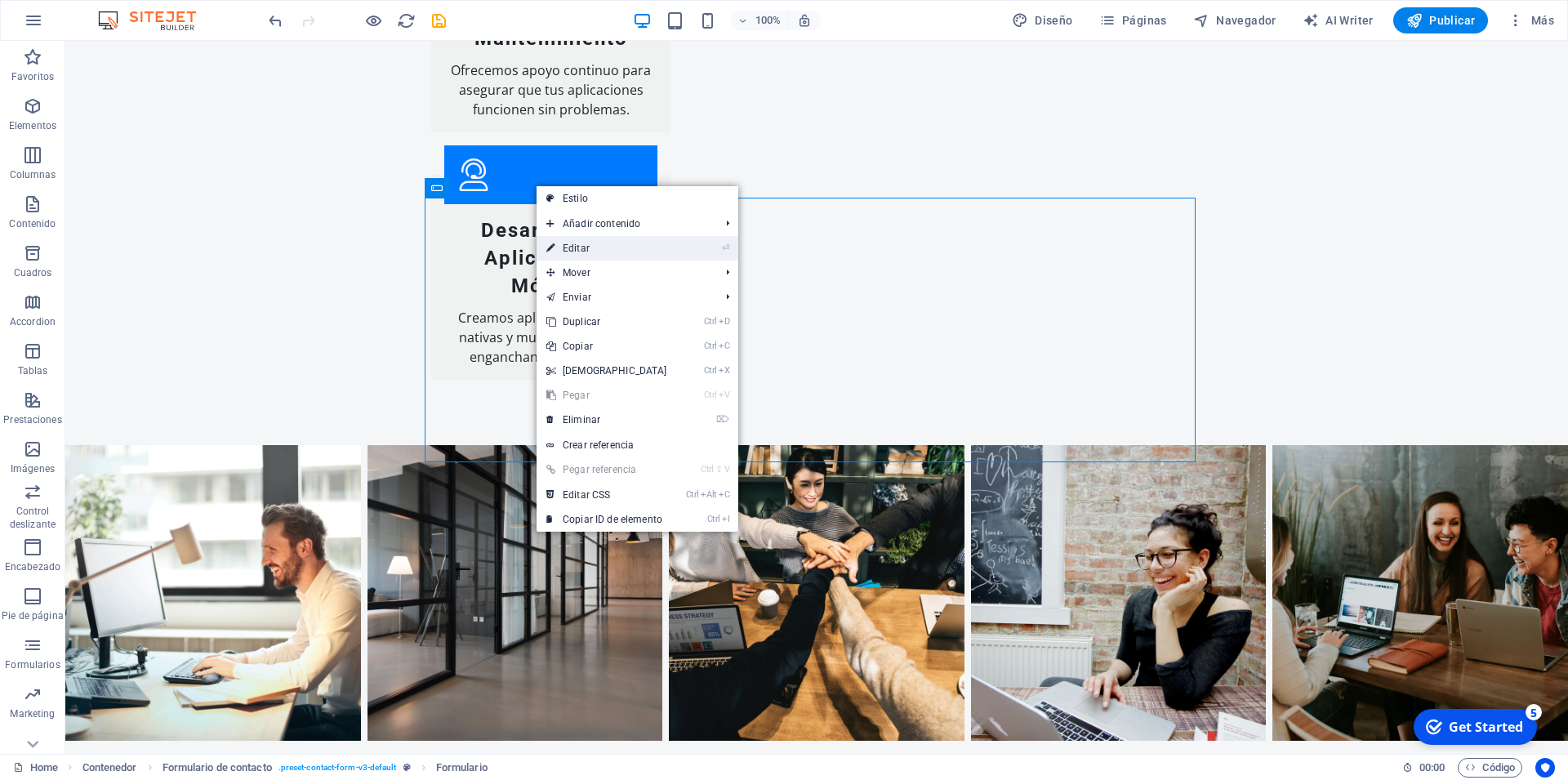
click at [566, 241] on link "⏎ Editar" at bounding box center [606, 248] width 140 height 25
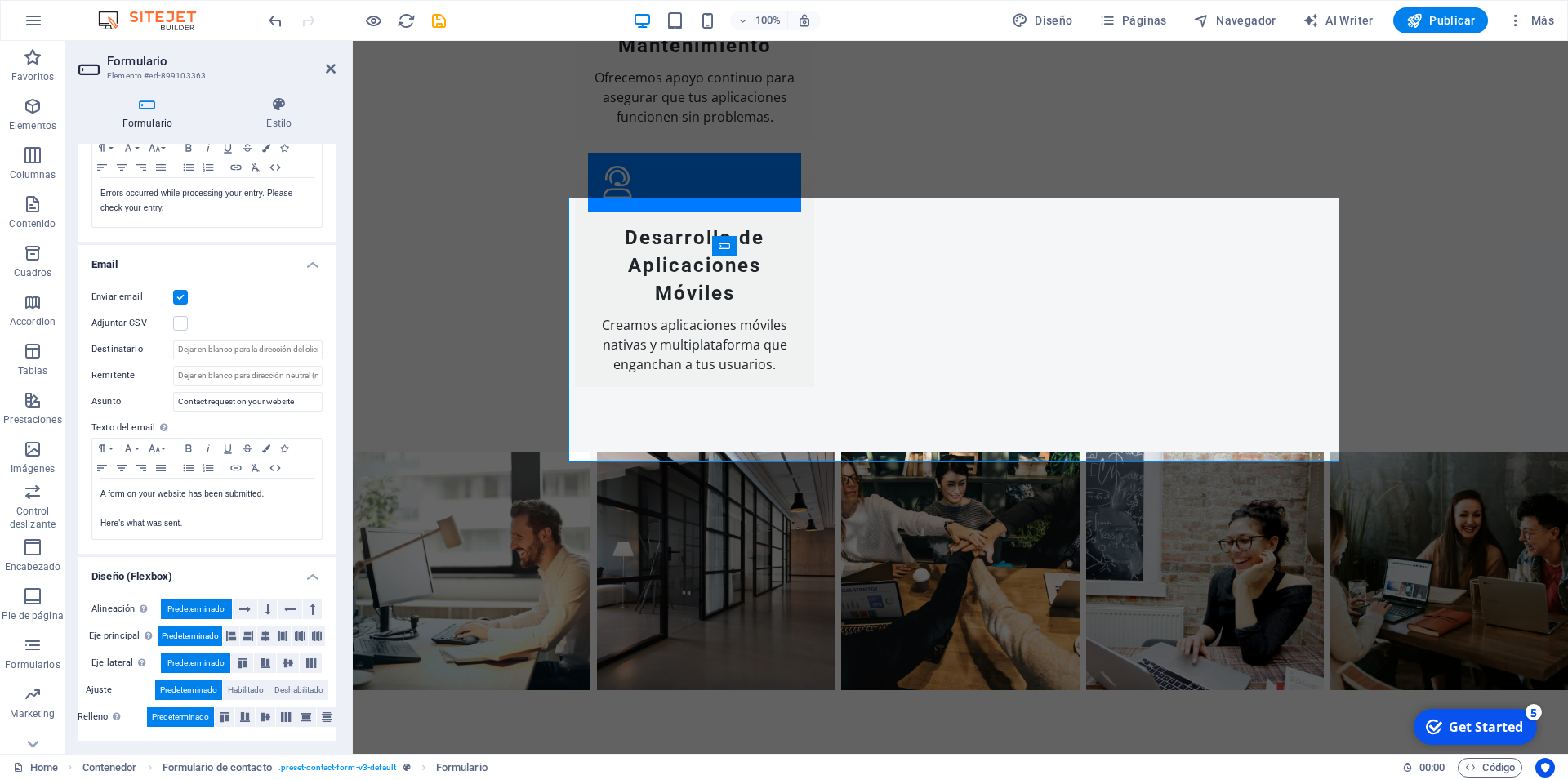
scroll to position [0, 0]
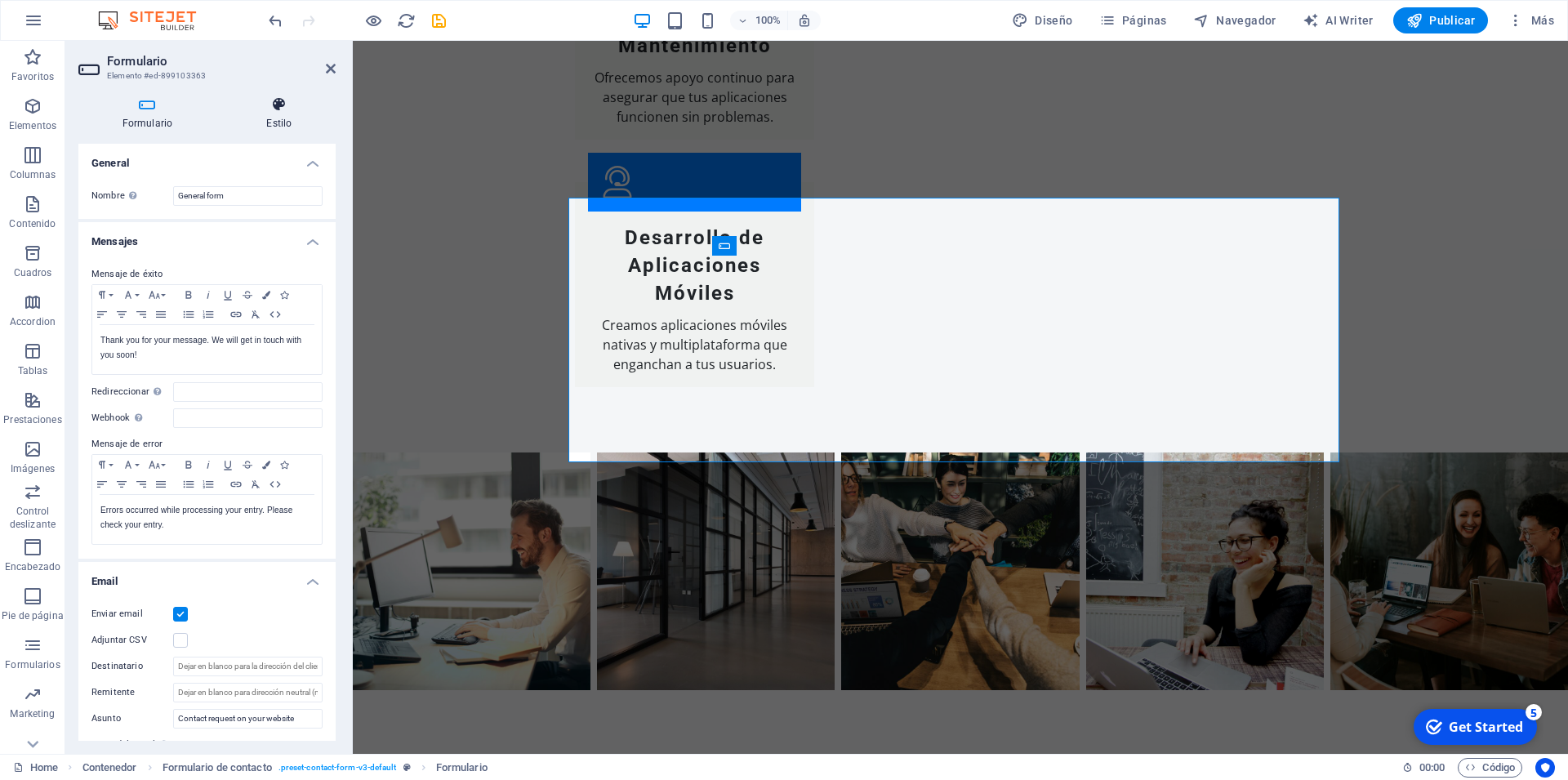
click at [274, 114] on h4 "Estilo" at bounding box center [280, 113] width 113 height 34
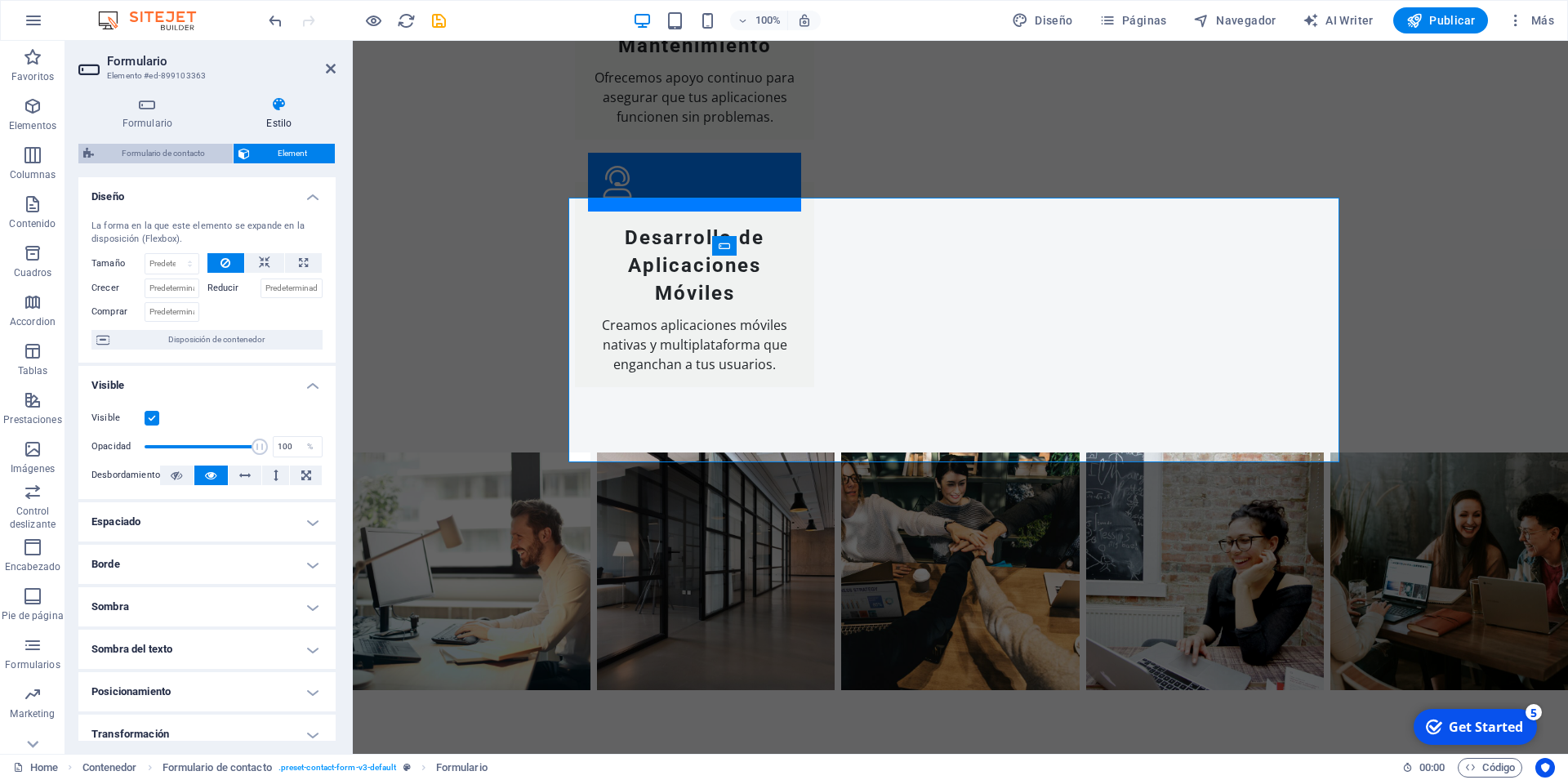
click at [184, 152] on span "Formulario de contacto" at bounding box center [163, 154] width 129 height 19
select select "rem"
select select "preset-contact-form-v3-default"
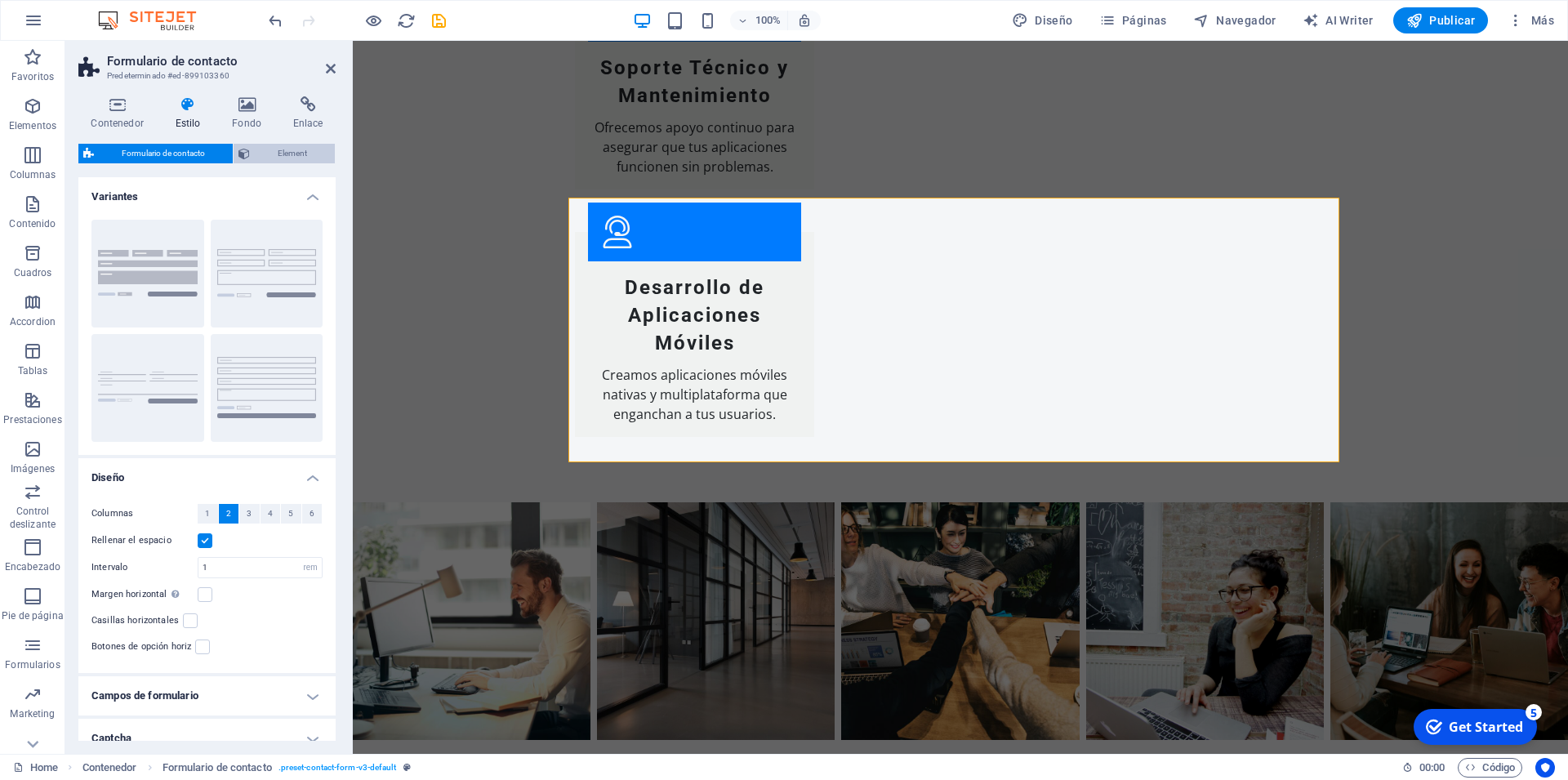
click at [283, 151] on span "Element" at bounding box center [292, 154] width 75 height 19
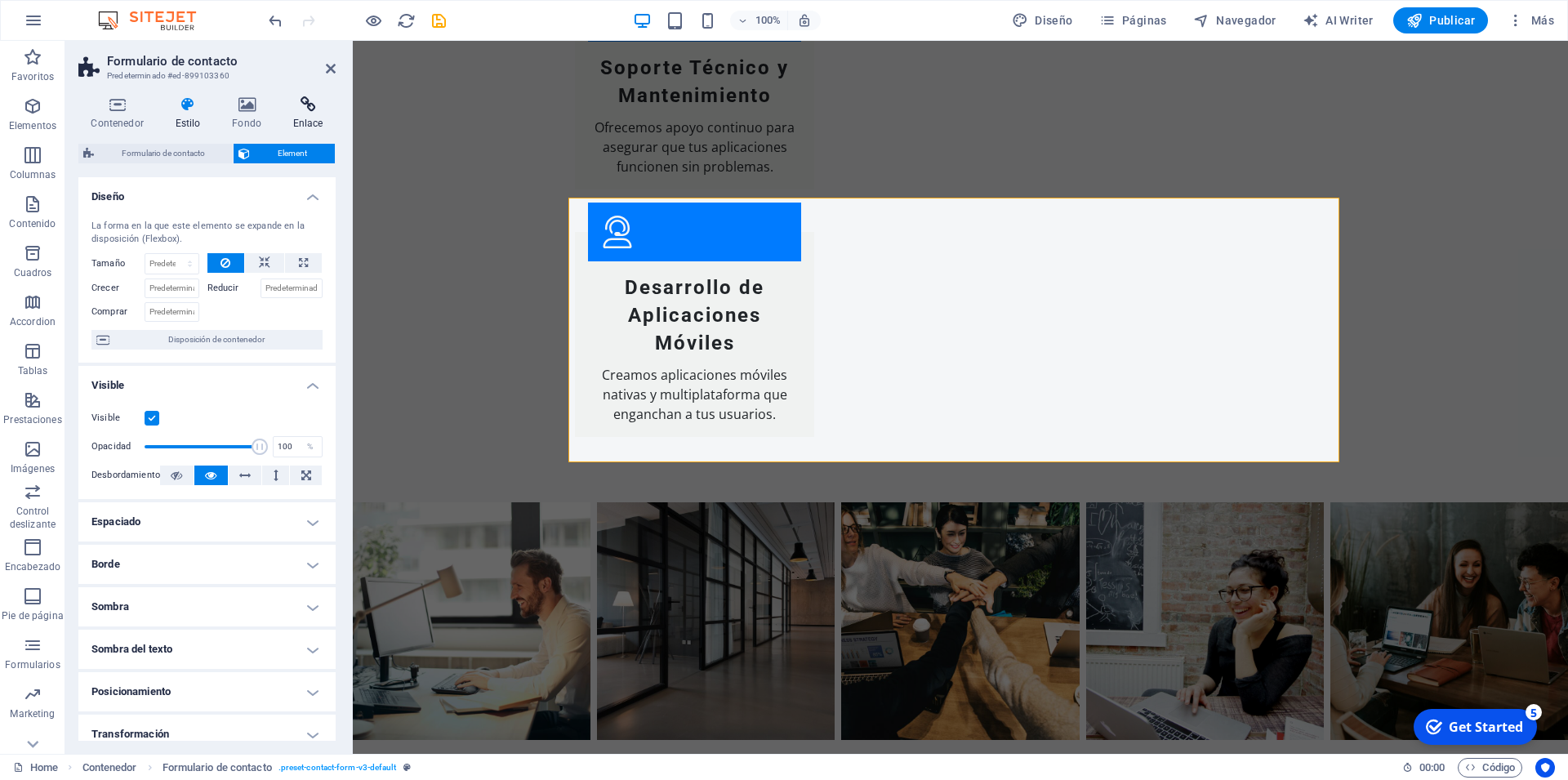
click at [302, 109] on icon at bounding box center [307, 104] width 56 height 17
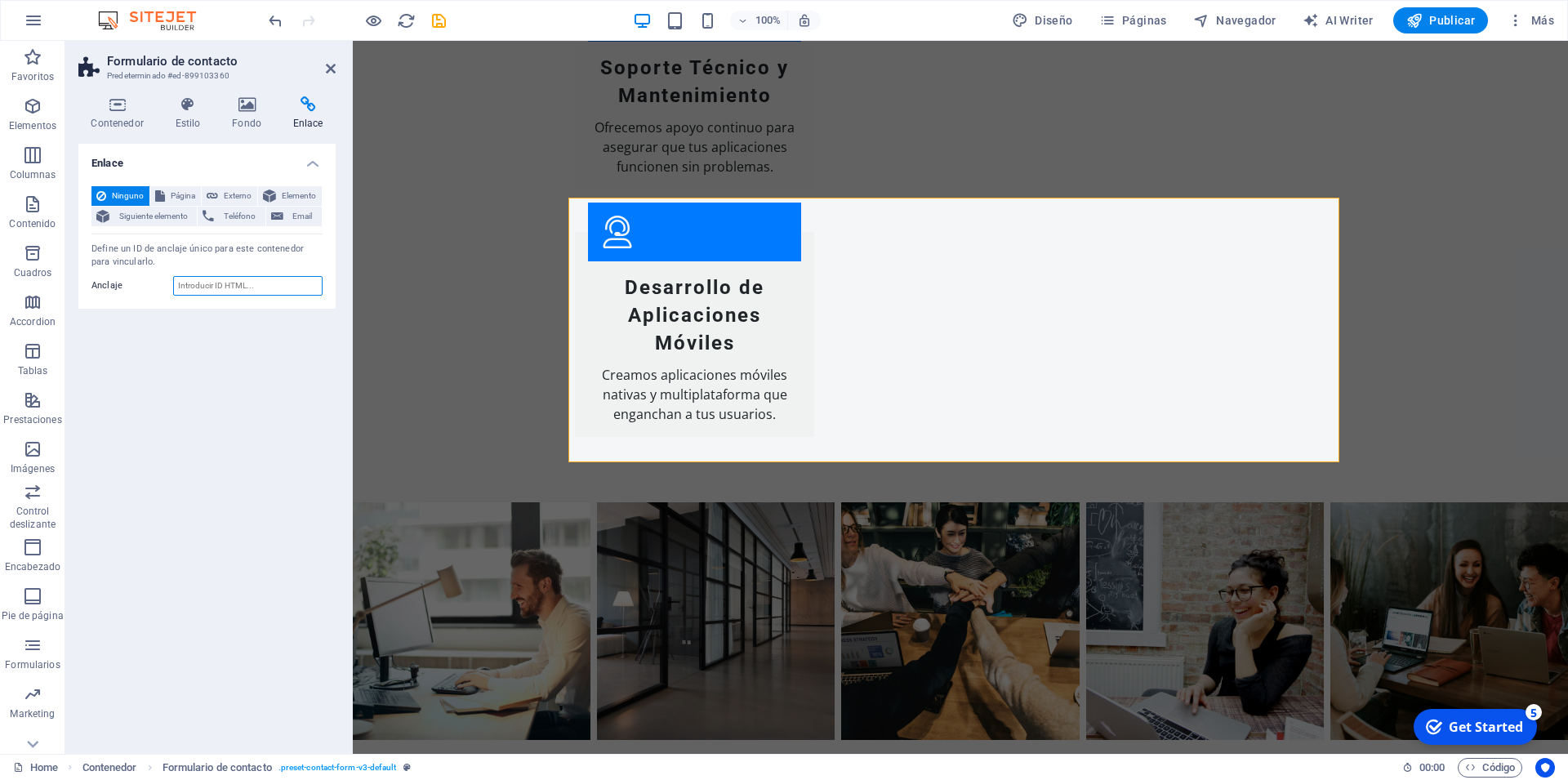
click at [221, 293] on input "Anclaje" at bounding box center [247, 286] width 149 height 19
click at [116, 118] on h4 "Contenedor" at bounding box center [120, 113] width 84 height 34
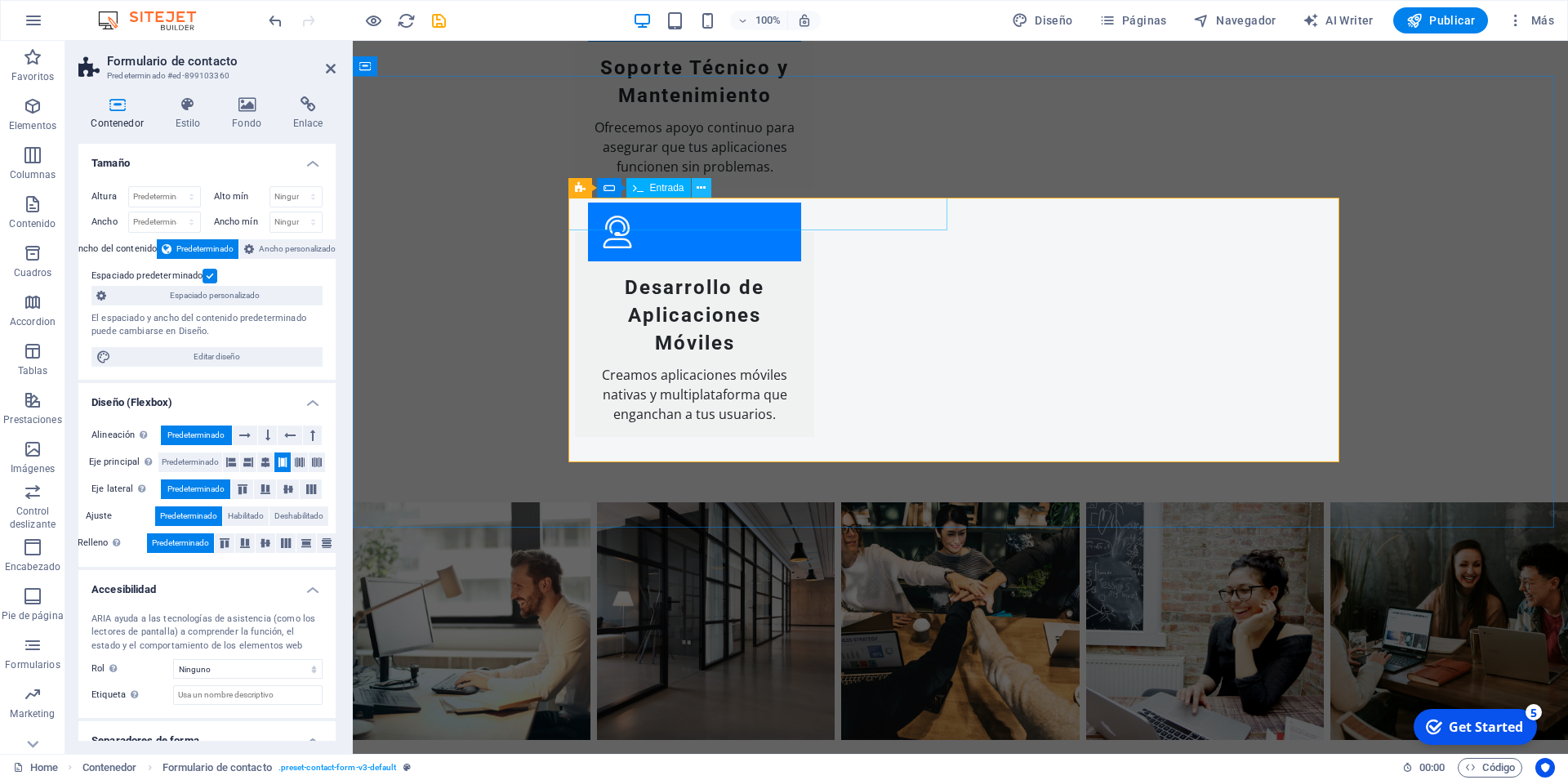
click at [700, 186] on icon at bounding box center [701, 188] width 9 height 17
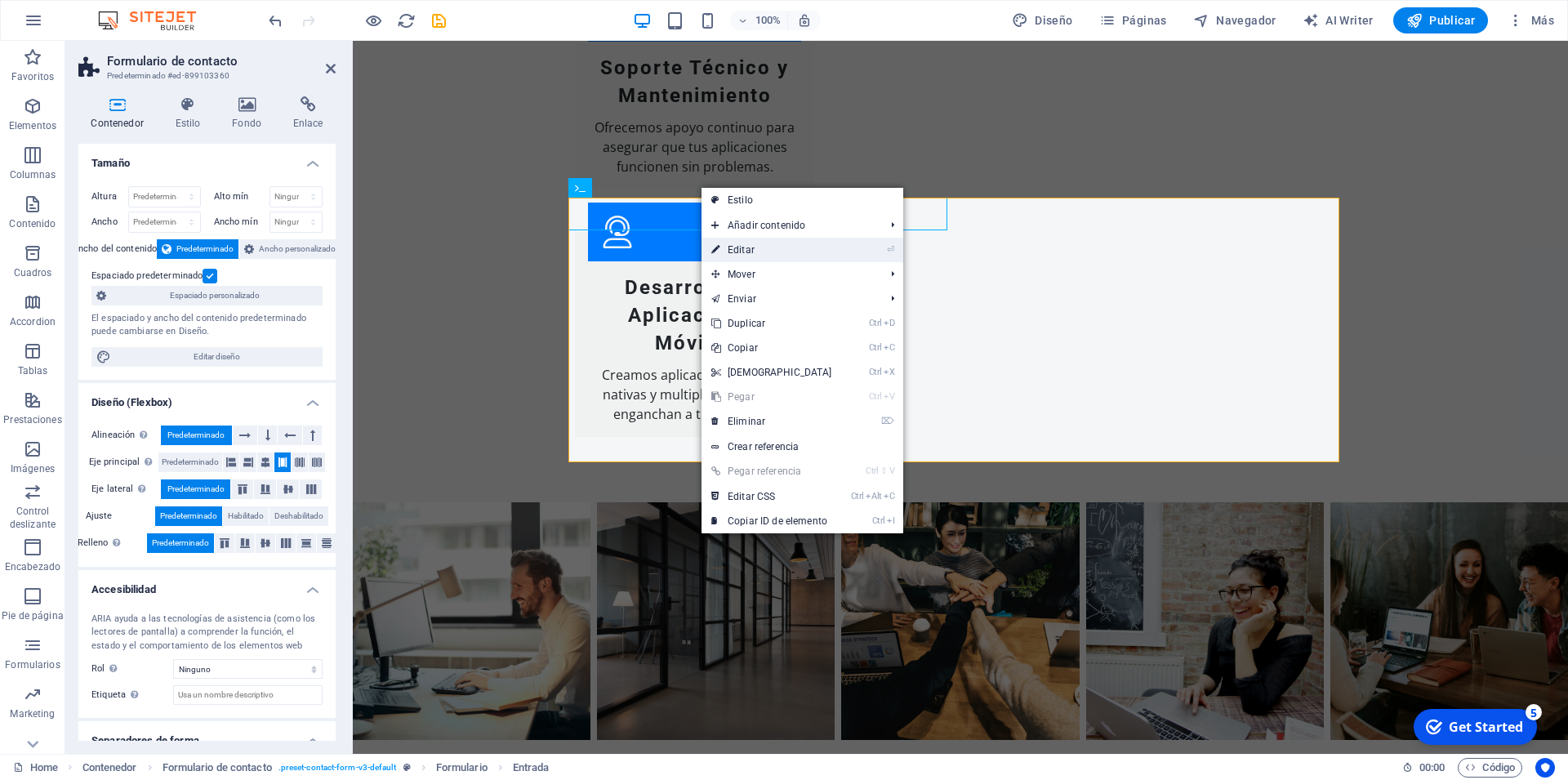
drag, startPoint x: 761, startPoint y: 250, endPoint x: 408, endPoint y: 206, distance: 355.7
click at [761, 250] on link "⏎ Editar" at bounding box center [771, 250] width 140 height 25
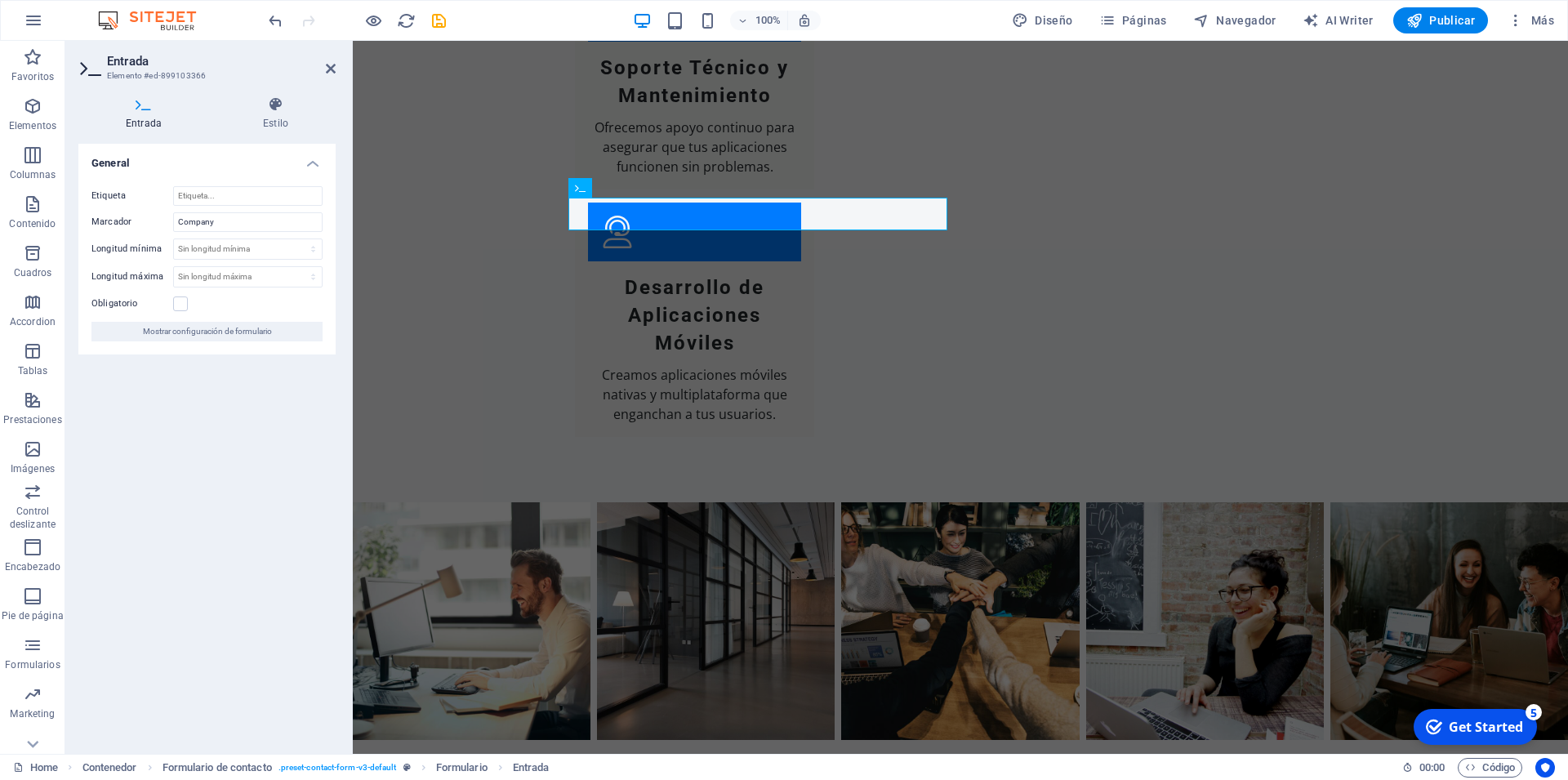
click at [146, 118] on h4 "Entrada" at bounding box center [146, 113] width 137 height 34
drag, startPoint x: 327, startPoint y: 71, endPoint x: 268, endPoint y: 28, distance: 73.0
click at [327, 71] on icon at bounding box center [330, 68] width 10 height 13
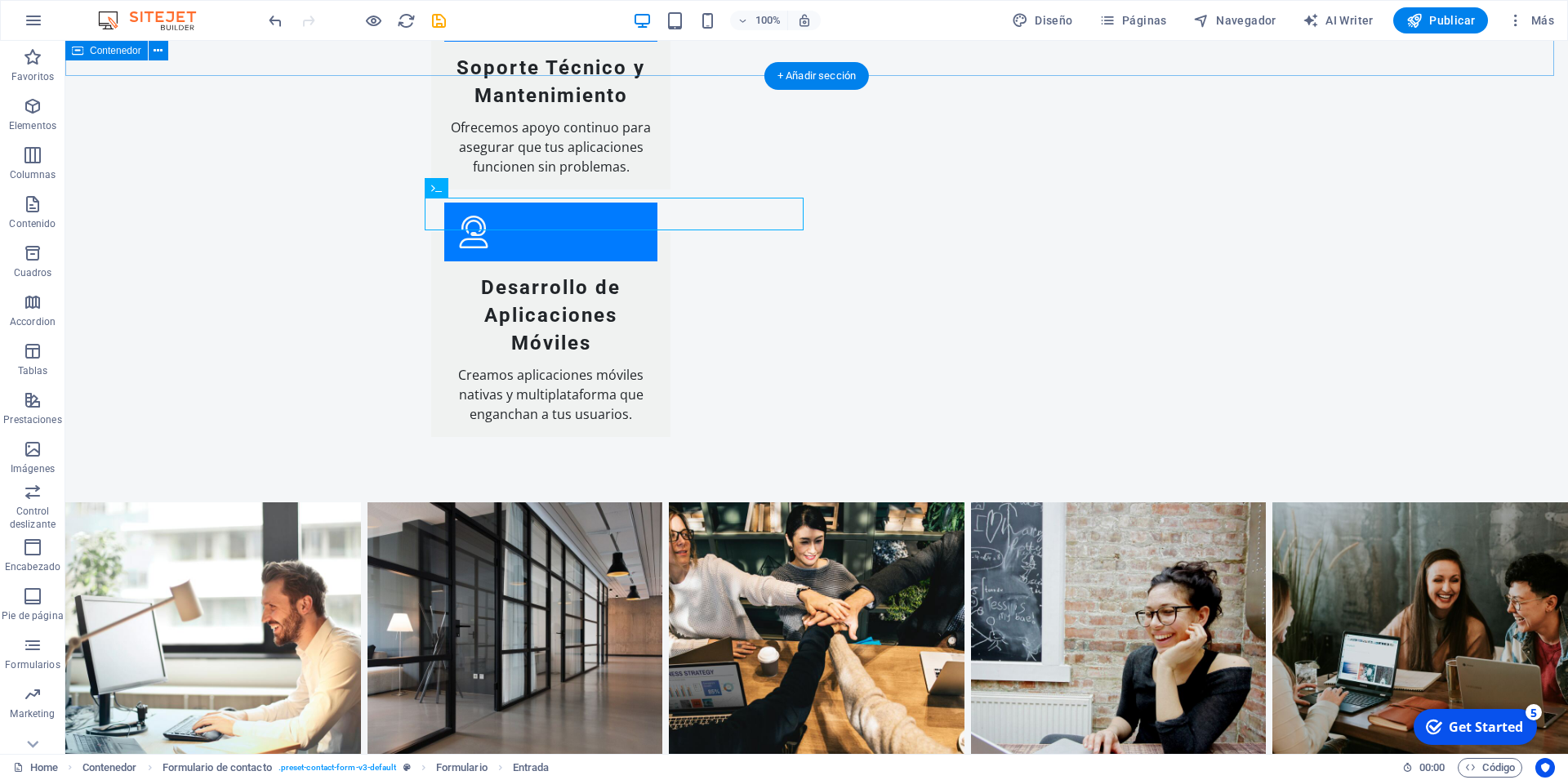
scroll to position [3077, 0]
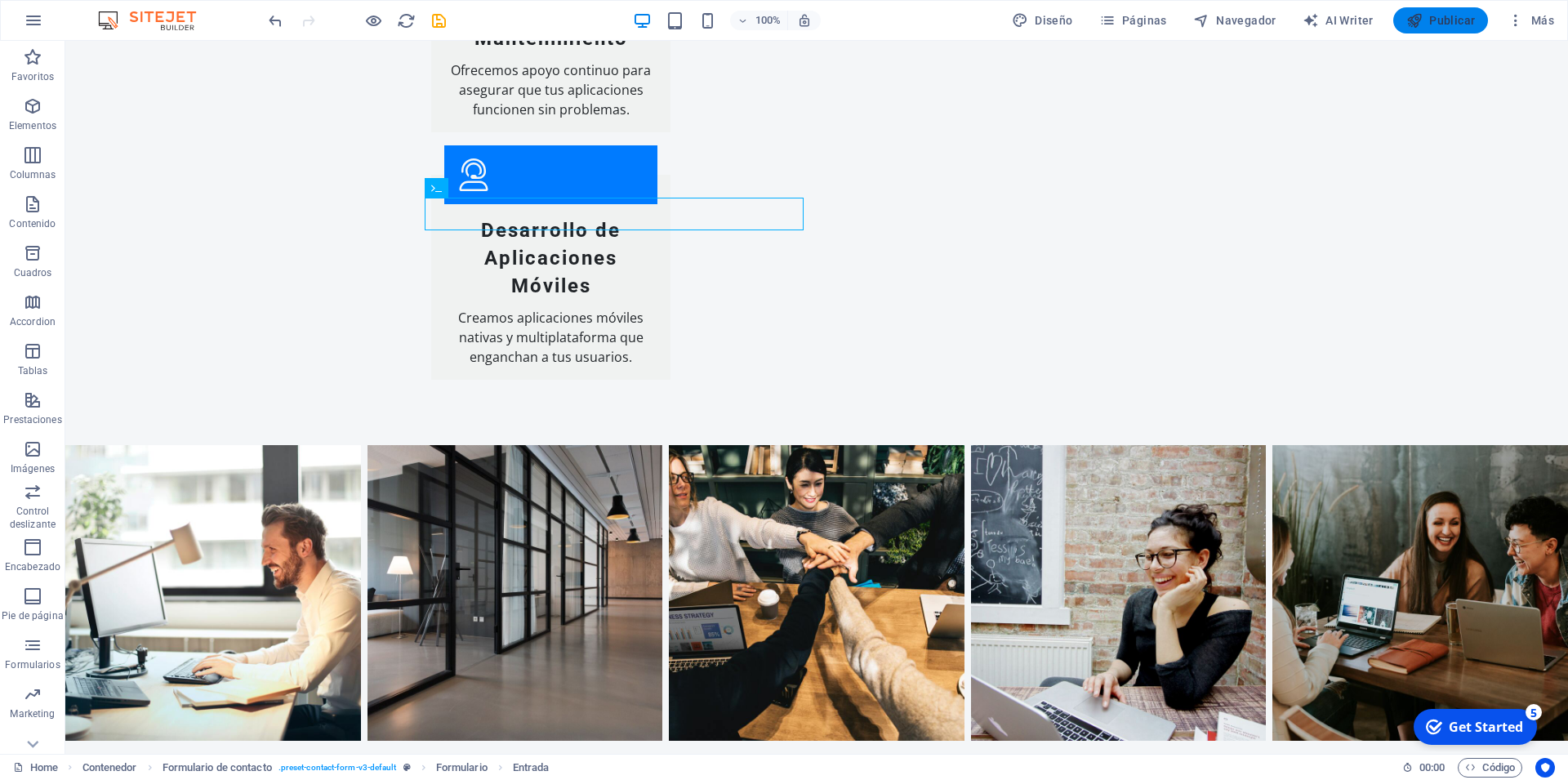
click at [1438, 15] on span "Publicar" at bounding box center [1441, 20] width 70 height 17
